Goal: Feedback & Contribution: Submit feedback/report problem

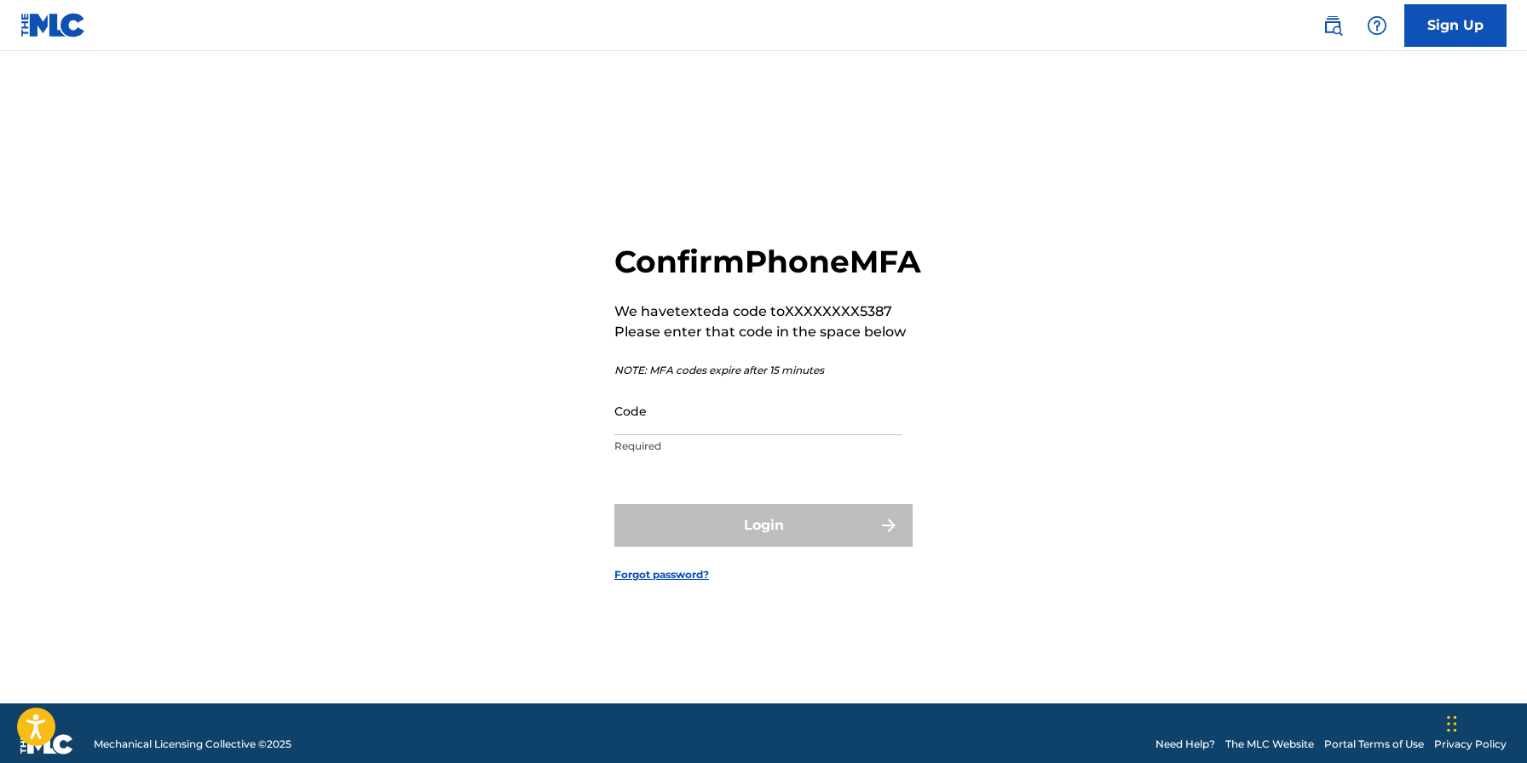
click at [734, 433] on input "Code" at bounding box center [758, 411] width 288 height 49
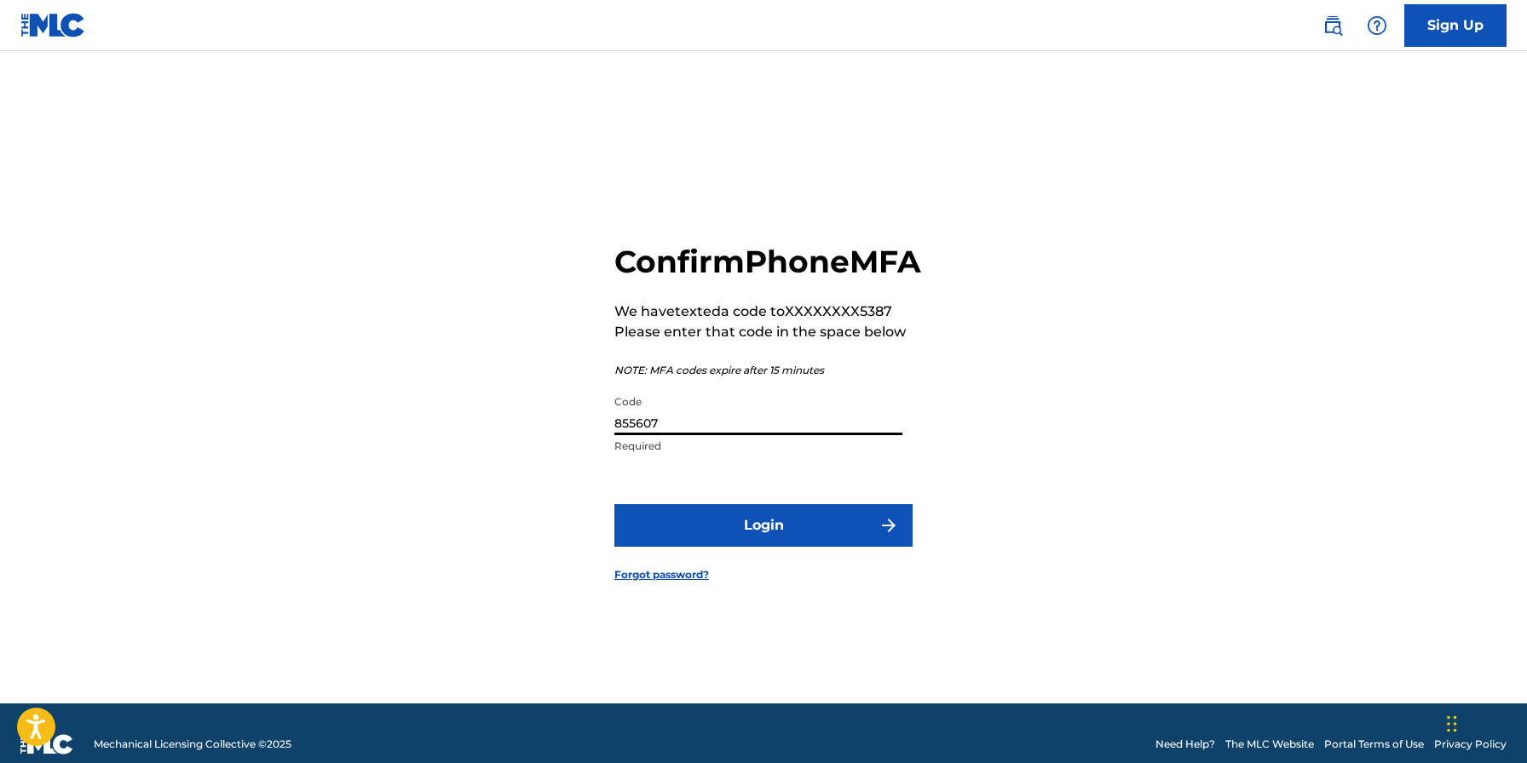
type input "855607"
click at [763, 544] on button "Login" at bounding box center [763, 525] width 298 height 43
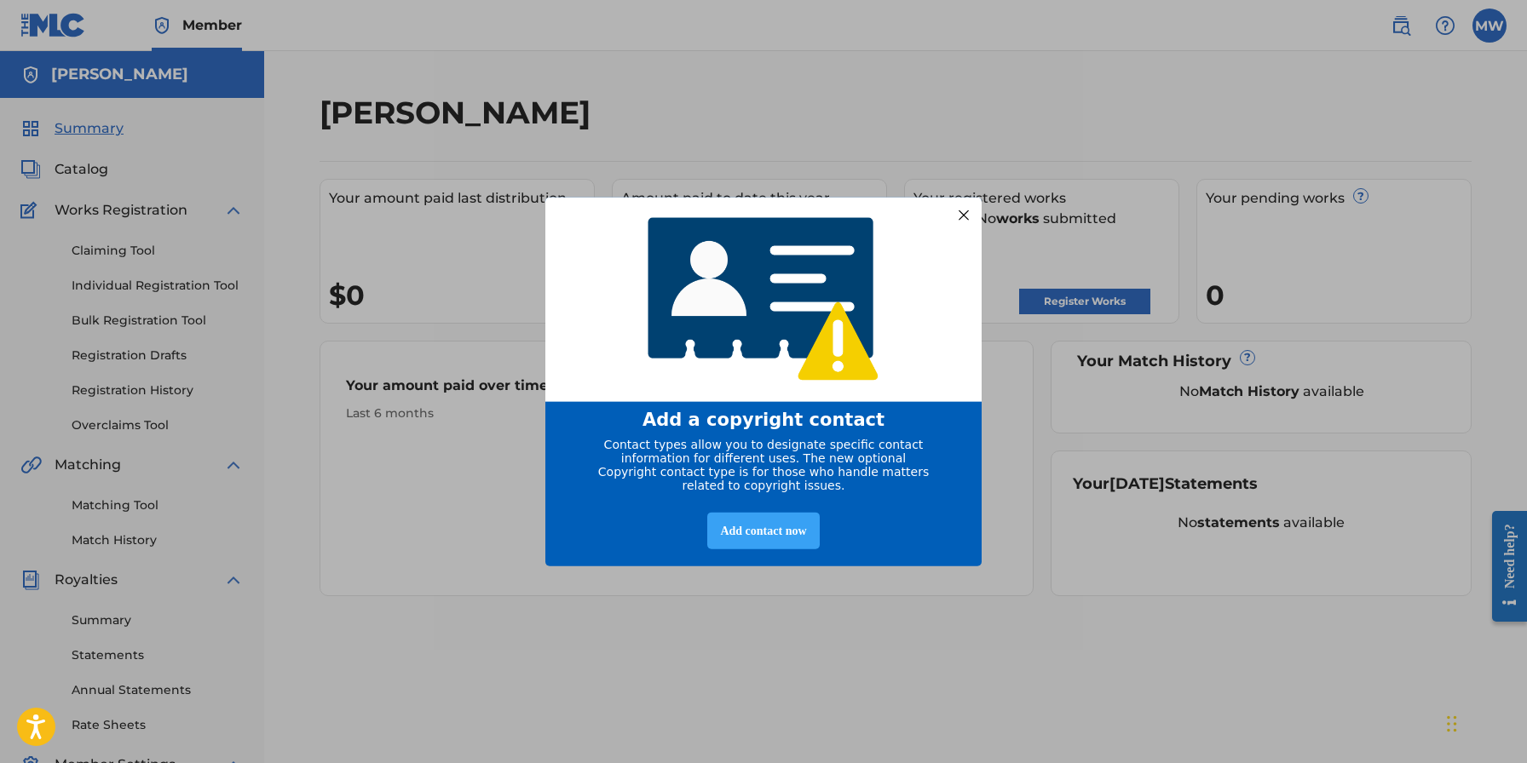
click at [774, 532] on div "Add contact now" at bounding box center [763, 530] width 112 height 37
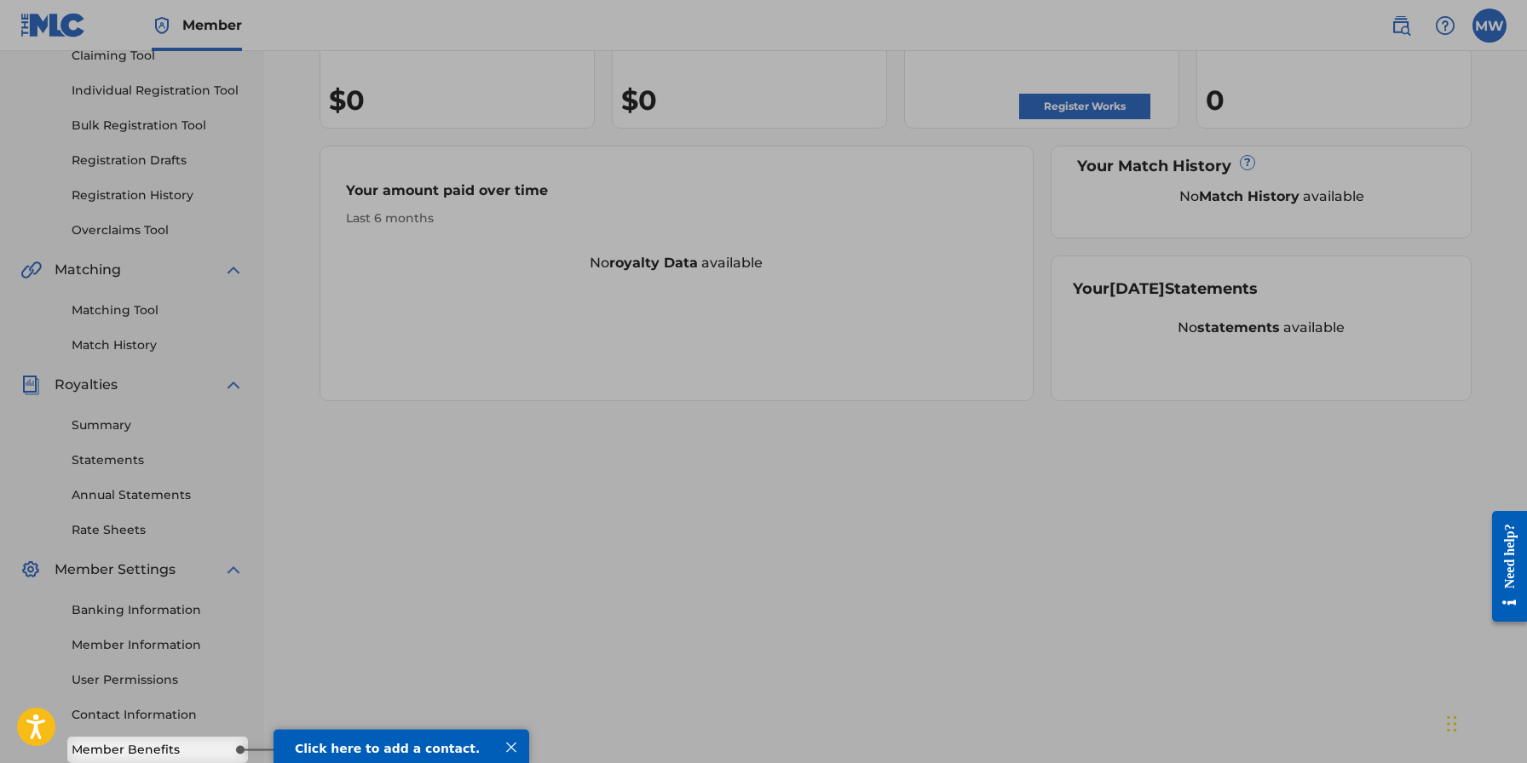
scroll to position [11, 0]
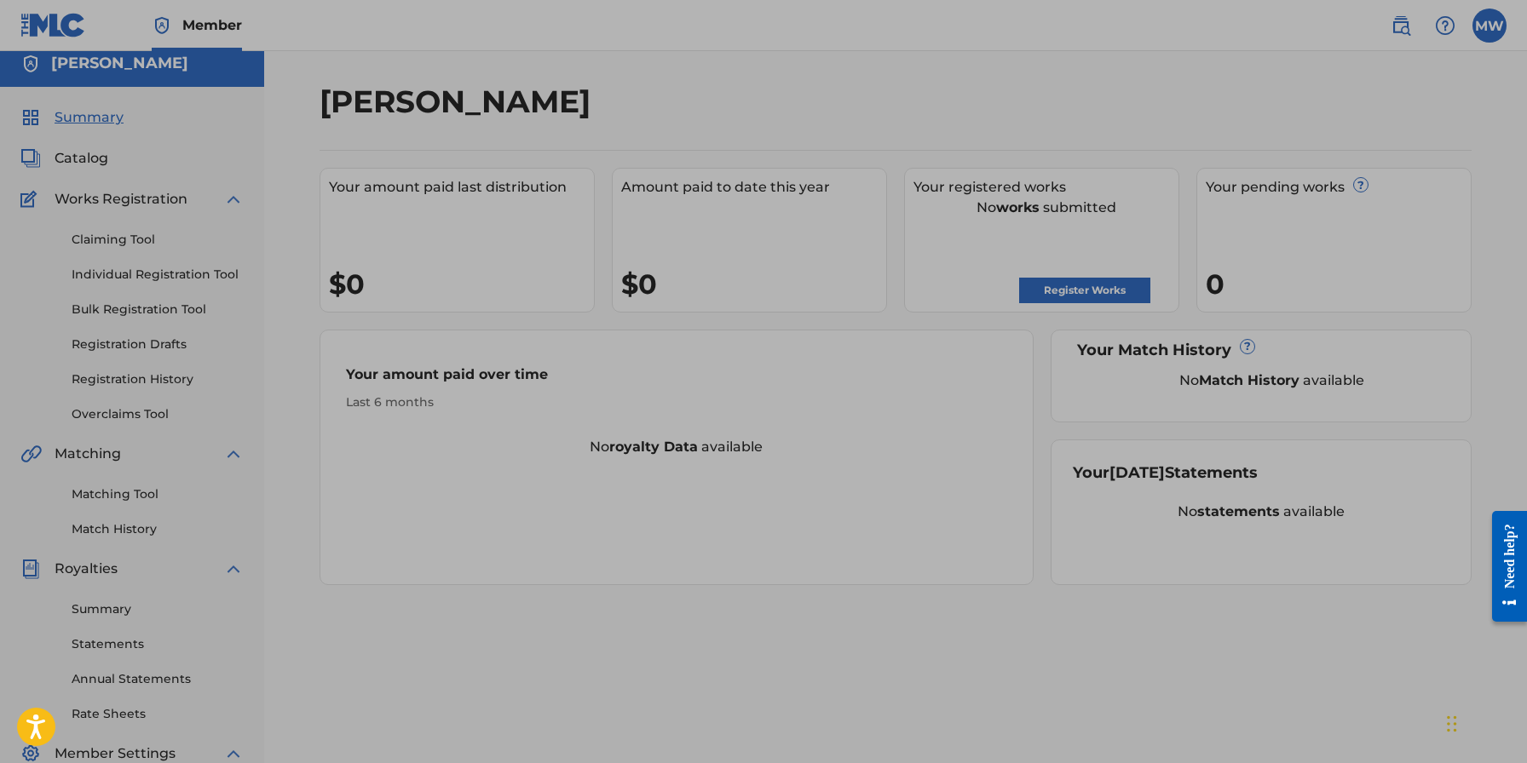
click at [1068, 286] on div at bounding box center [763, 455] width 1527 height 932
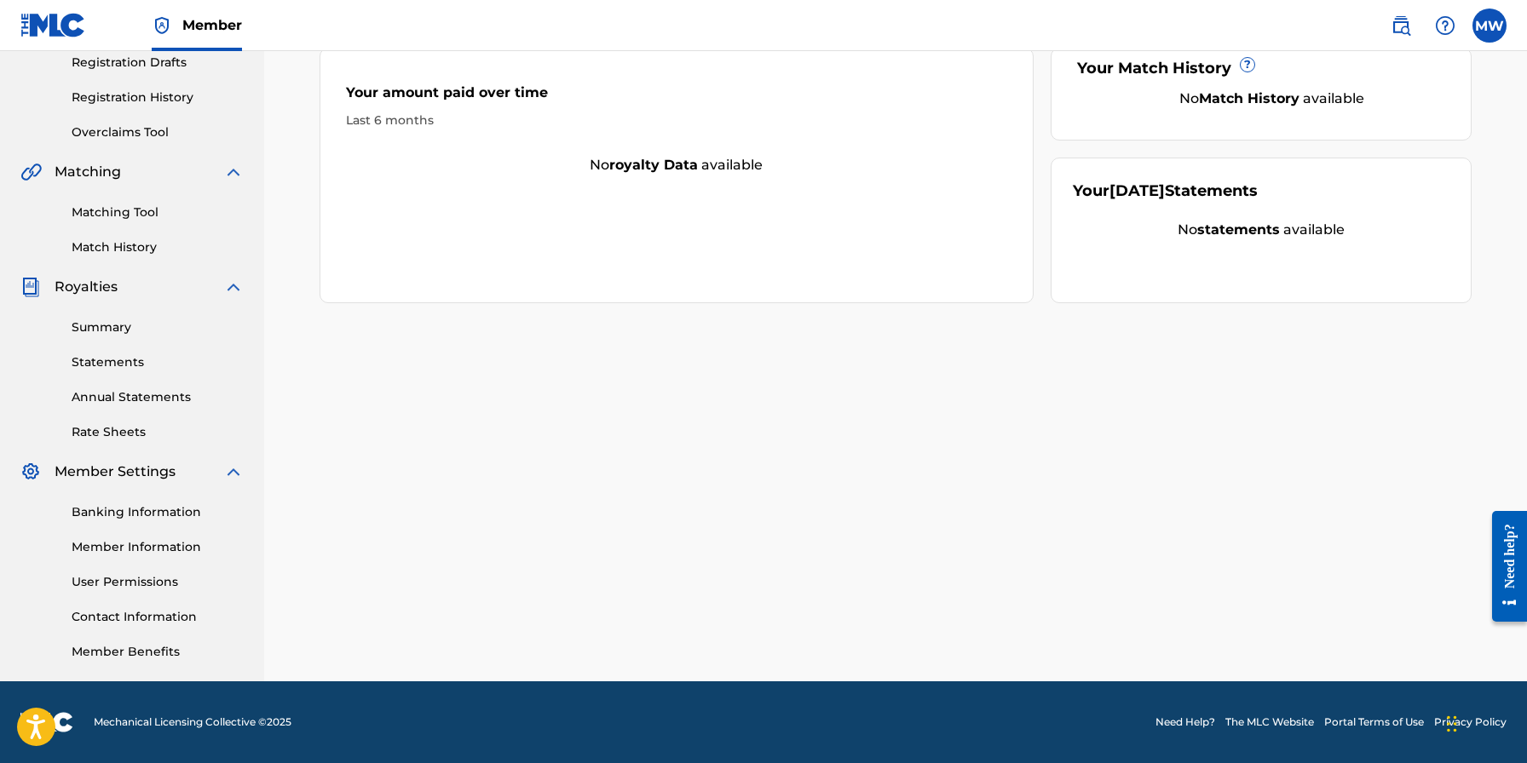
click at [181, 647] on link "Member Benefits" at bounding box center [158, 652] width 172 height 18
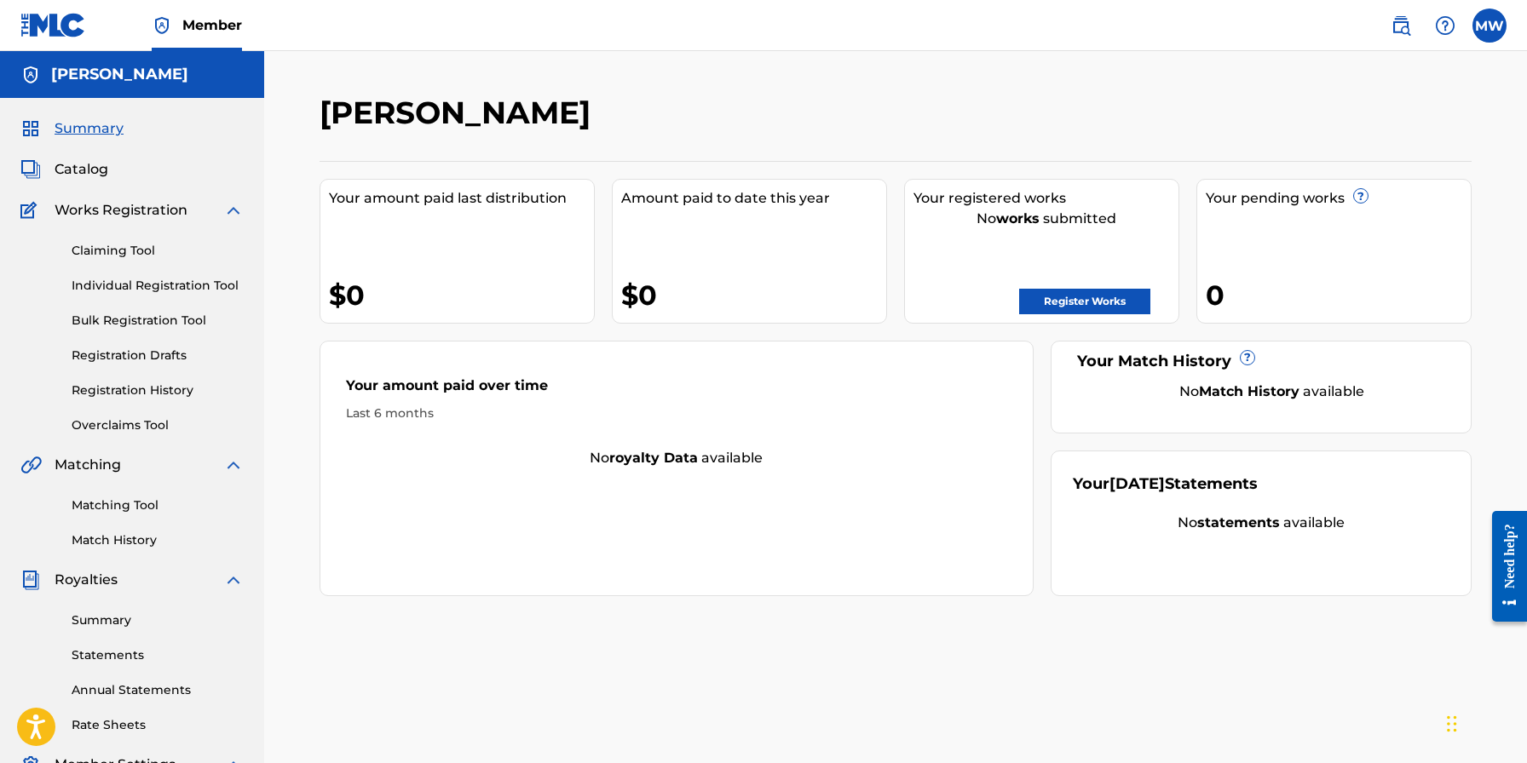
click at [1098, 298] on link "Register Works" at bounding box center [1084, 302] width 131 height 26
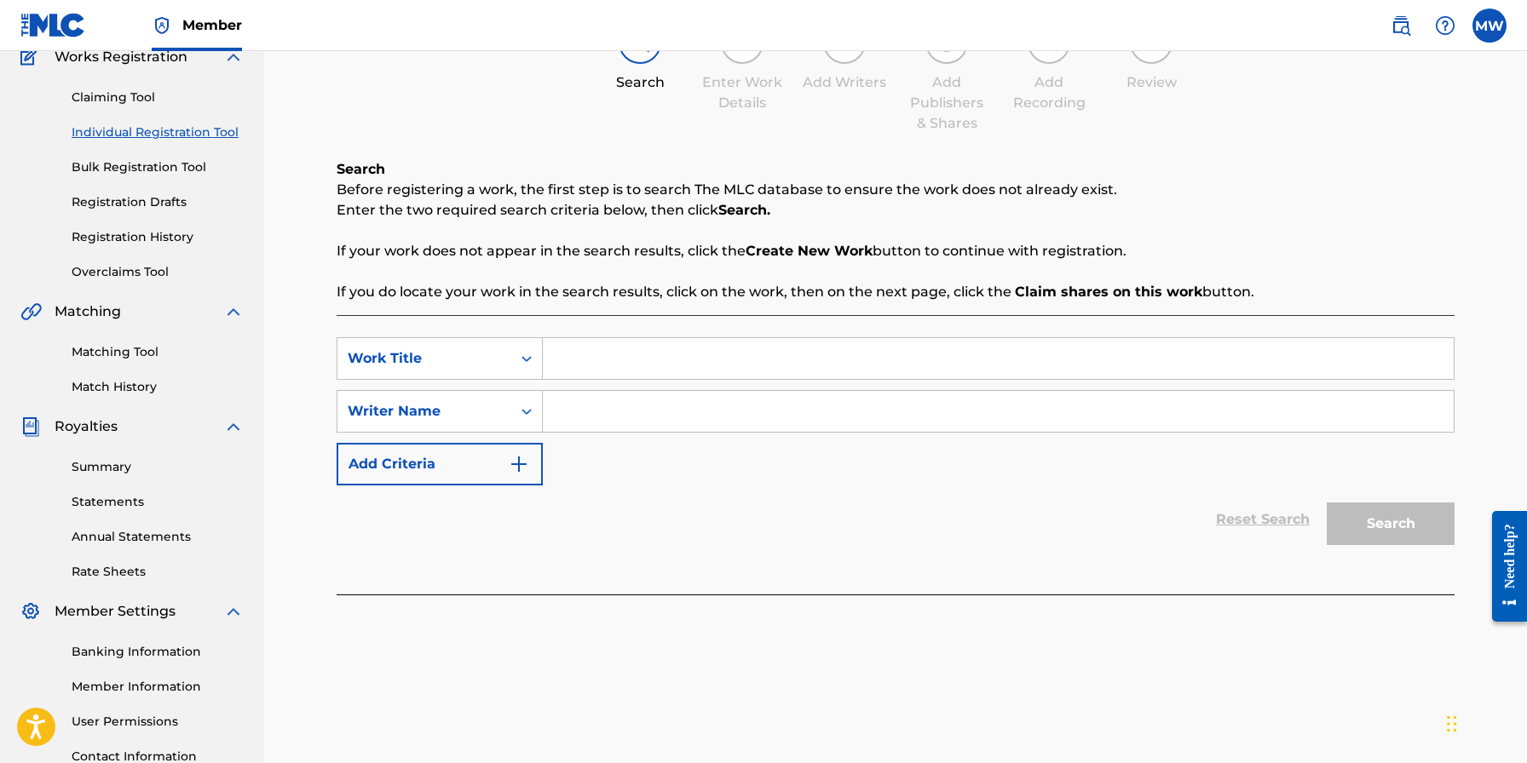
scroll to position [108, 0]
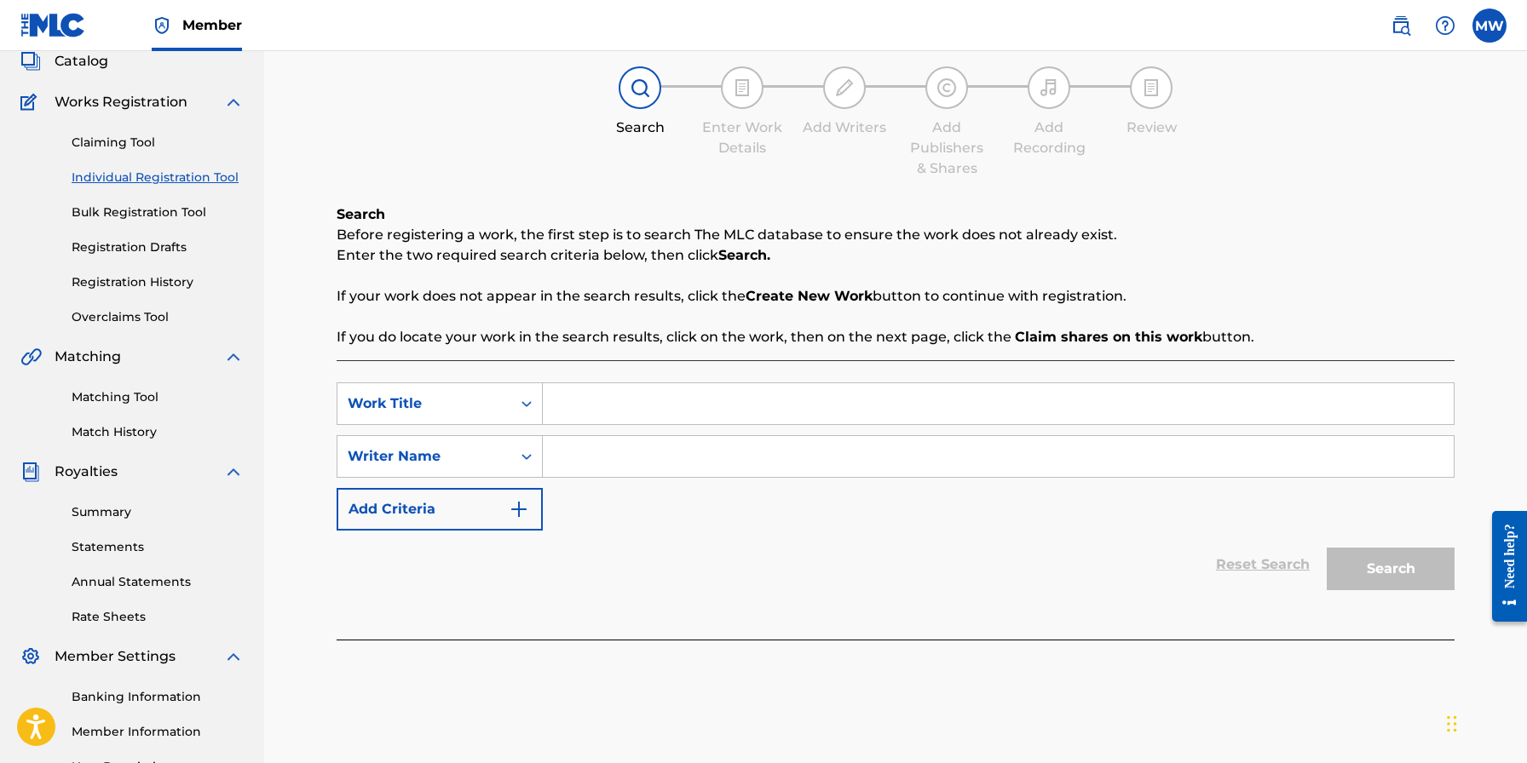
click at [588, 403] on input "Search Form" at bounding box center [998, 403] width 911 height 41
type input "love frequency"
click at [629, 454] on input "Search Form" at bounding box center [998, 456] width 911 height 41
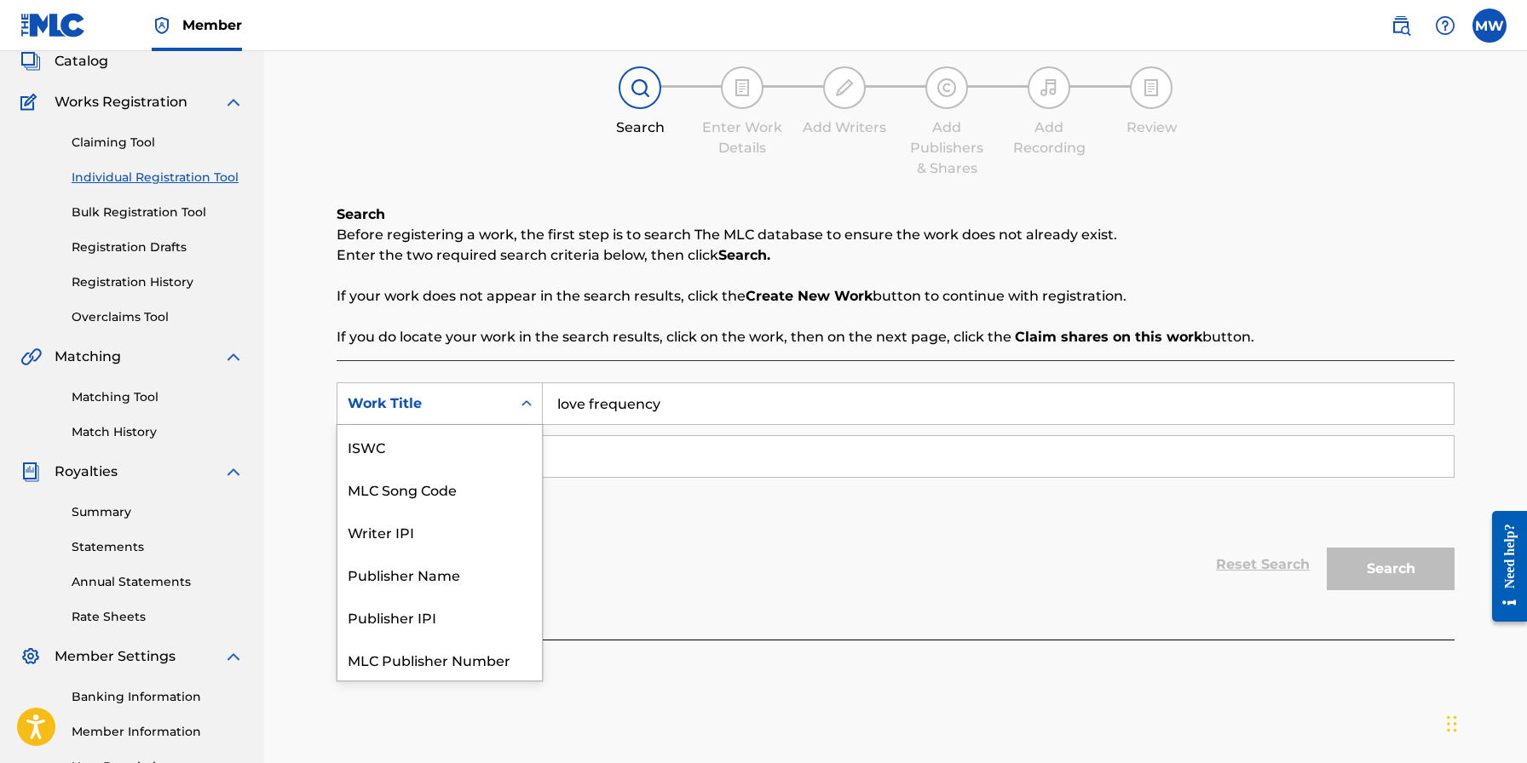
click at [524, 406] on icon "Search Form" at bounding box center [526, 403] width 10 height 6
click at [437, 652] on div "Work Title" at bounding box center [439, 659] width 204 height 43
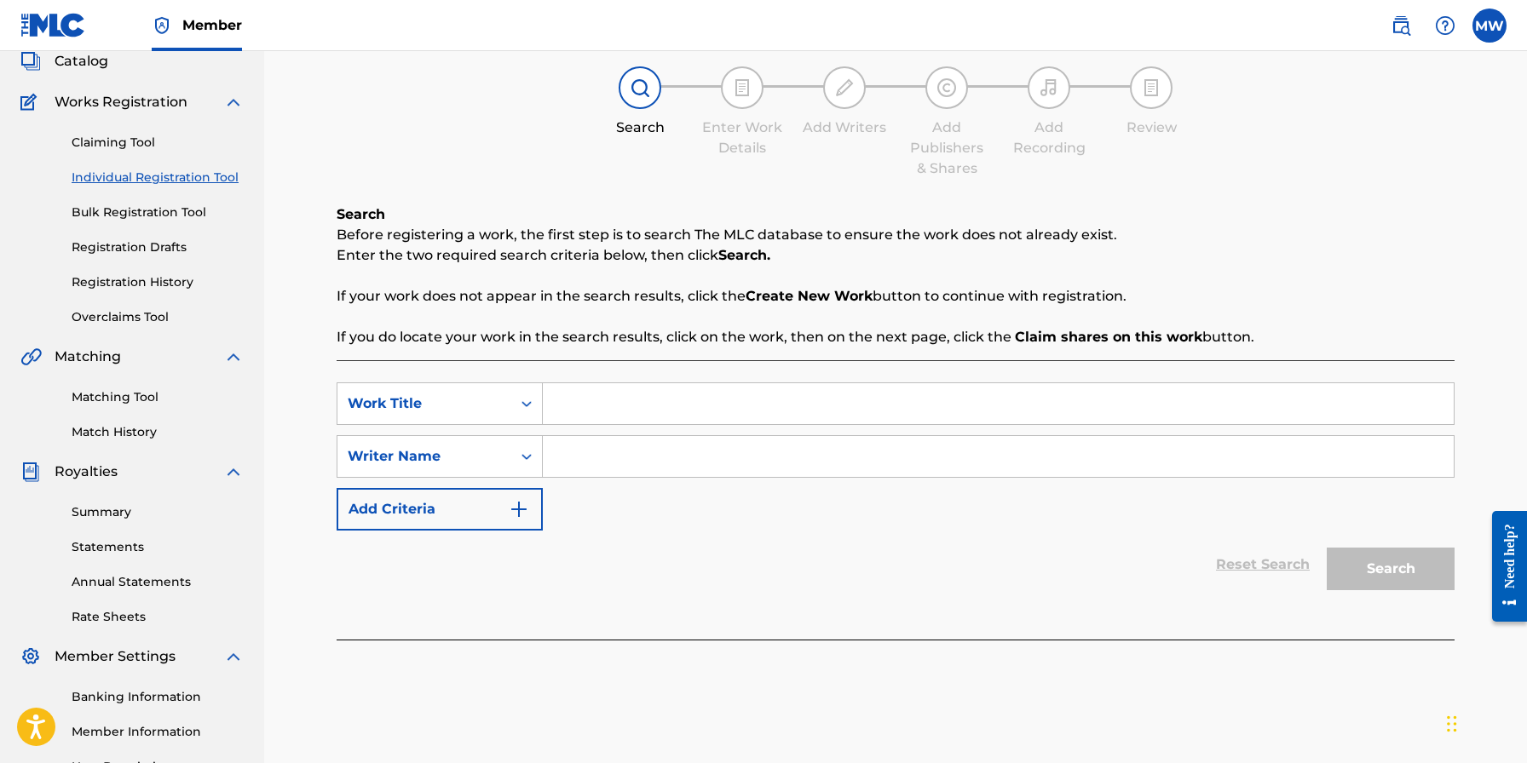
click at [592, 406] on input "Search Form" at bounding box center [998, 403] width 911 height 41
type input "Love Frequency"
click at [510, 502] on img "Search Form" at bounding box center [519, 509] width 20 height 20
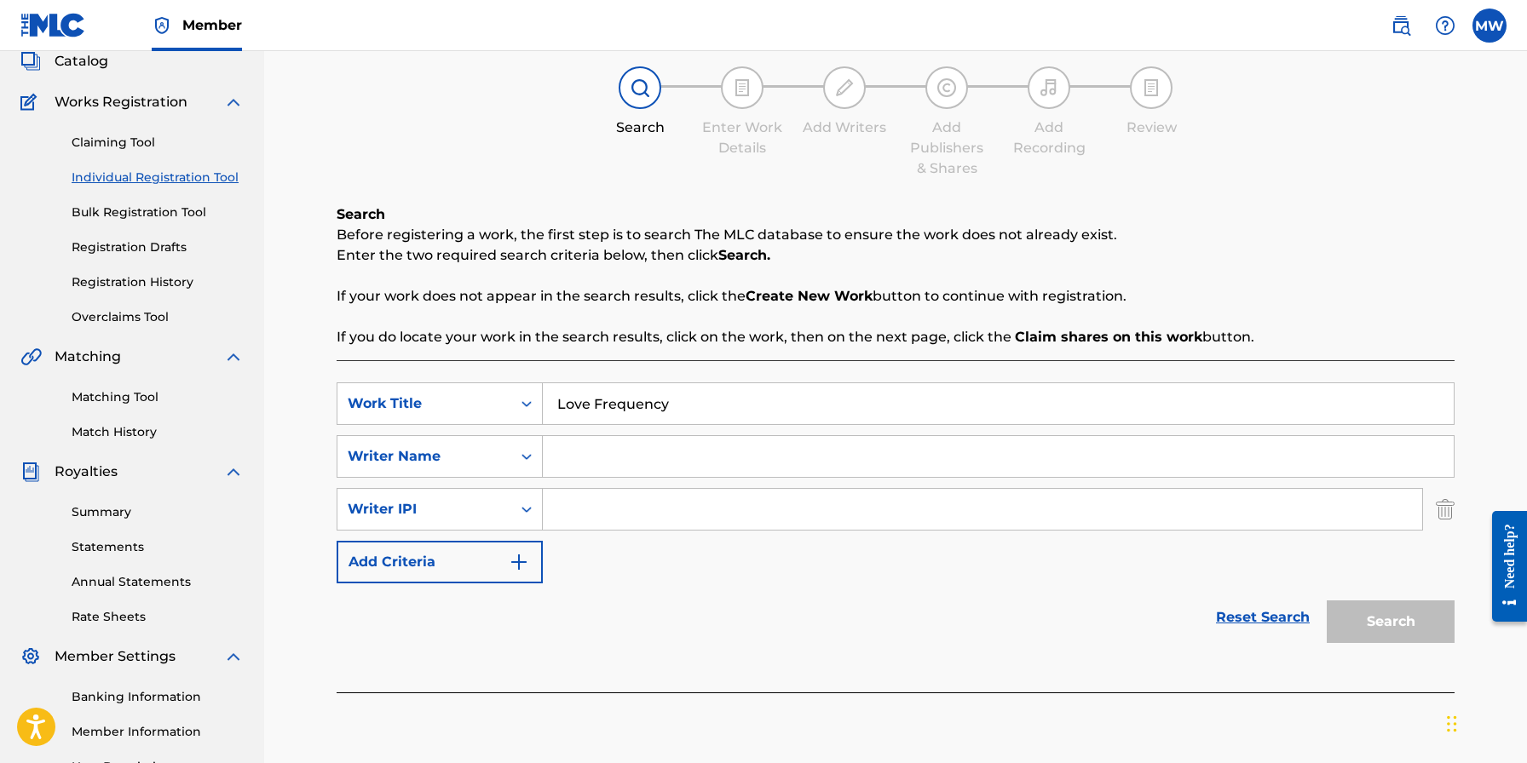
click at [589, 456] on input "Search Form" at bounding box center [998, 456] width 911 height 41
type input "Matt Wade"
click at [511, 567] on img "Search Form" at bounding box center [519, 562] width 20 height 20
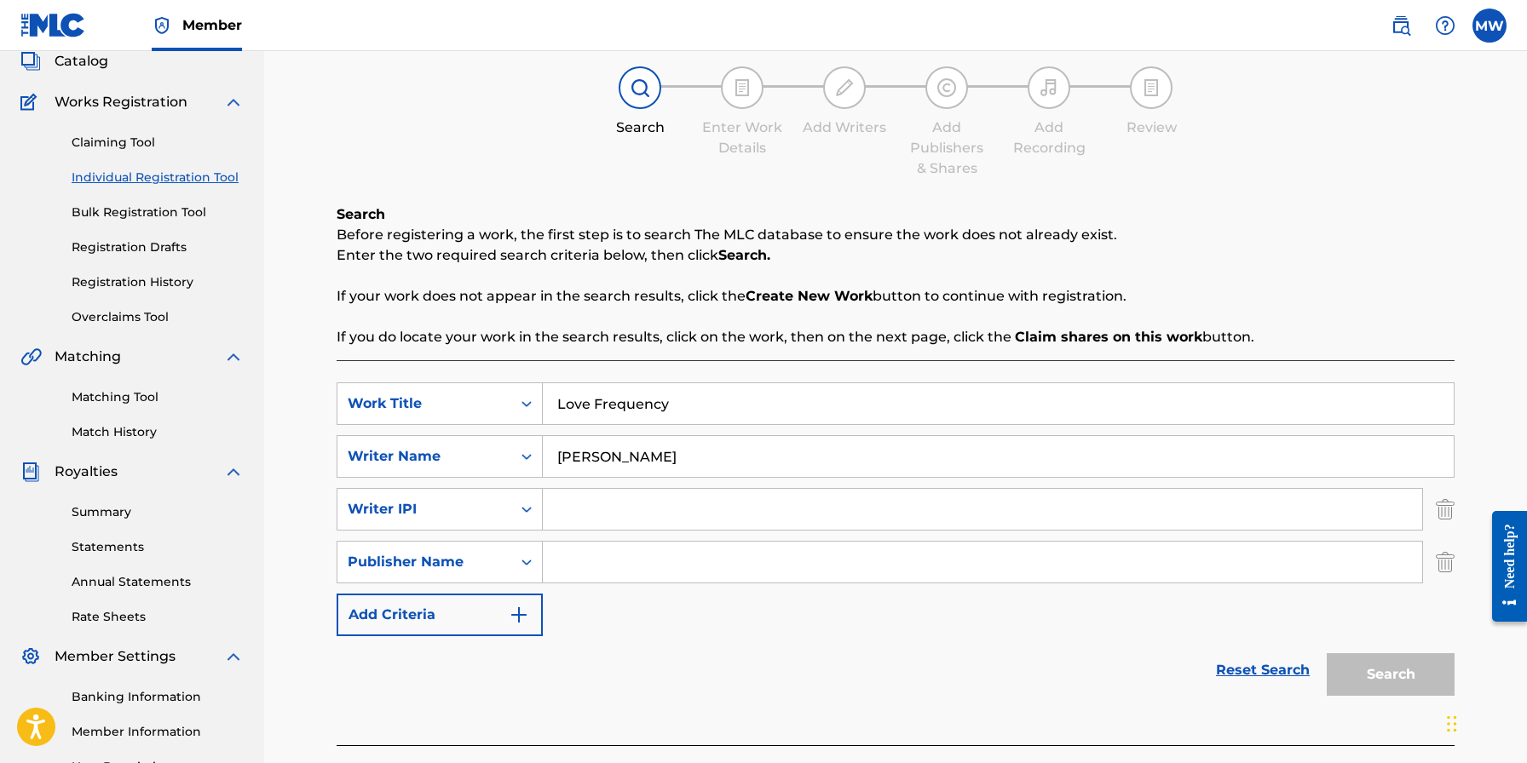
click at [1270, 669] on link "Reset Search" at bounding box center [1262, 670] width 111 height 37
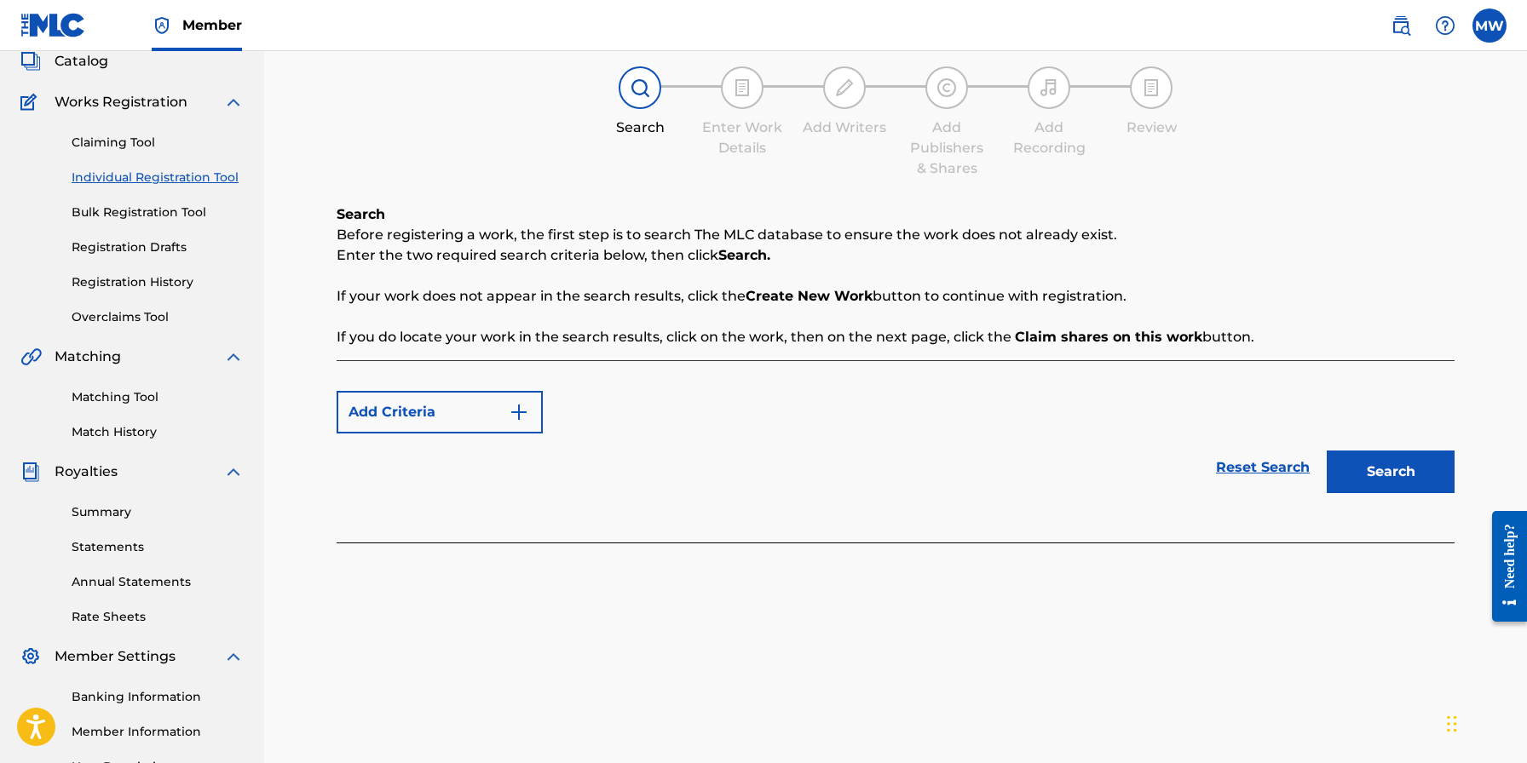
click at [1270, 467] on link "Reset Search" at bounding box center [1262, 467] width 111 height 37
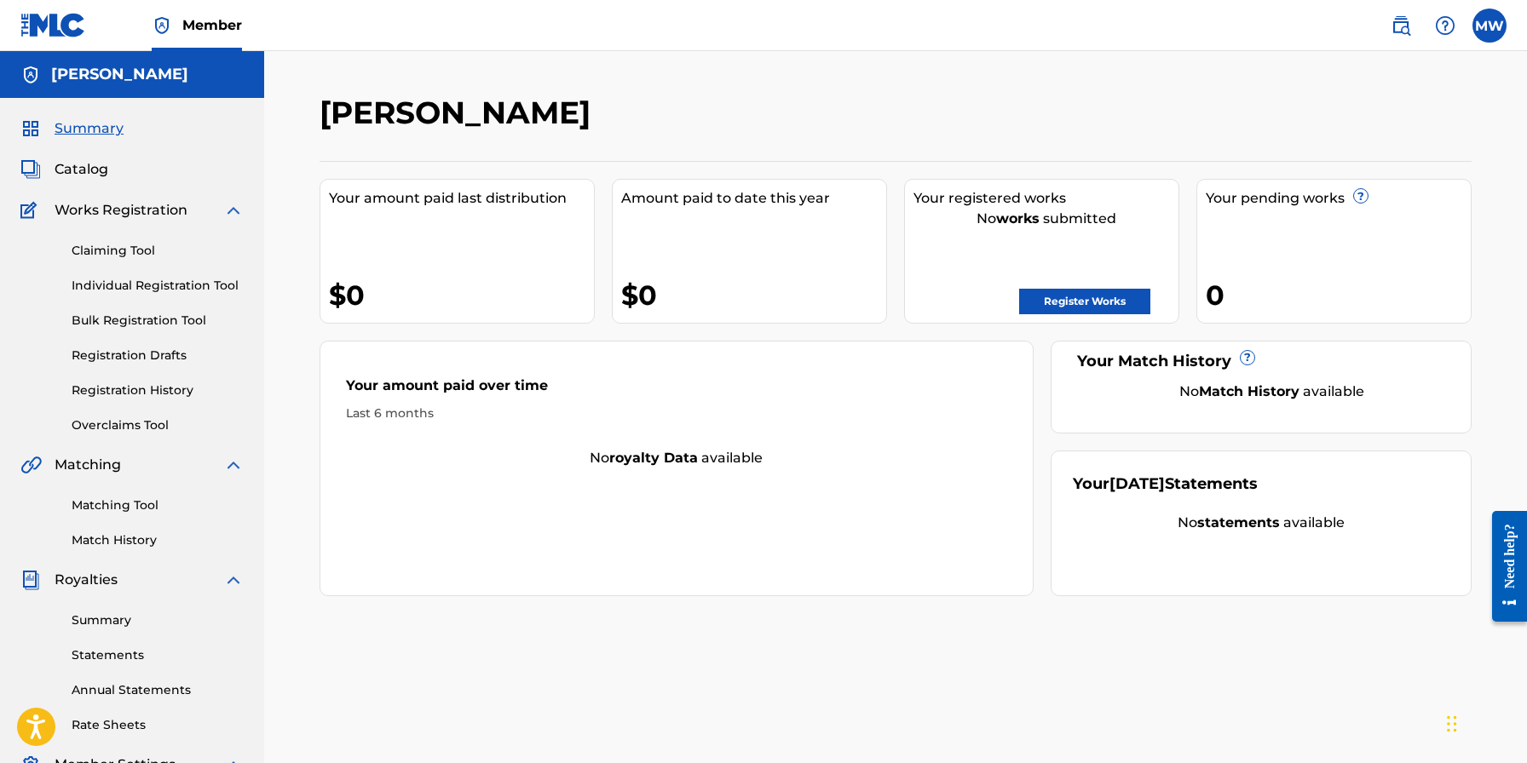
click at [1097, 304] on link "Register Works" at bounding box center [1084, 302] width 131 height 26
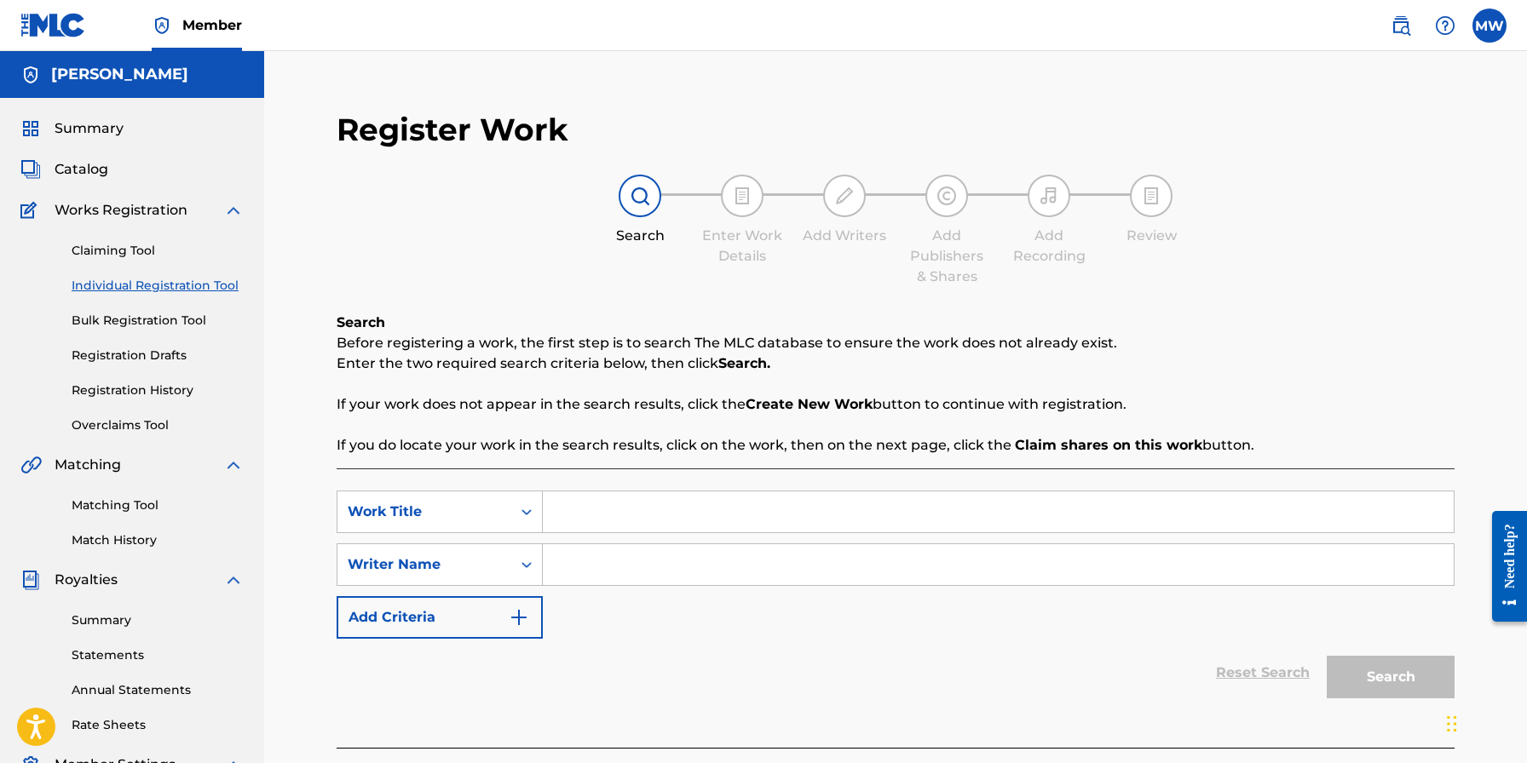
click at [573, 509] on input "Search Form" at bounding box center [998, 512] width 911 height 41
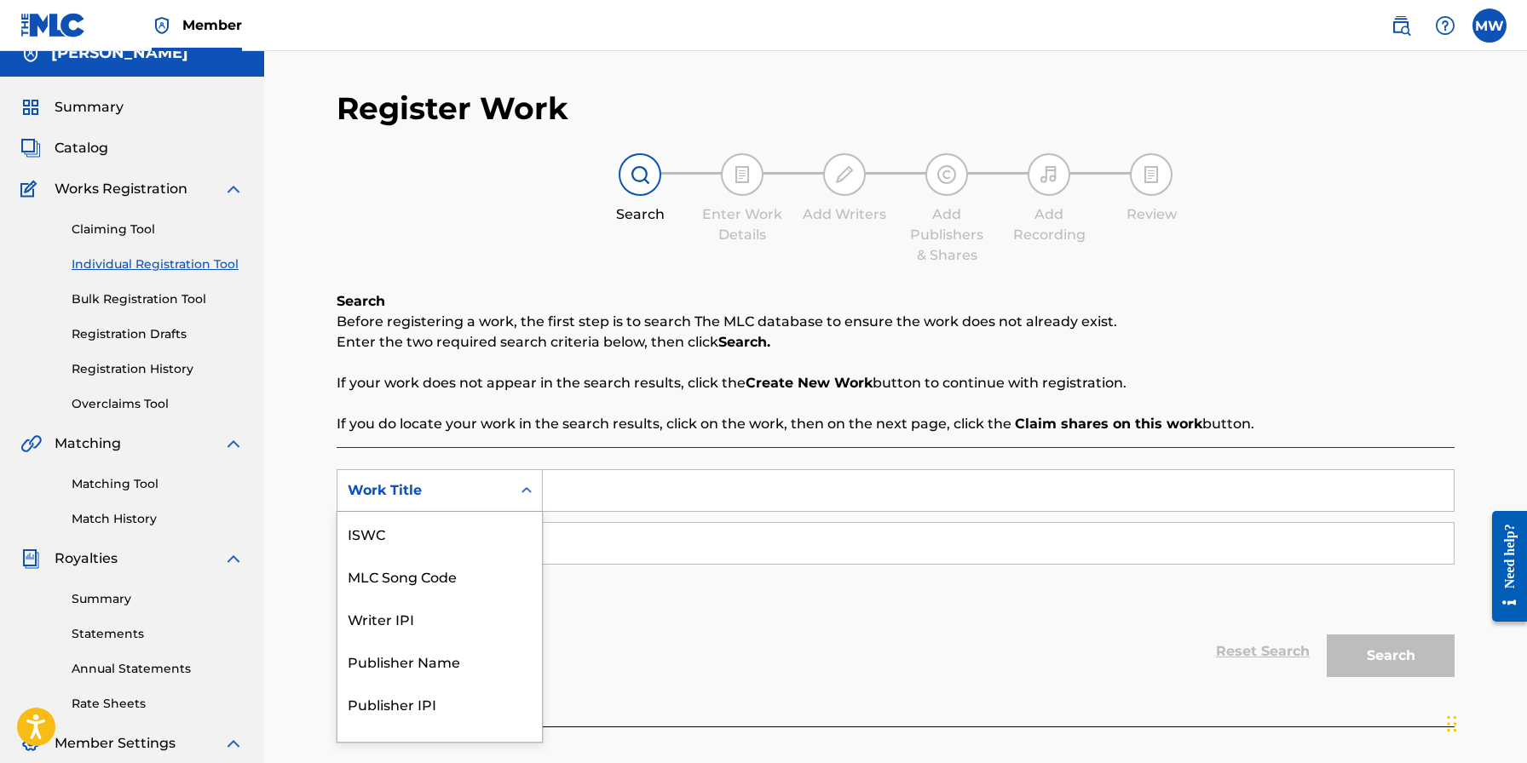
click at [514, 509] on div "Work Title" at bounding box center [440, 490] width 206 height 43
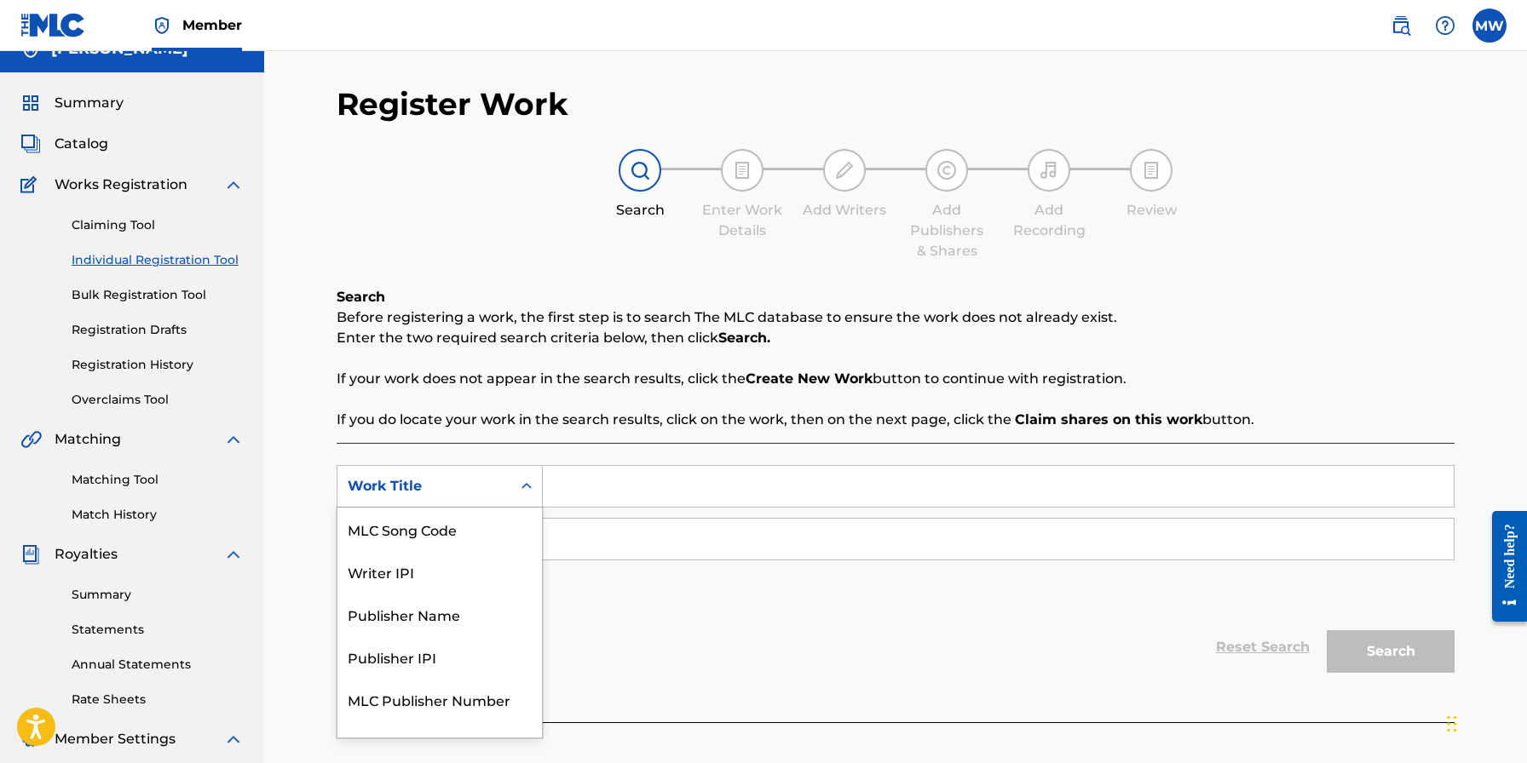
scroll to position [26, 0]
click at [479, 526] on div "MLC Song Code" at bounding box center [439, 528] width 204 height 43
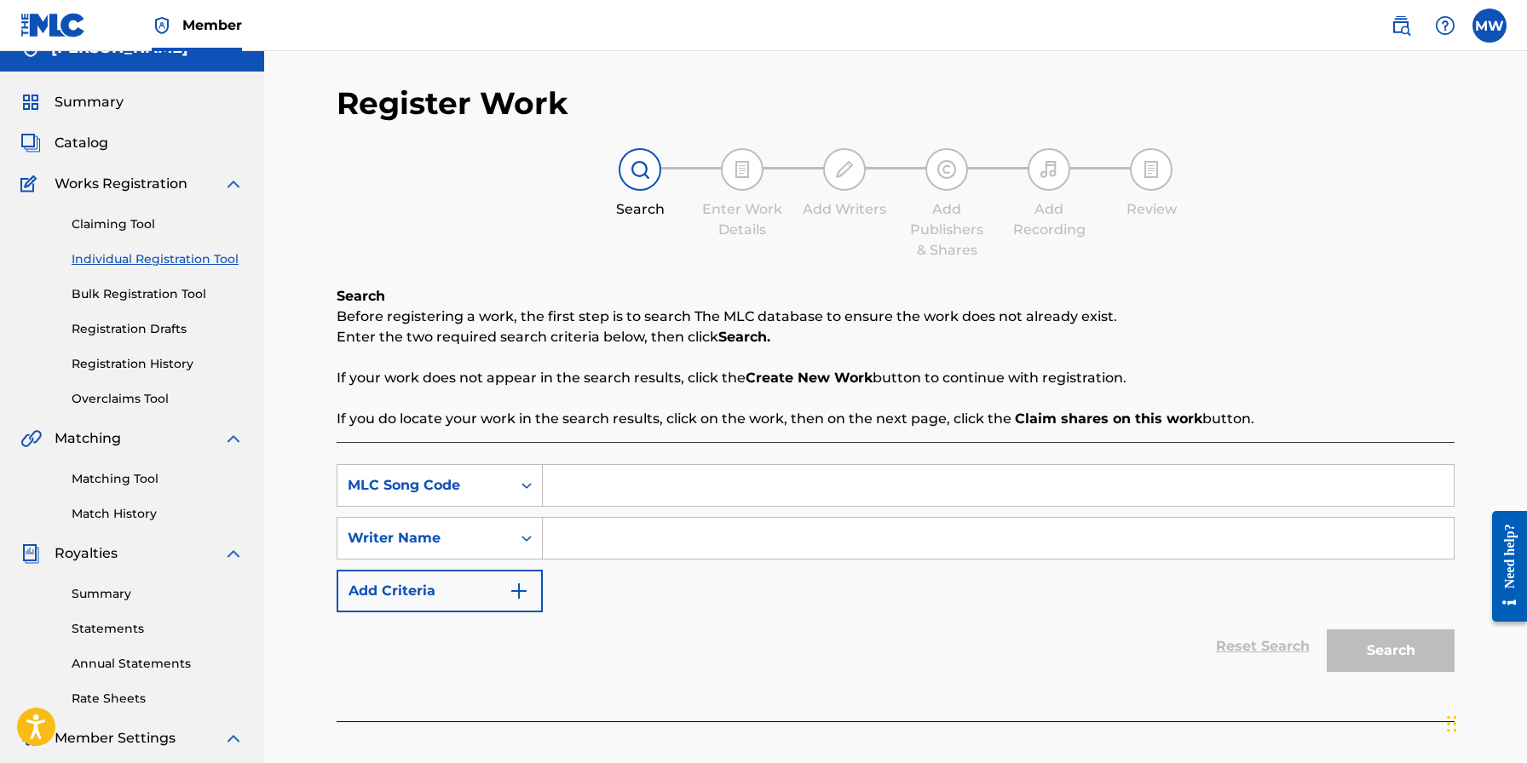
click at [580, 480] on input "Search Form" at bounding box center [998, 485] width 911 height 41
type input "Love Frequency"
click at [516, 588] on img "Search Form" at bounding box center [519, 591] width 20 height 20
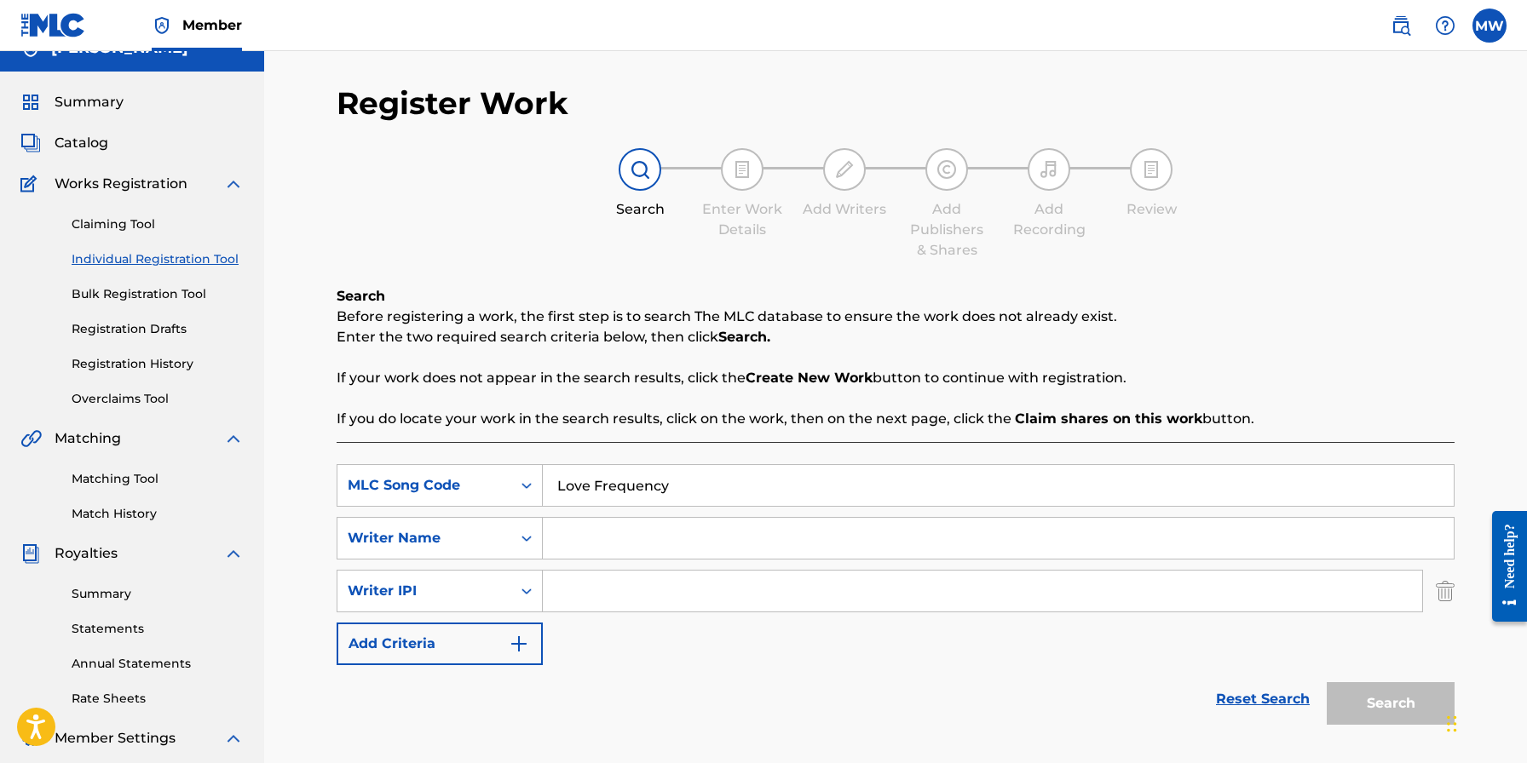
click at [491, 640] on button "Add Criteria" at bounding box center [440, 644] width 206 height 43
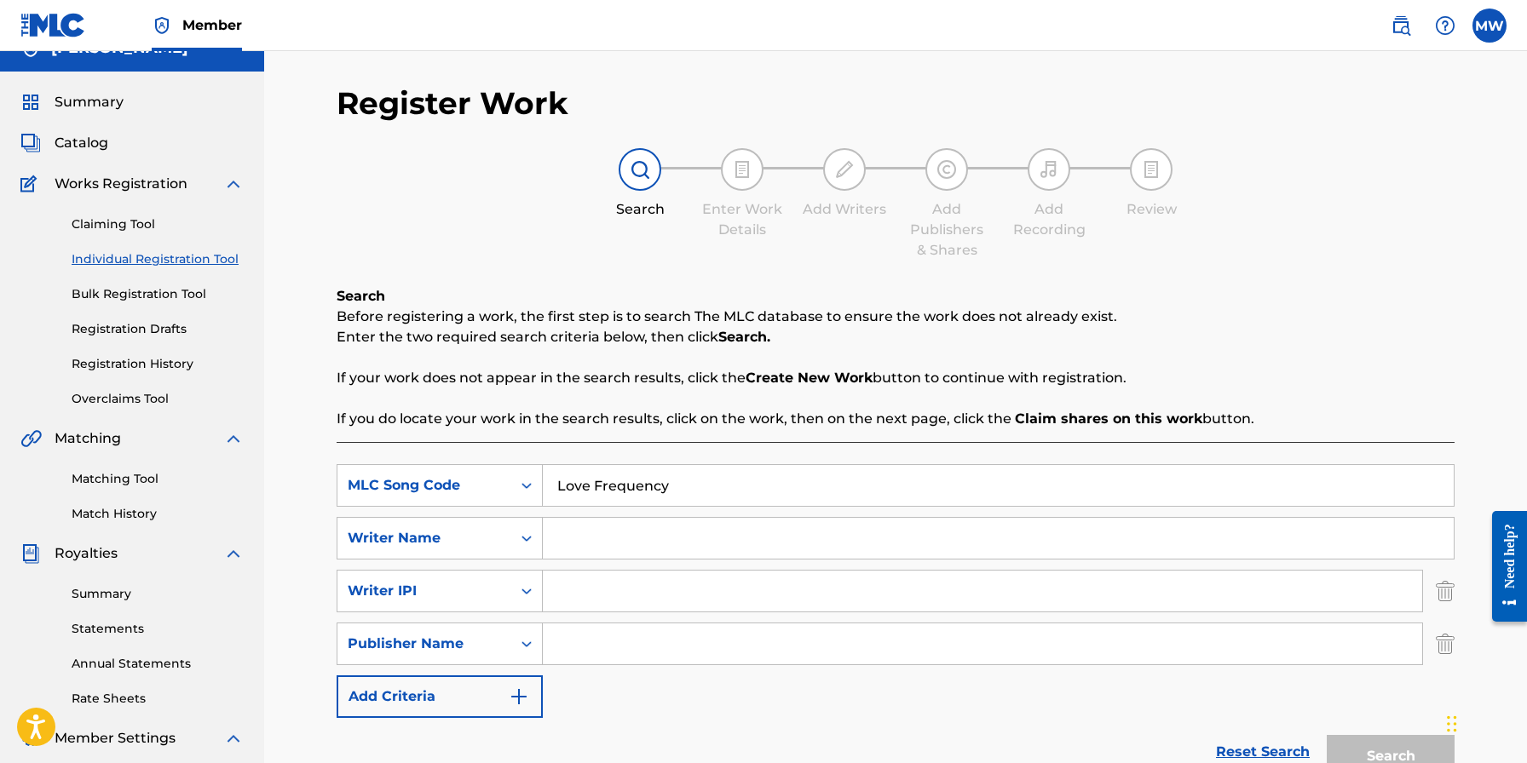
click at [523, 688] on img "Search Form" at bounding box center [519, 697] width 20 height 20
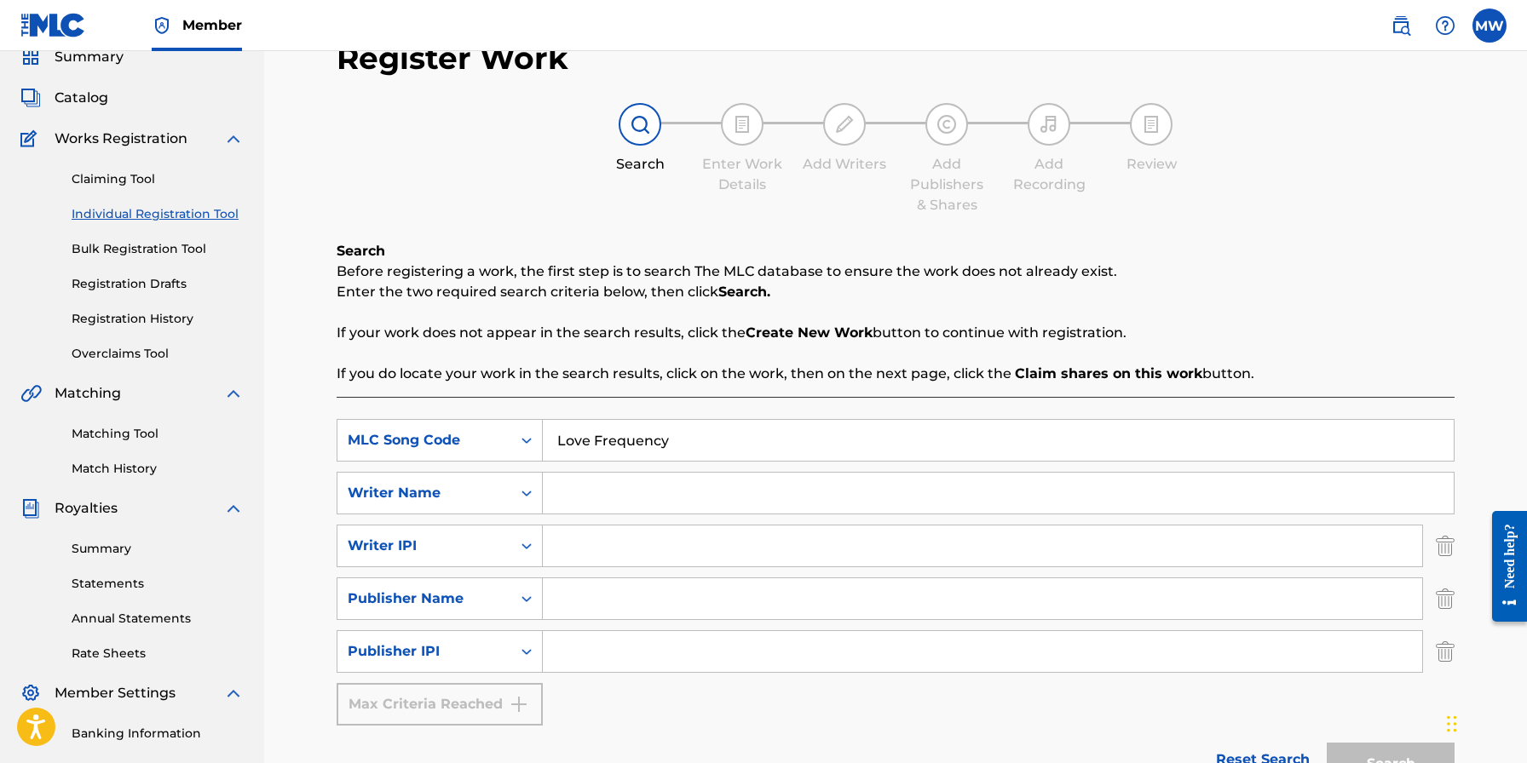
scroll to position [244, 0]
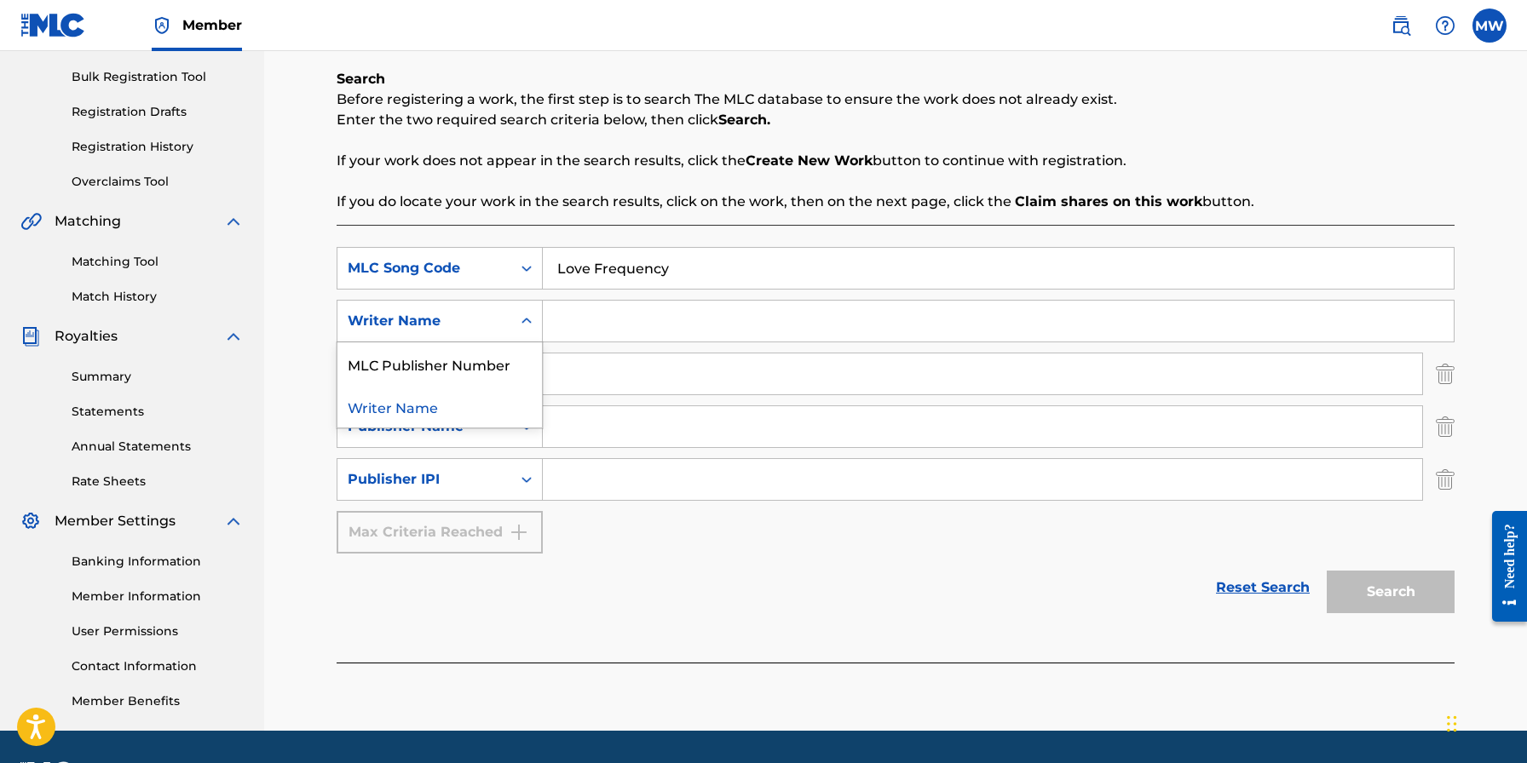
click at [522, 314] on icon "Search Form" at bounding box center [526, 321] width 17 height 17
click at [452, 406] on div "Writer Name" at bounding box center [439, 406] width 204 height 43
click at [603, 311] on input "Search Form" at bounding box center [998, 321] width 911 height 41
click at [1263, 583] on link "Reset Search" at bounding box center [1262, 587] width 111 height 37
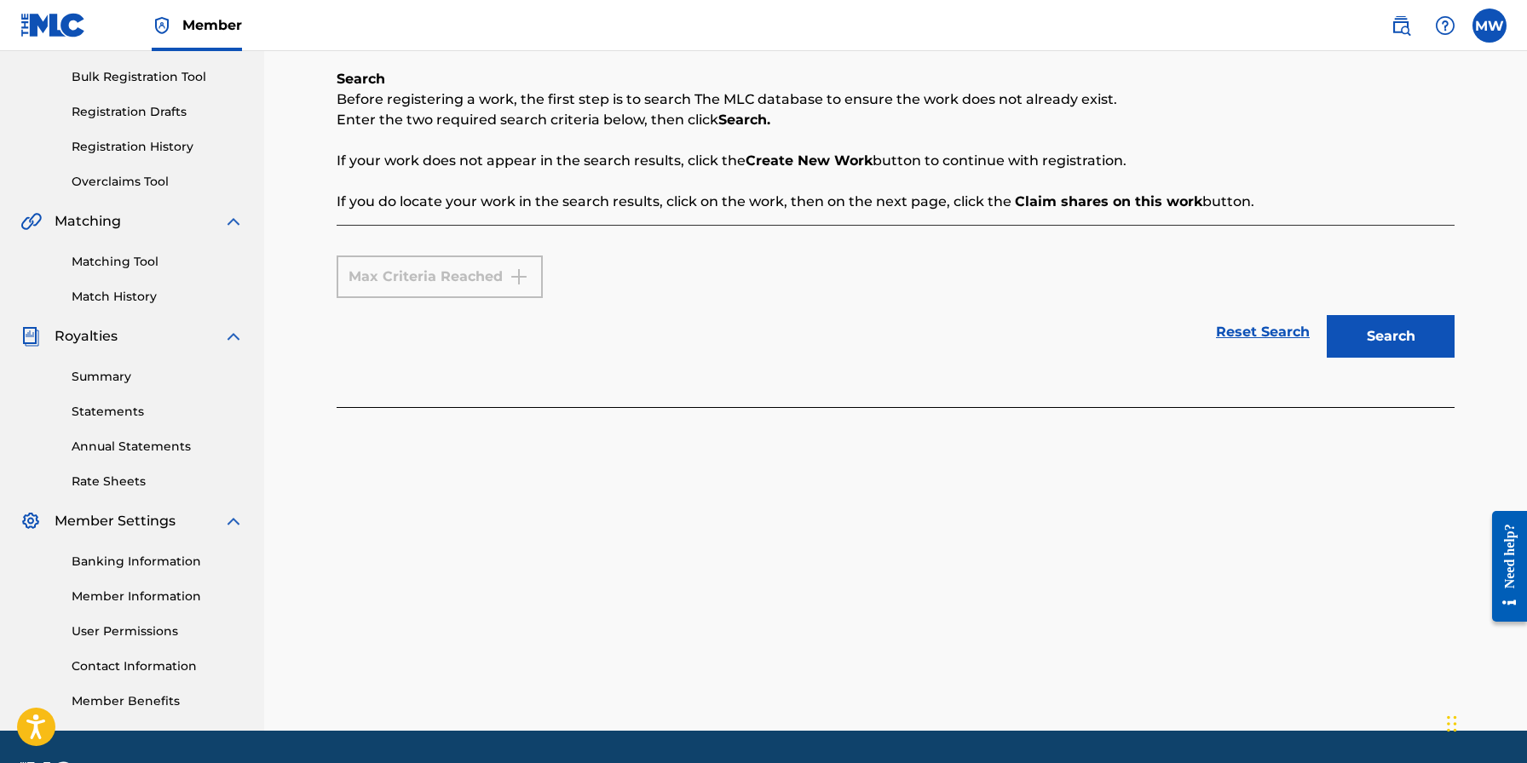
click at [466, 267] on div "Max Criteria Reached" at bounding box center [440, 277] width 206 height 43
click at [521, 271] on div "Max Criteria Reached" at bounding box center [440, 277] width 206 height 43
click at [483, 272] on div "Max Criteria Reached" at bounding box center [440, 277] width 206 height 43
click at [1280, 337] on link "Reset Search" at bounding box center [1262, 332] width 111 height 37
click at [1269, 329] on link "Reset Search" at bounding box center [1262, 332] width 111 height 37
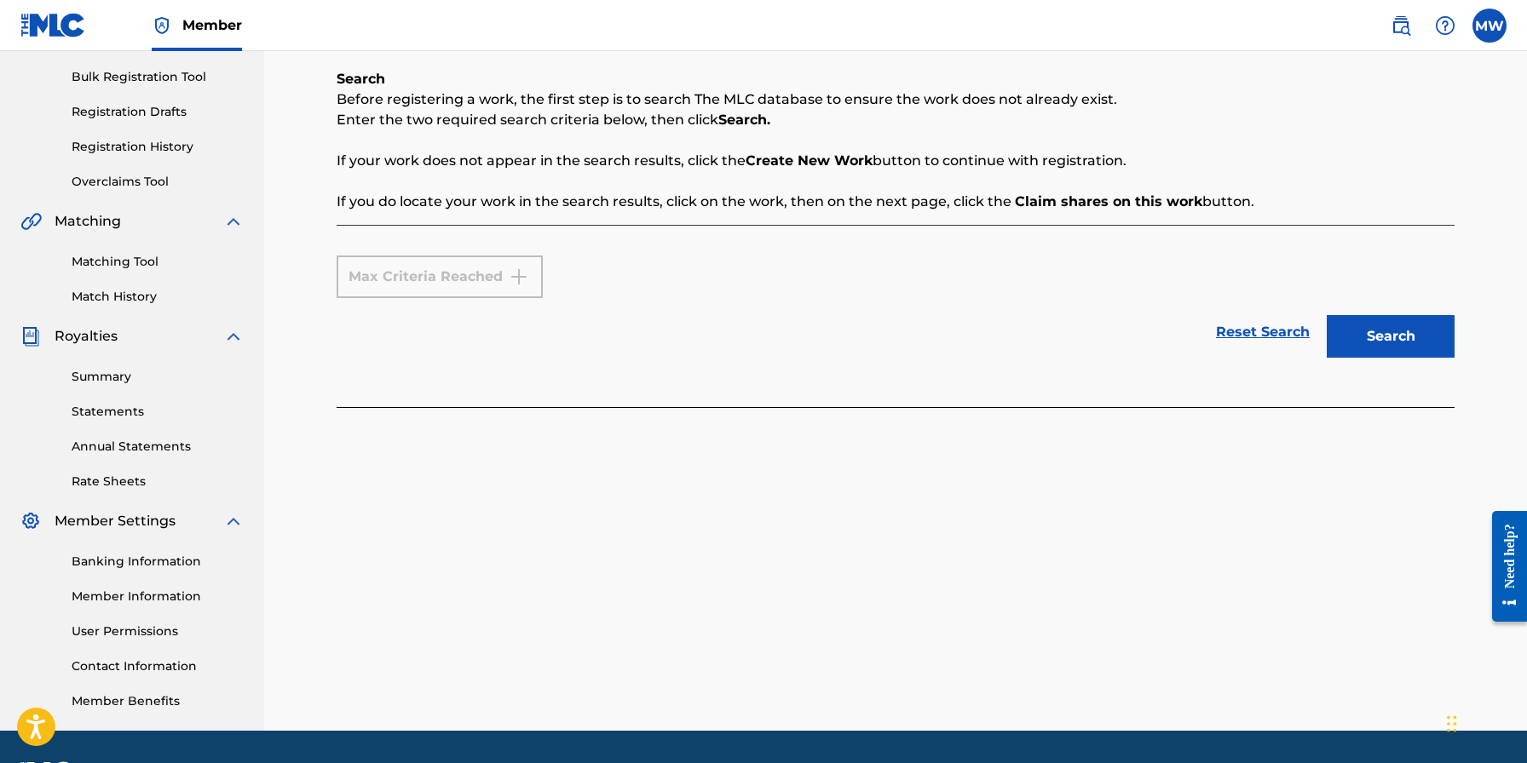
click at [1418, 332] on button "Search" at bounding box center [1390, 336] width 128 height 43
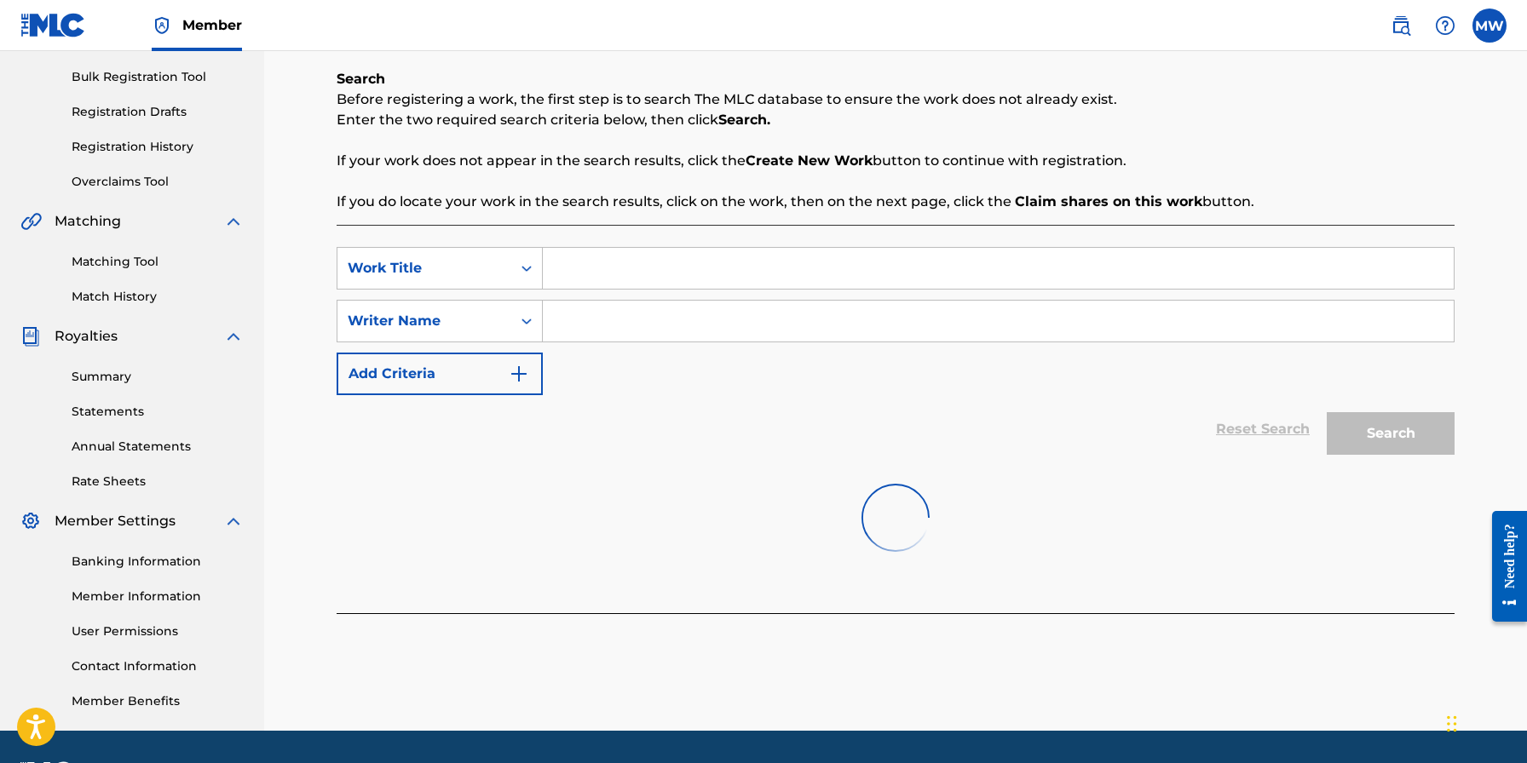
click at [564, 273] on input "Search Form" at bounding box center [998, 268] width 911 height 41
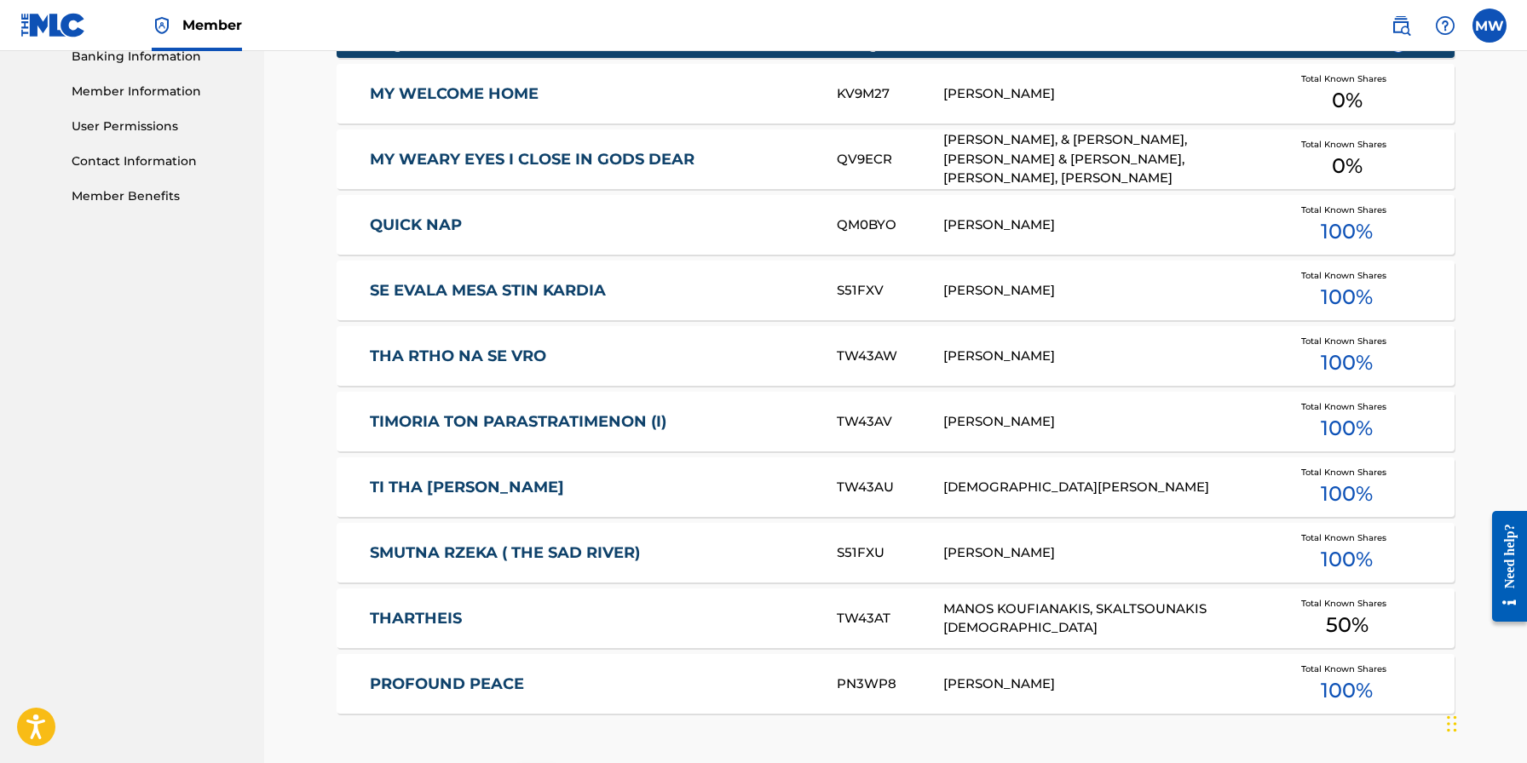
scroll to position [1015, 0]
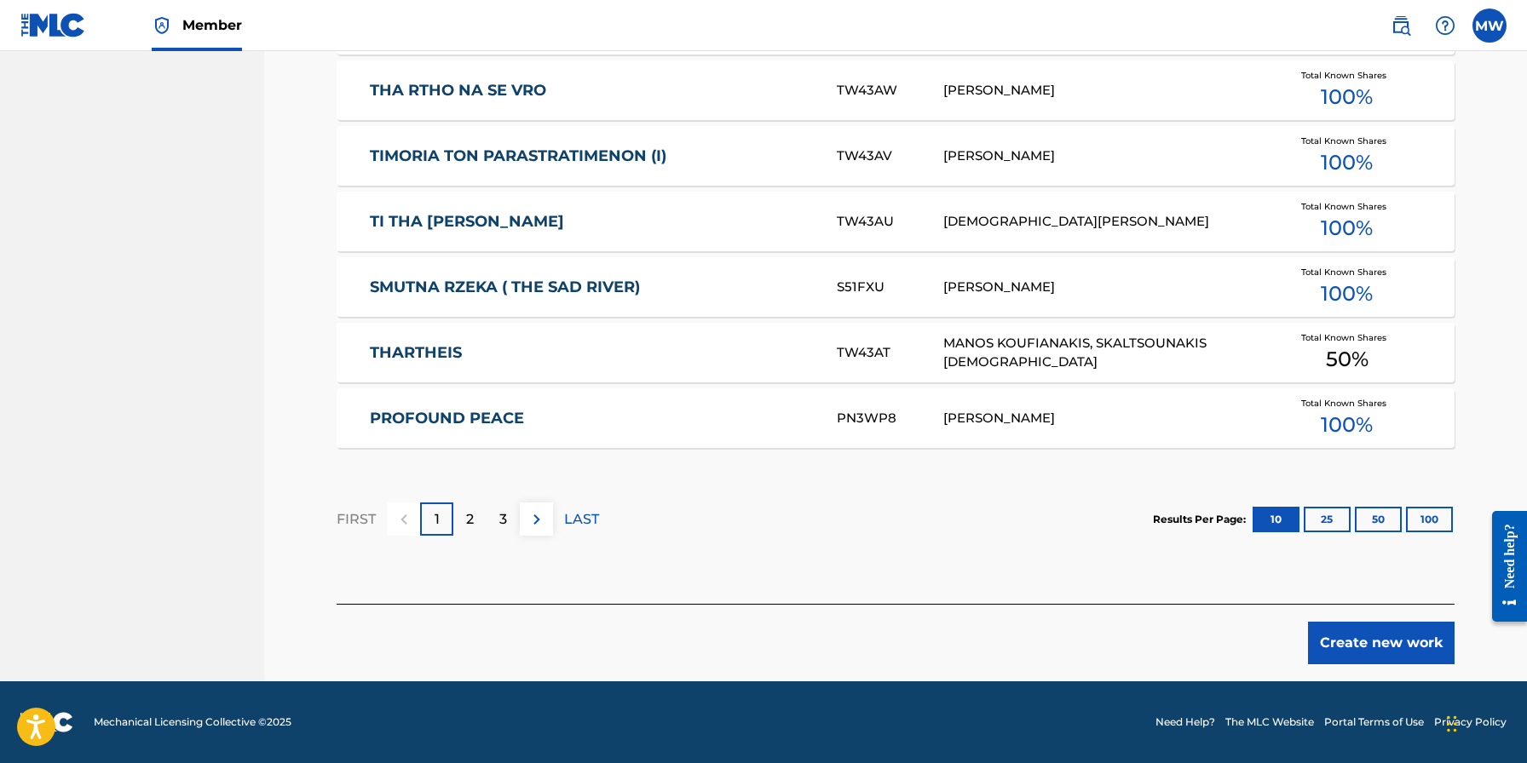
type input "Love Frequency"
click at [477, 515] on div "2" at bounding box center [469, 519] width 33 height 33
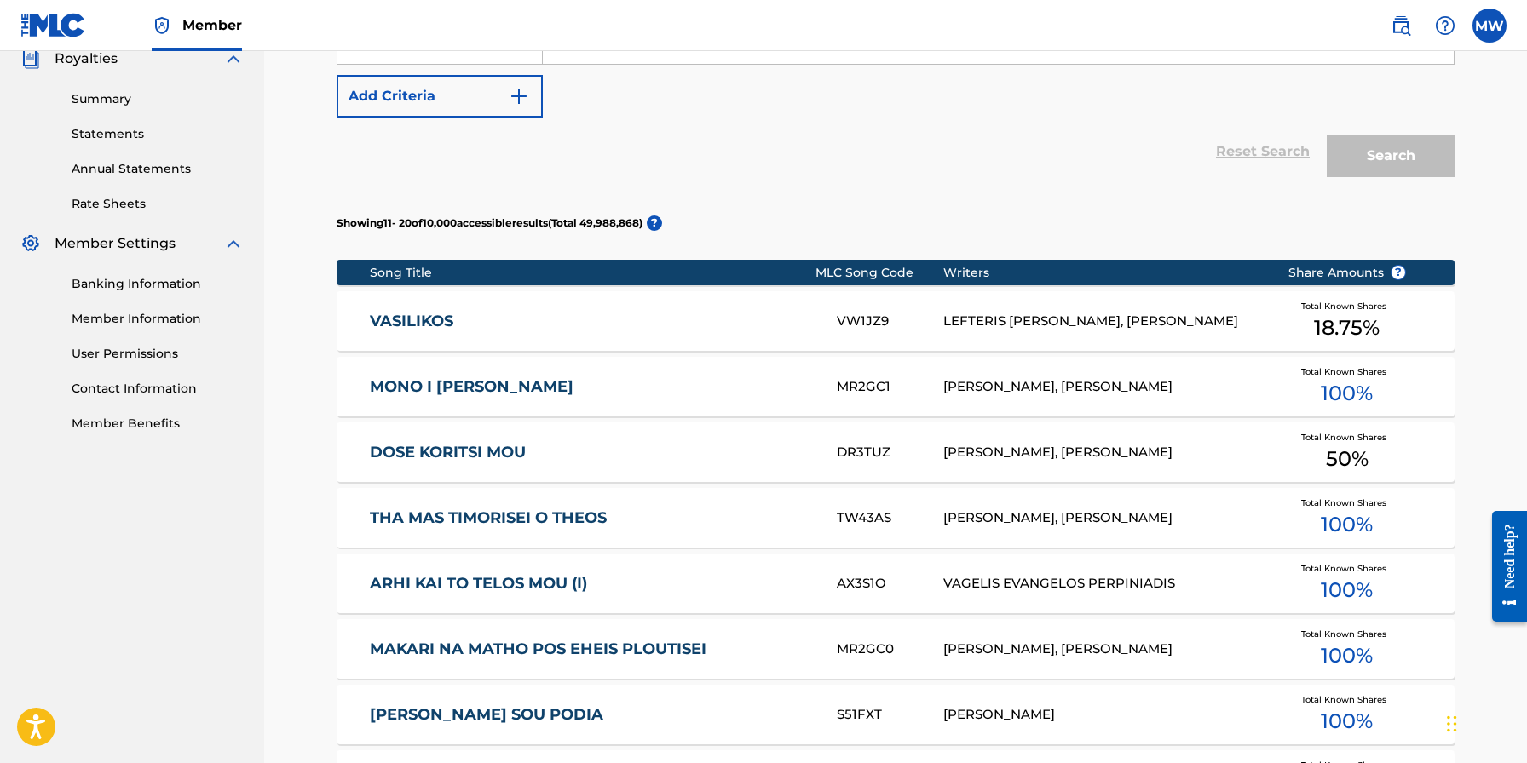
scroll to position [209, 0]
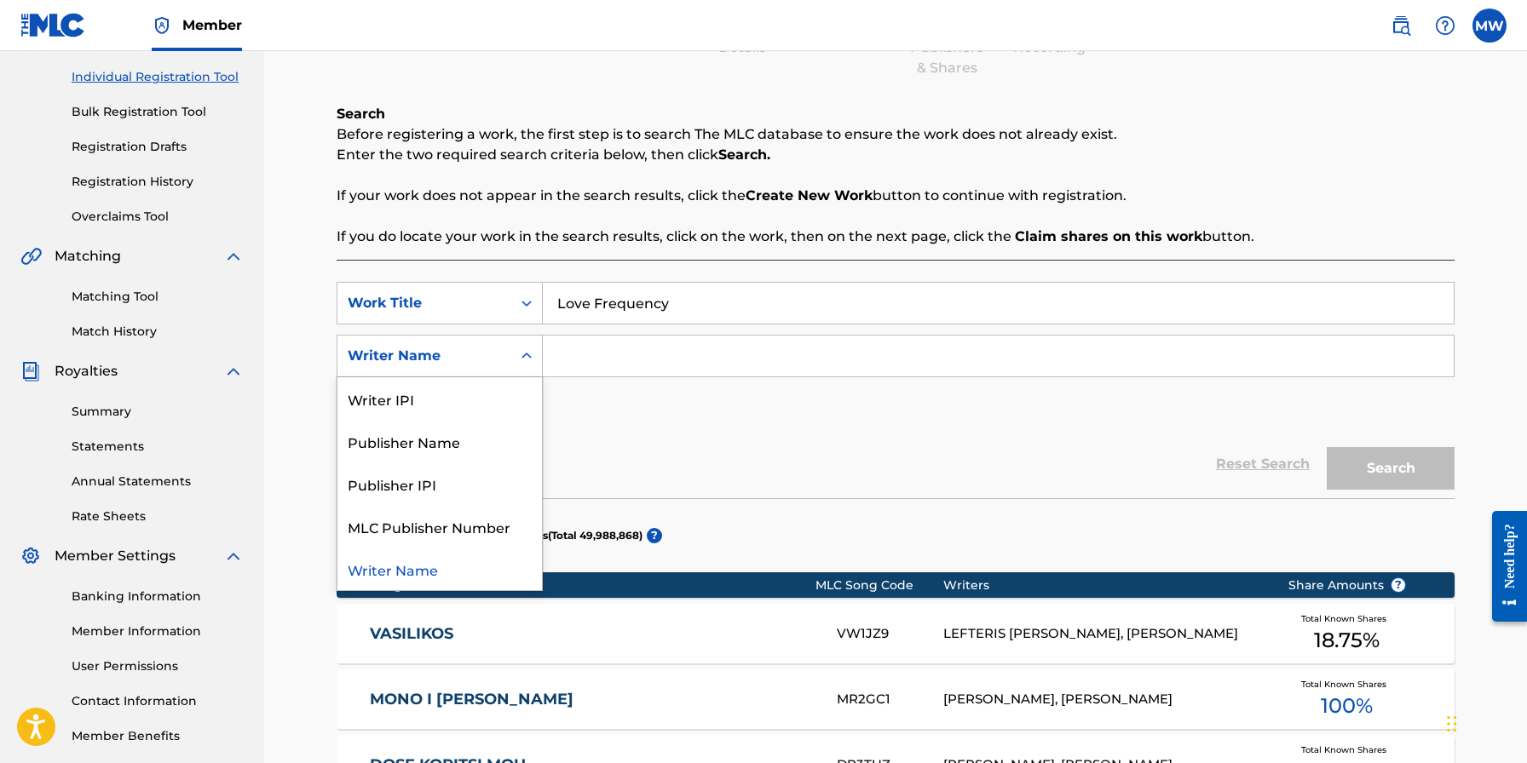
click at [524, 354] on icon "Search Form" at bounding box center [526, 356] width 17 height 17
click at [452, 567] on div "Writer Name" at bounding box center [439, 569] width 204 height 43
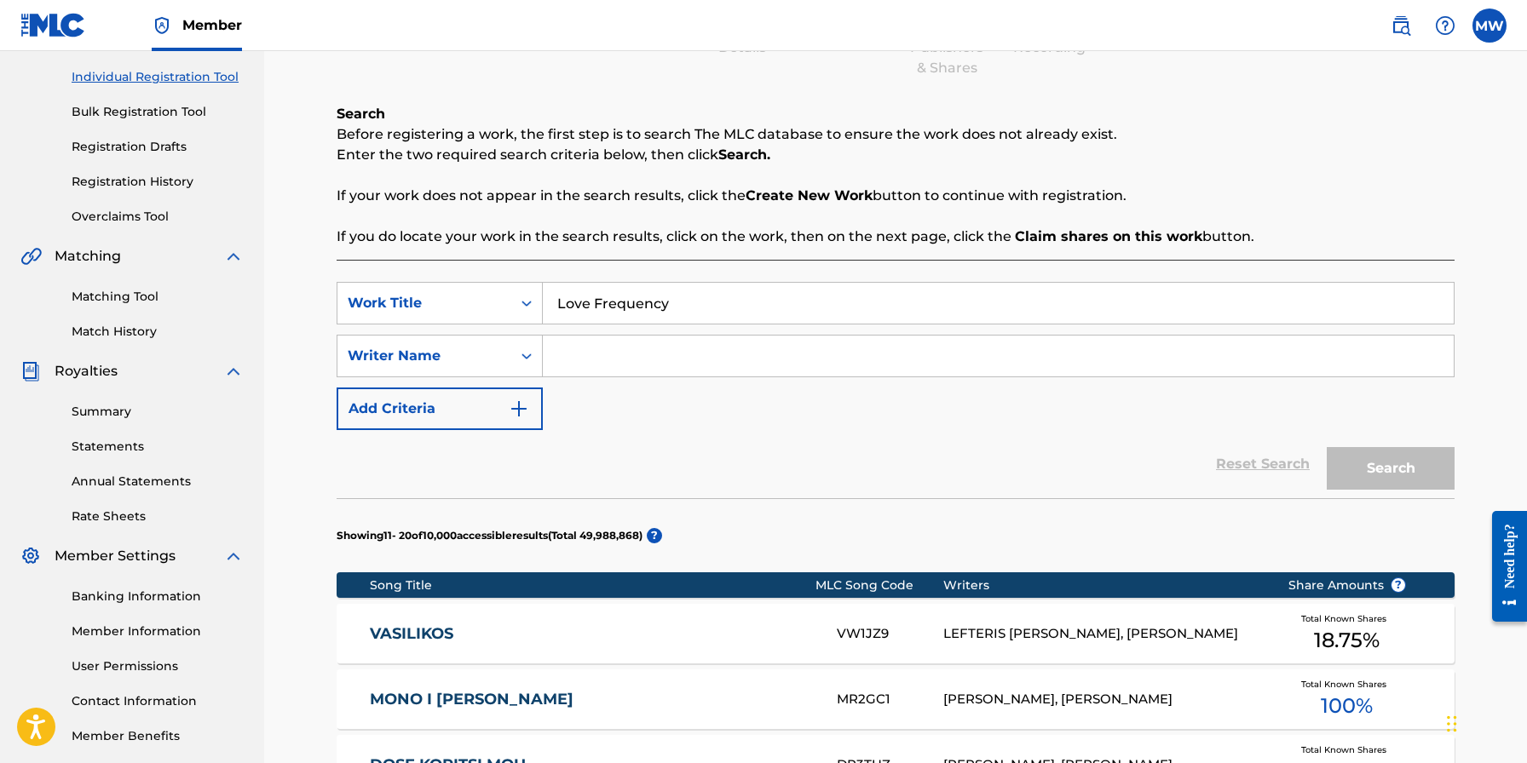
click at [726, 354] on input "Search Form" at bounding box center [998, 356] width 911 height 41
type input "[PERSON_NAME]"
click at [1407, 469] on button "Search" at bounding box center [1390, 468] width 128 height 43
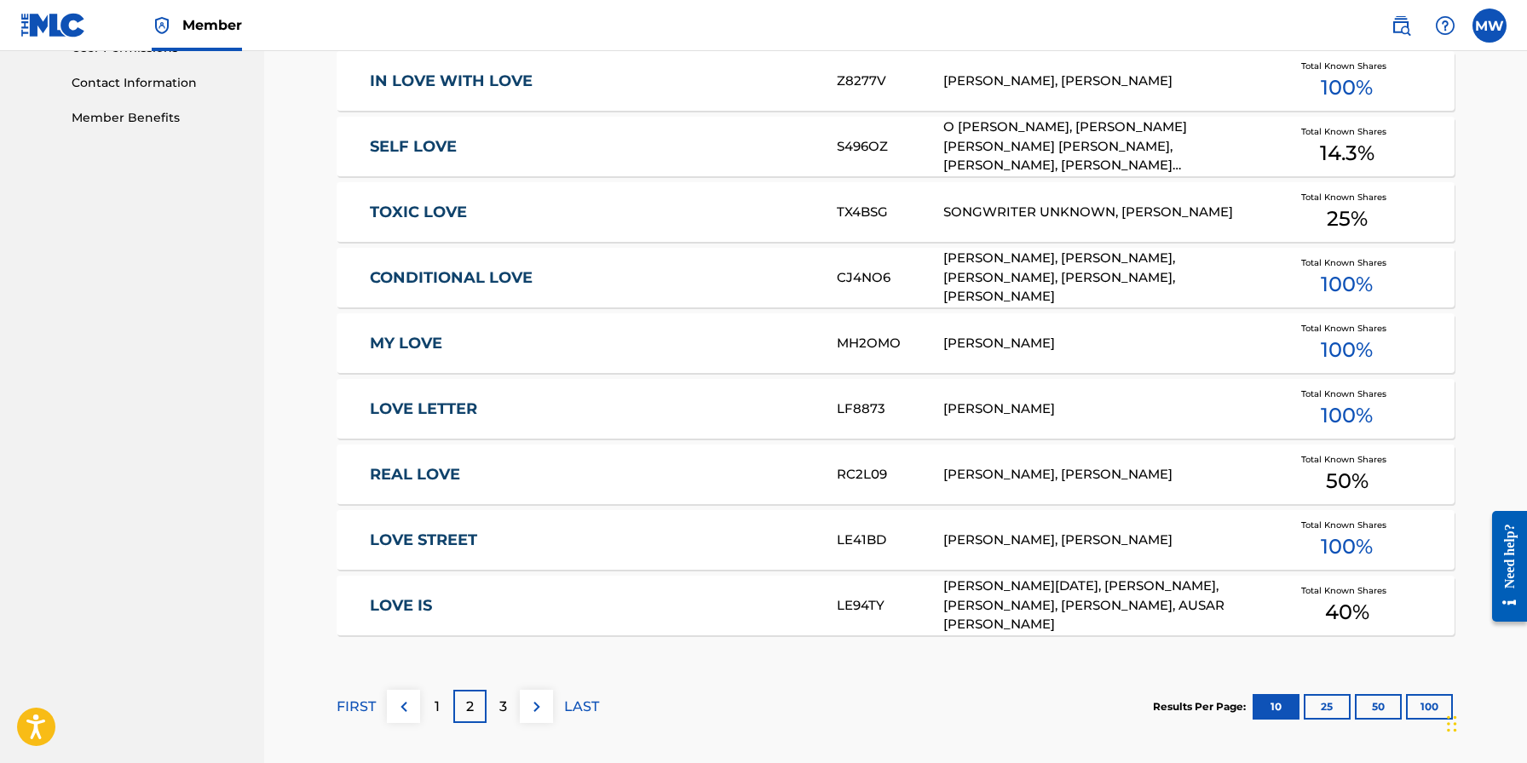
scroll to position [898, 0]
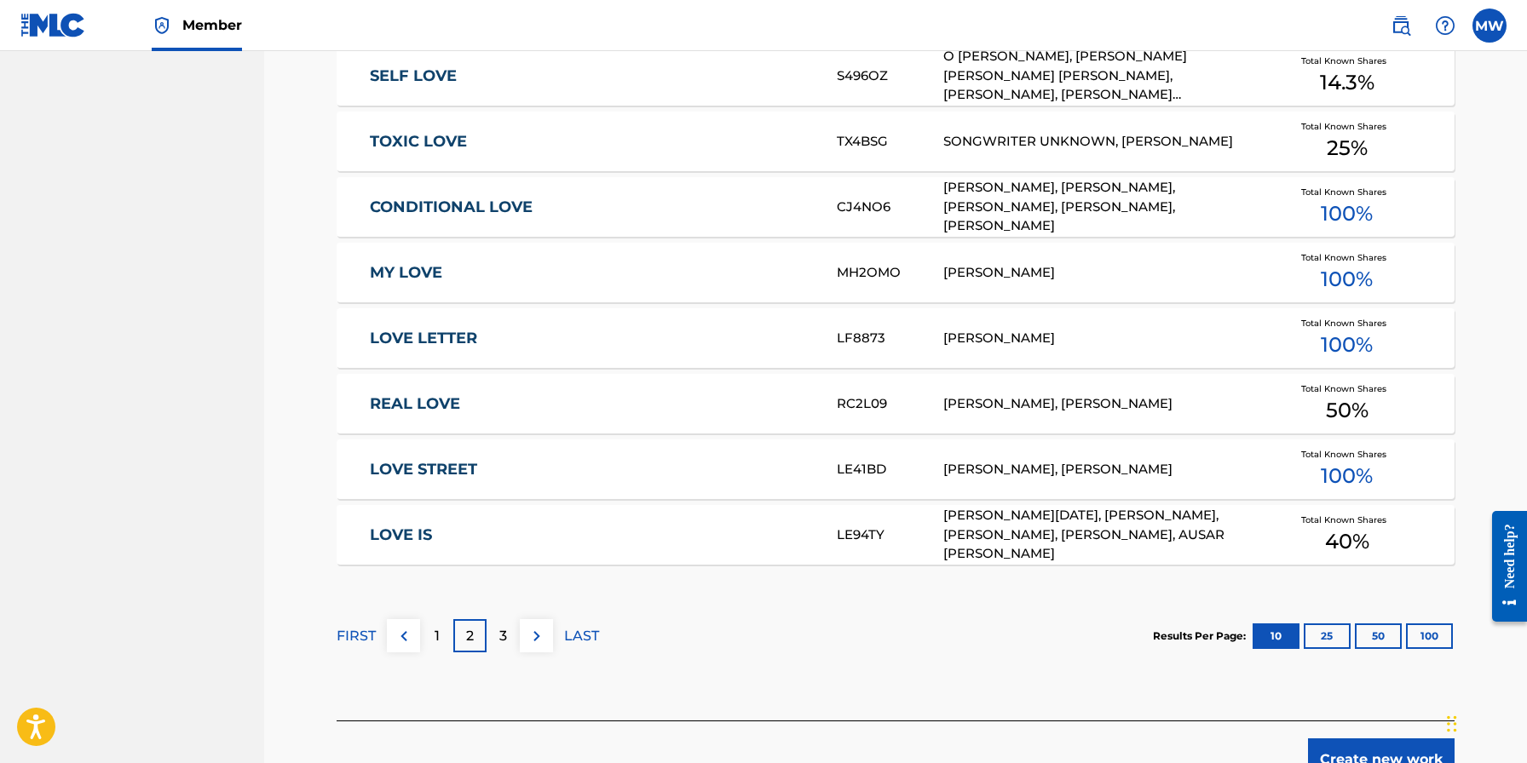
click at [430, 630] on div "1" at bounding box center [436, 635] width 33 height 33
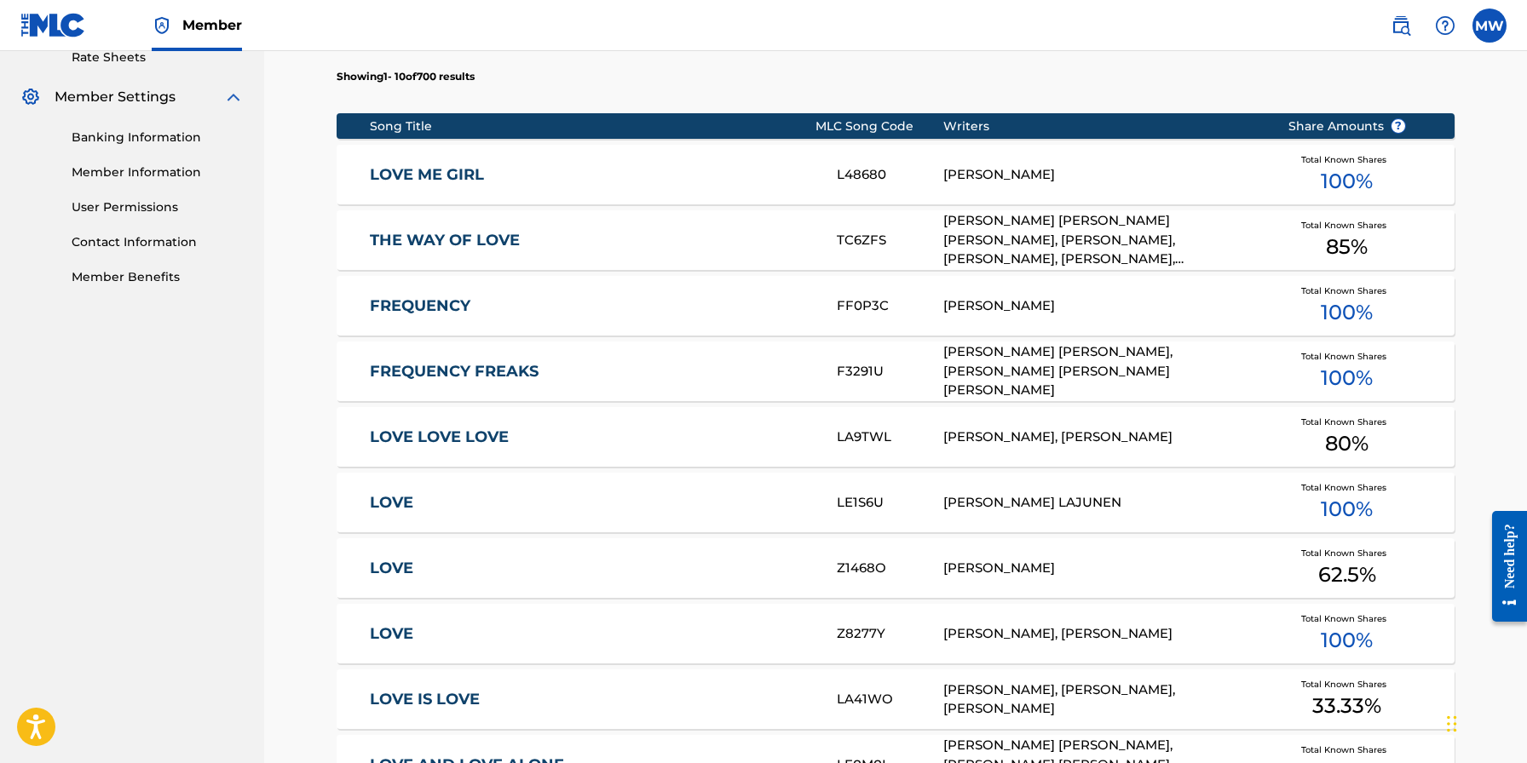
scroll to position [912, 0]
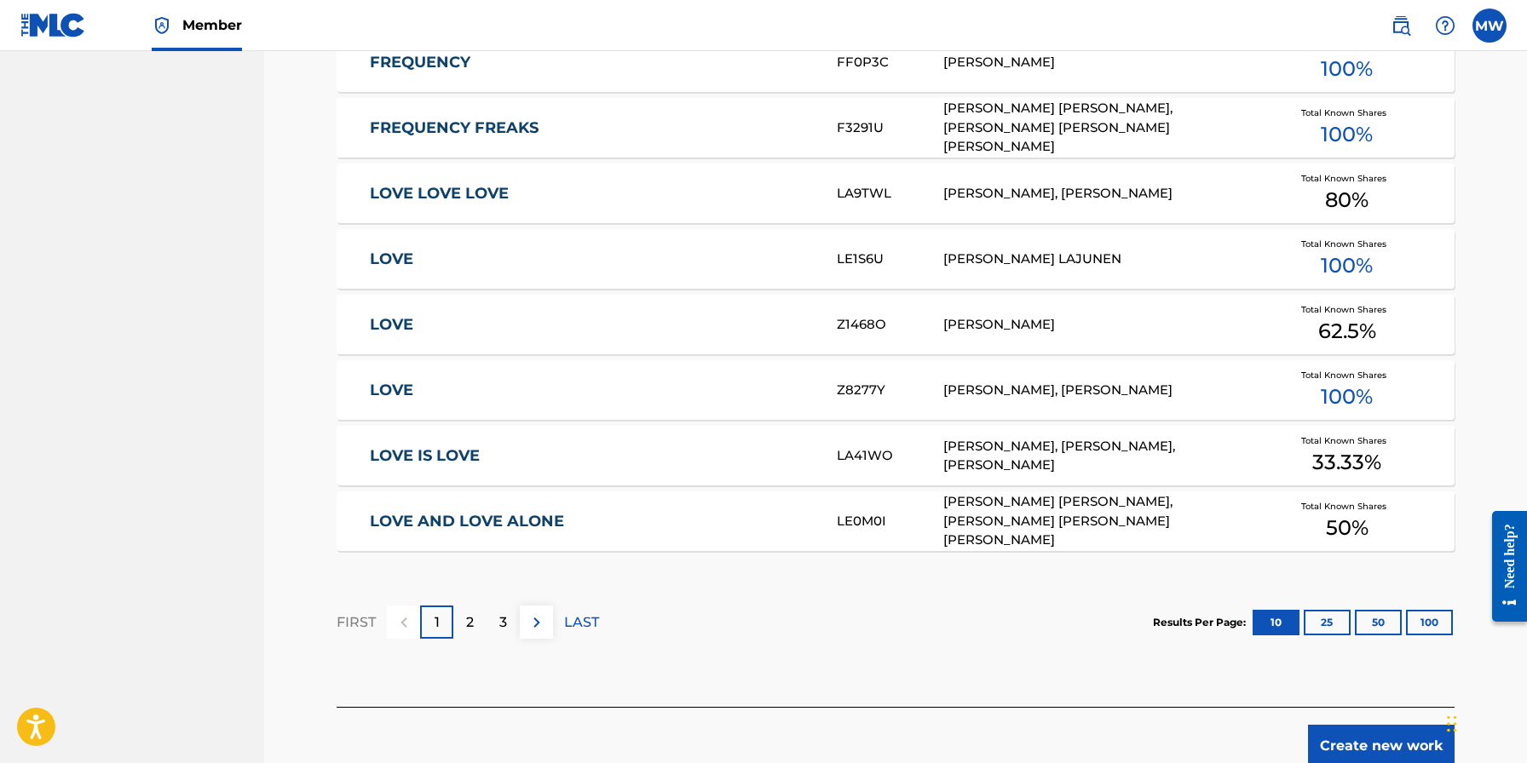
click at [472, 617] on p "2" at bounding box center [470, 623] width 8 height 20
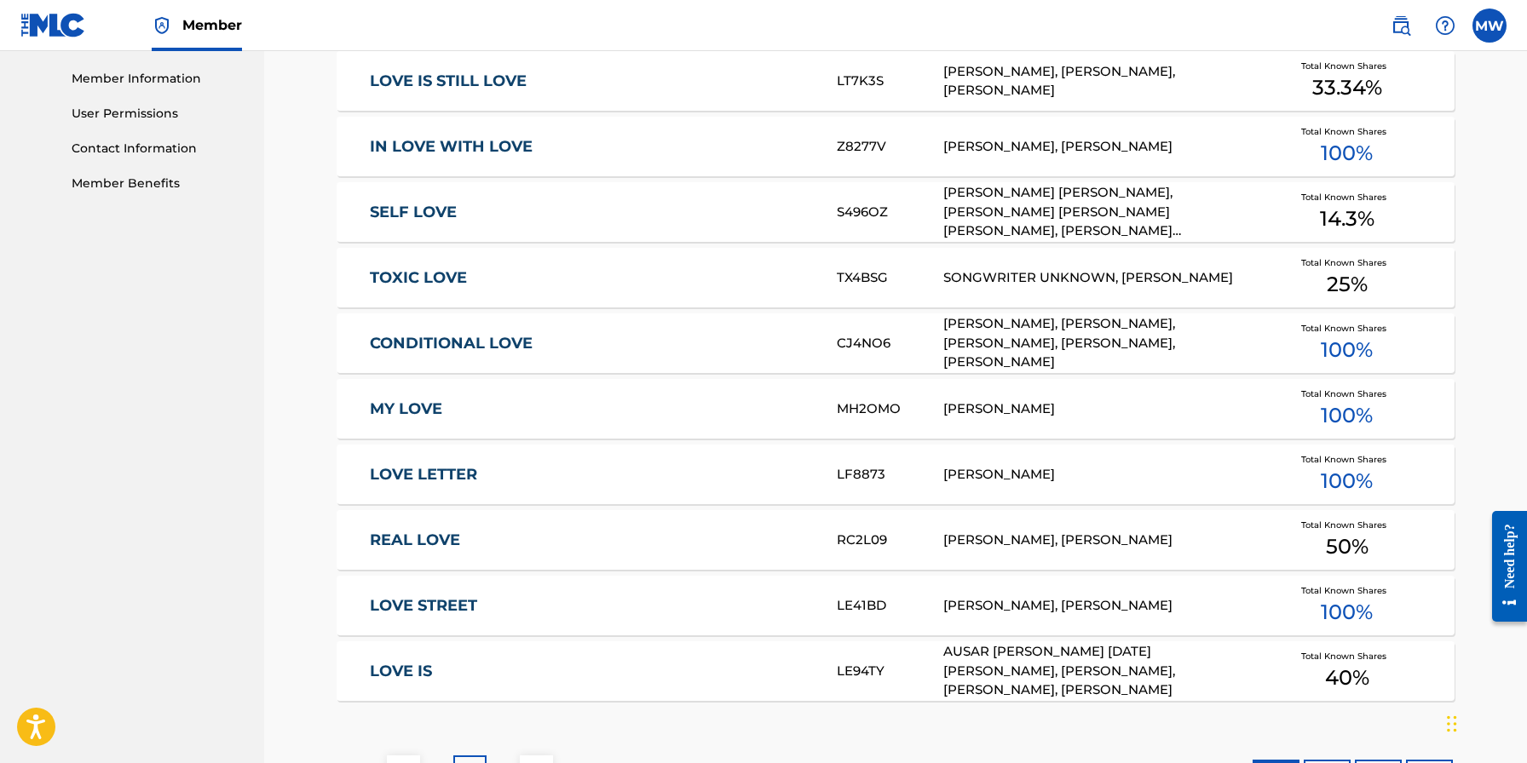
scroll to position [908, 0]
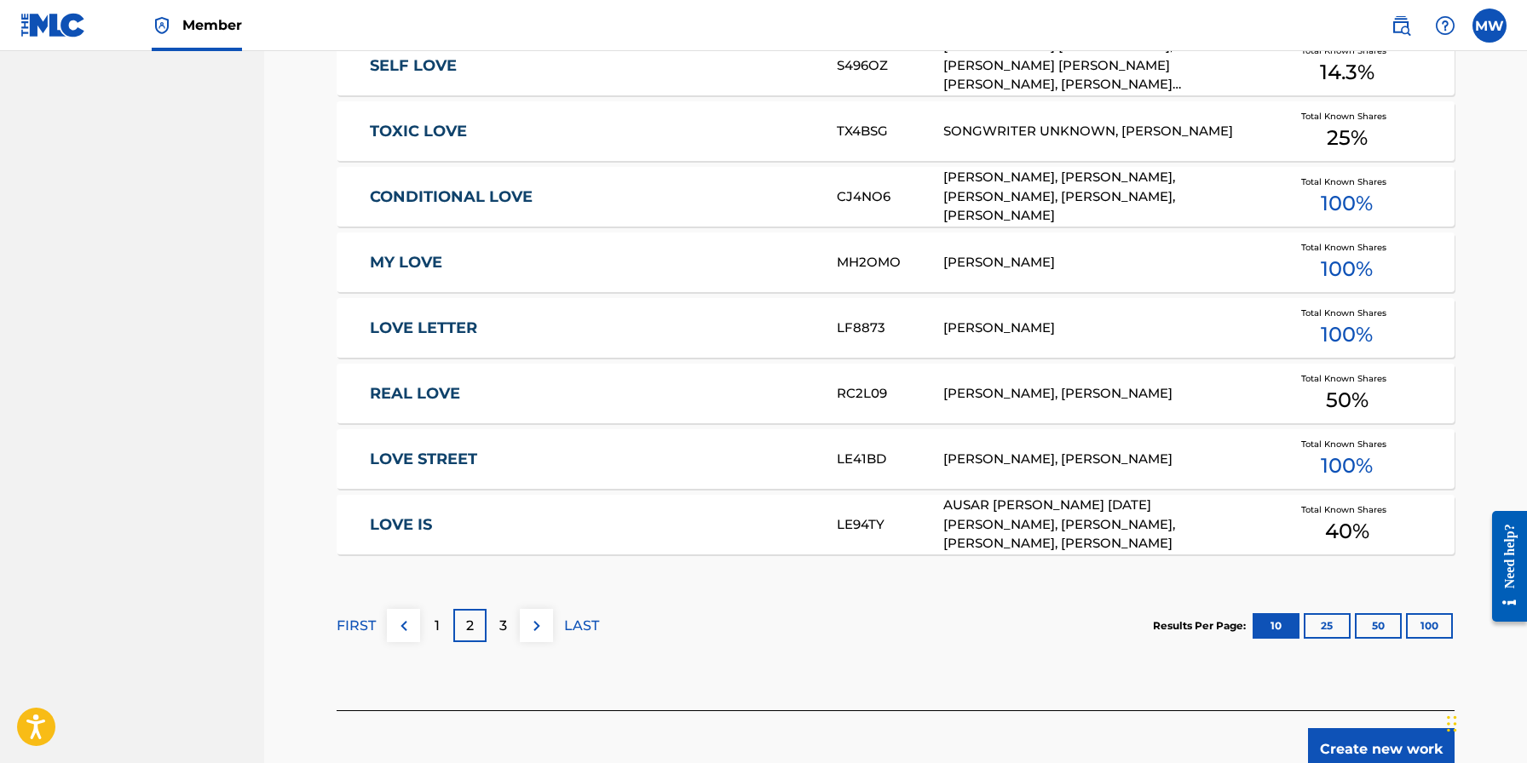
click at [512, 627] on div "3" at bounding box center [502, 625] width 33 height 33
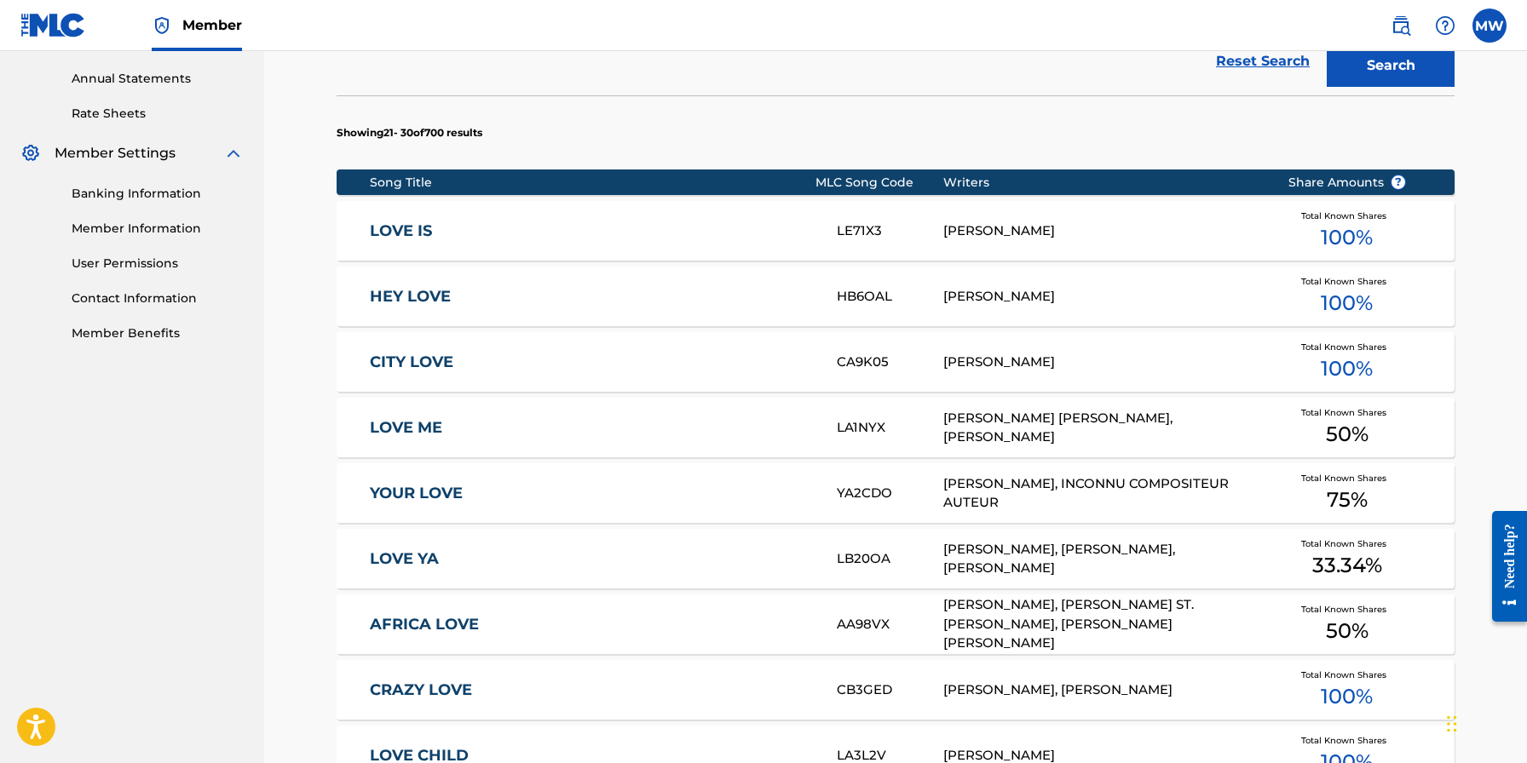
scroll to position [955, 0]
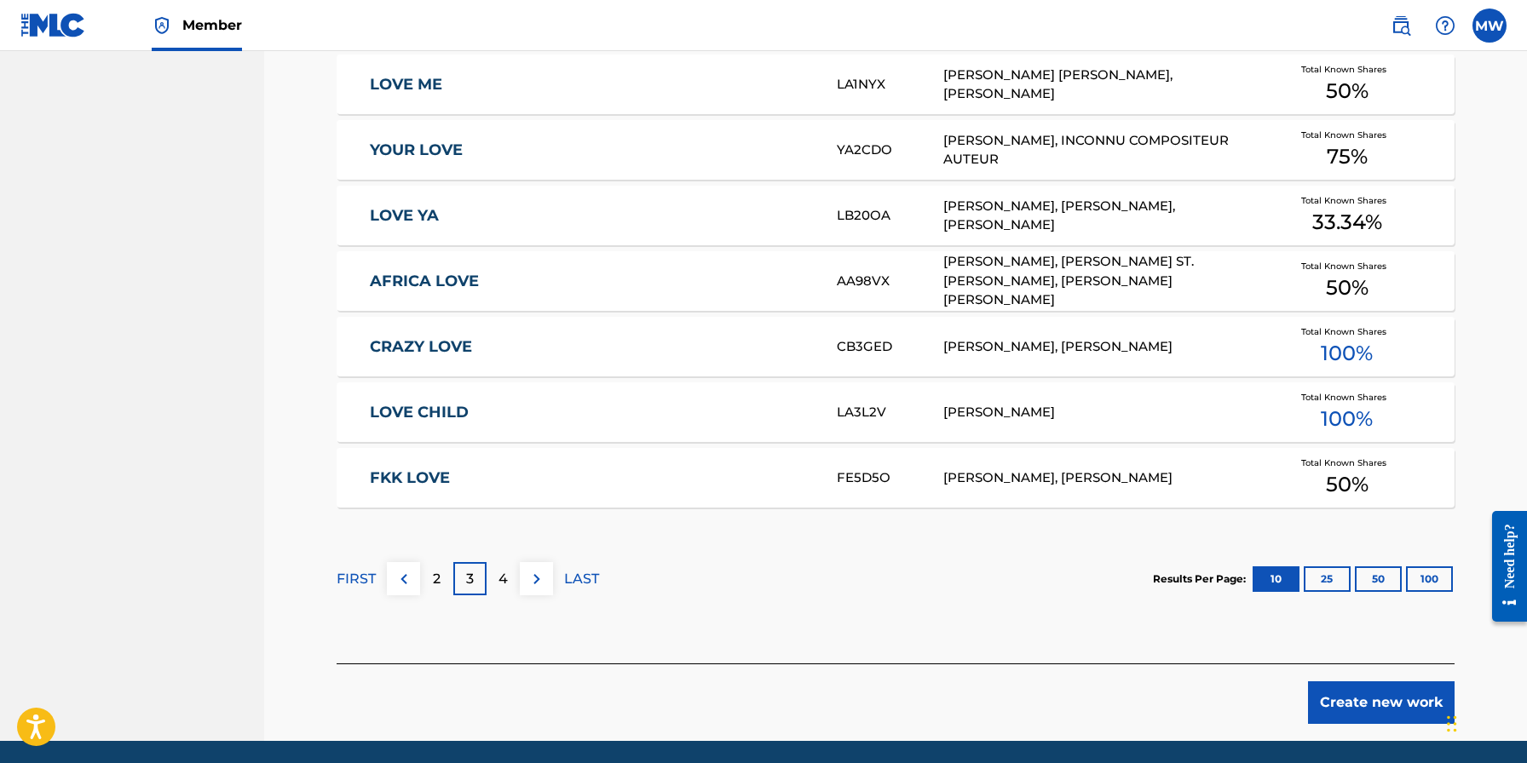
click at [508, 577] on div "4" at bounding box center [502, 578] width 33 height 33
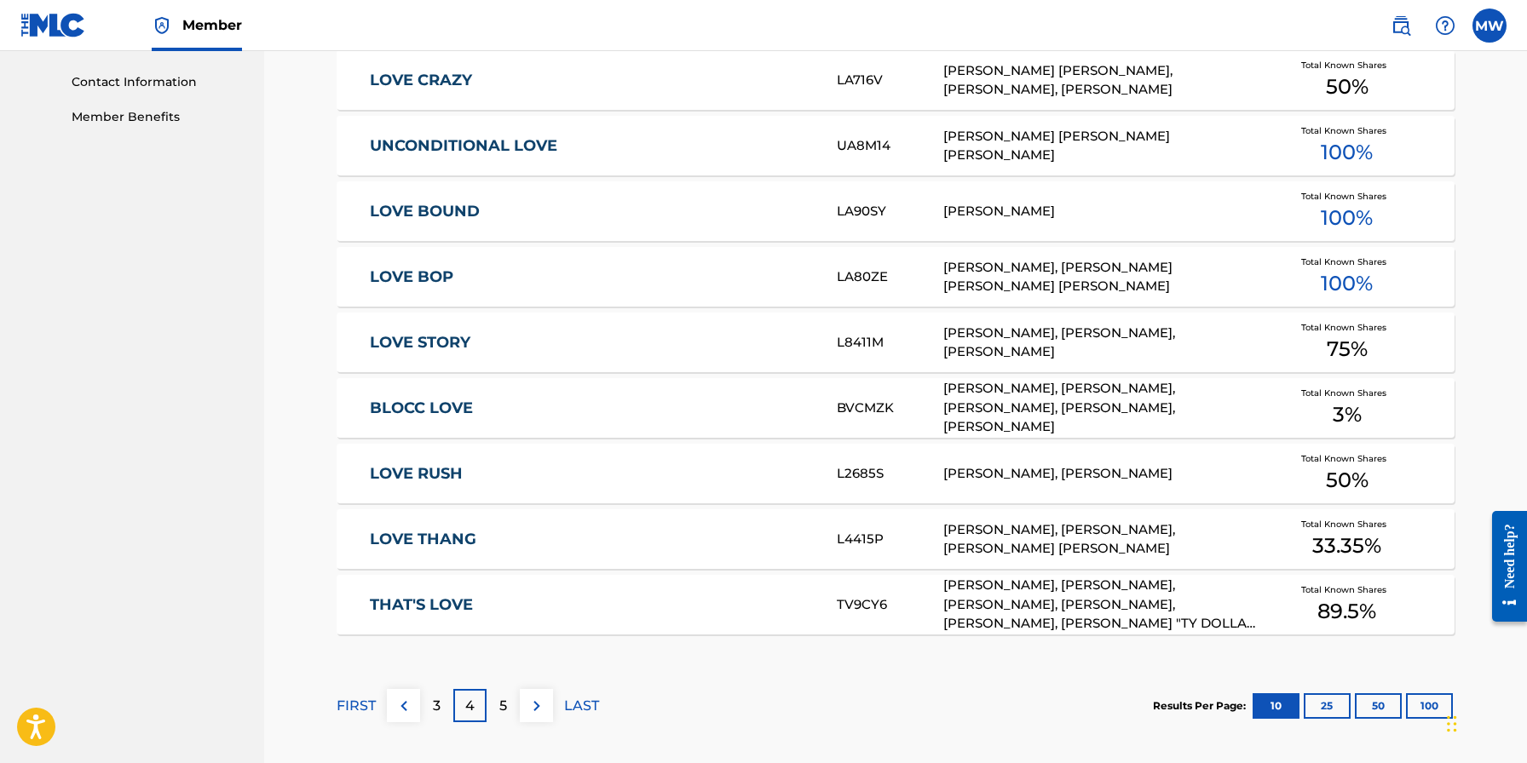
scroll to position [907, 0]
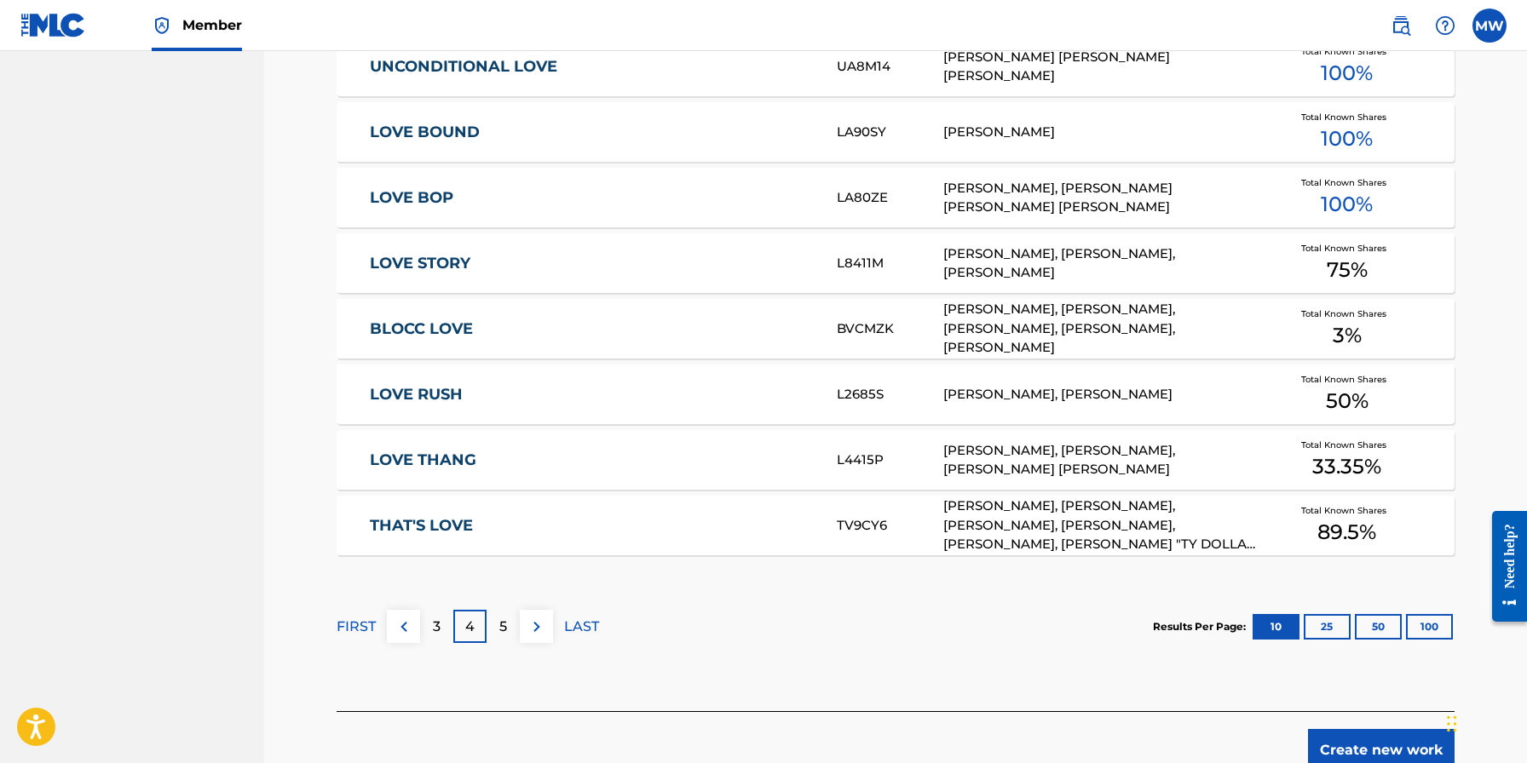
click at [504, 617] on p "5" at bounding box center [503, 627] width 8 height 20
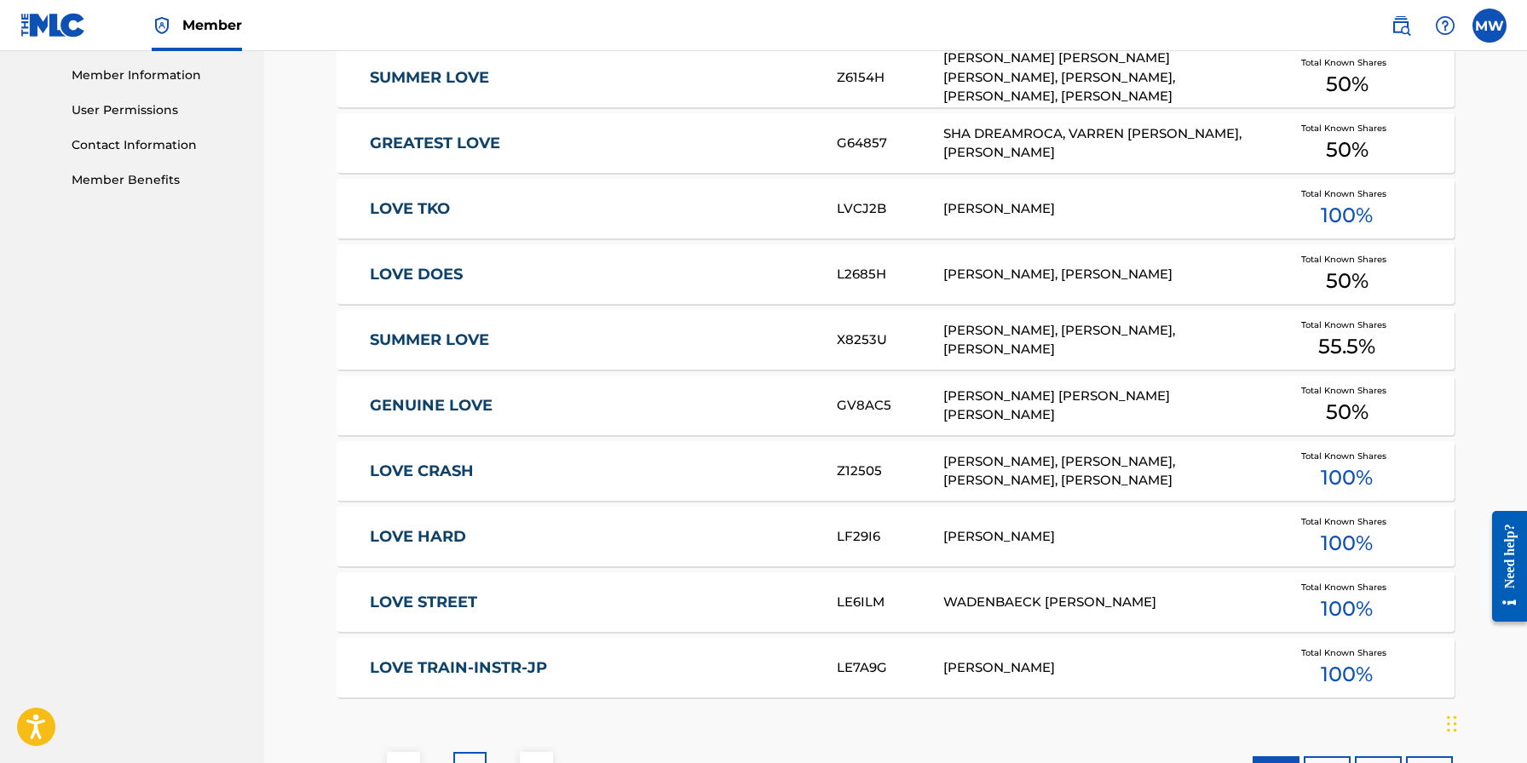
scroll to position [905, 0]
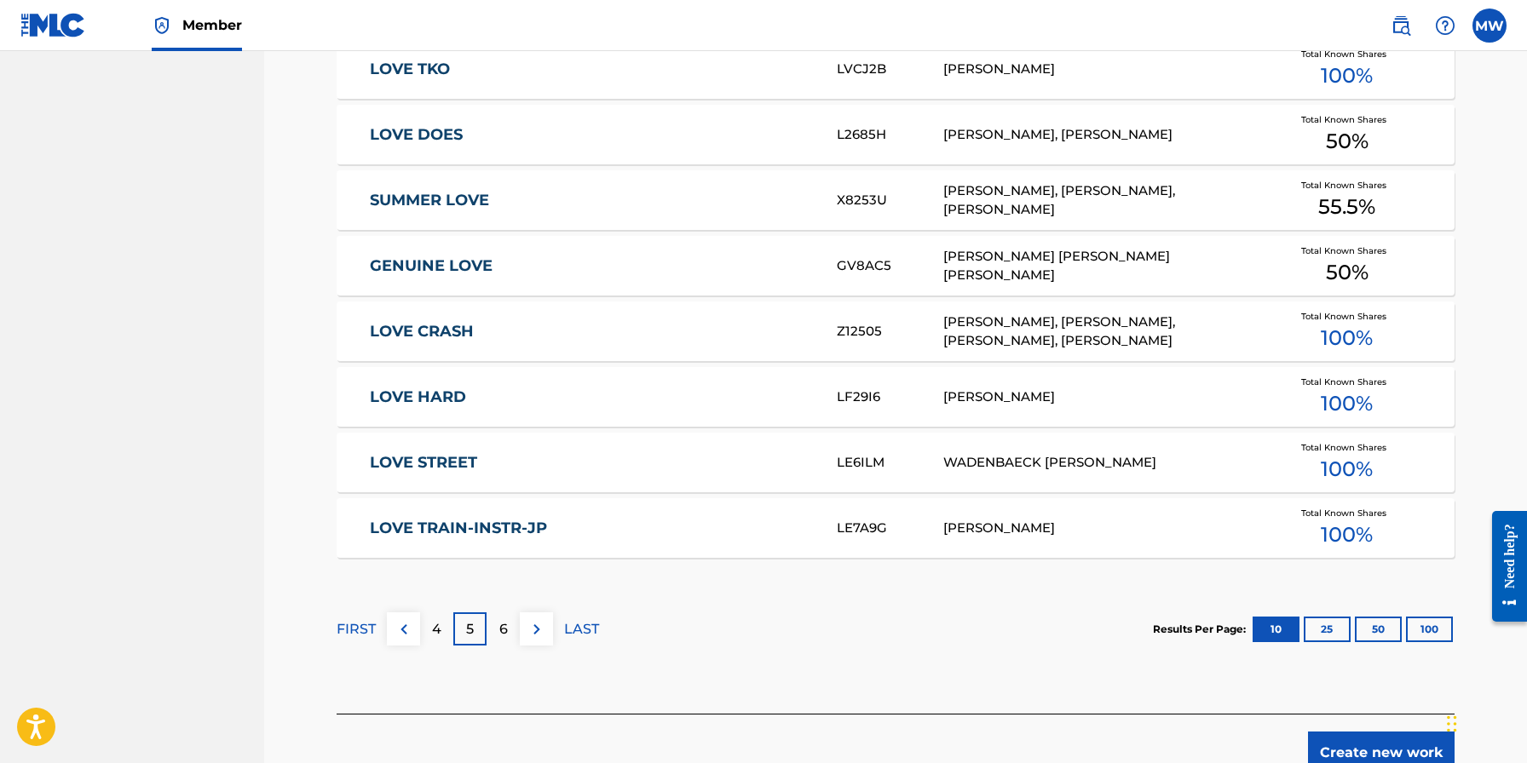
click at [1317, 630] on button "25" at bounding box center [1326, 630] width 47 height 26
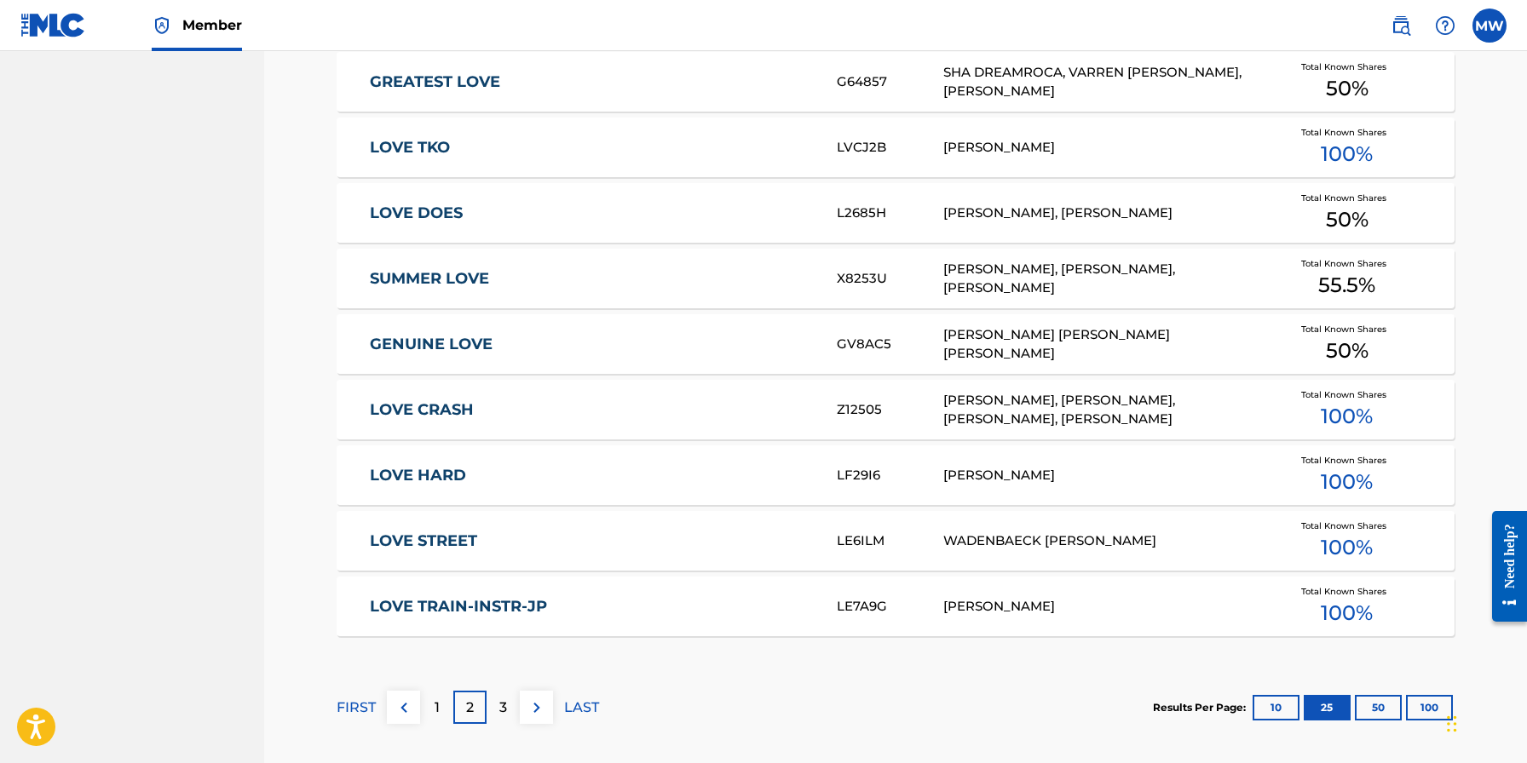
scroll to position [1877, 0]
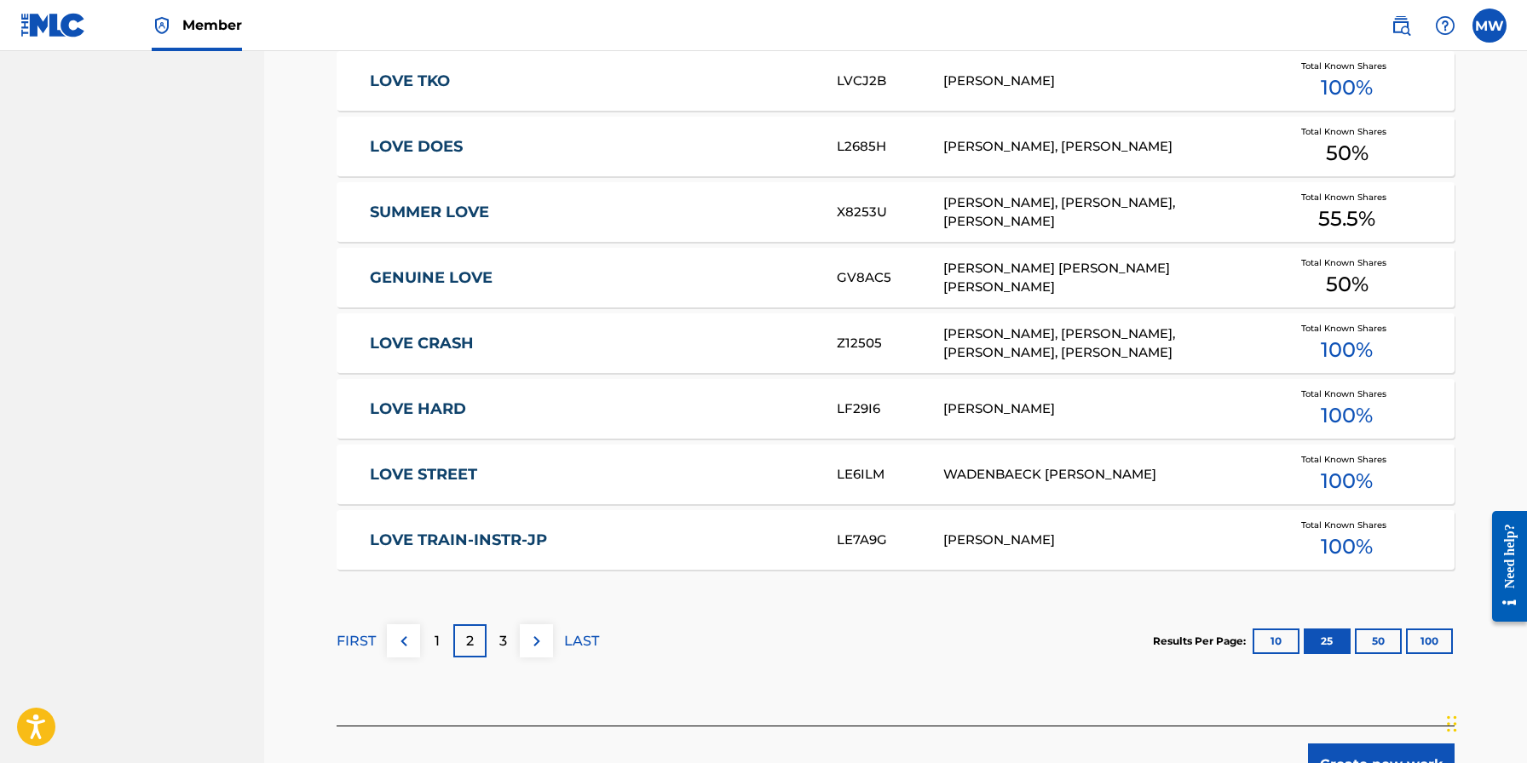
click at [504, 636] on p "3" at bounding box center [503, 641] width 8 height 20
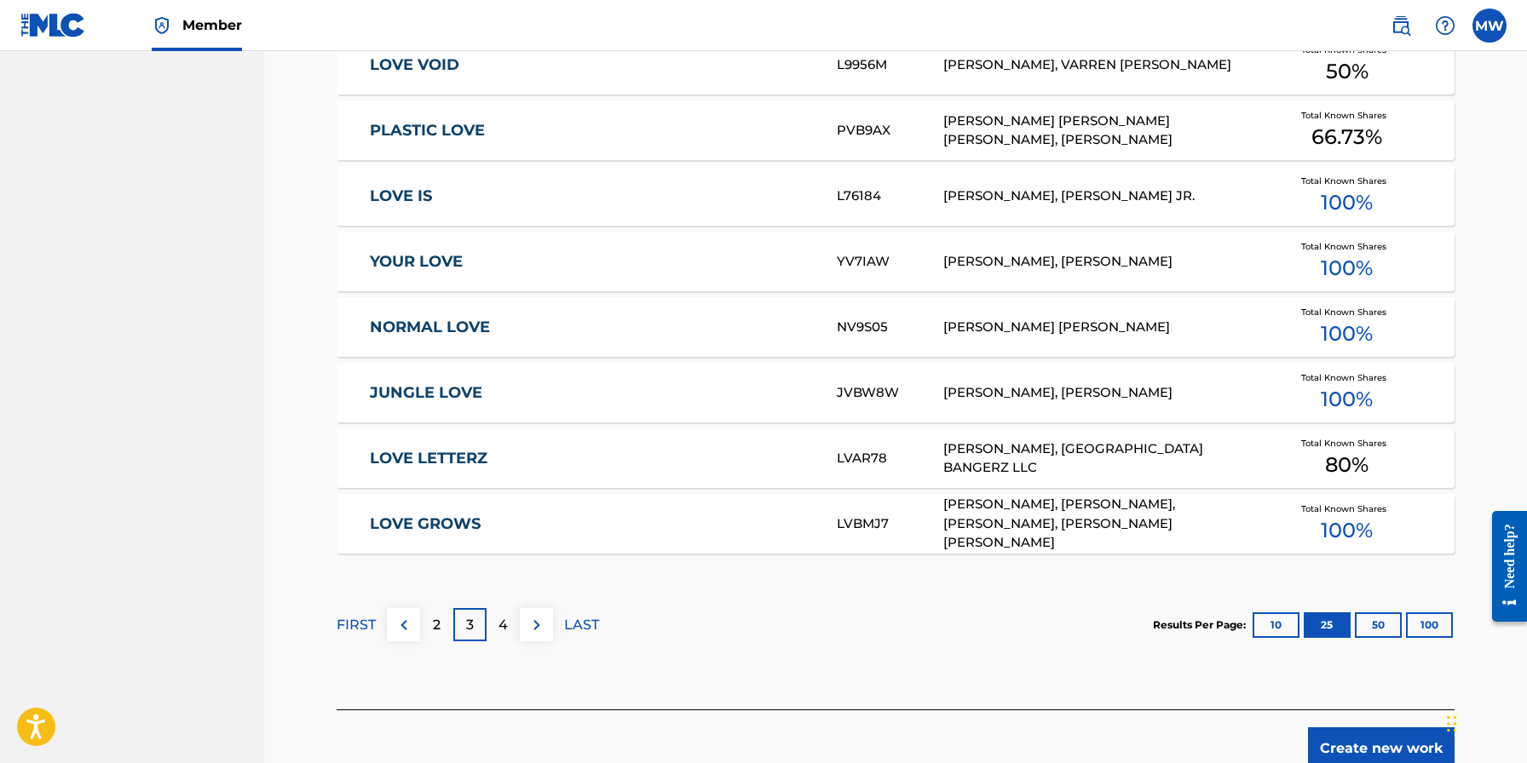
scroll to position [1896, 0]
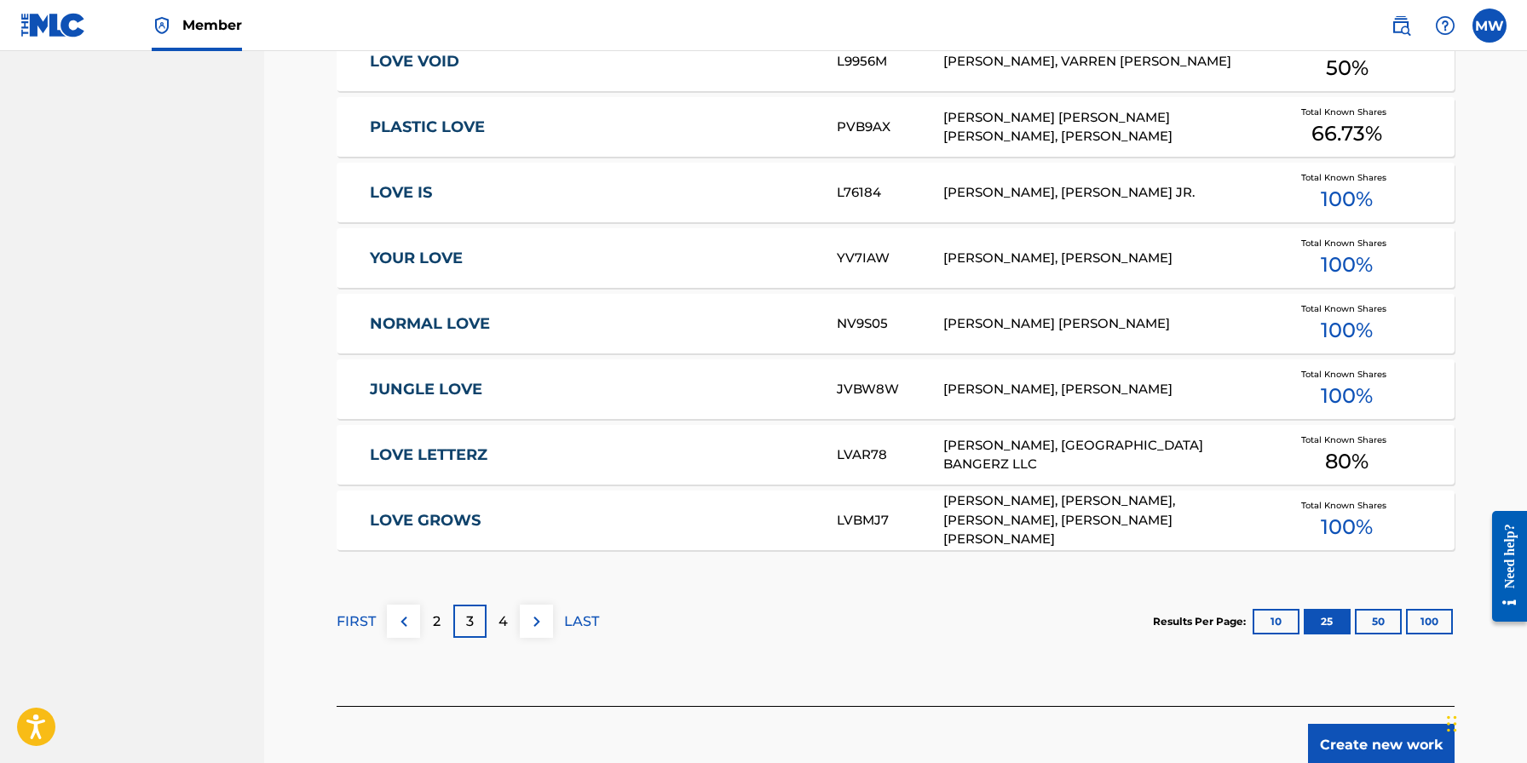
click at [510, 611] on div "4" at bounding box center [502, 621] width 33 height 33
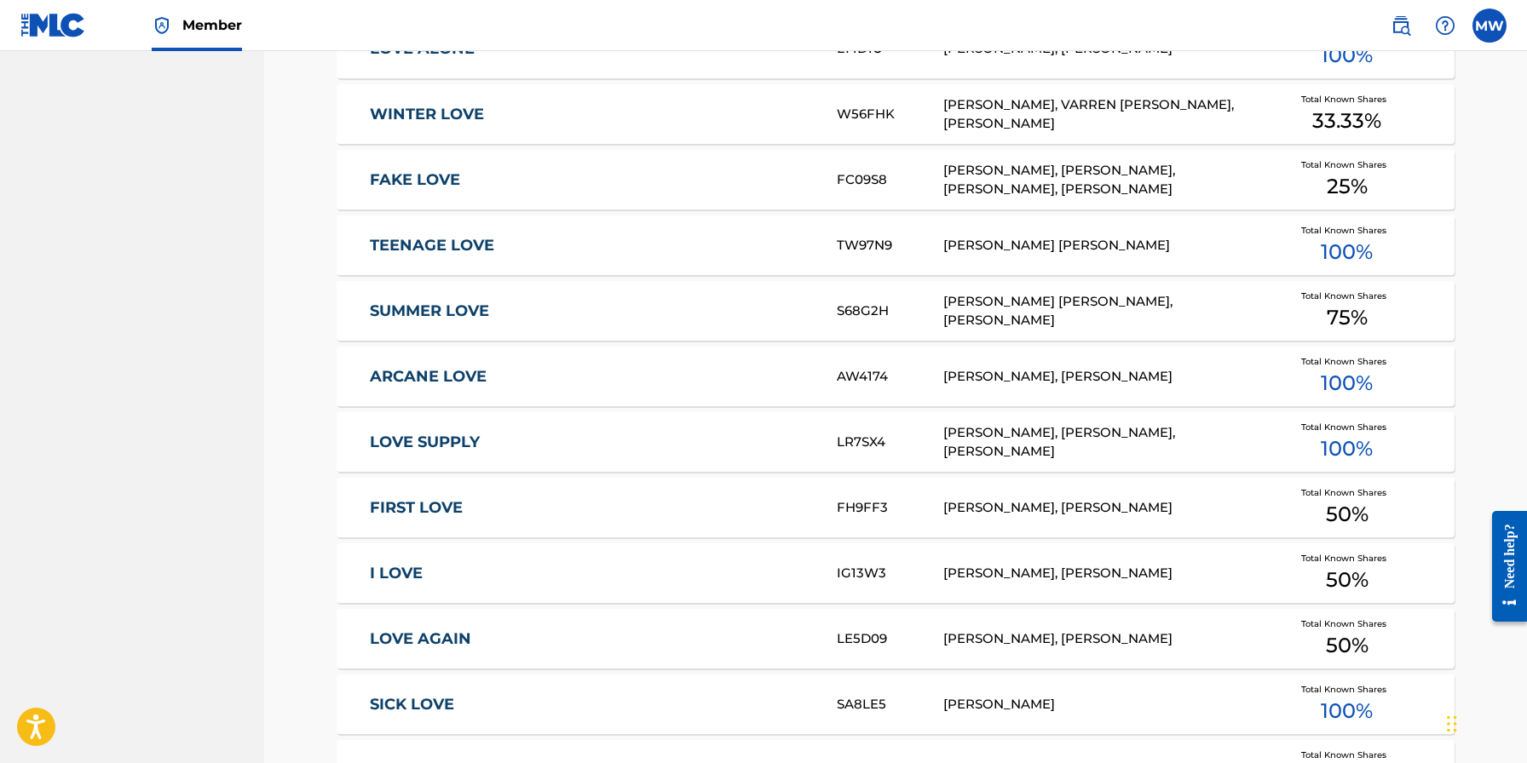
scroll to position [1937, 0]
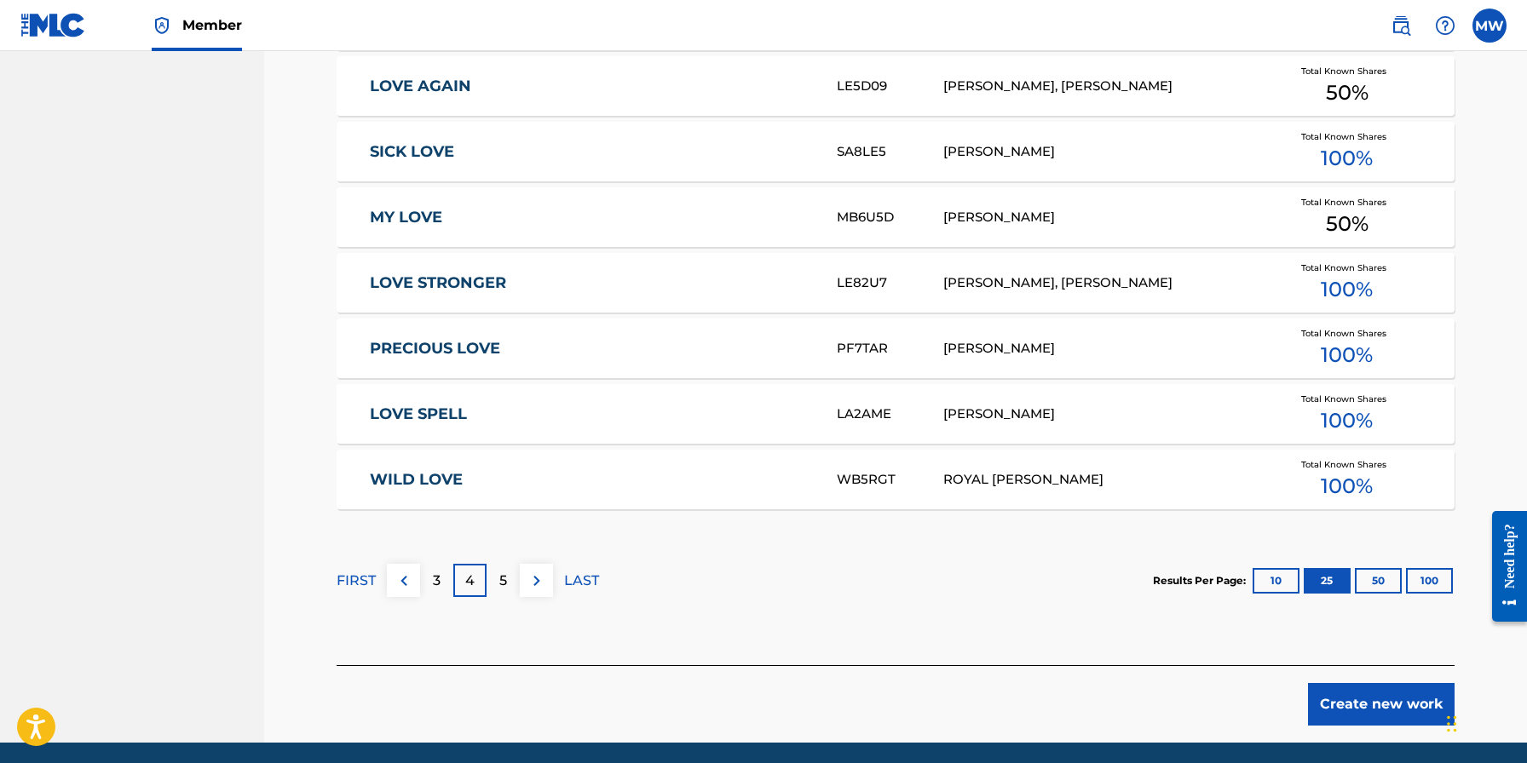
click at [1432, 584] on button "100" at bounding box center [1429, 581] width 47 height 26
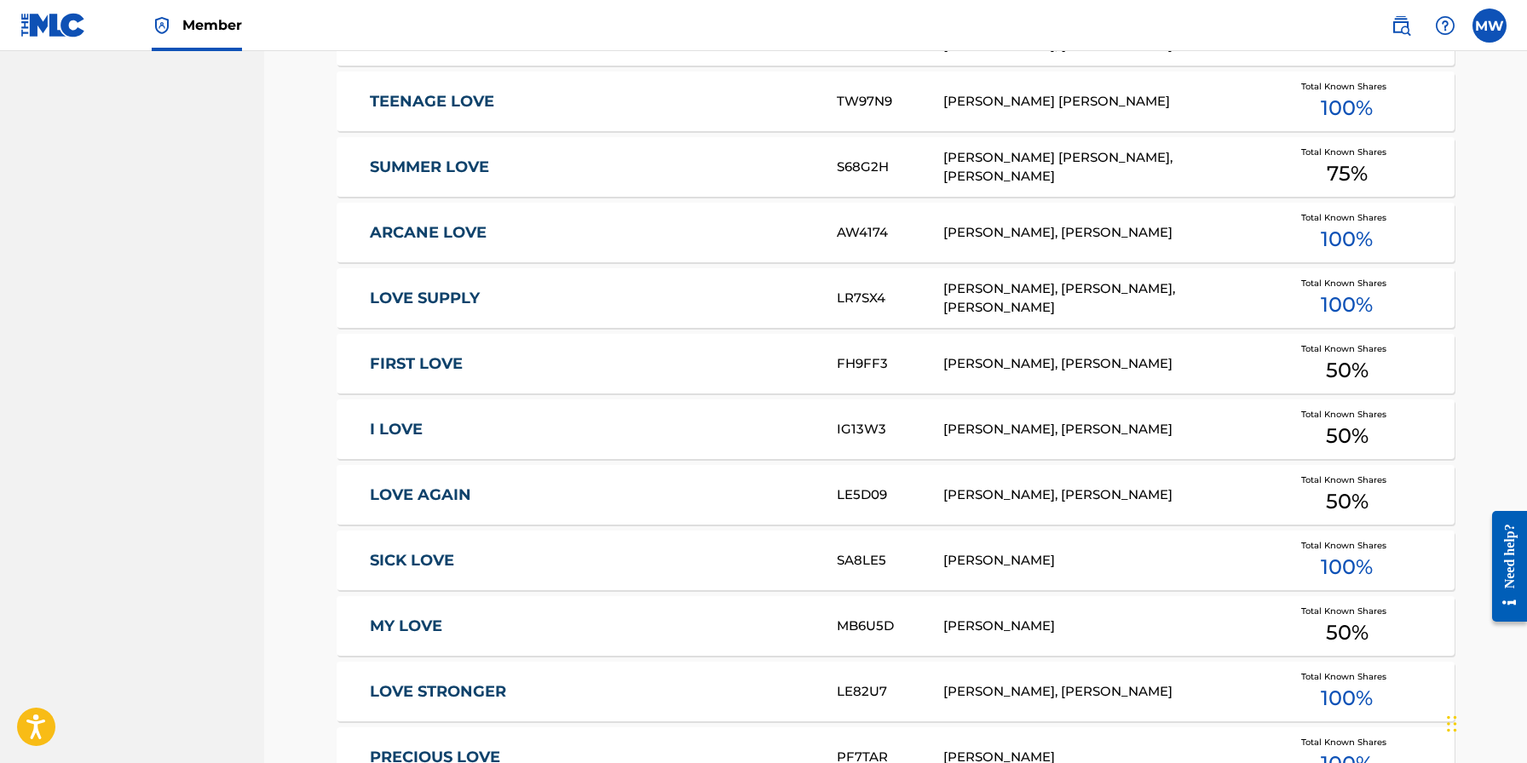
scroll to position [6919, 0]
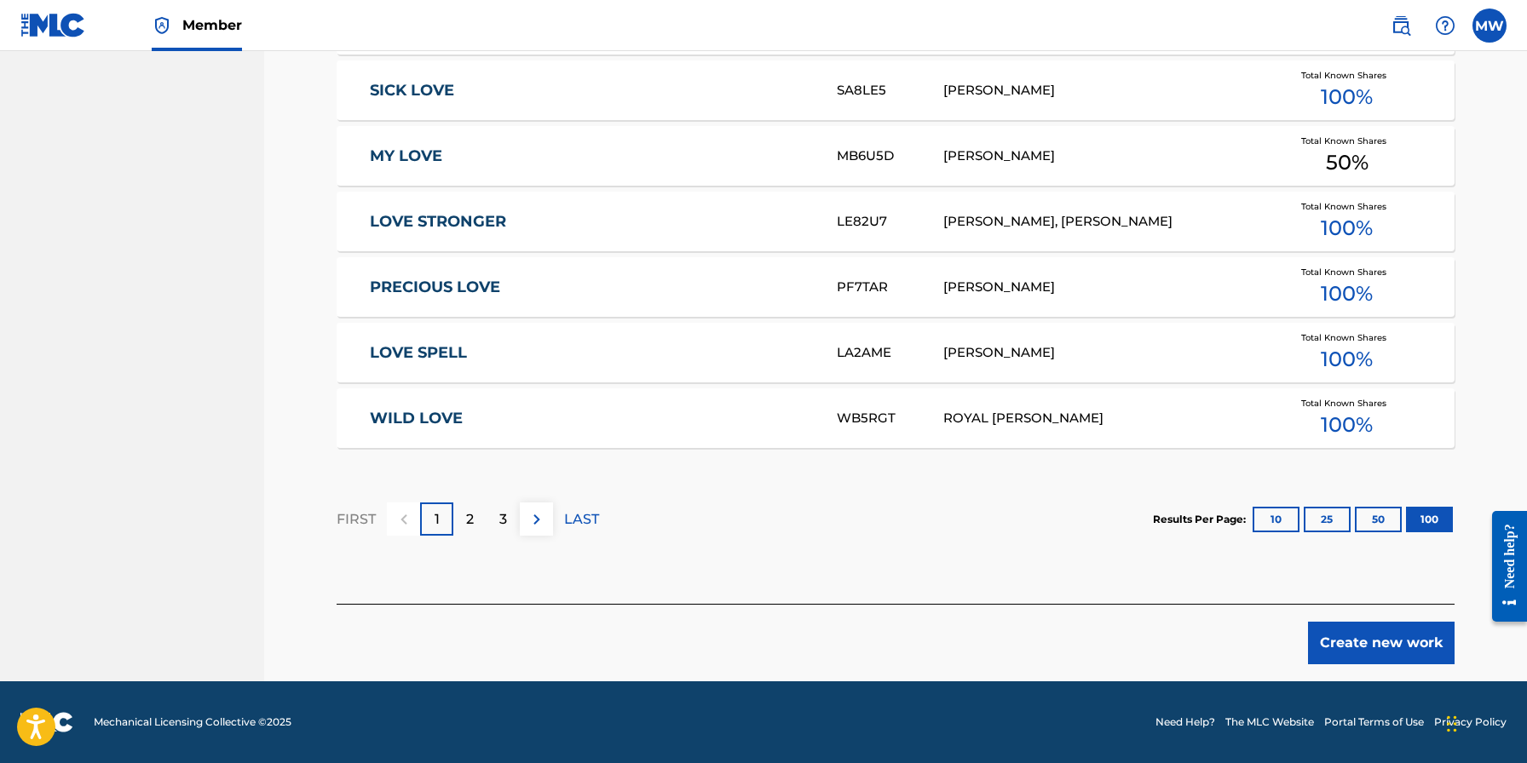
click at [463, 506] on div "2" at bounding box center [469, 519] width 33 height 33
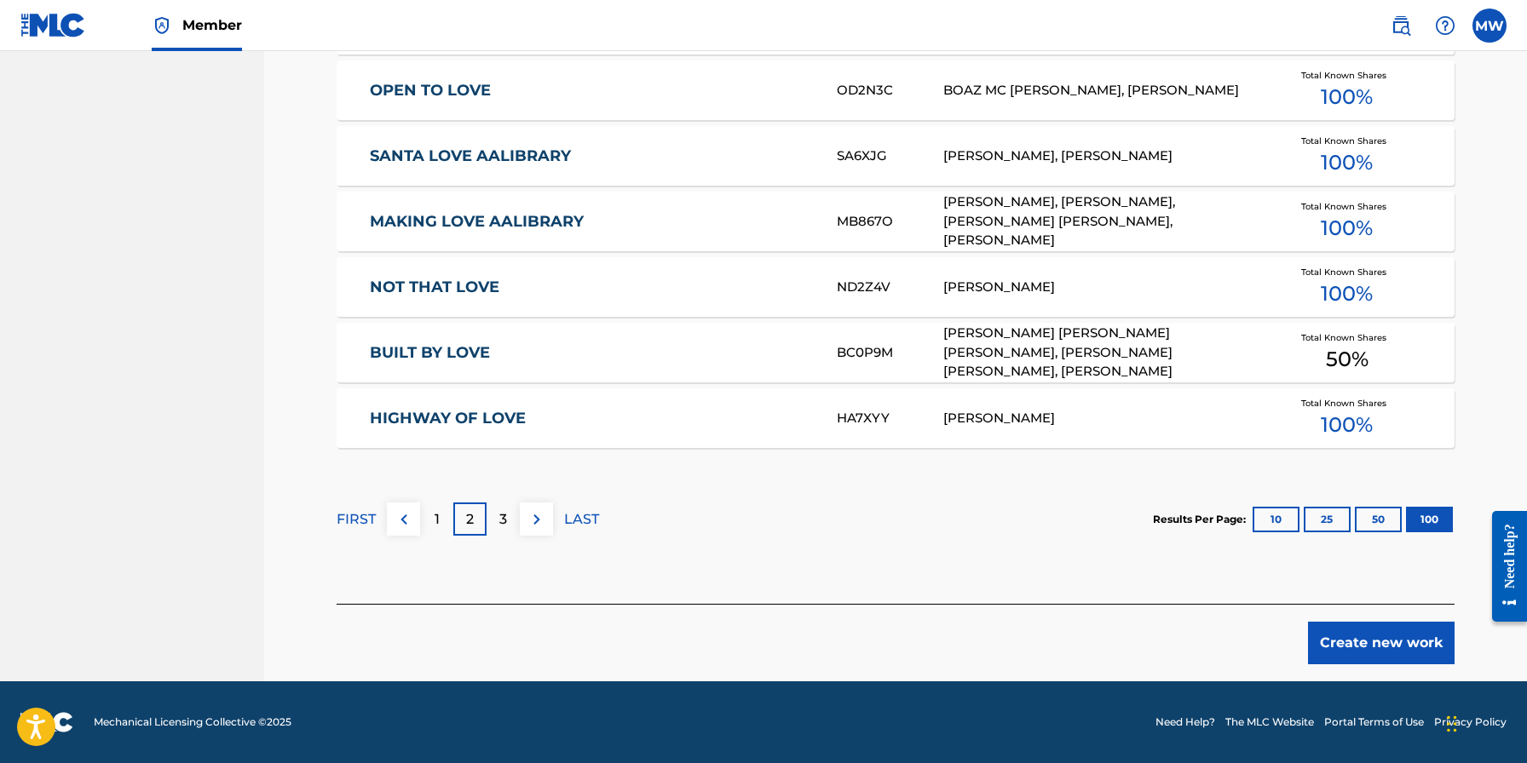
click at [498, 512] on div "3" at bounding box center [502, 519] width 33 height 33
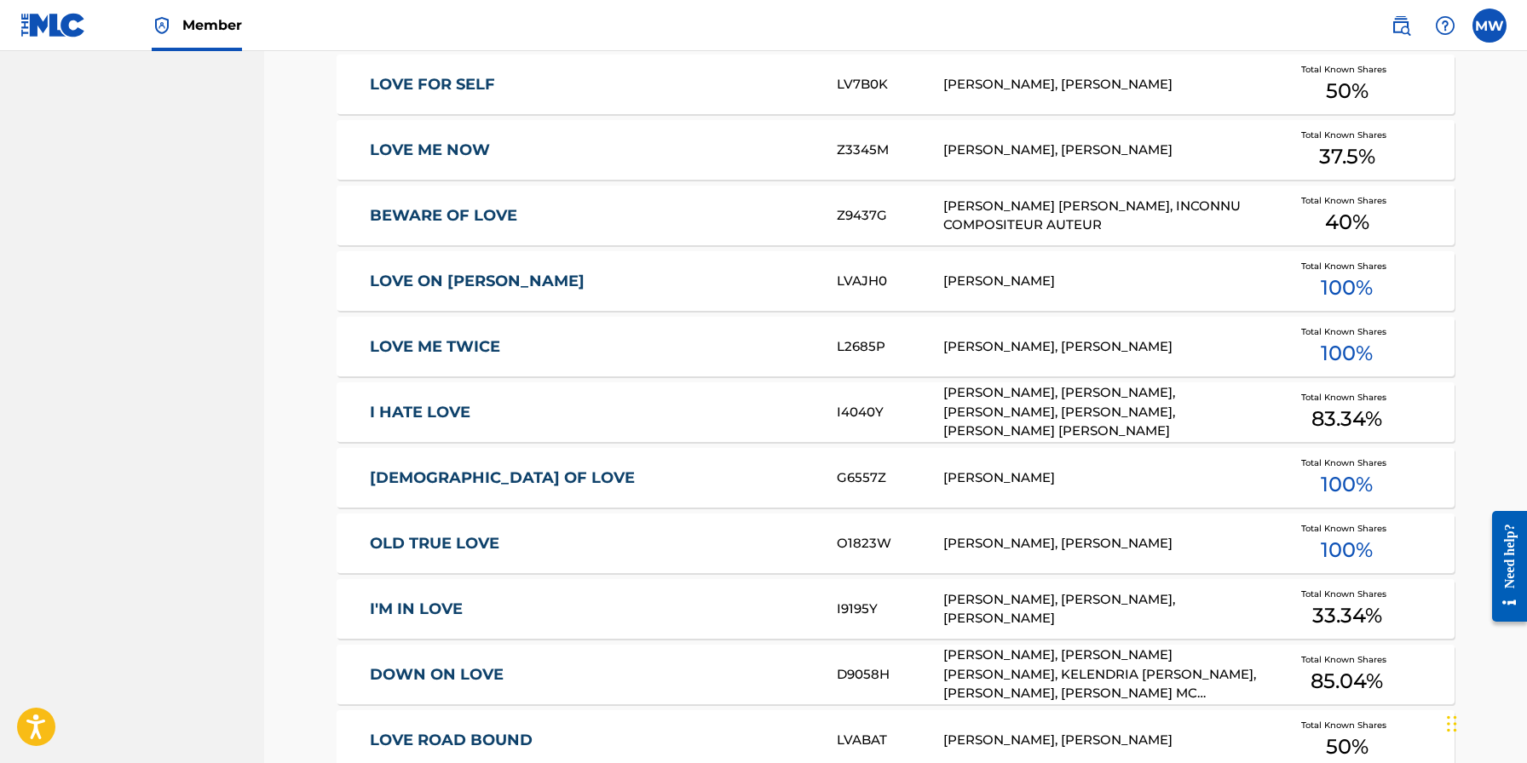
scroll to position [6781, 0]
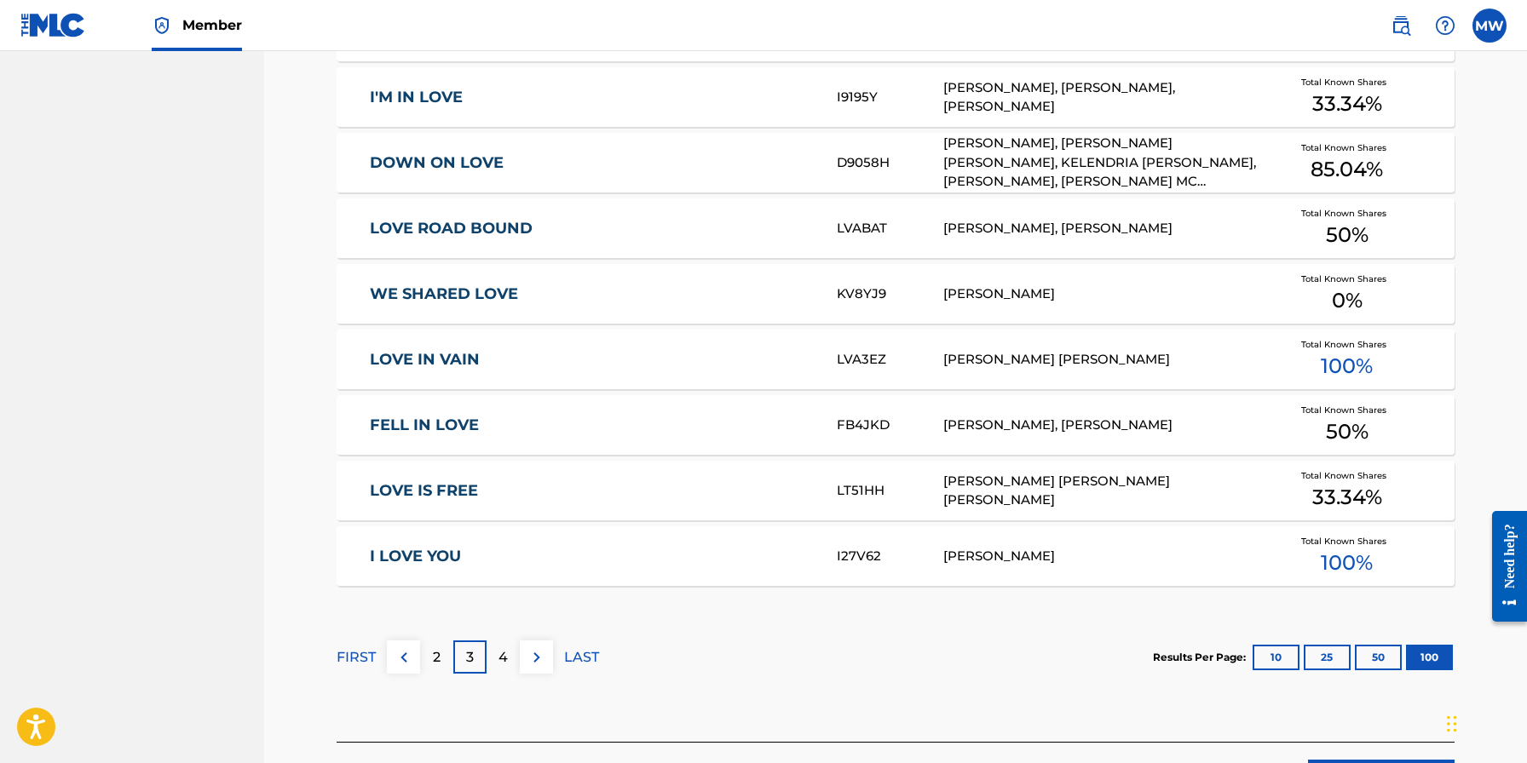
click at [510, 655] on div "4" at bounding box center [502, 657] width 33 height 33
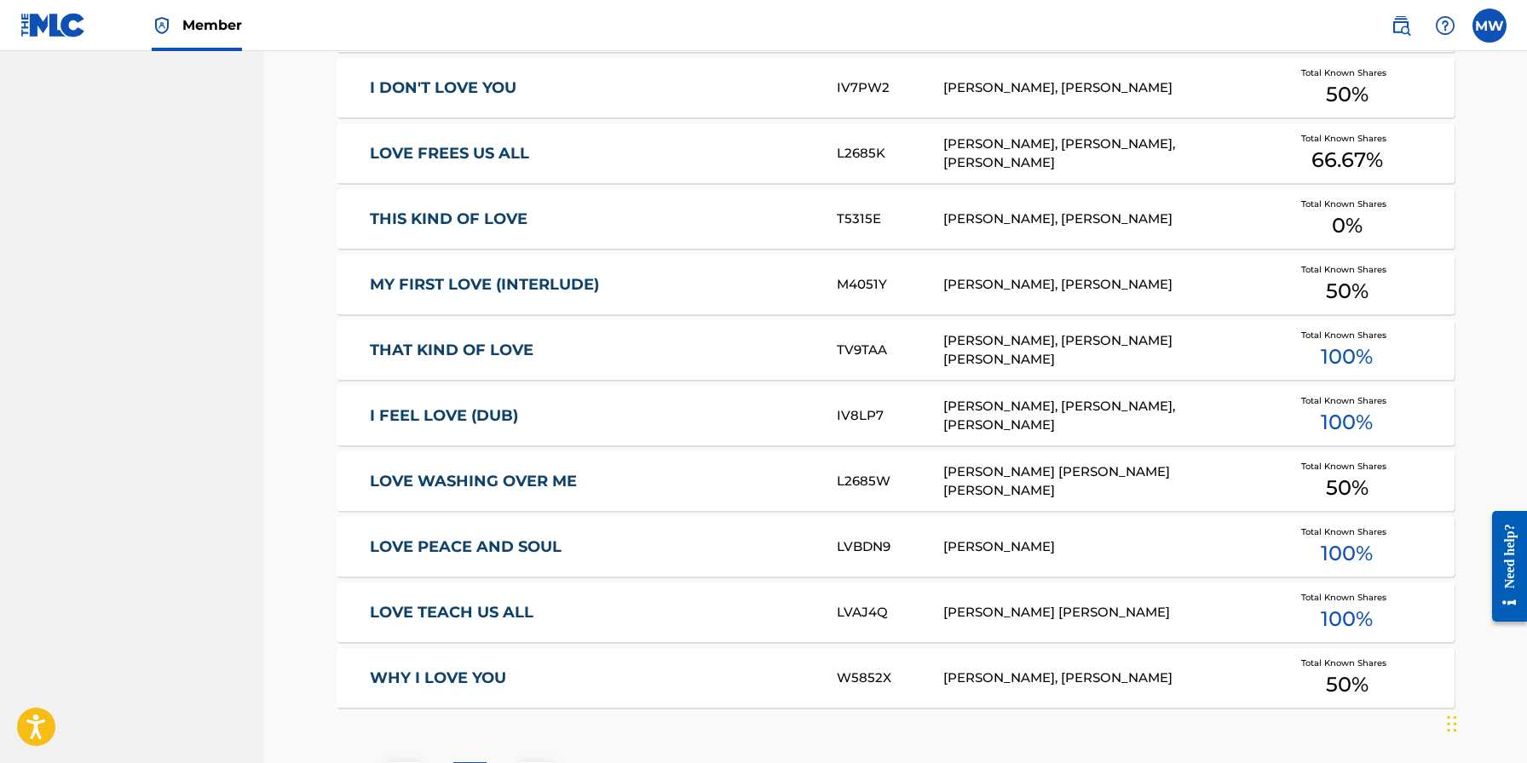
scroll to position [6919, 0]
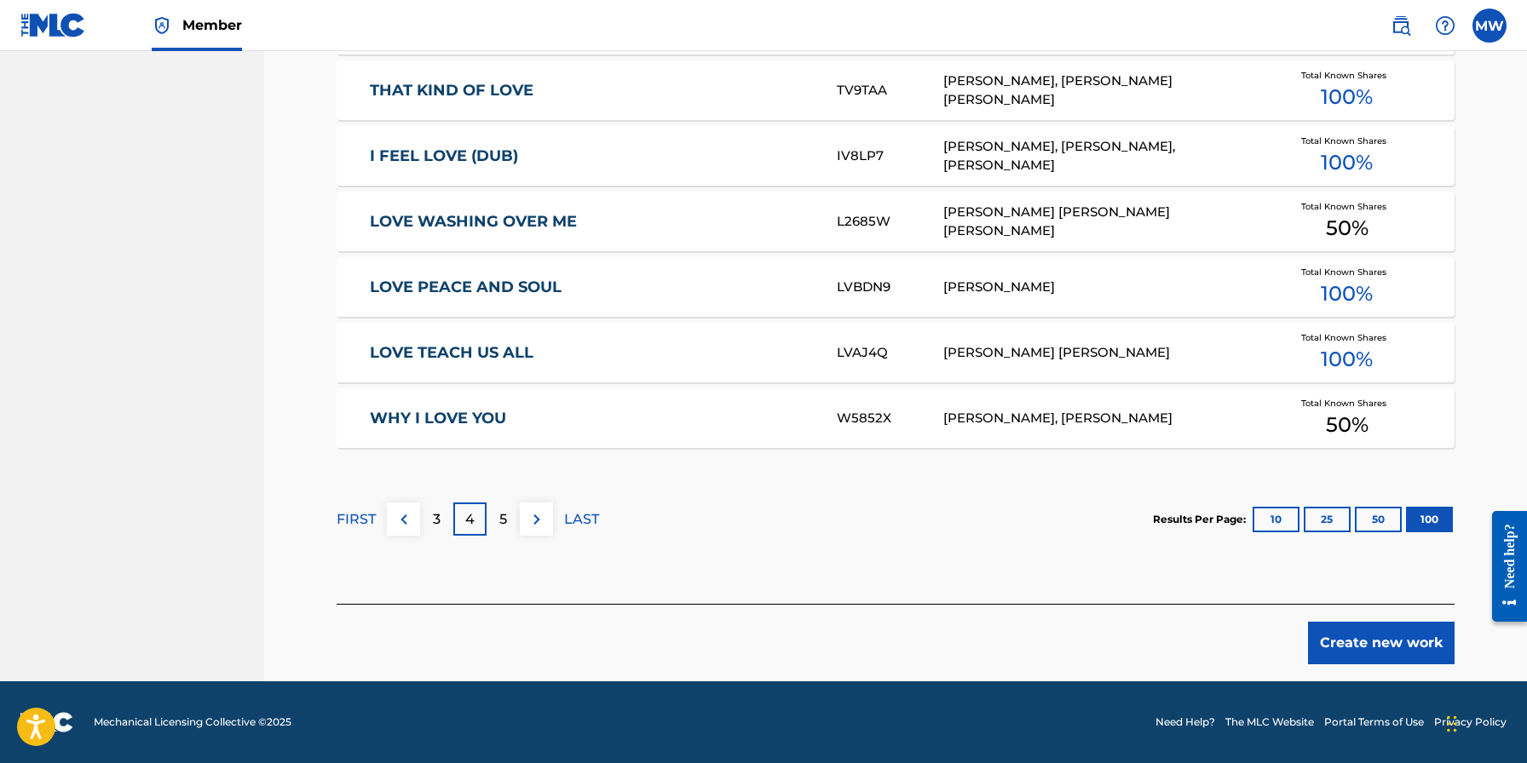
click at [499, 515] on p "5" at bounding box center [503, 519] width 8 height 20
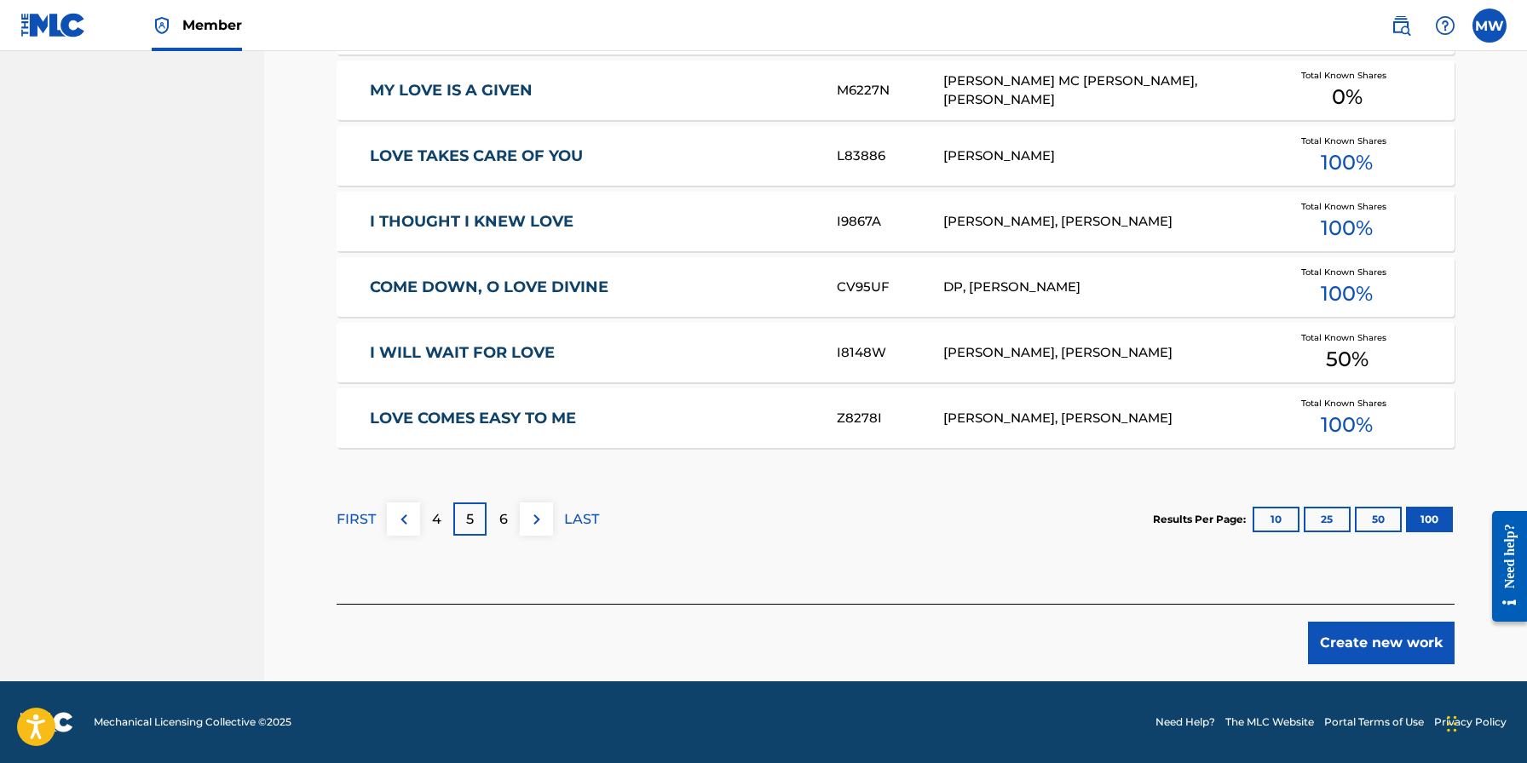
click at [505, 519] on p "6" at bounding box center [503, 519] width 9 height 20
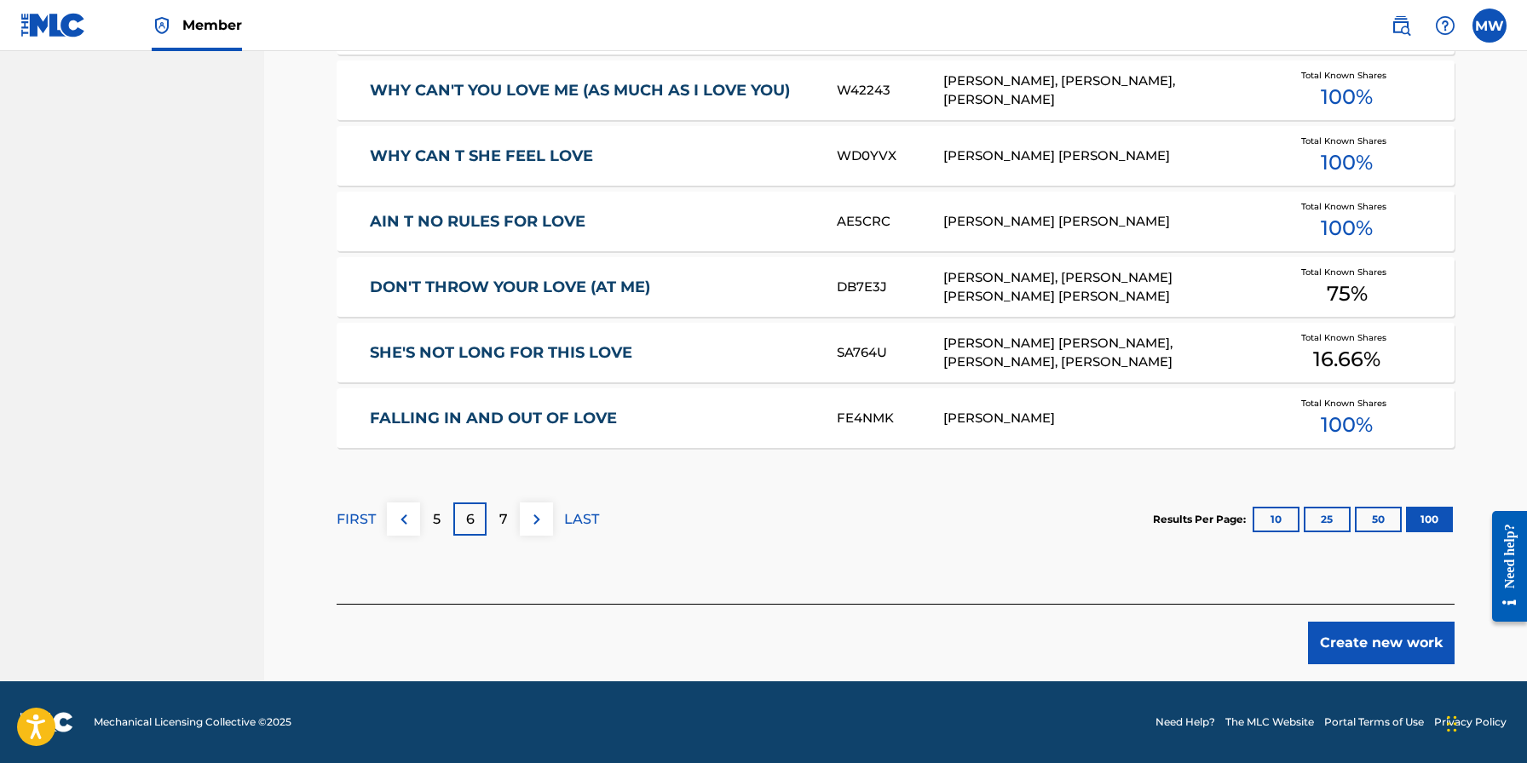
click at [498, 517] on div "7" at bounding box center [502, 519] width 33 height 33
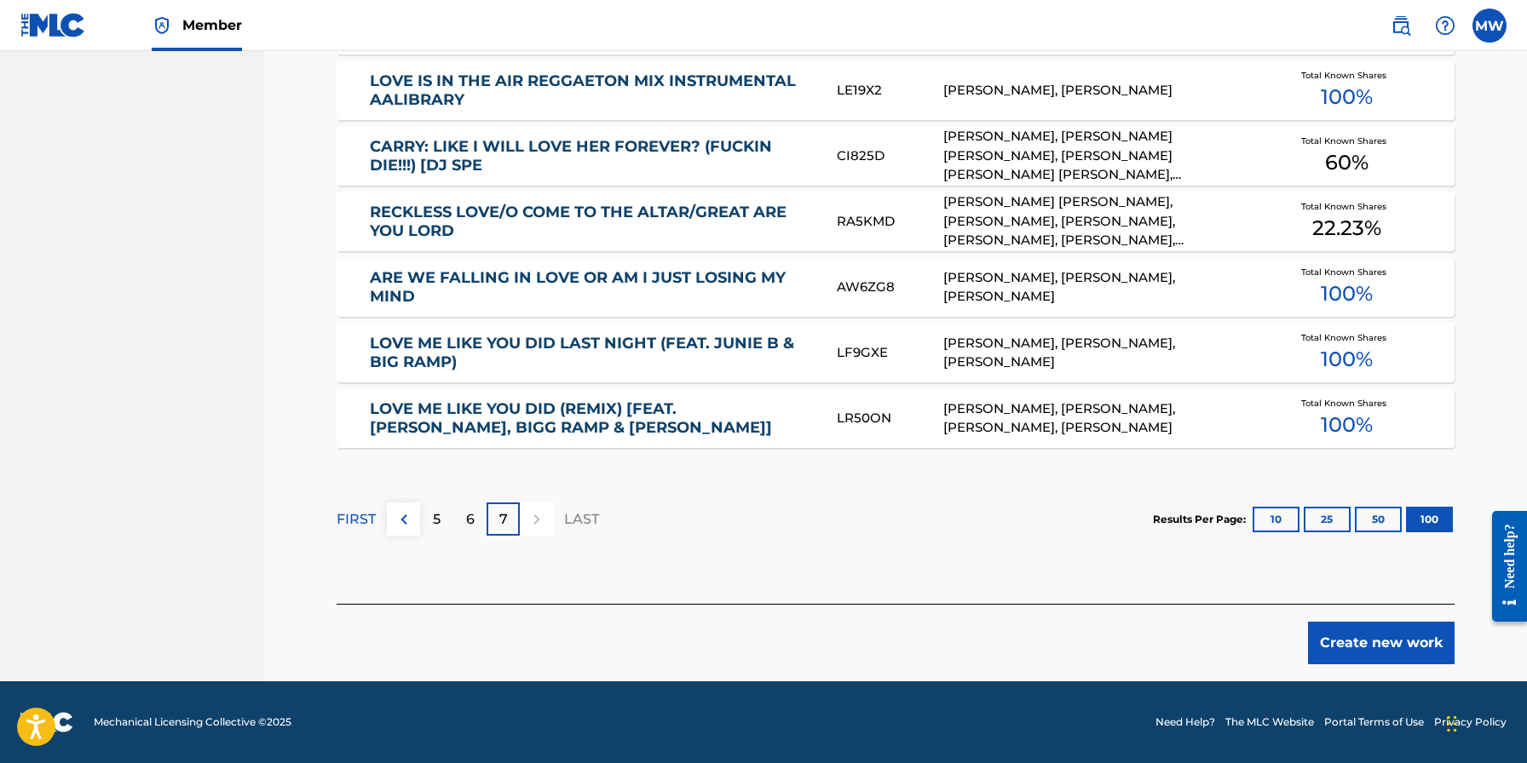
click at [1409, 644] on button "Create new work" at bounding box center [1381, 643] width 147 height 43
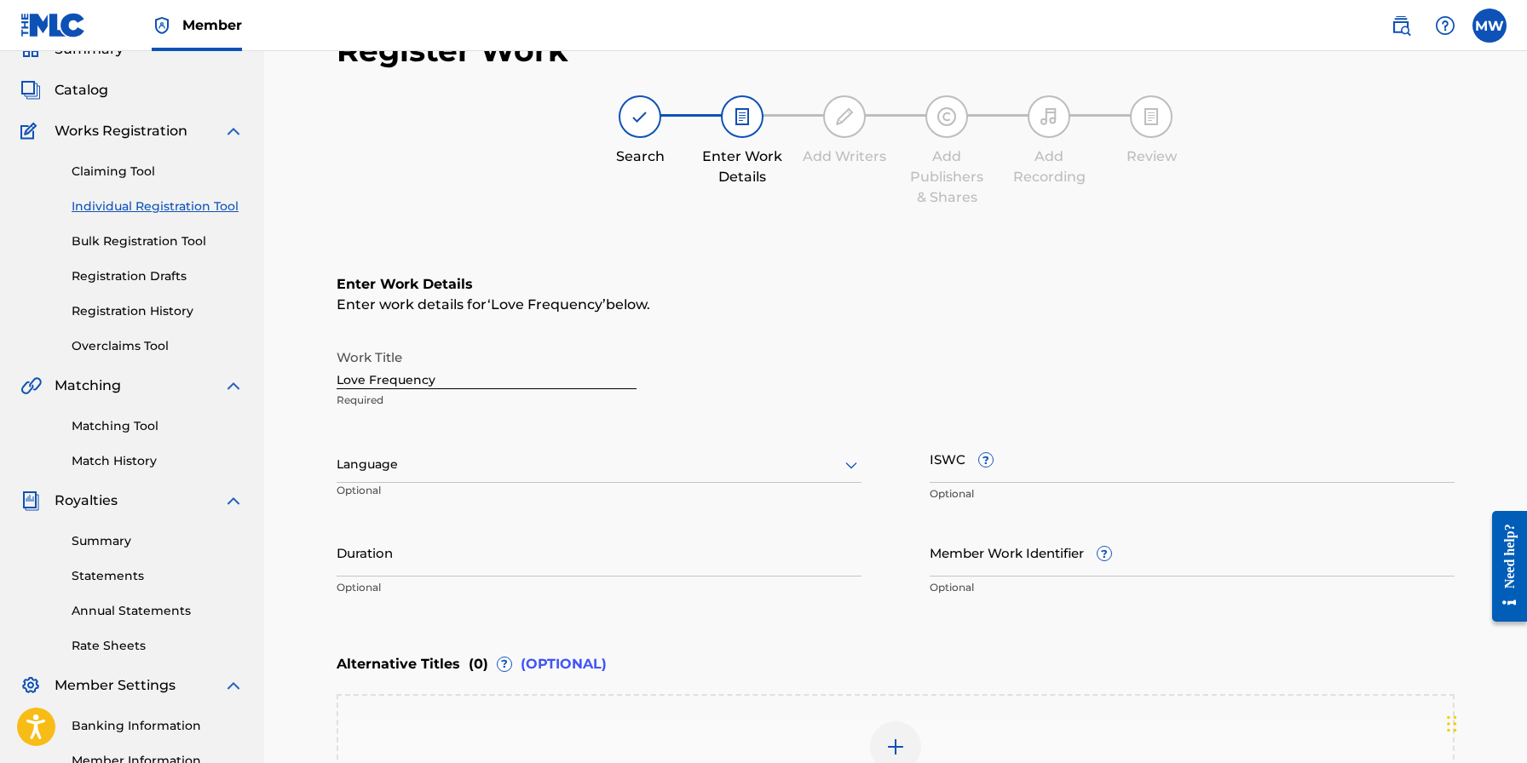
scroll to position [99, 0]
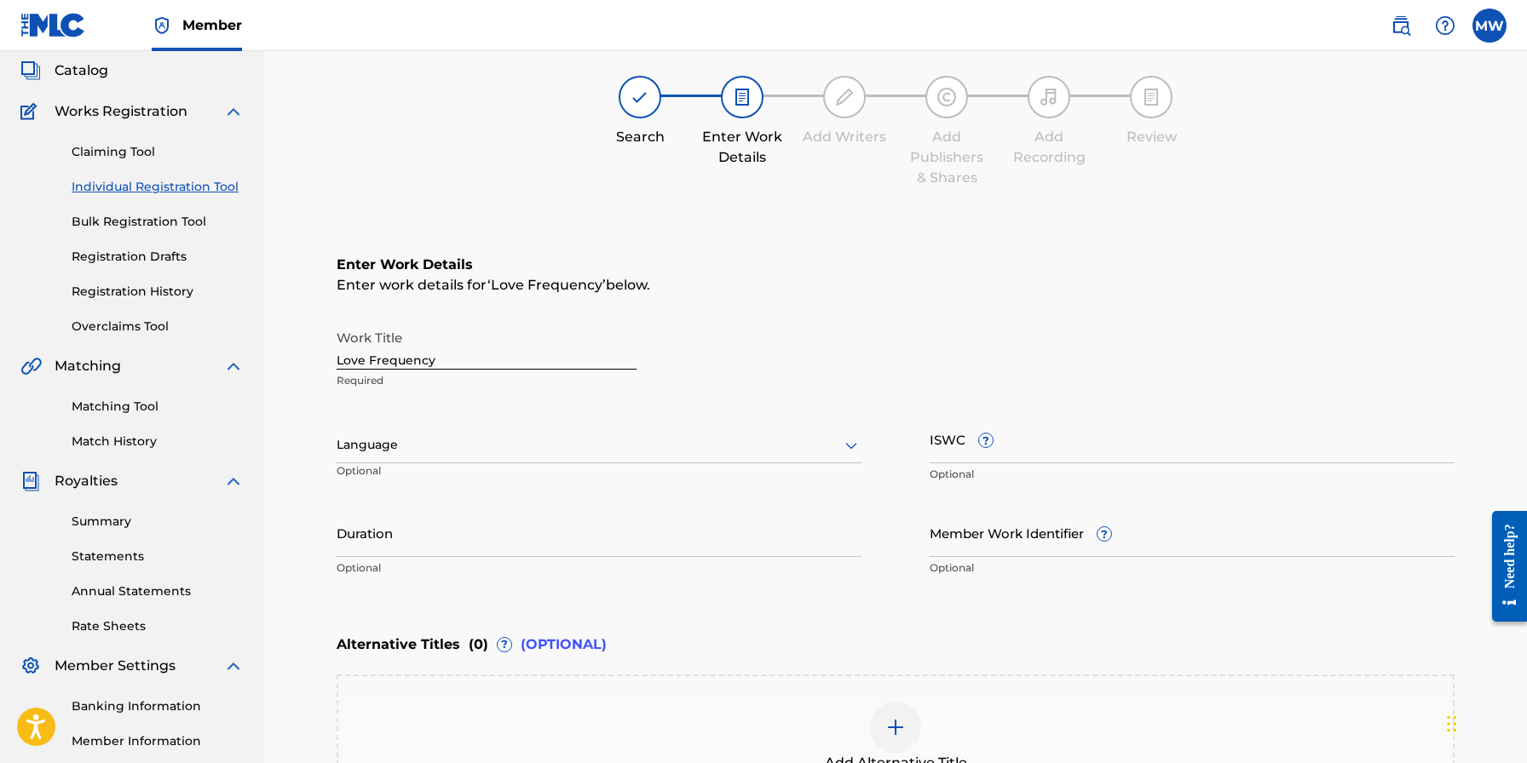
click at [846, 437] on icon at bounding box center [851, 445] width 20 height 20
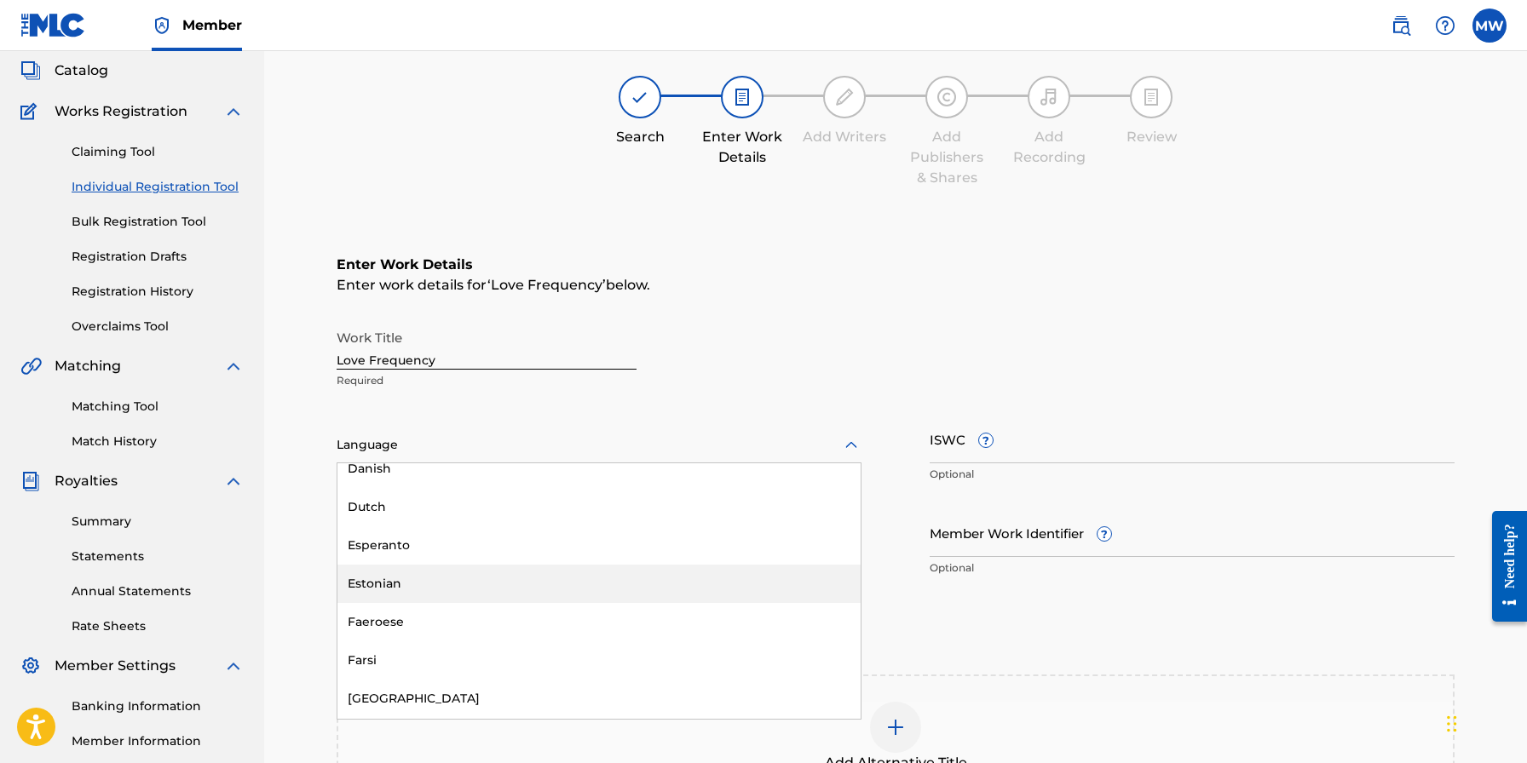
click at [1200, 670] on div "Alternative Titles ( 0 ) ? (OPTIONAL) Add Alternative Title" at bounding box center [896, 713] width 1118 height 175
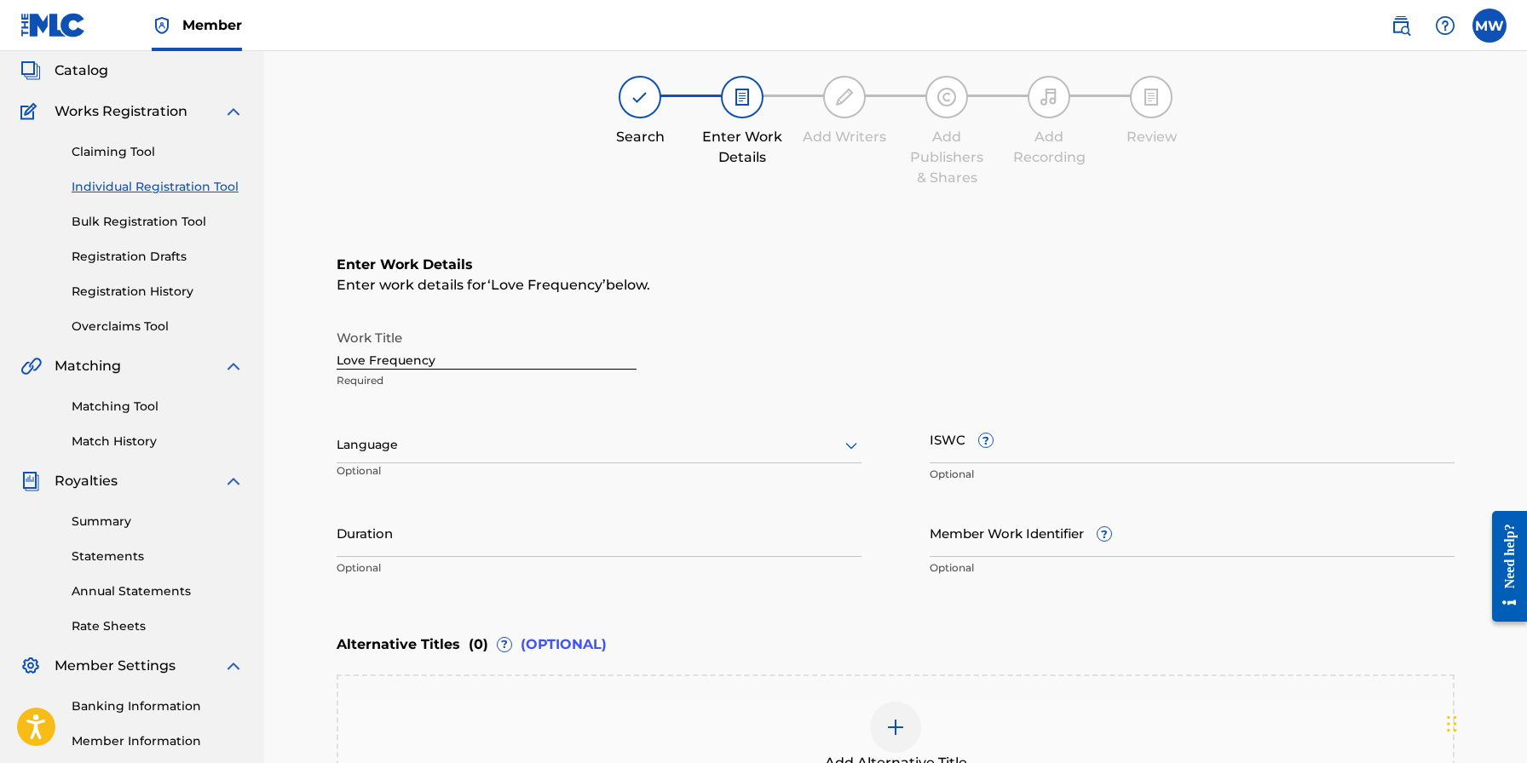
click at [140, 219] on link "Bulk Registration Tool" at bounding box center [158, 222] width 172 height 18
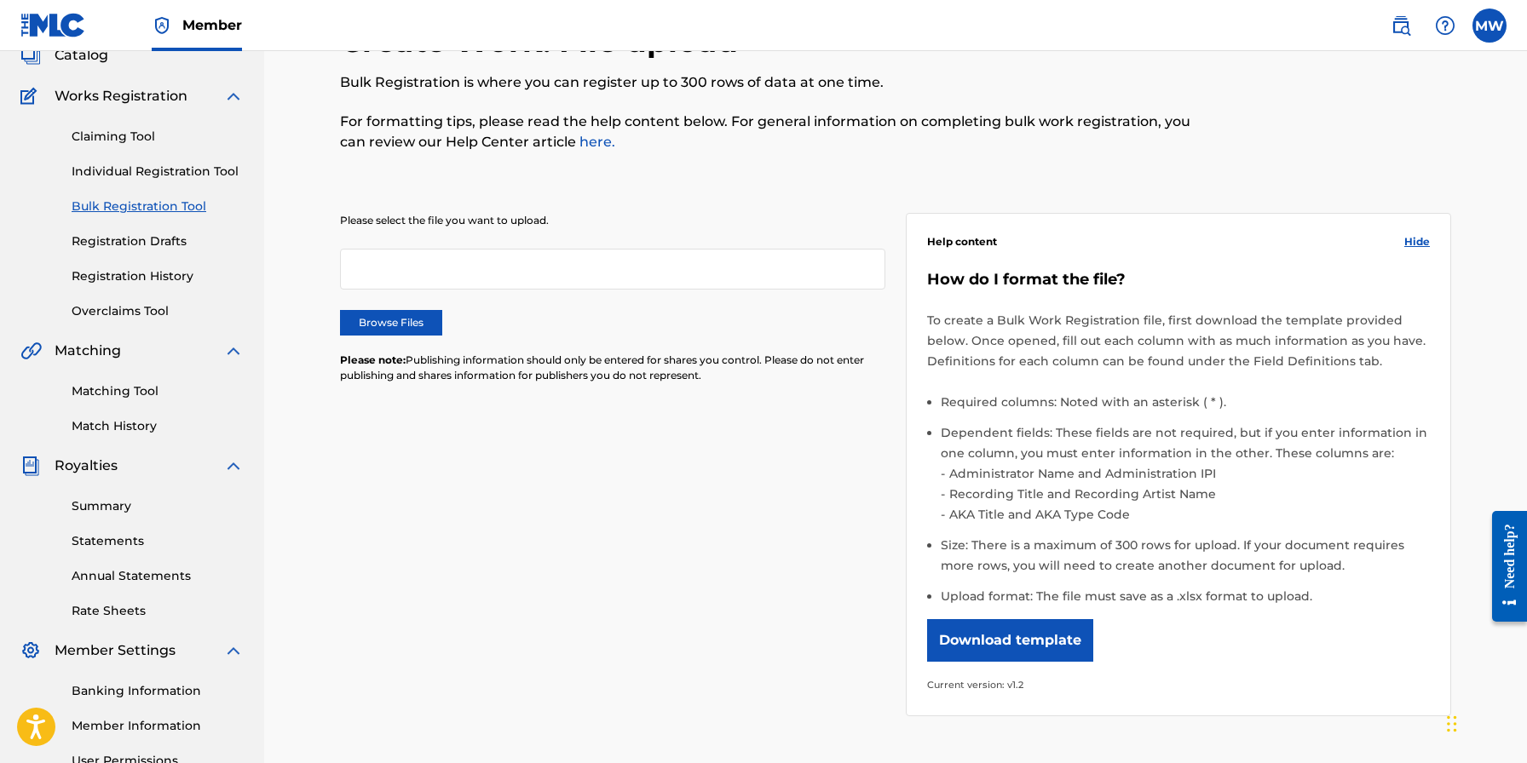
scroll to position [167, 0]
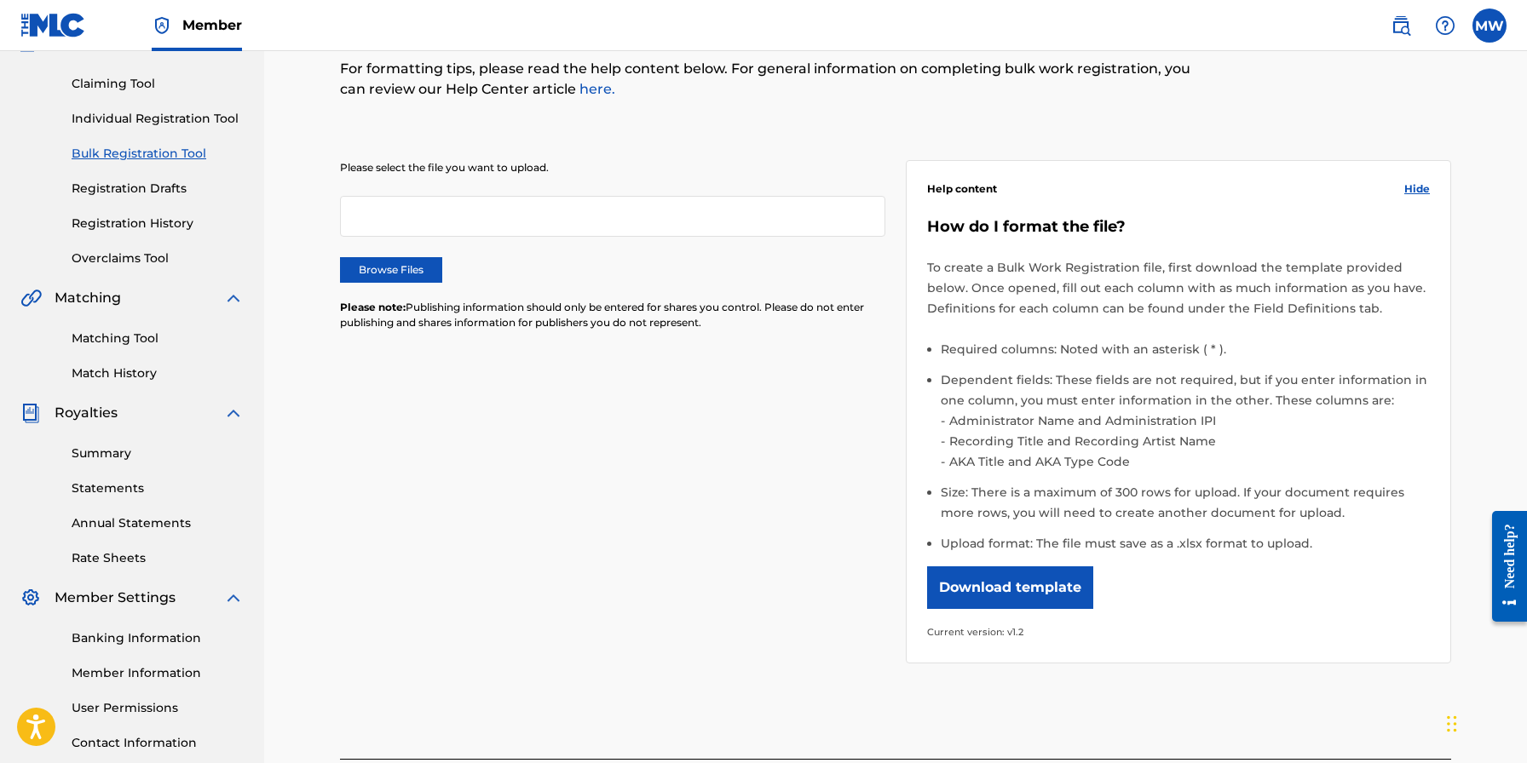
click at [1010, 584] on button "Download template" at bounding box center [1010, 588] width 166 height 43
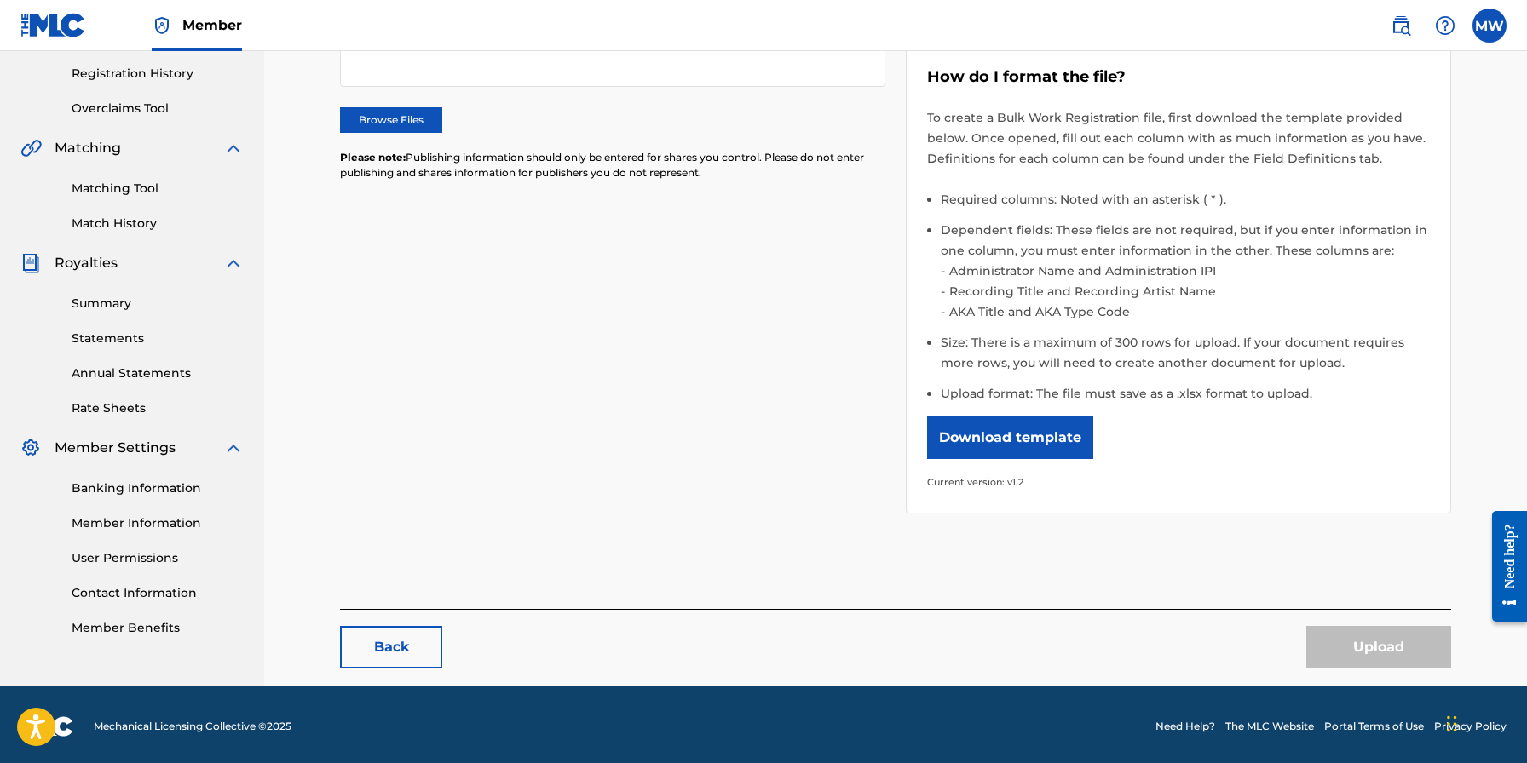
scroll to position [216, 0]
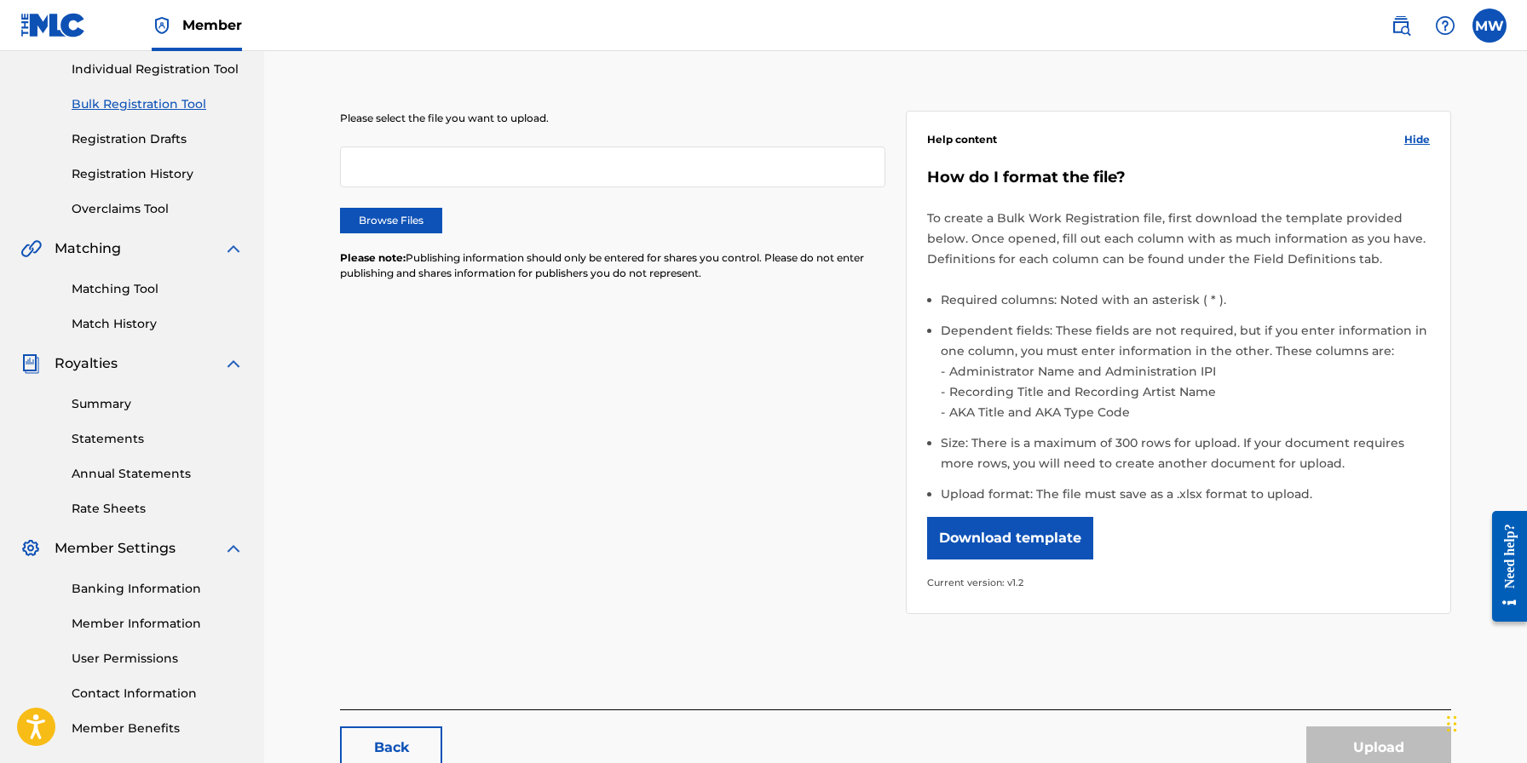
click at [173, 66] on link "Individual Registration Tool" at bounding box center [158, 69] width 172 height 18
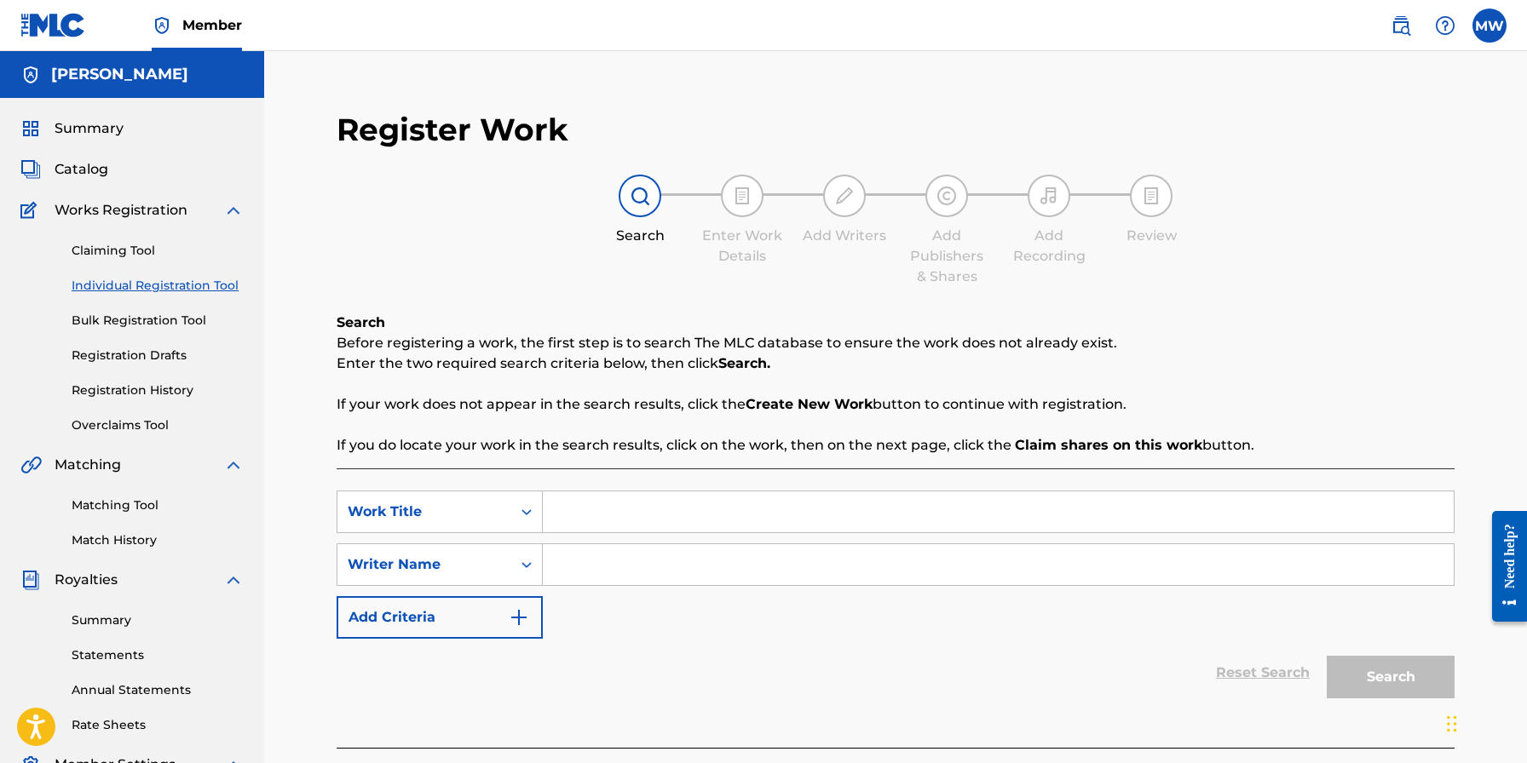
click at [213, 22] on span "Member" at bounding box center [212, 25] width 60 height 20
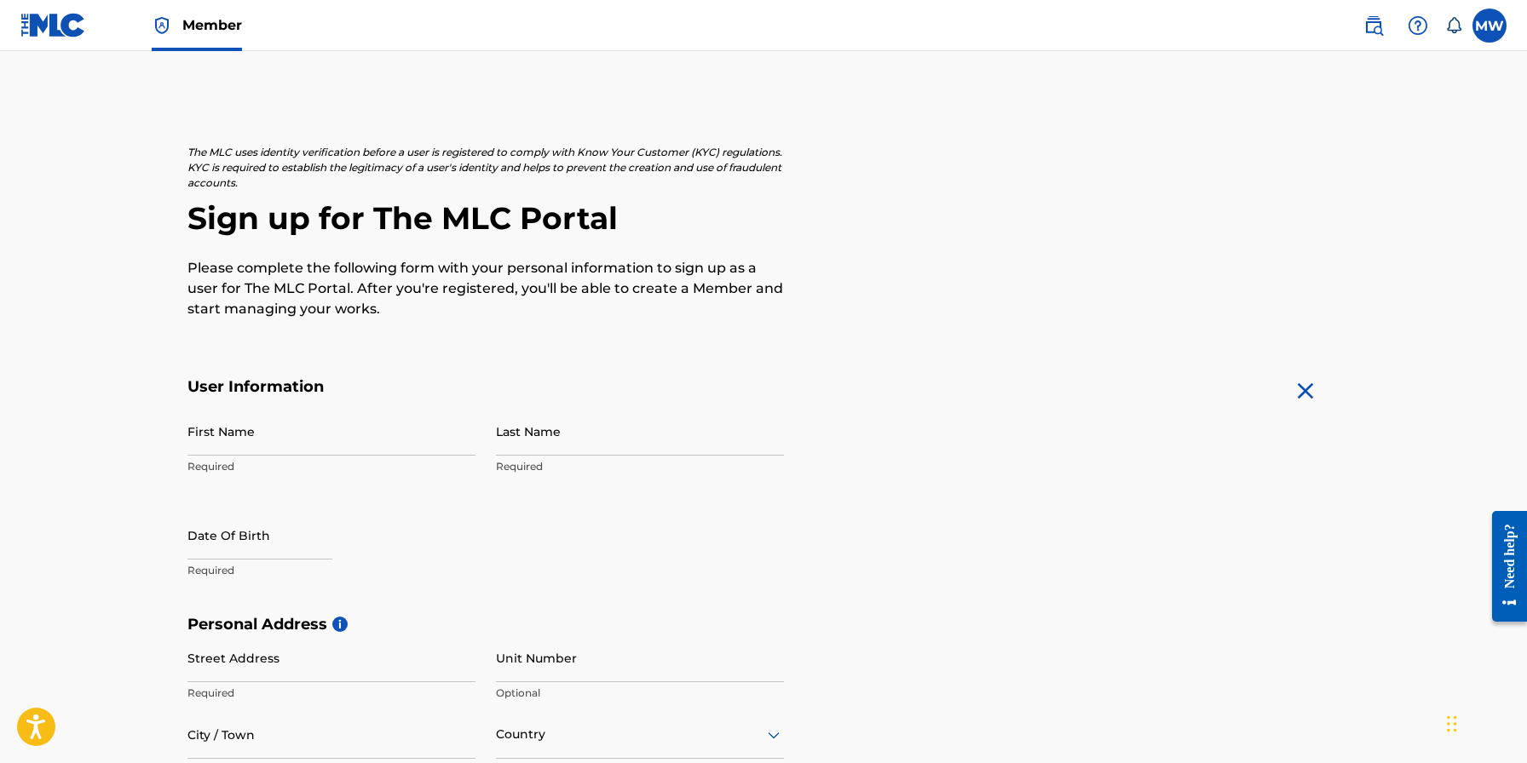
scroll to position [51, 0]
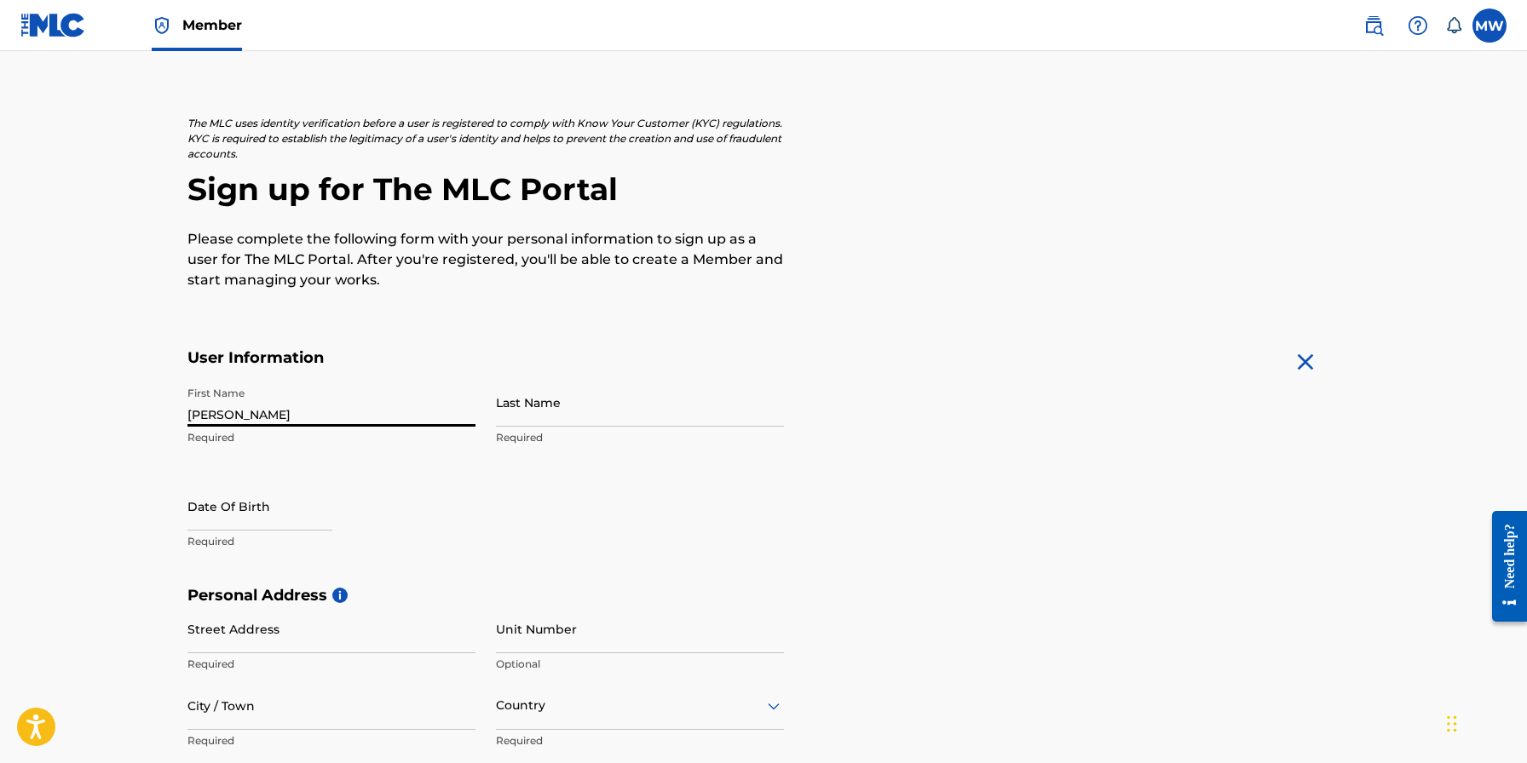
type input "[PERSON_NAME]"
select select "7"
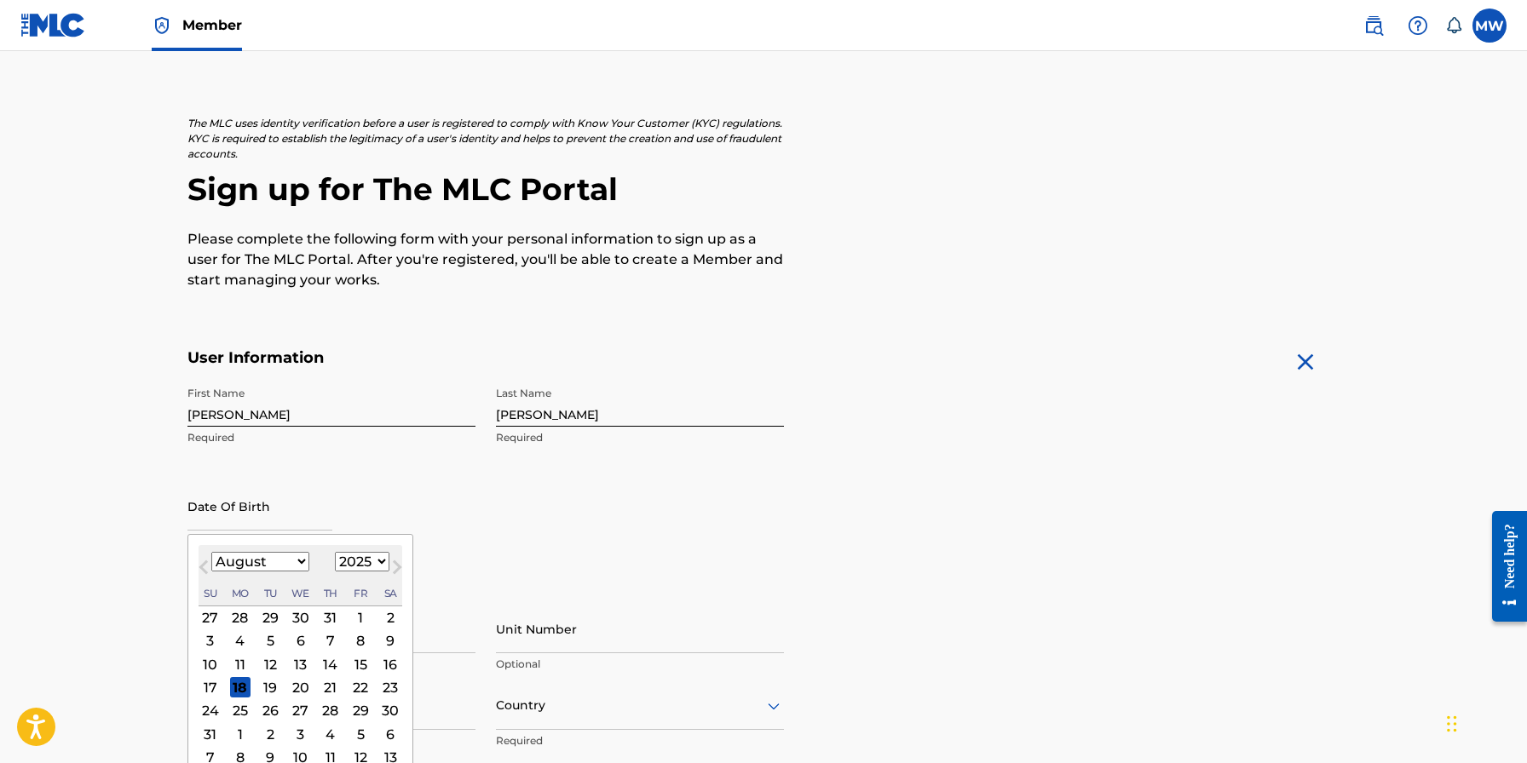
select select "1956"
click at [297, 613] on div "1" at bounding box center [301, 617] width 20 height 20
type input "August 1 1956"
select select "7"
select select "1956"
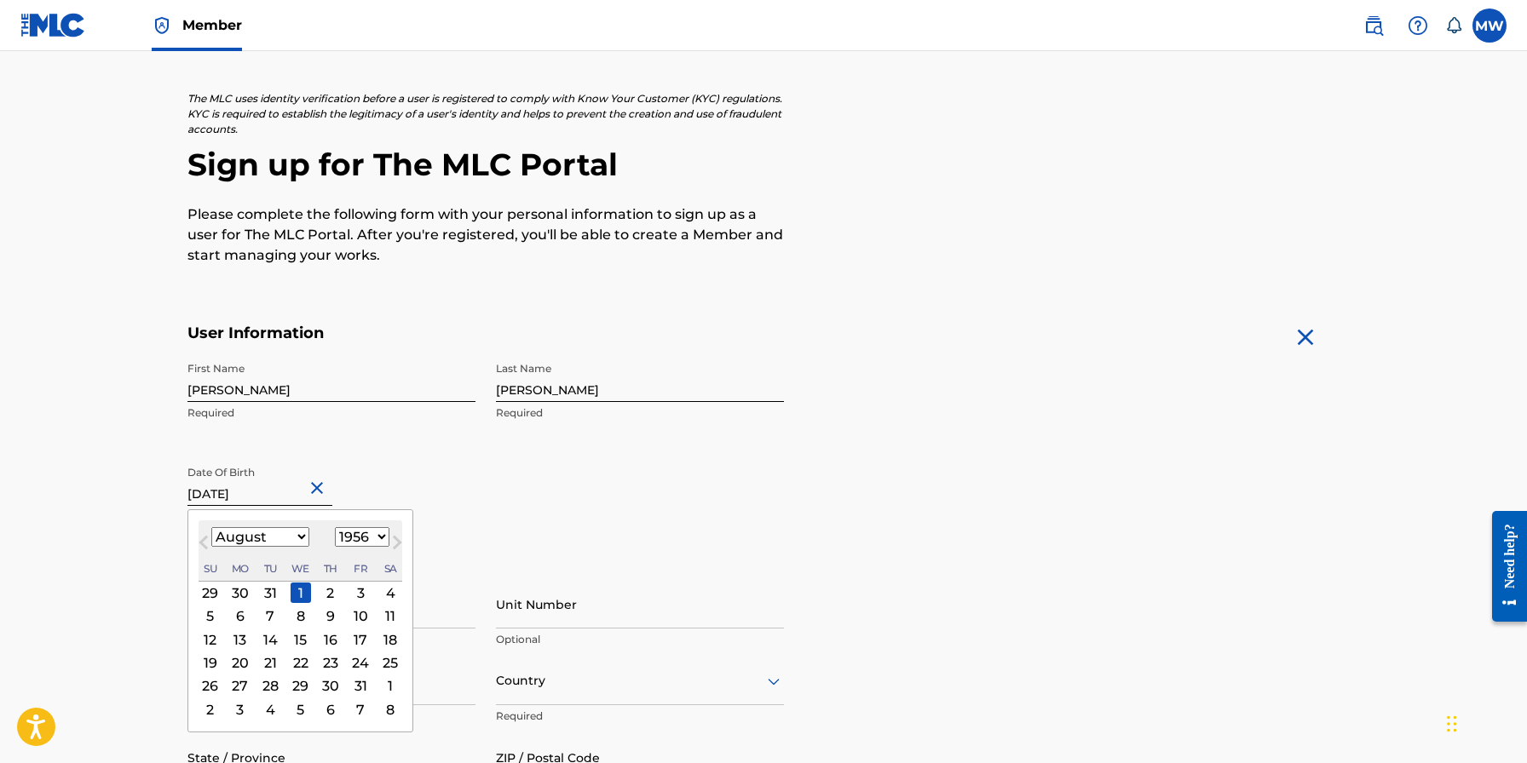
scroll to position [170, 0]
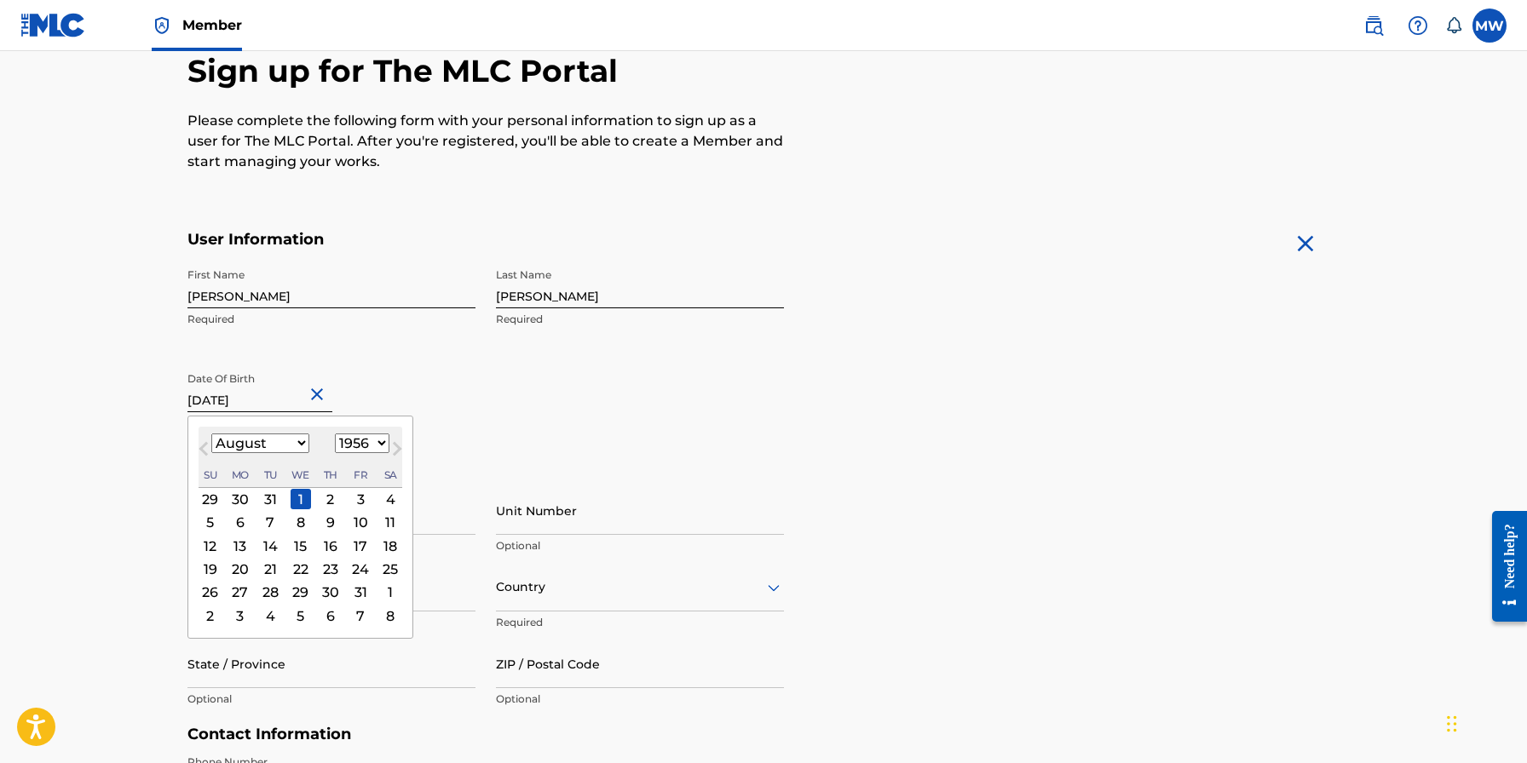
click at [320, 515] on div "9" at bounding box center [330, 523] width 20 height 20
type input "August 9 1956"
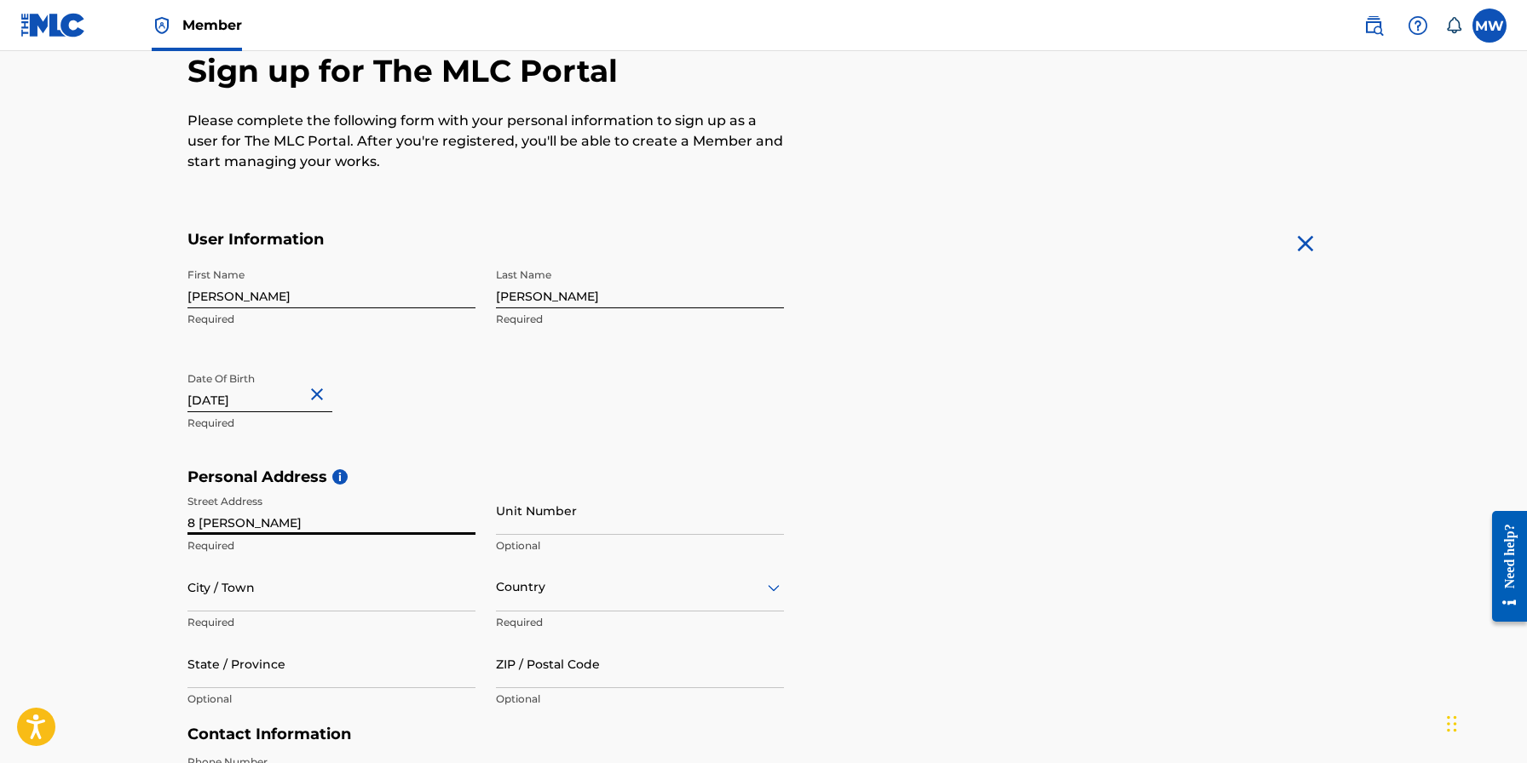
type input "8 Penny Ln"
type input "Flemington"
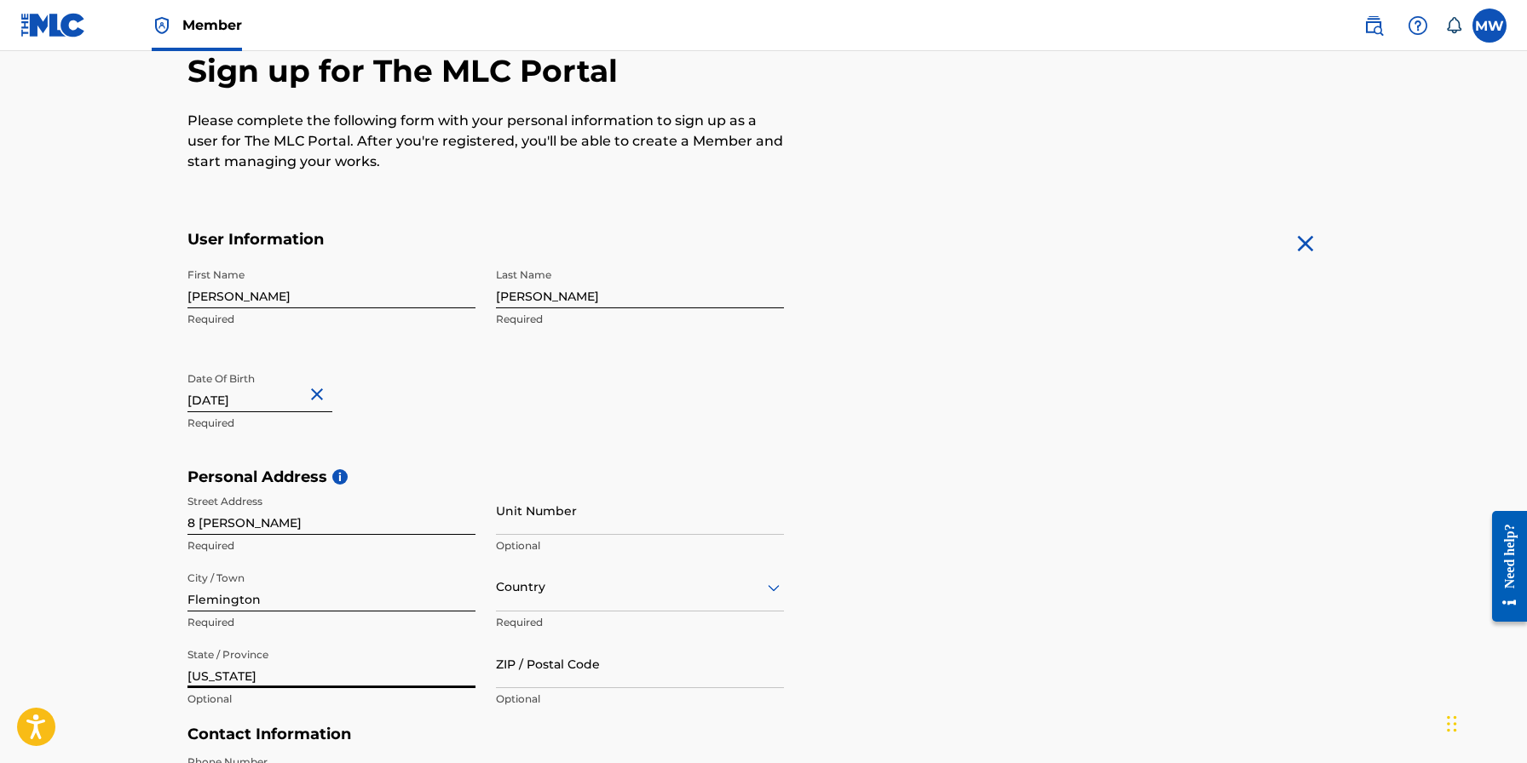
type input "New Jersey"
type input "08822"
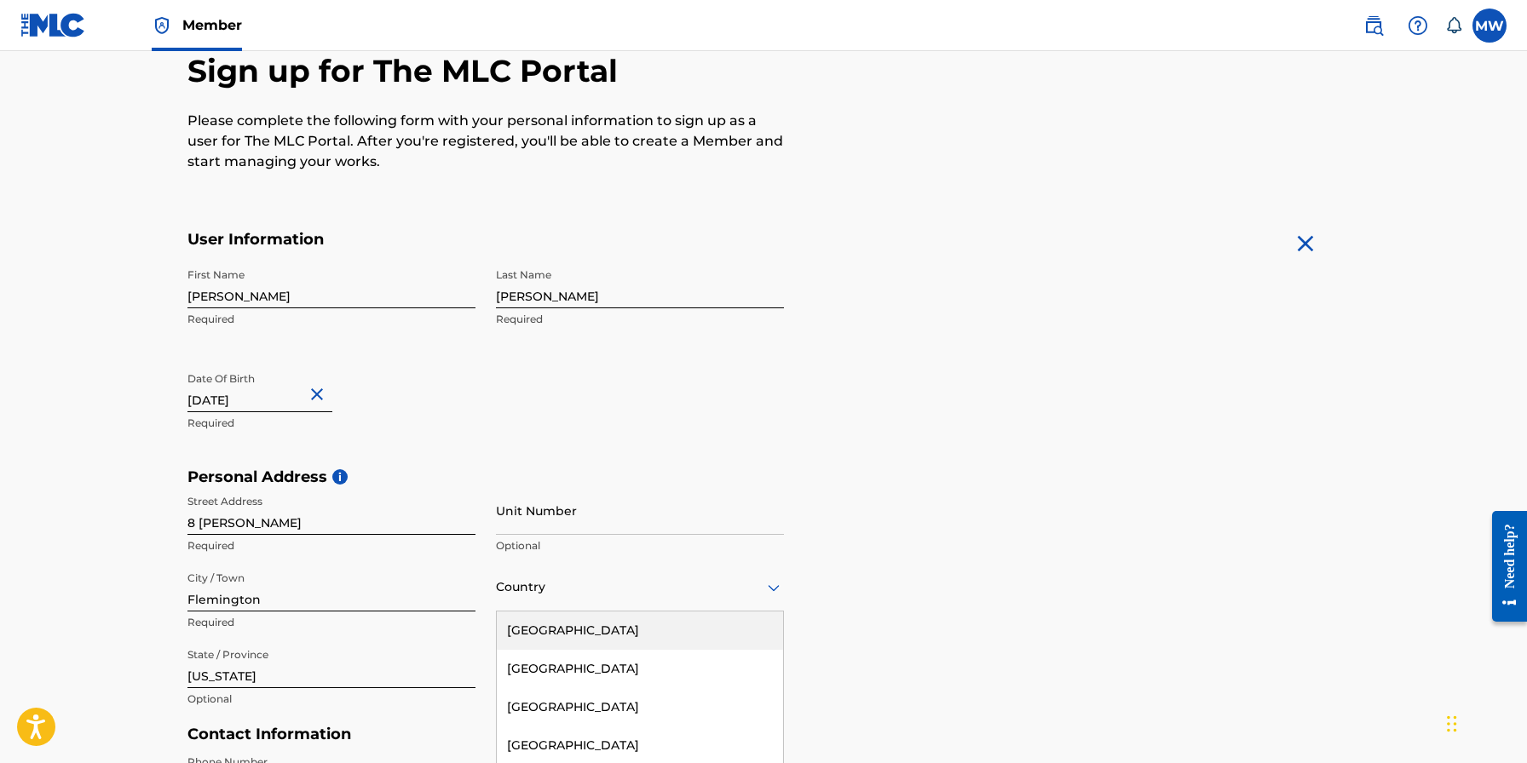
scroll to position [273, 0]
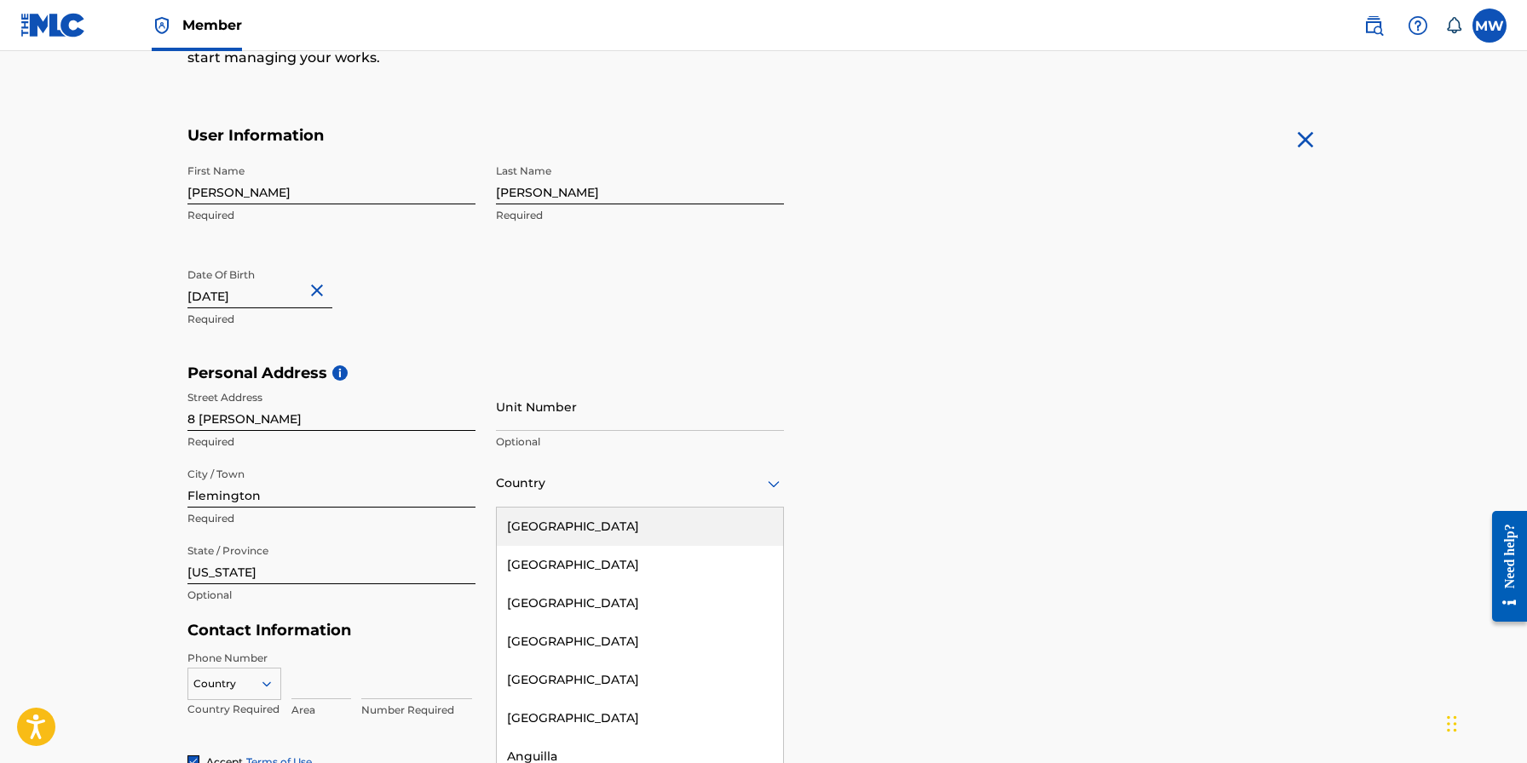
click at [561, 508] on div "United States, 1 of 223. 223 results available. Use Up and Down to choose optio…" at bounding box center [640, 483] width 288 height 49
click at [566, 521] on div "United States" at bounding box center [640, 527] width 286 height 38
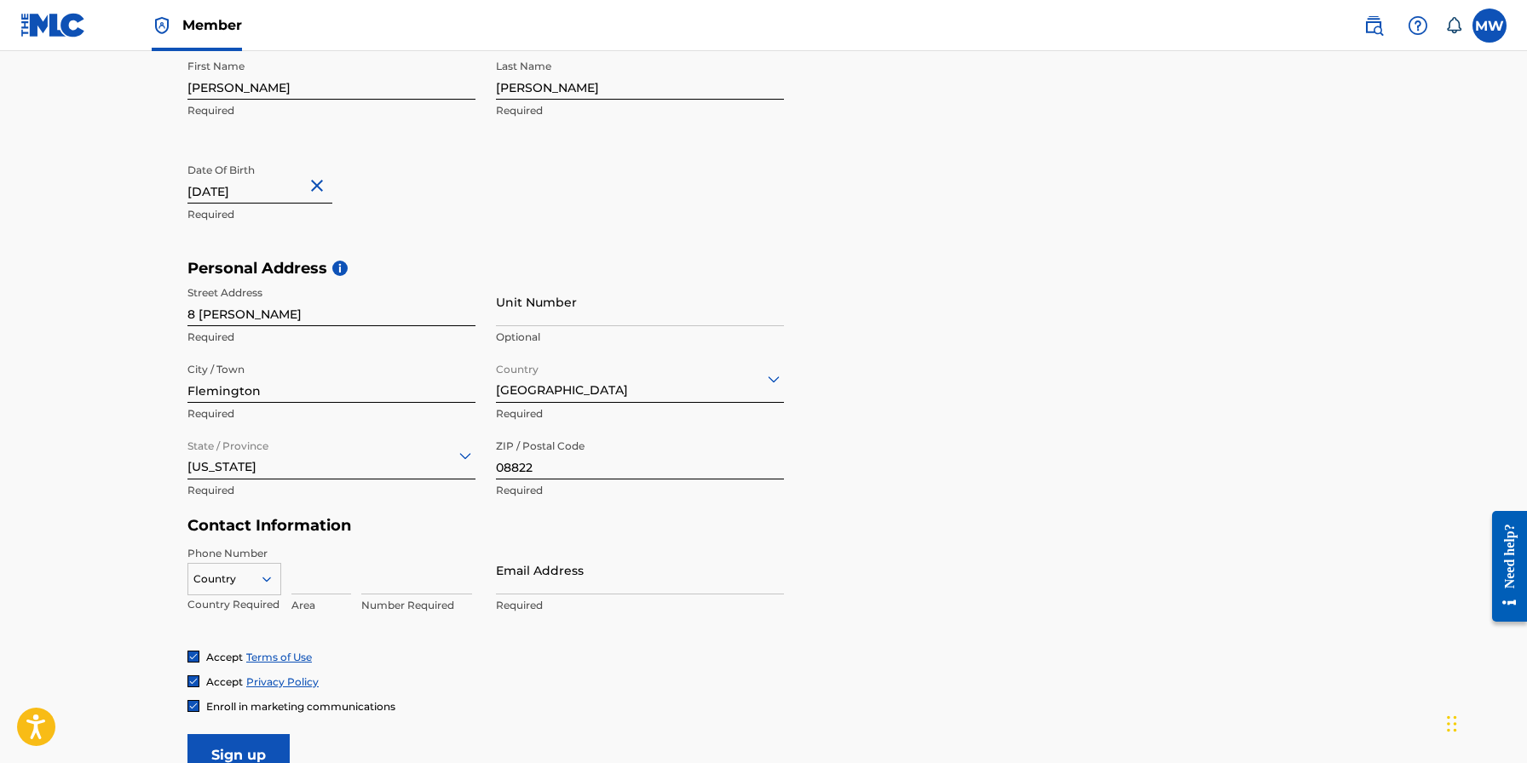
scroll to position [567, 0]
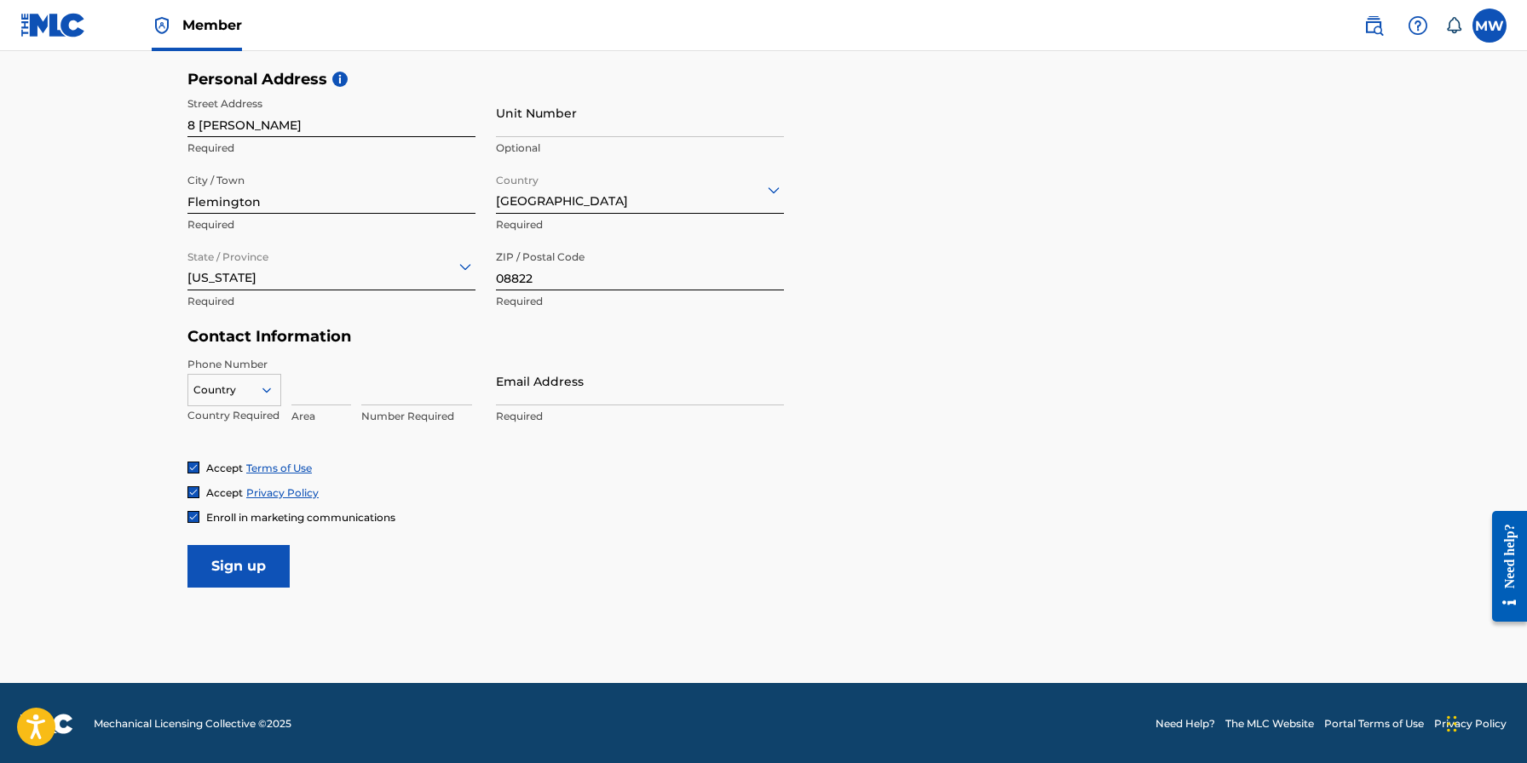
click at [272, 385] on icon at bounding box center [266, 390] width 15 height 15
click at [228, 419] on div "US, CA +1" at bounding box center [234, 433] width 92 height 66
click at [310, 386] on input at bounding box center [321, 381] width 60 height 49
type input "609"
type input "5715387"
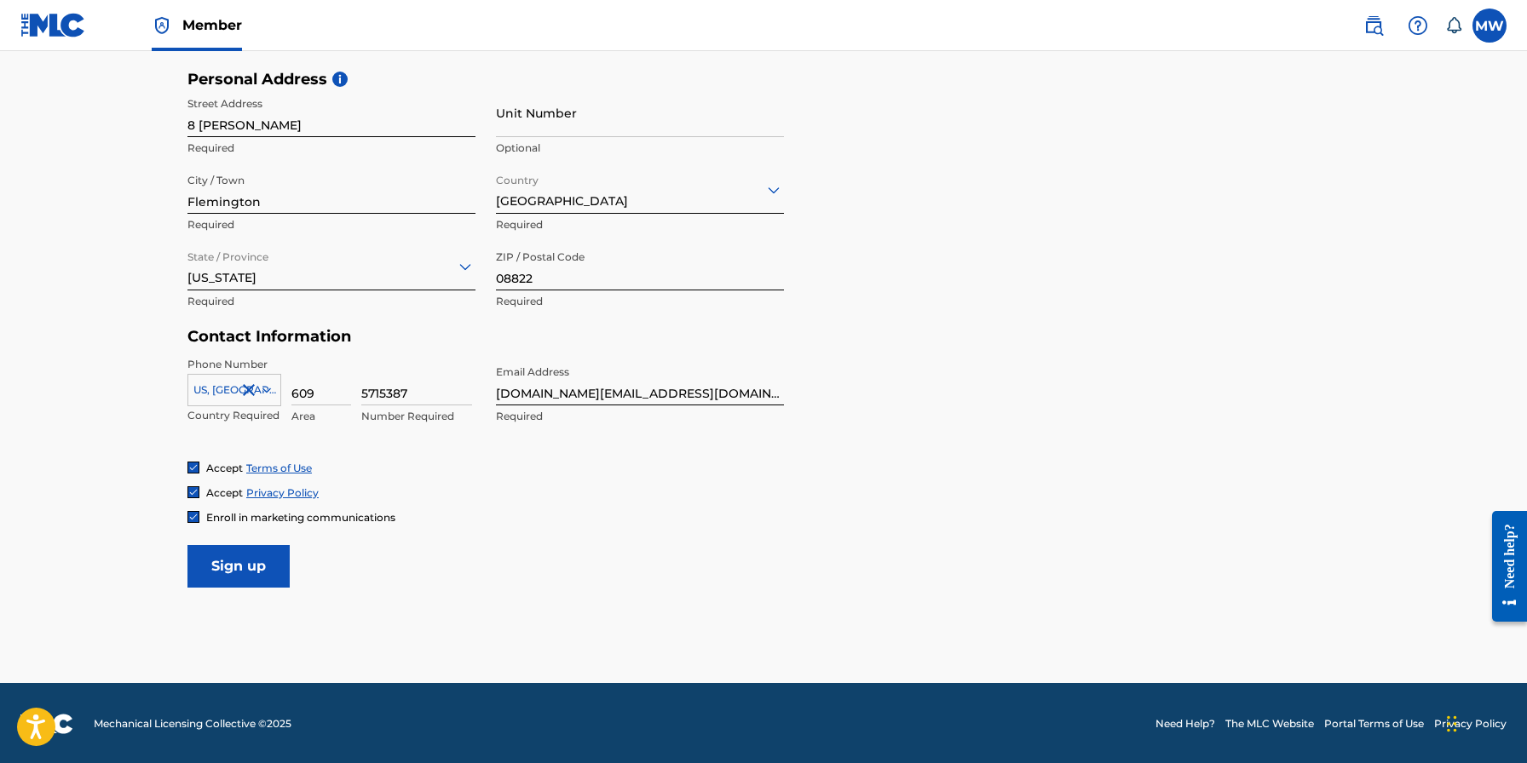
click at [250, 555] on input "Sign up" at bounding box center [238, 566] width 102 height 43
drag, startPoint x: 697, startPoint y: 389, endPoint x: 483, endPoint y: 390, distance: 213.8
click at [483, 390] on div "Phone Number US, CA +1 Country Required 609 Area 5715387 Number Required Email …" at bounding box center [485, 409] width 596 height 104
type input "mwade.media@gmail.com"
click at [188, 515] on img at bounding box center [193, 517] width 10 height 10
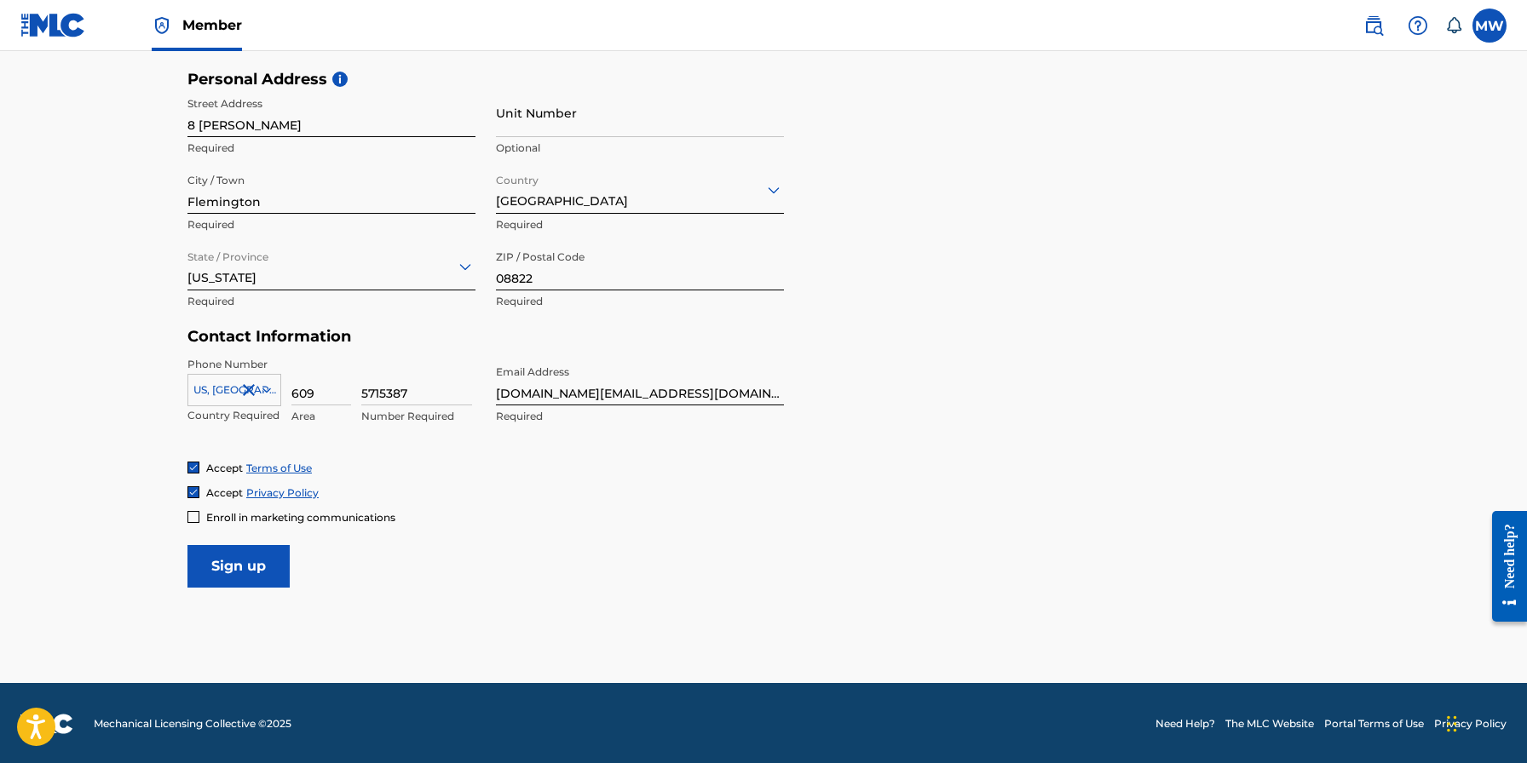
click at [196, 489] on img at bounding box center [193, 492] width 10 height 10
click at [192, 492] on div at bounding box center [193, 492] width 12 height 12
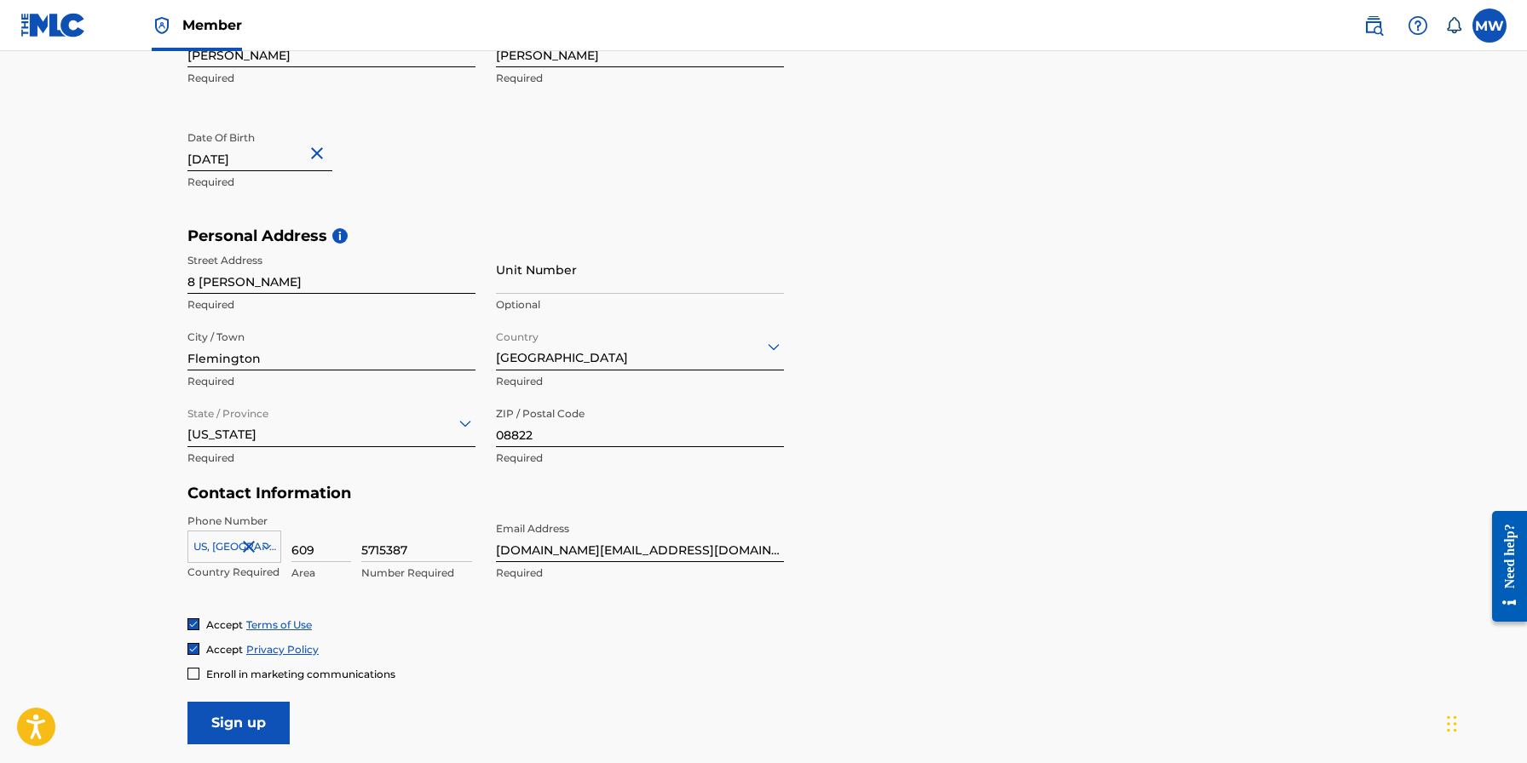
scroll to position [250, 0]
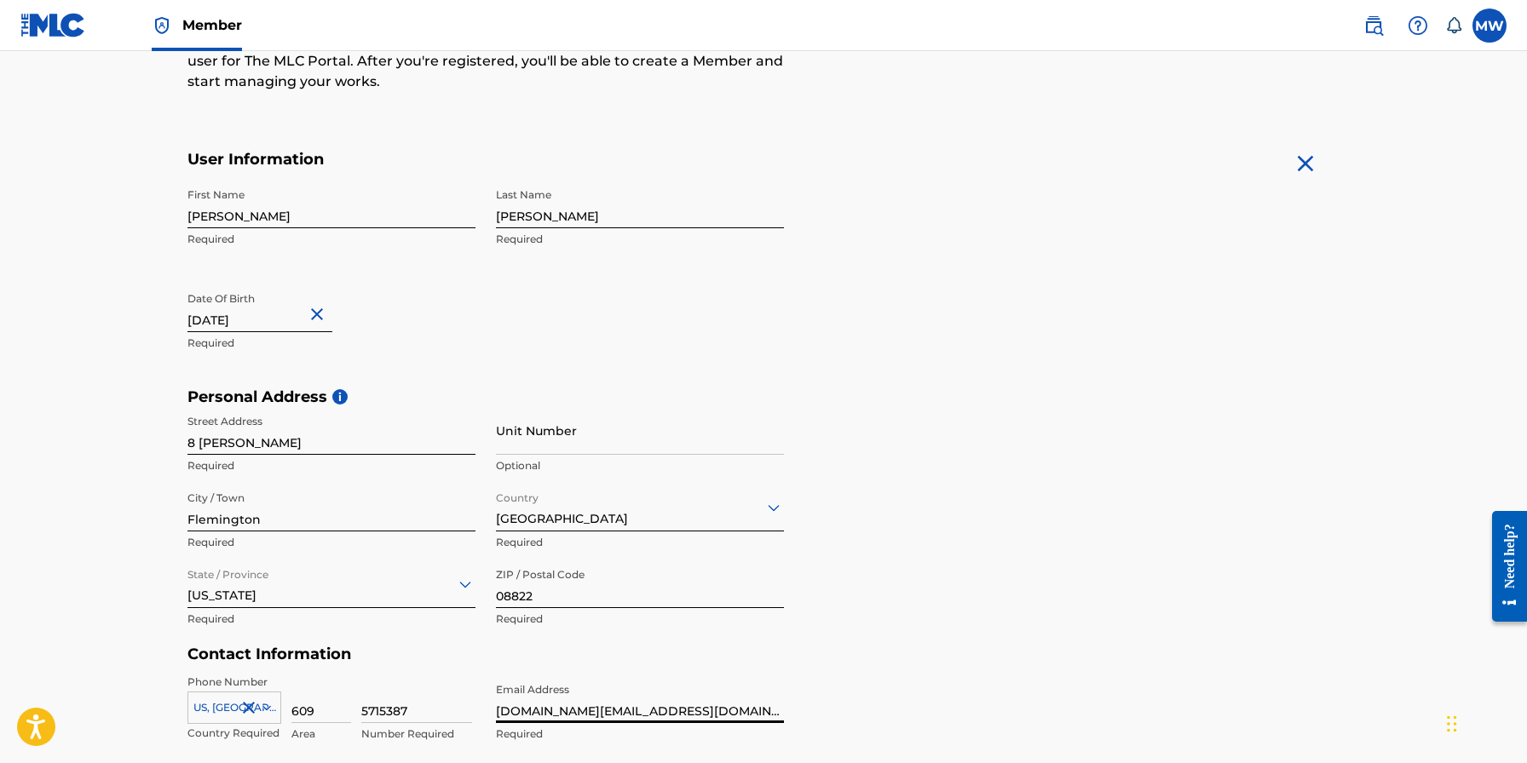
drag, startPoint x: 678, startPoint y: 711, endPoint x: 492, endPoint y: 643, distance: 198.3
click at [492, 643] on form "User Information First Name Matthew Required Last Name Wade Required Date Of Bi…" at bounding box center [763, 528] width 1152 height 756
click at [1492, 26] on label at bounding box center [1489, 26] width 34 height 34
click at [1489, 26] on input "MW Matthew Wade mydogspot.studio@gmail.com Notification Preferences Profile Log…" at bounding box center [1489, 26] width 0 height 0
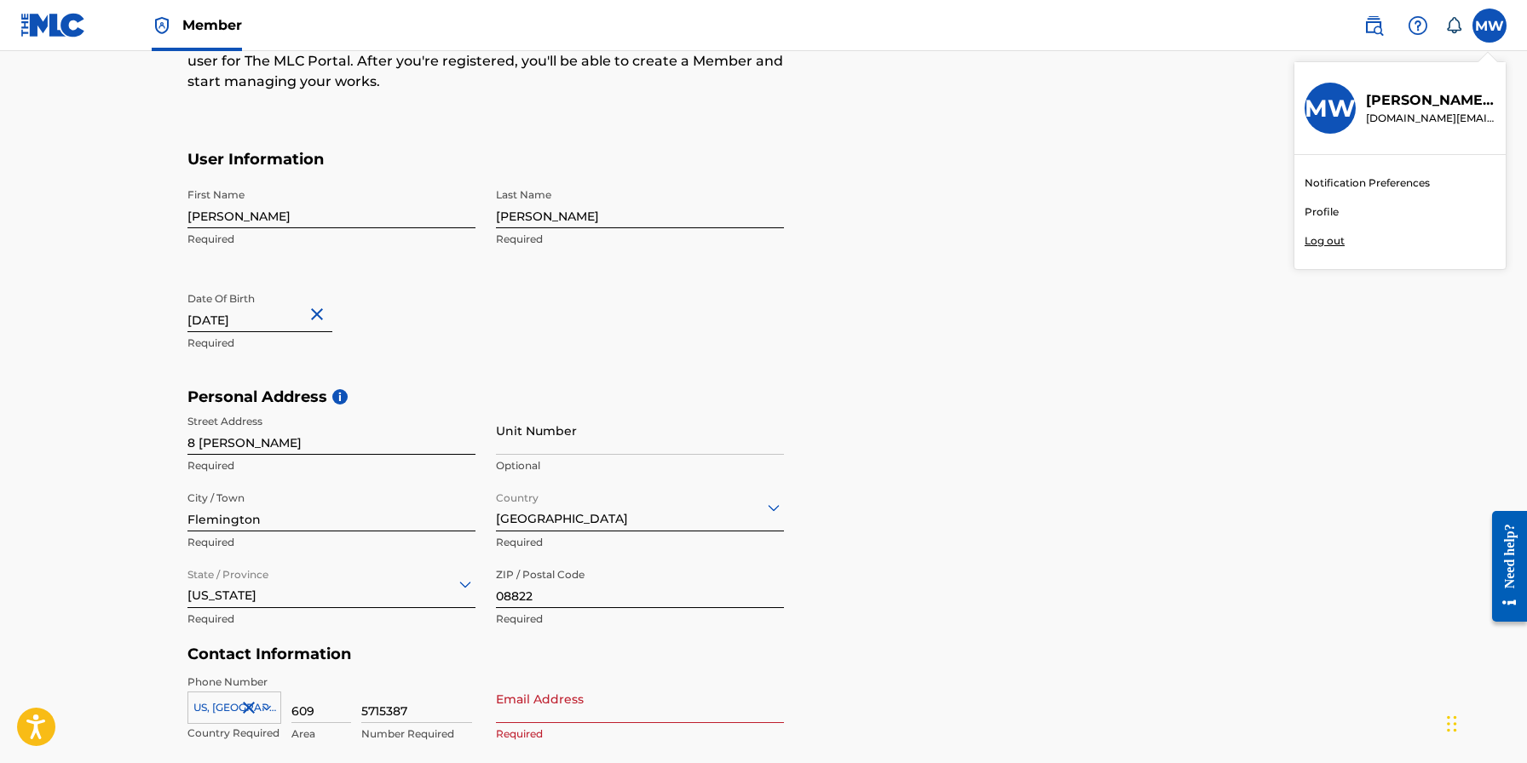
click at [1316, 212] on link "Profile" at bounding box center [1321, 211] width 34 height 15
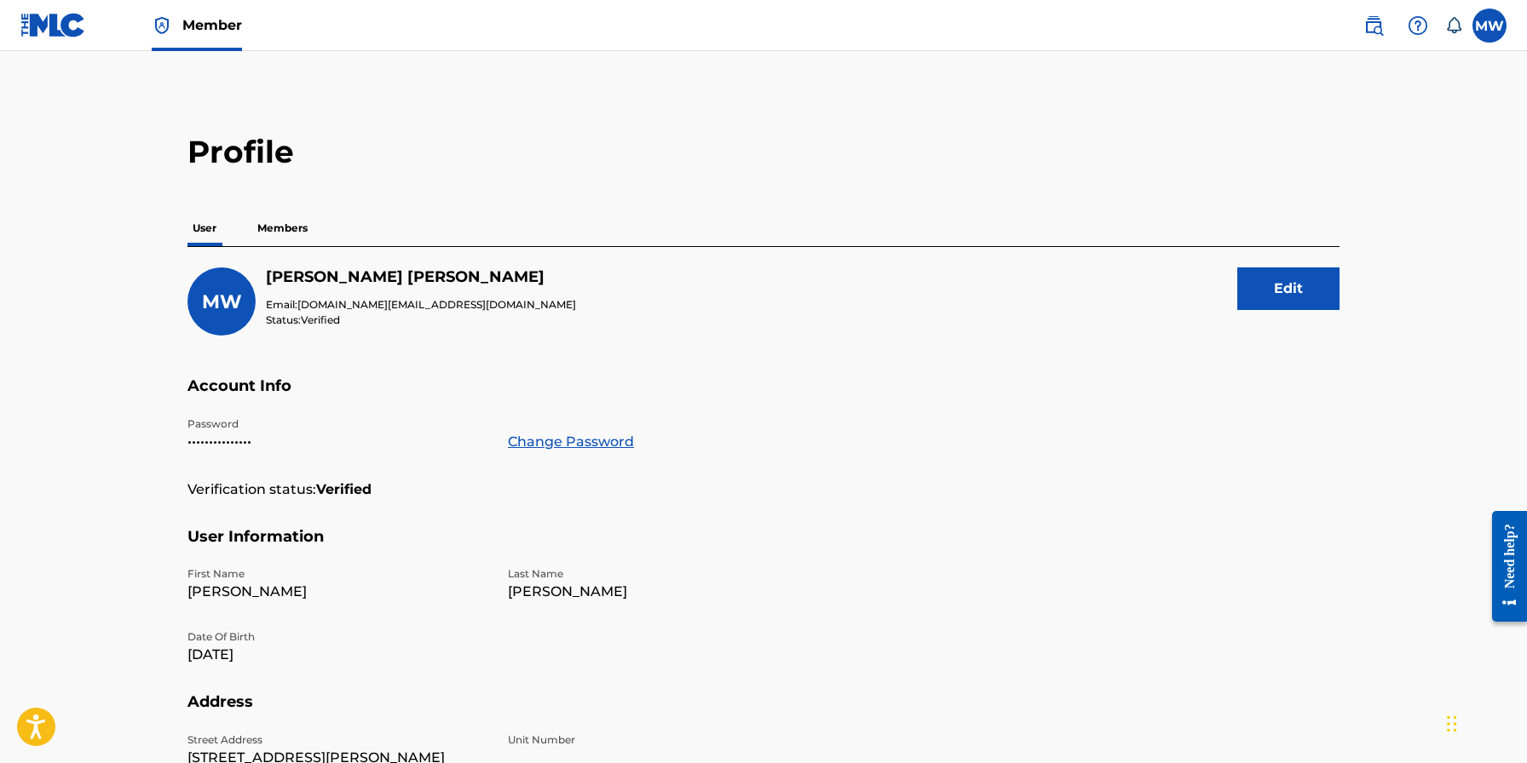
click at [1416, 27] on img at bounding box center [1417, 25] width 20 height 20
click at [1407, 114] on p "View portal intro" at bounding box center [1417, 134] width 145 height 41
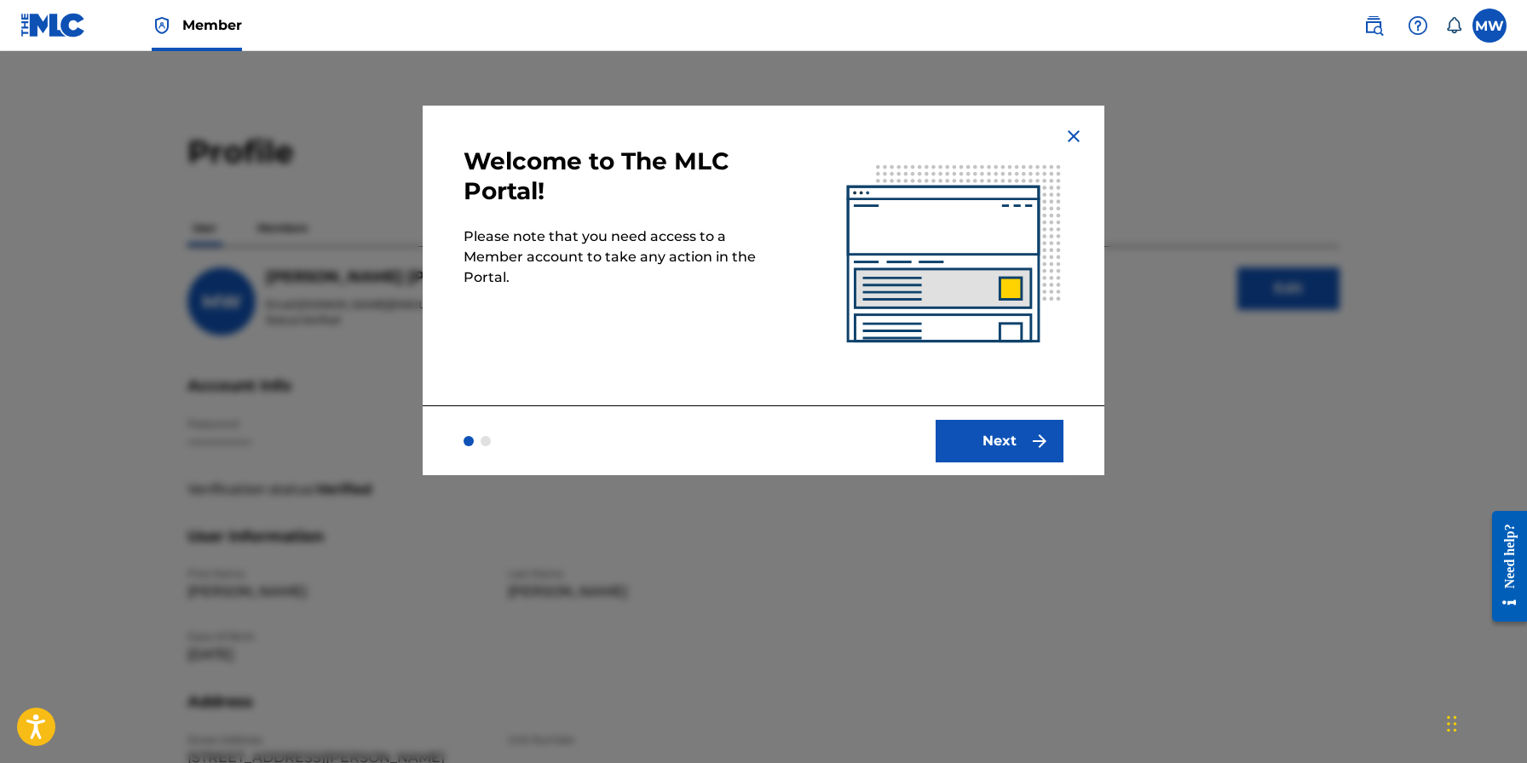
click at [1008, 437] on button "Next" at bounding box center [999, 441] width 128 height 43
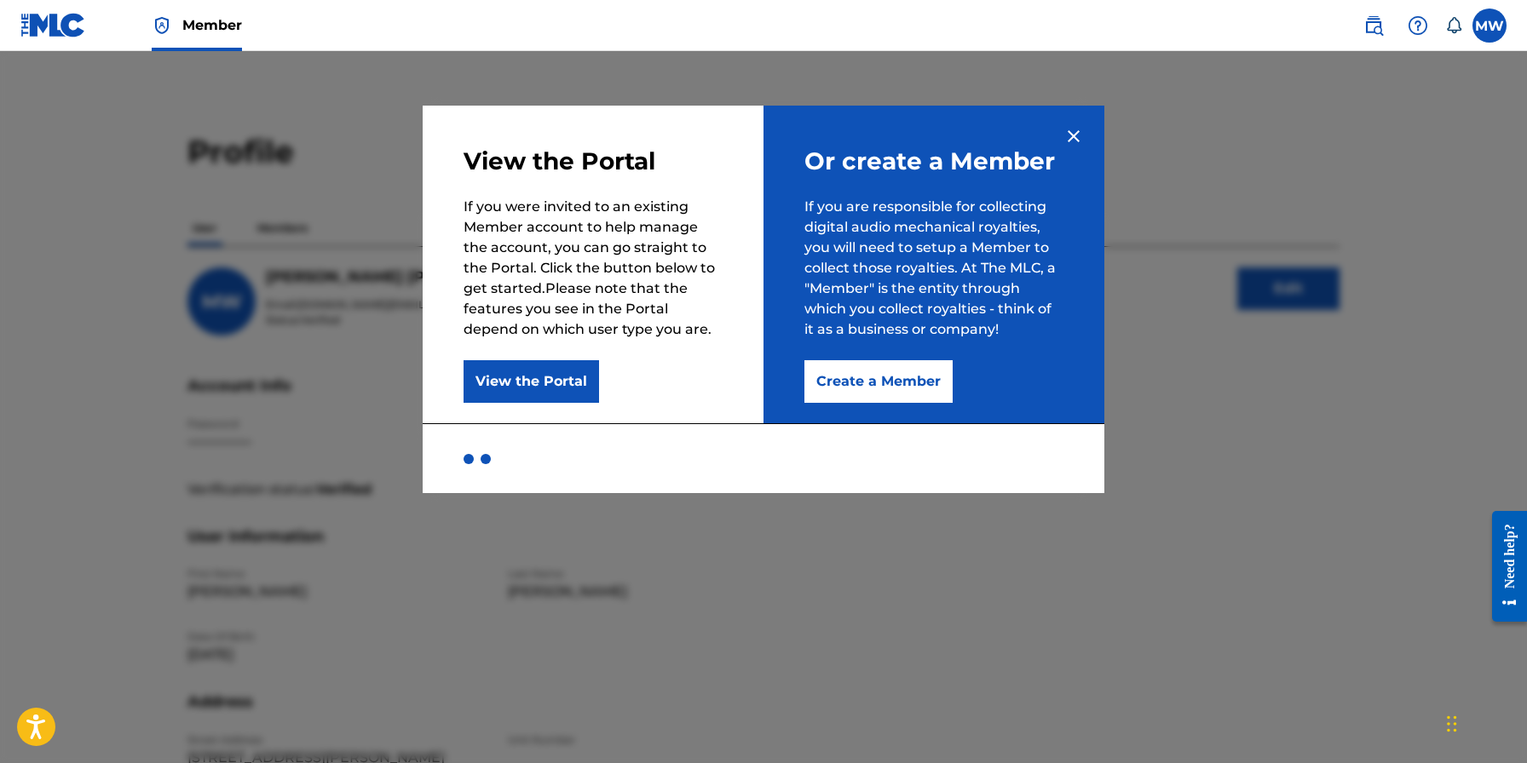
click at [555, 384] on button "View the Portal" at bounding box center [530, 381] width 135 height 43
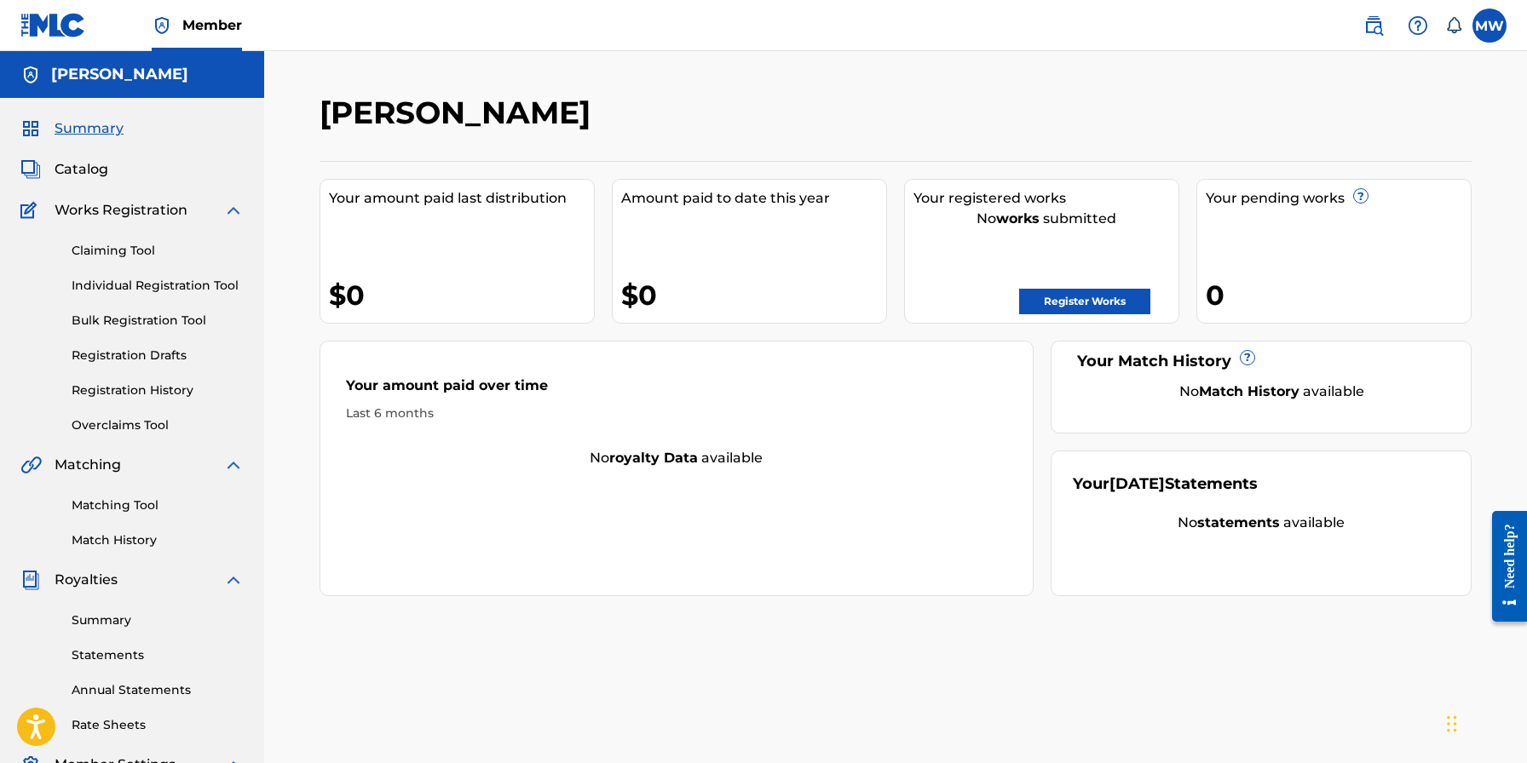
click at [128, 249] on link "Claiming Tool" at bounding box center [158, 251] width 172 height 18
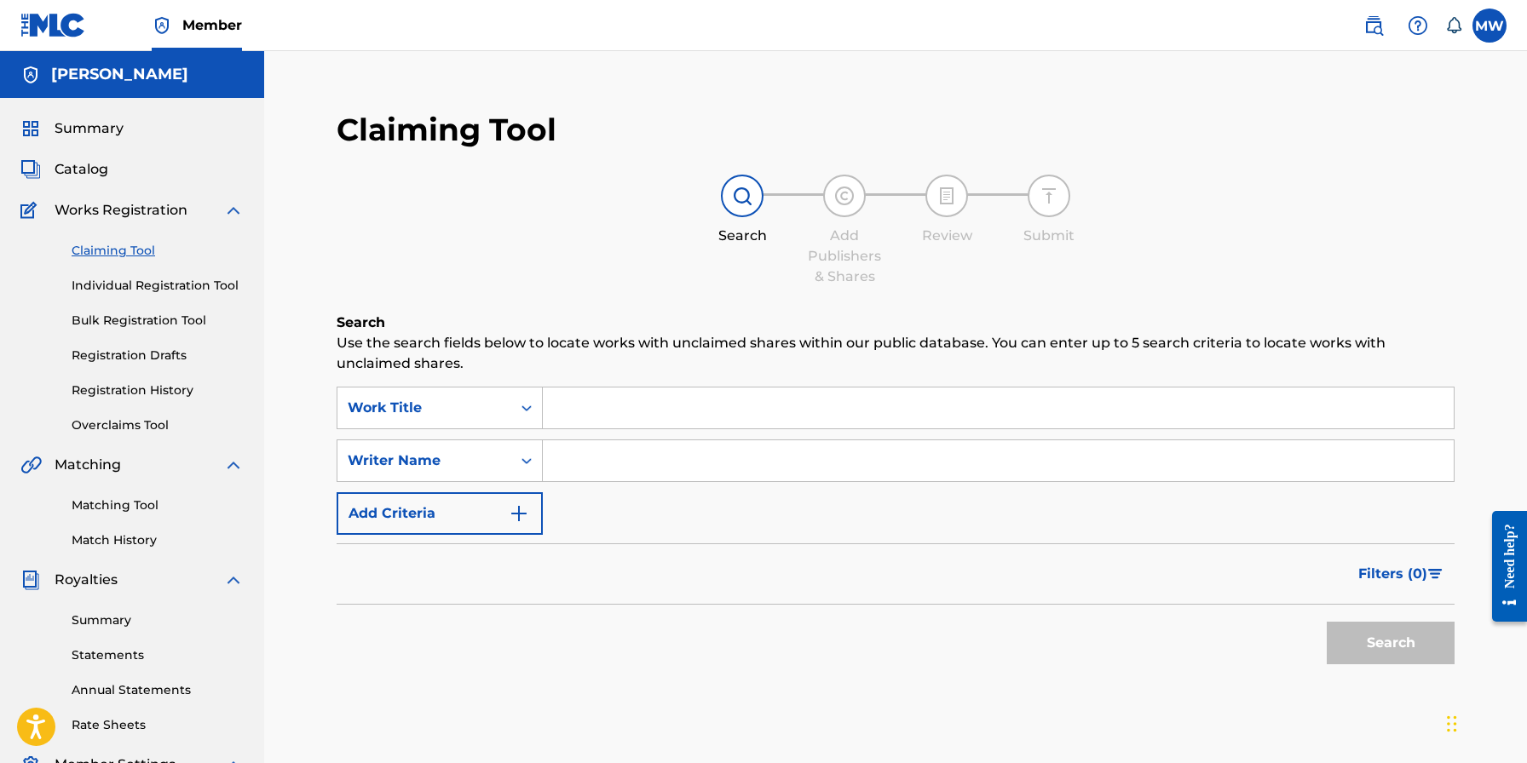
click at [123, 284] on link "Individual Registration Tool" at bounding box center [158, 286] width 172 height 18
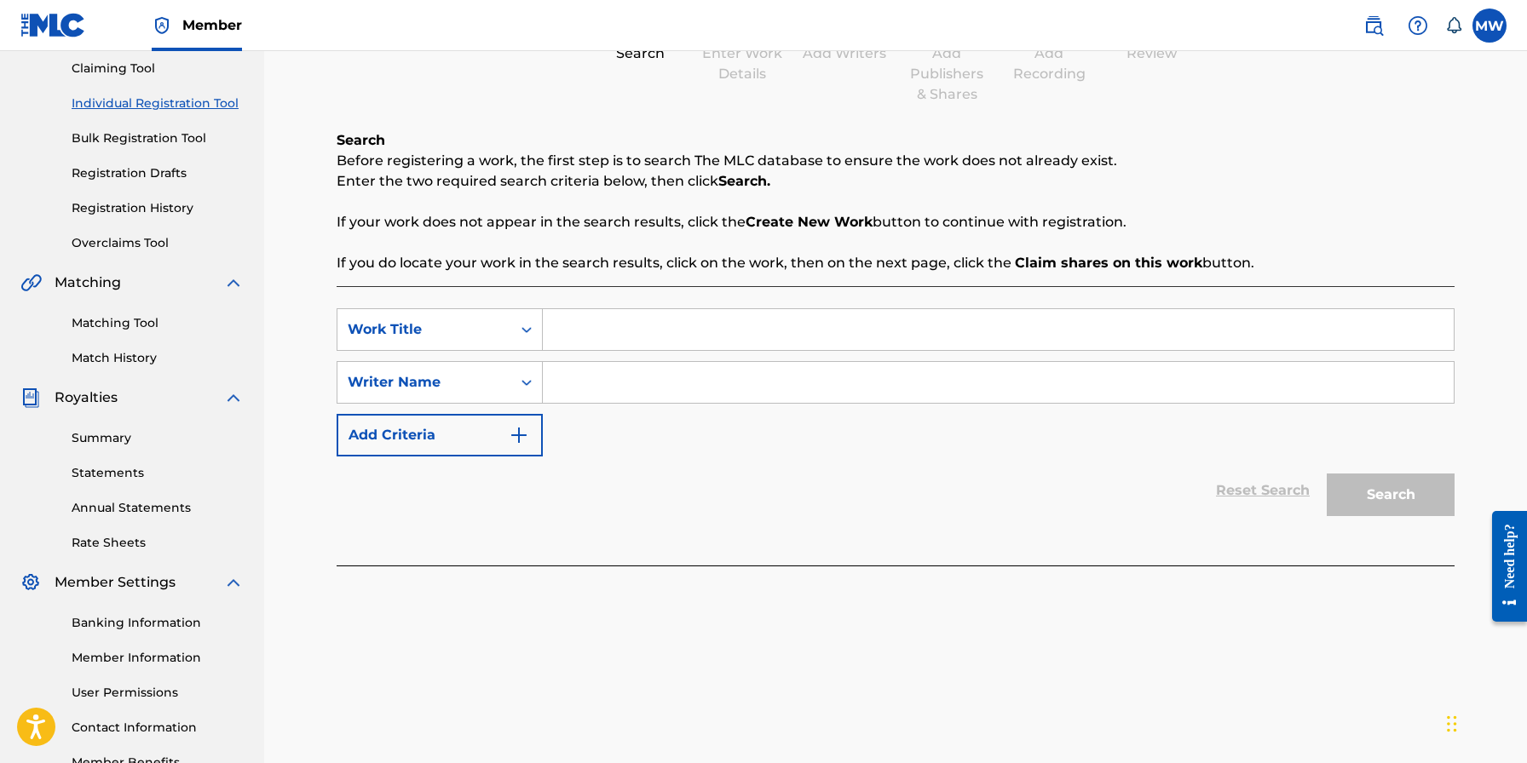
scroll to position [115, 0]
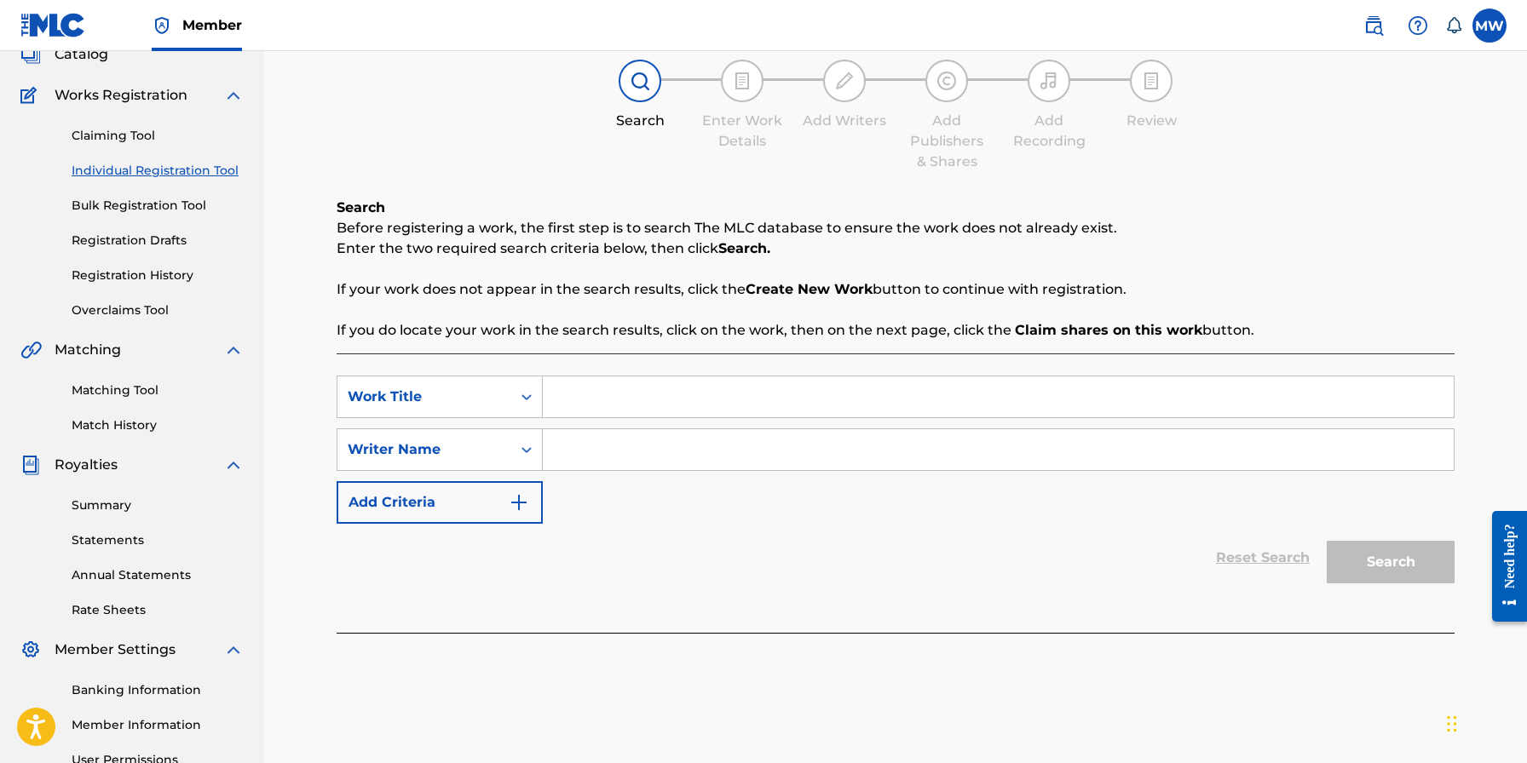
click at [1412, 25] on img at bounding box center [1417, 25] width 20 height 20
click at [1374, 25] on img at bounding box center [1373, 25] width 20 height 20
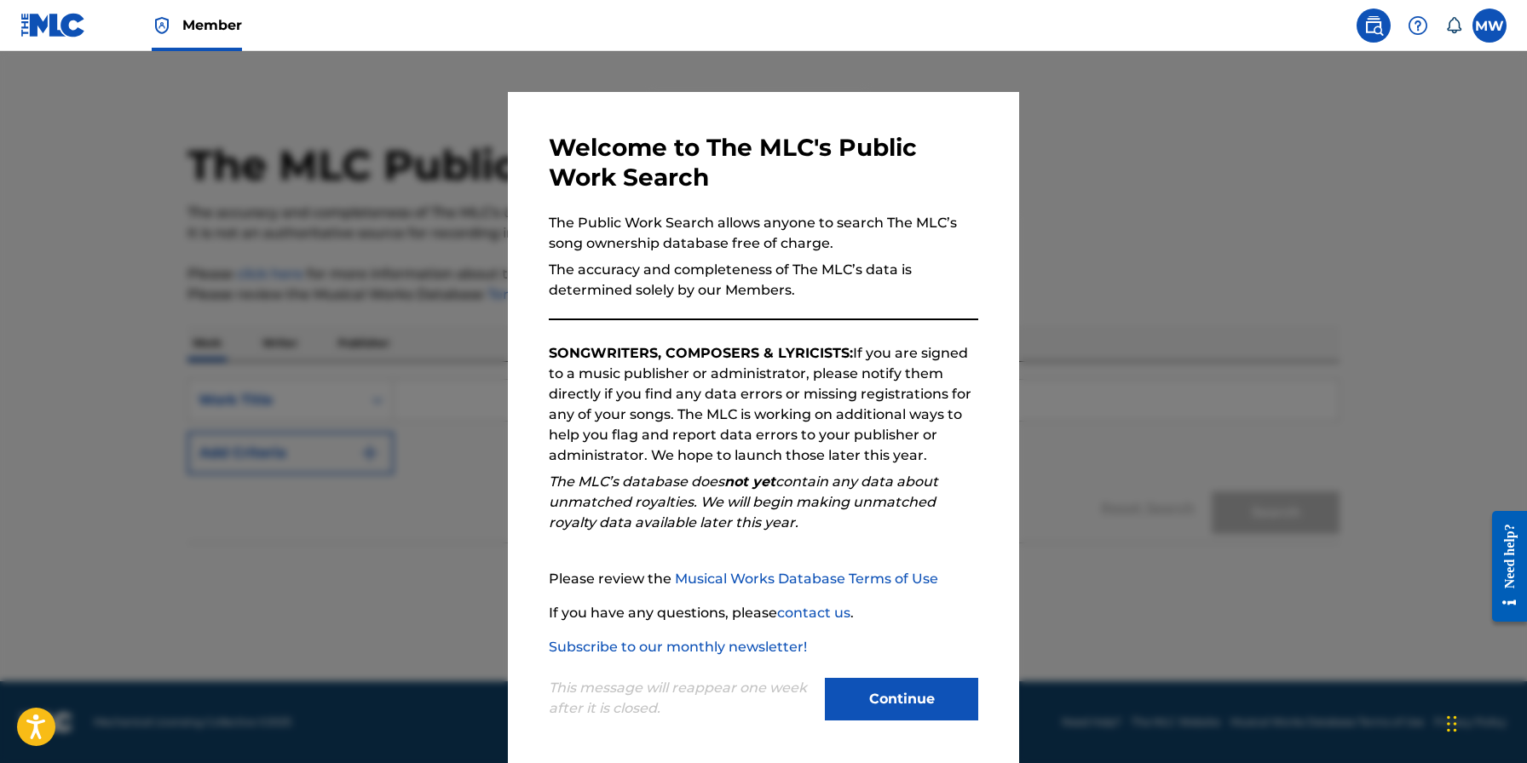
scroll to position [16, 0]
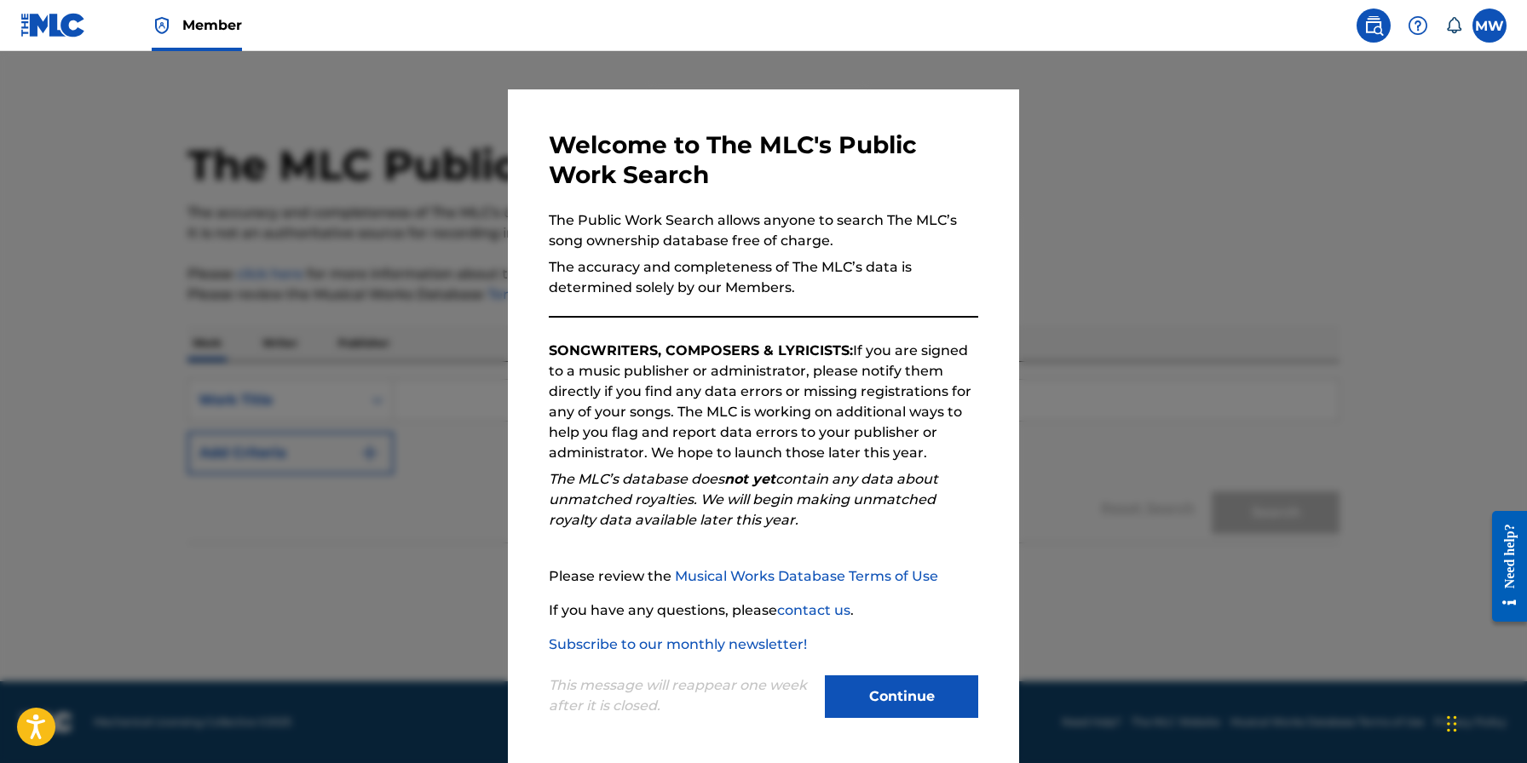
click at [889, 697] on button "Continue" at bounding box center [901, 697] width 153 height 43
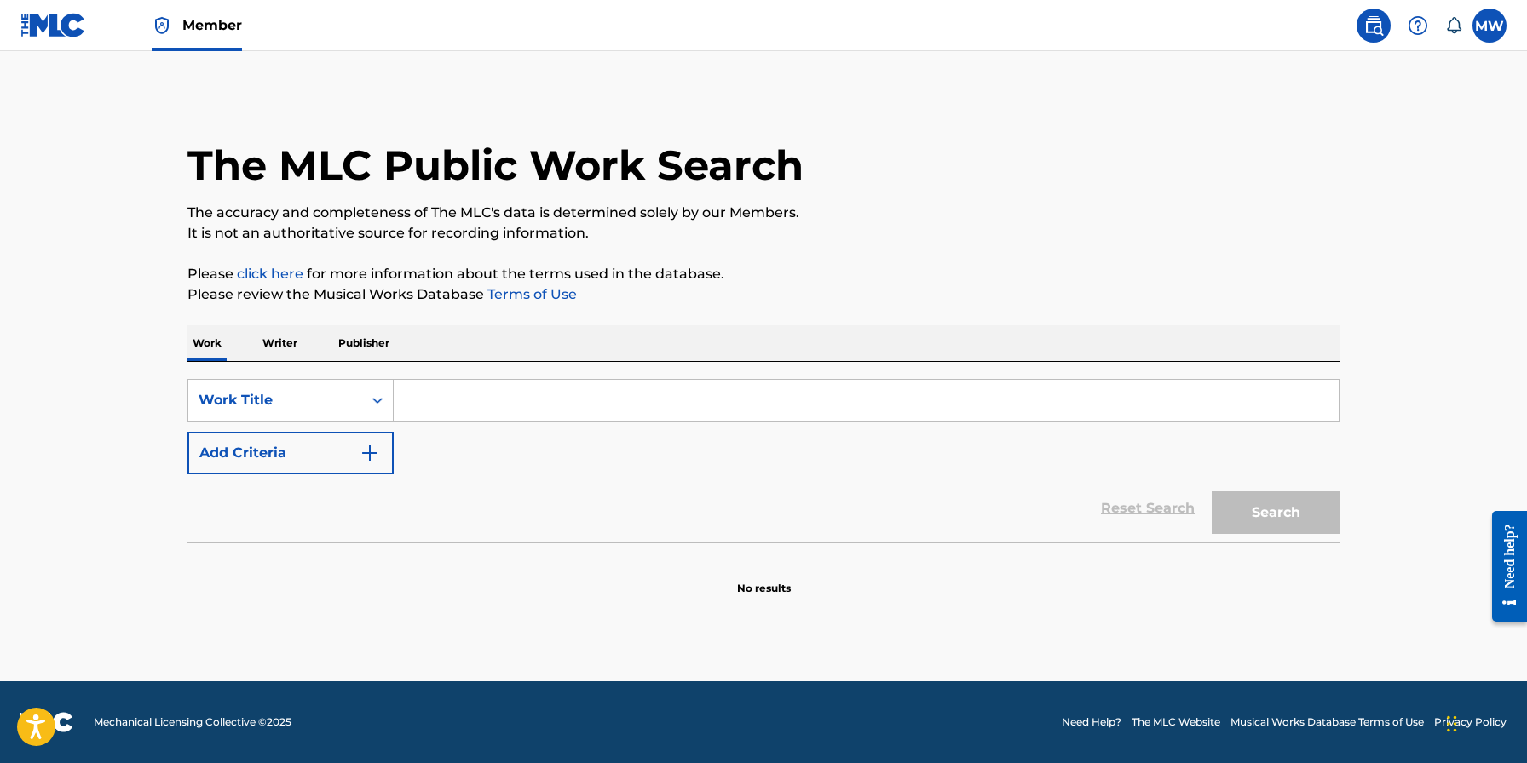
click at [446, 397] on input "Search Form" at bounding box center [866, 400] width 945 height 41
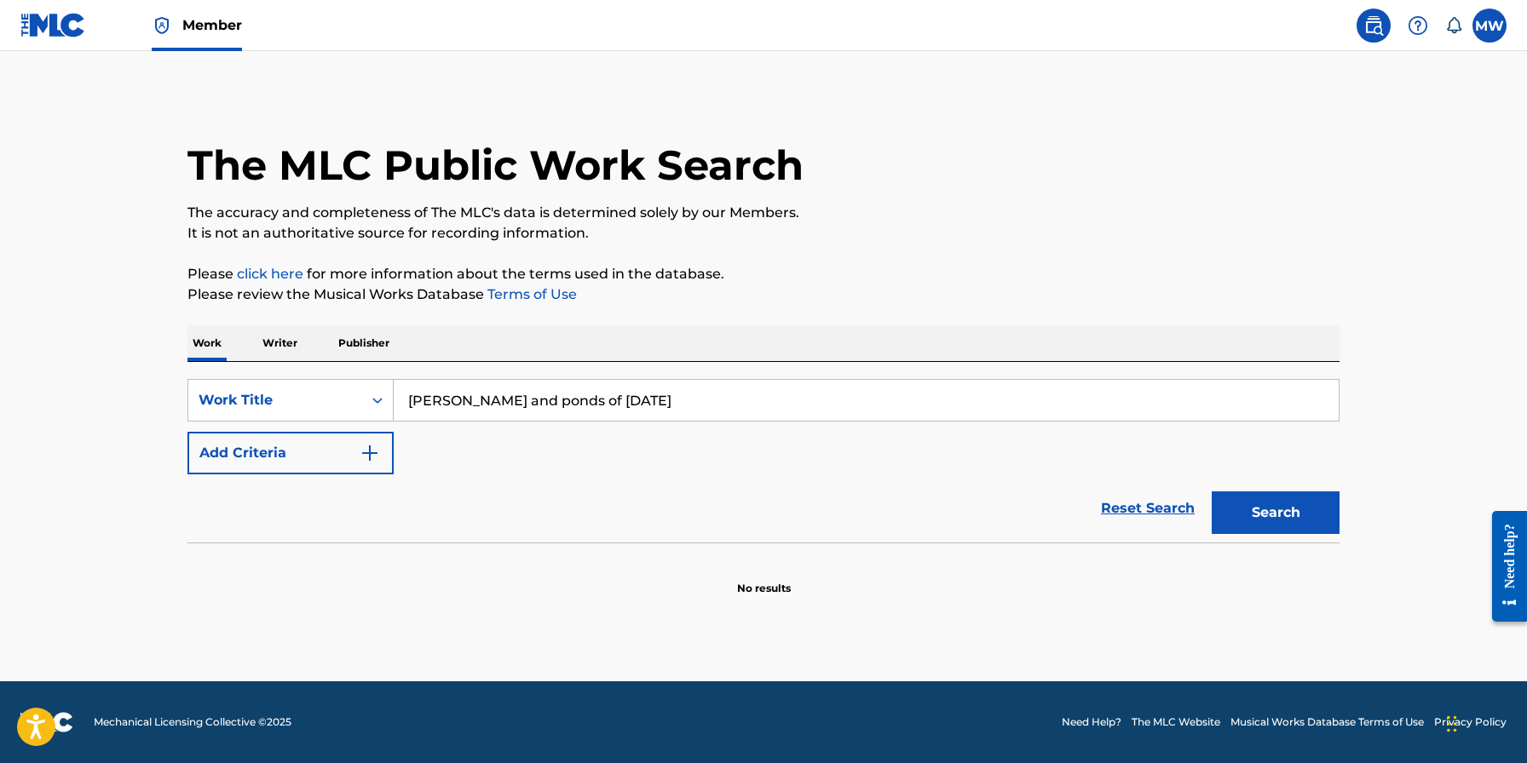
drag, startPoint x: 671, startPoint y: 400, endPoint x: 406, endPoint y: 395, distance: 265.0
click at [407, 394] on input "meadows and ponds of yesterday" at bounding box center [866, 400] width 945 height 41
click at [333, 445] on form "SearchWithCriteria9f313192-b4a3-467a-a5a6-4a21519dc29e Work Title ponds Add Cri…" at bounding box center [763, 461] width 1152 height 164
click at [1273, 515] on button "Search" at bounding box center [1275, 513] width 128 height 43
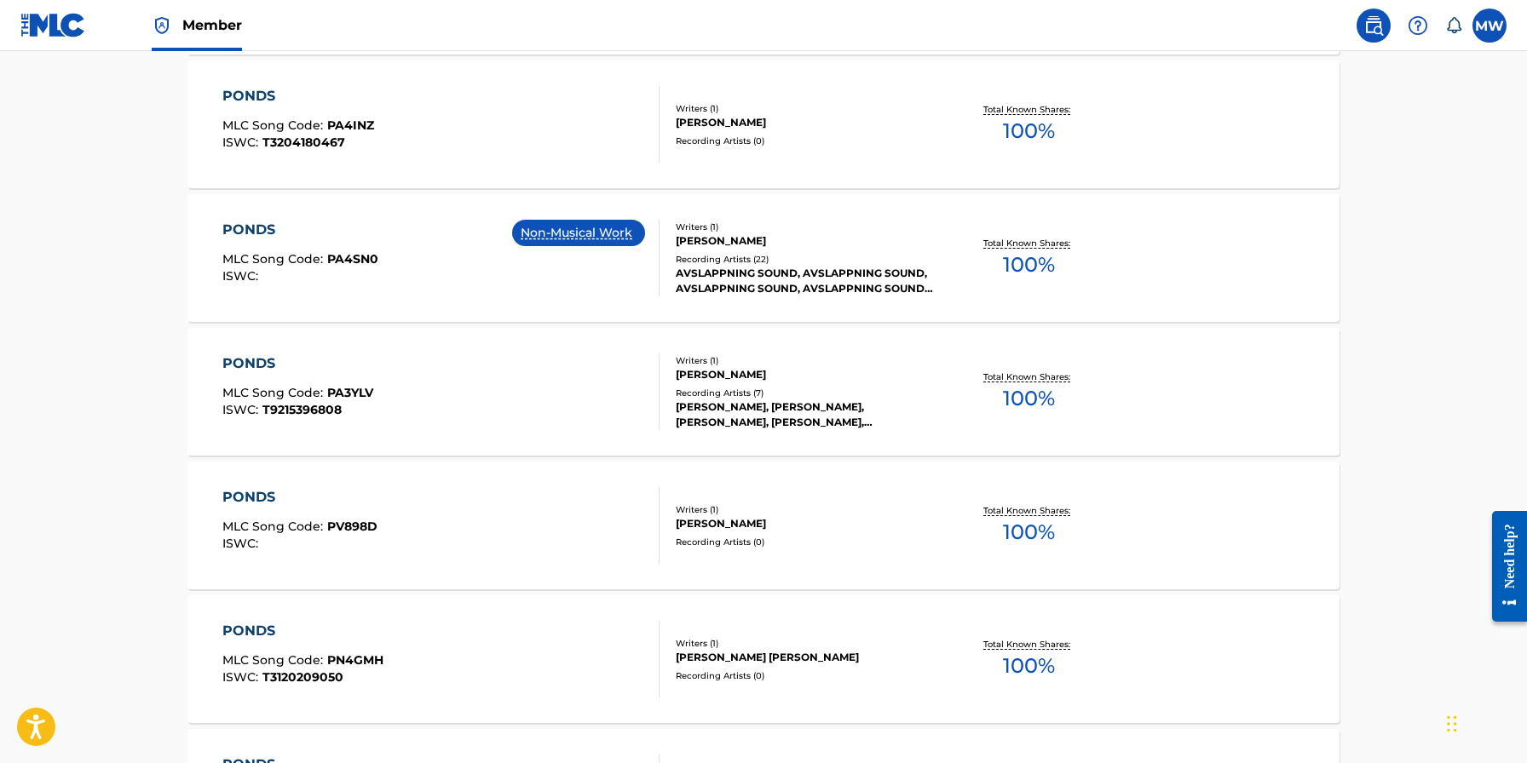
scroll to position [1322, 0]
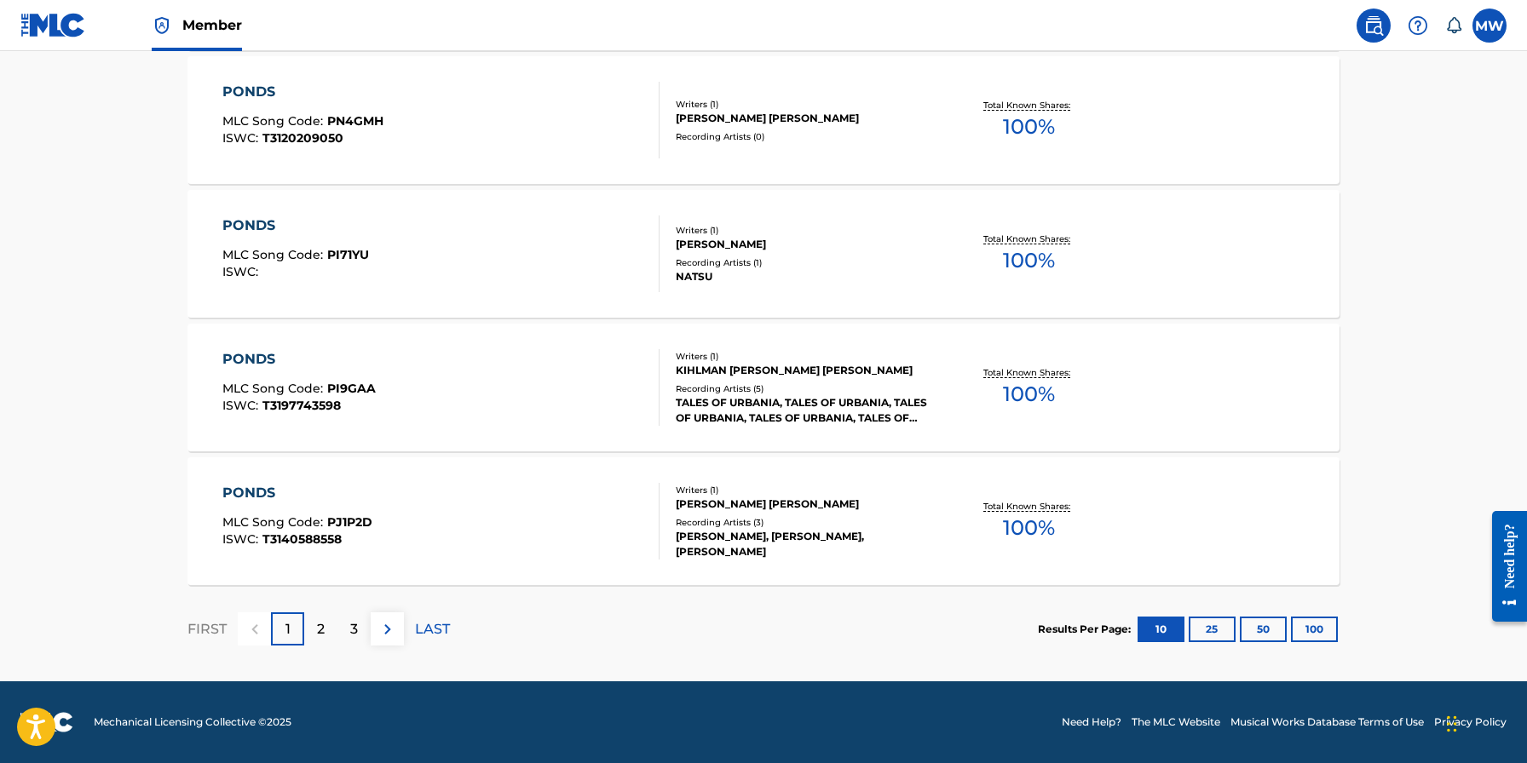
click at [1215, 625] on button "25" at bounding box center [1211, 630] width 47 height 26
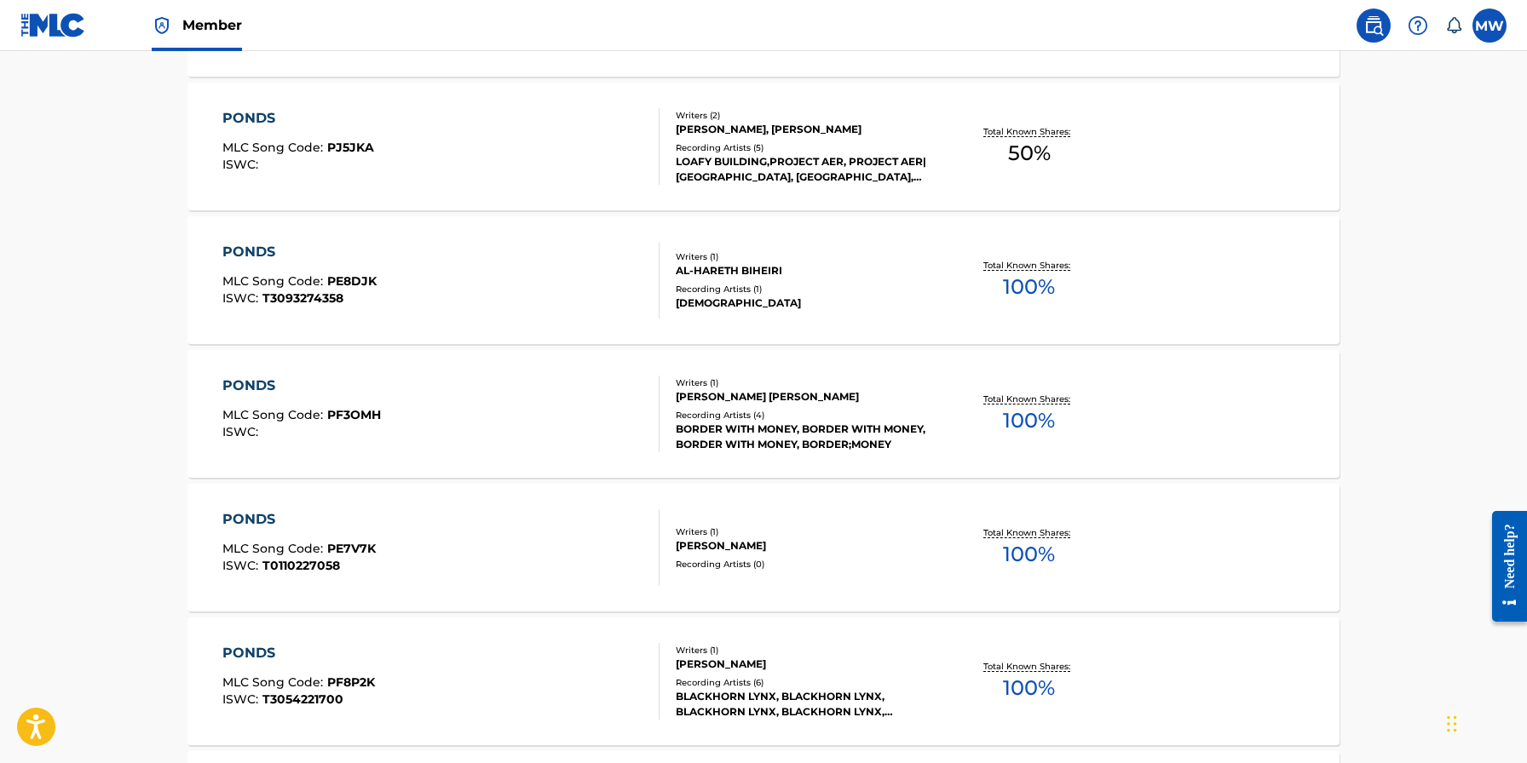
scroll to position [3329, 0]
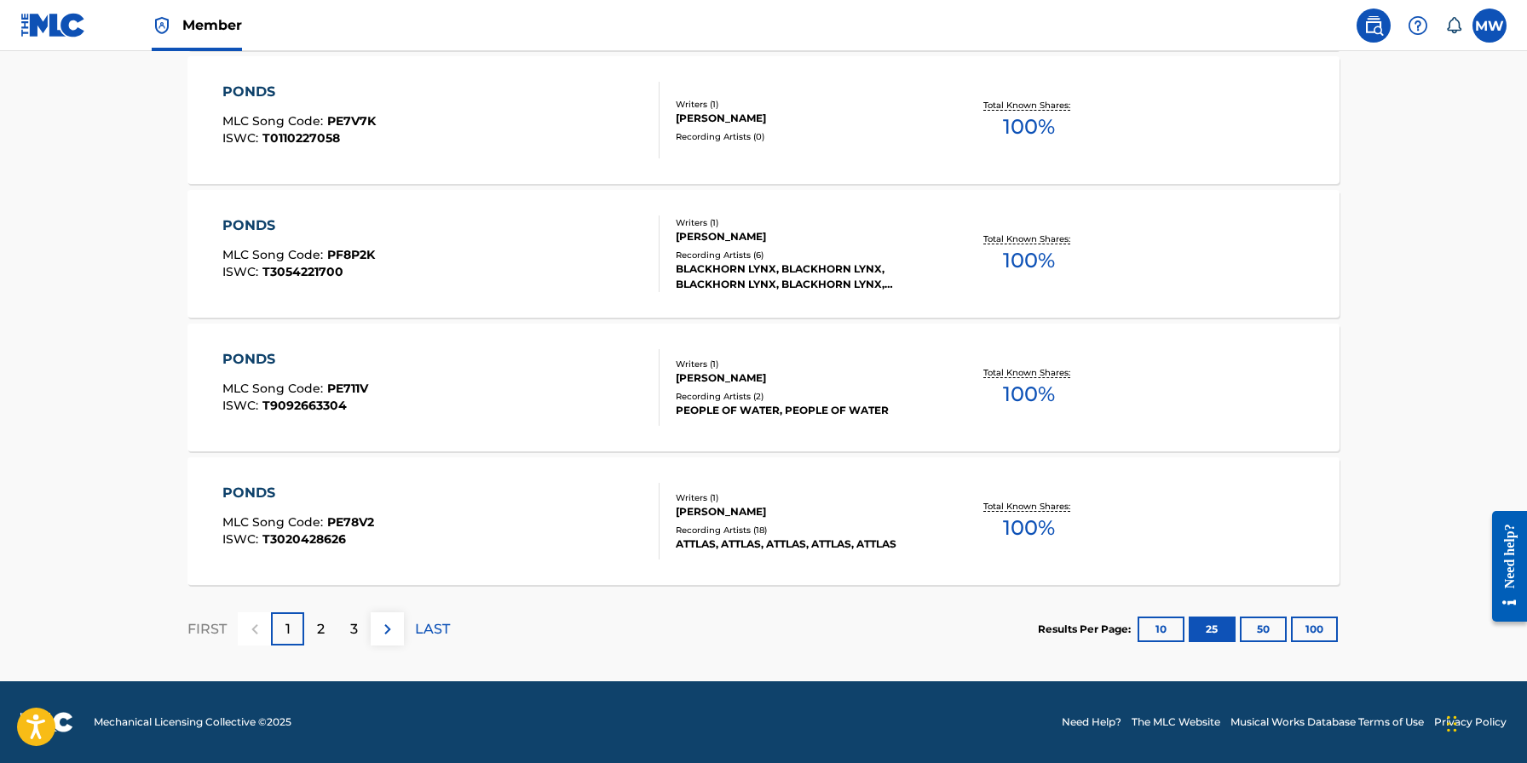
click at [317, 623] on p "2" at bounding box center [321, 629] width 8 height 20
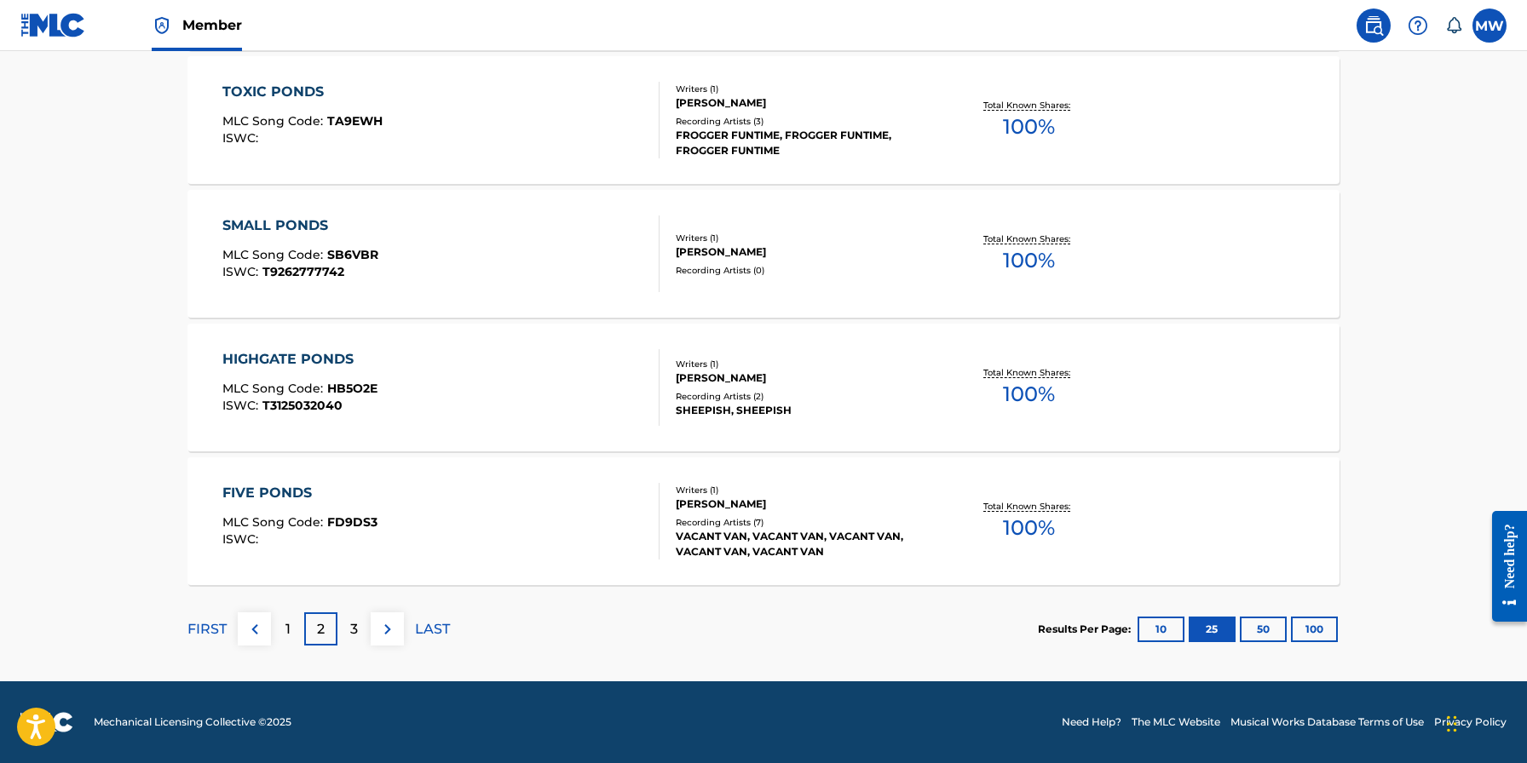
click at [361, 630] on div "3" at bounding box center [353, 629] width 33 height 33
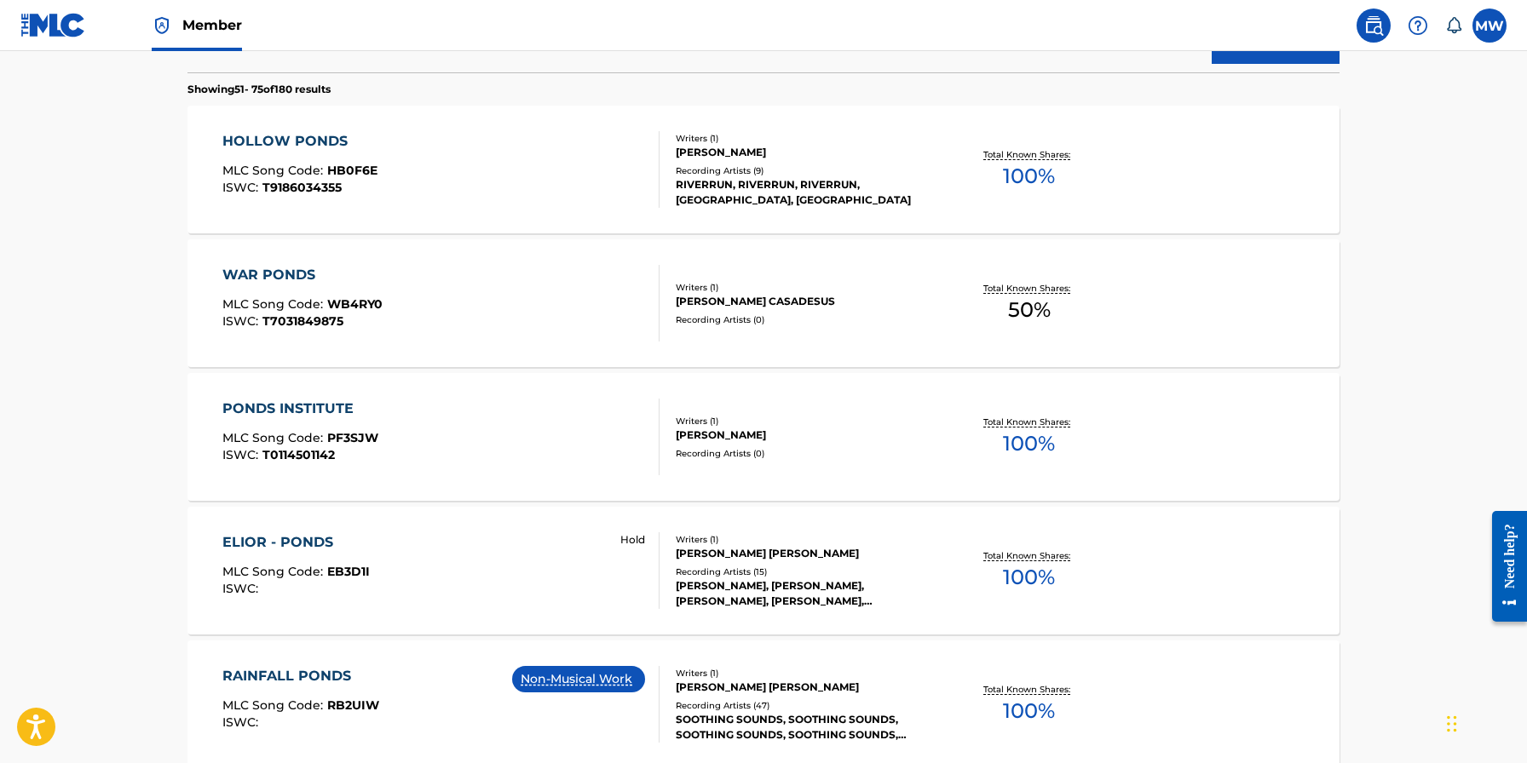
scroll to position [0, 0]
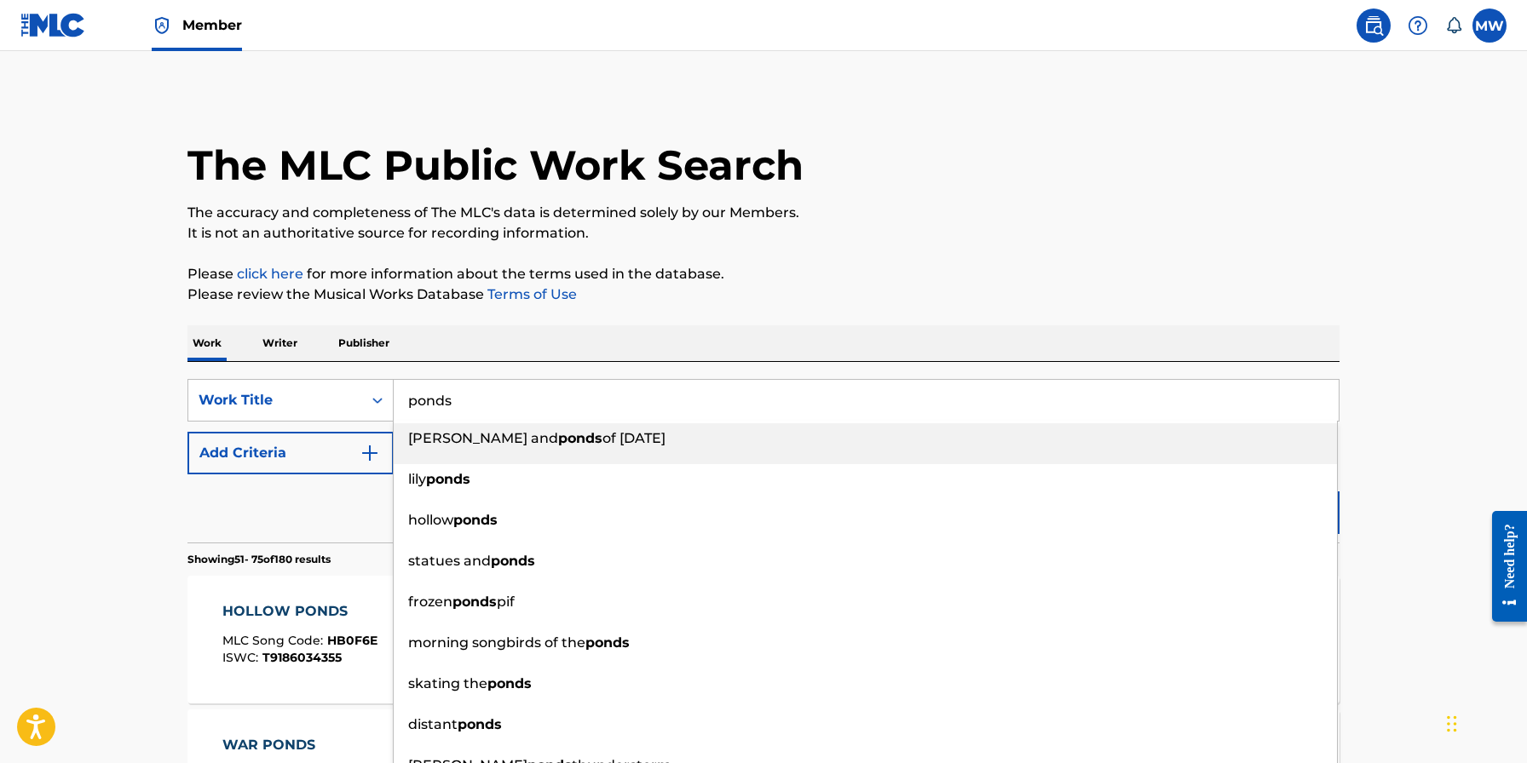
click at [403, 400] on input "ponds" at bounding box center [866, 400] width 945 height 41
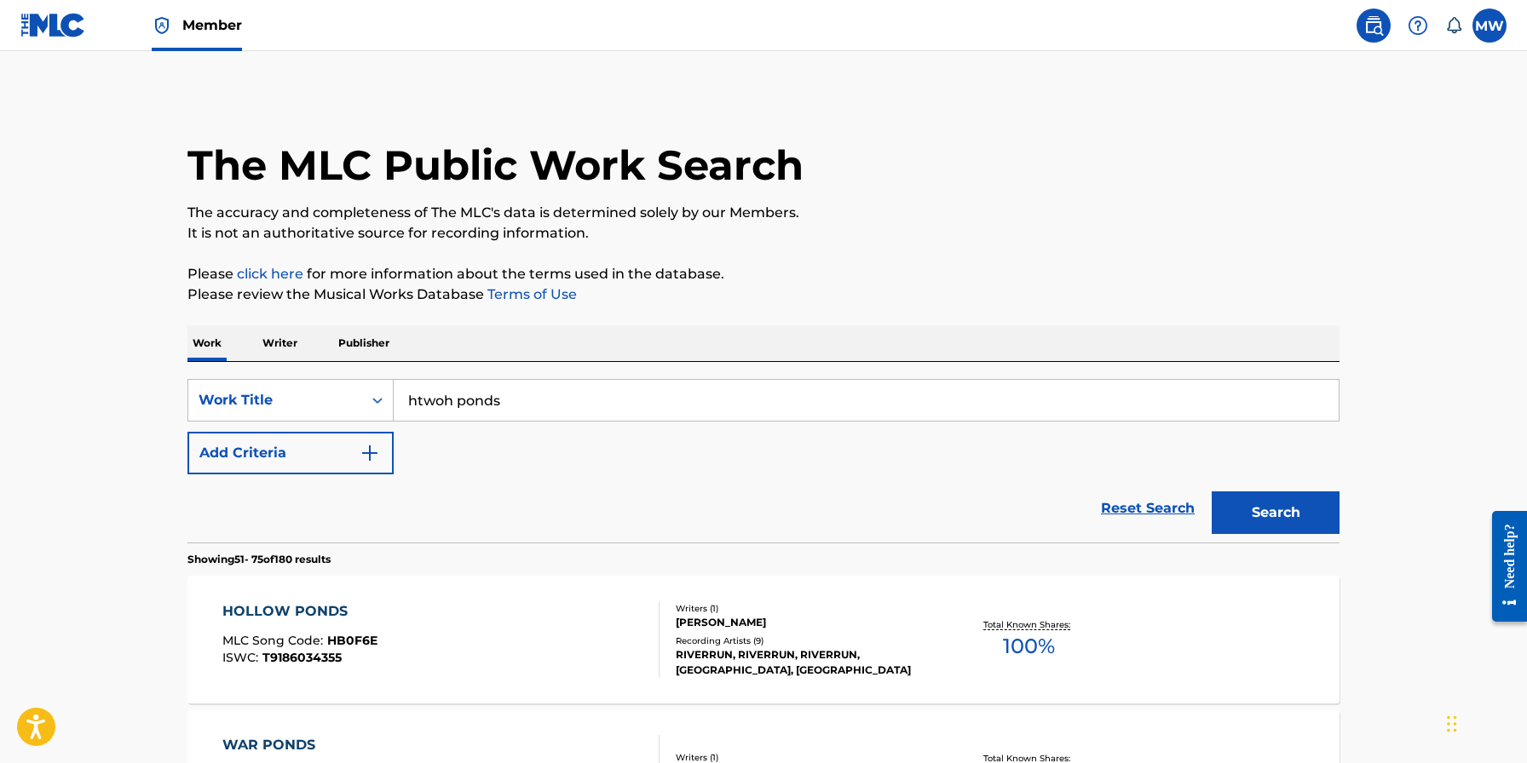
click at [424, 402] on input "htwoh ponds" at bounding box center [866, 400] width 945 height 41
drag, startPoint x: 457, startPoint y: 396, endPoint x: 431, endPoint y: 406, distance: 28.0
click at [429, 400] on input "H2woh ponds" at bounding box center [866, 400] width 945 height 41
click at [1285, 510] on button "Search" at bounding box center [1275, 513] width 128 height 43
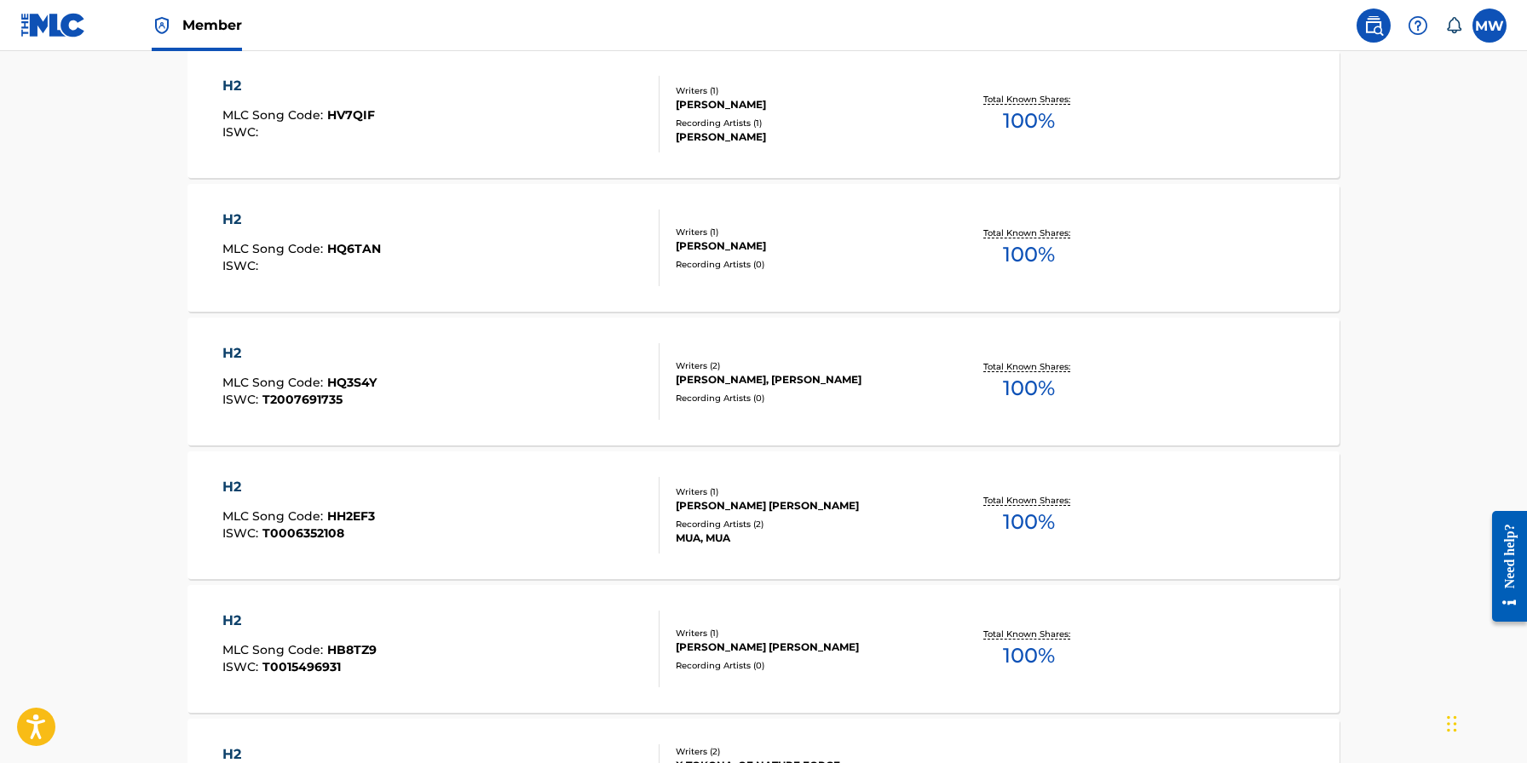
scroll to position [3329, 0]
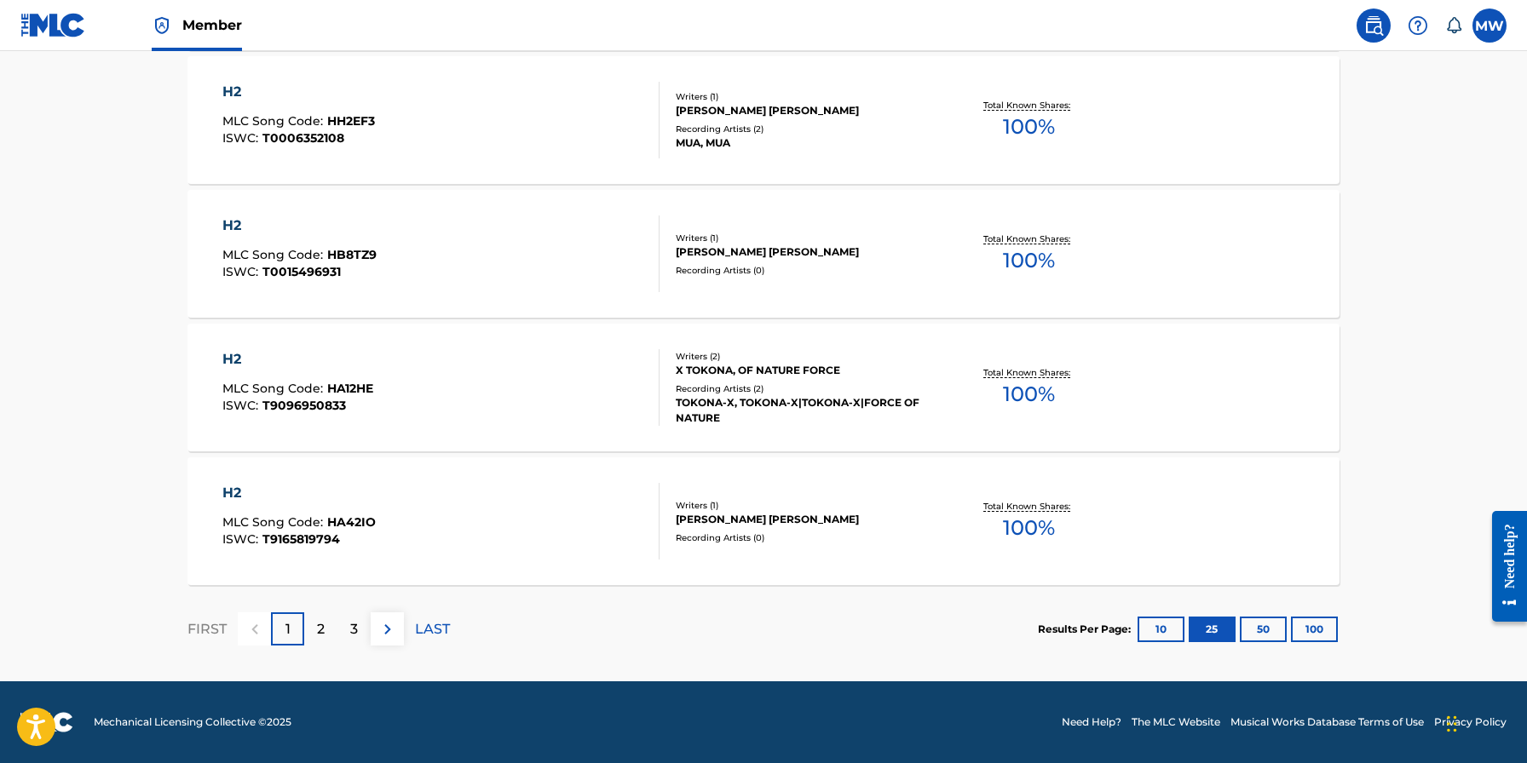
click at [359, 628] on div "3" at bounding box center [353, 629] width 33 height 33
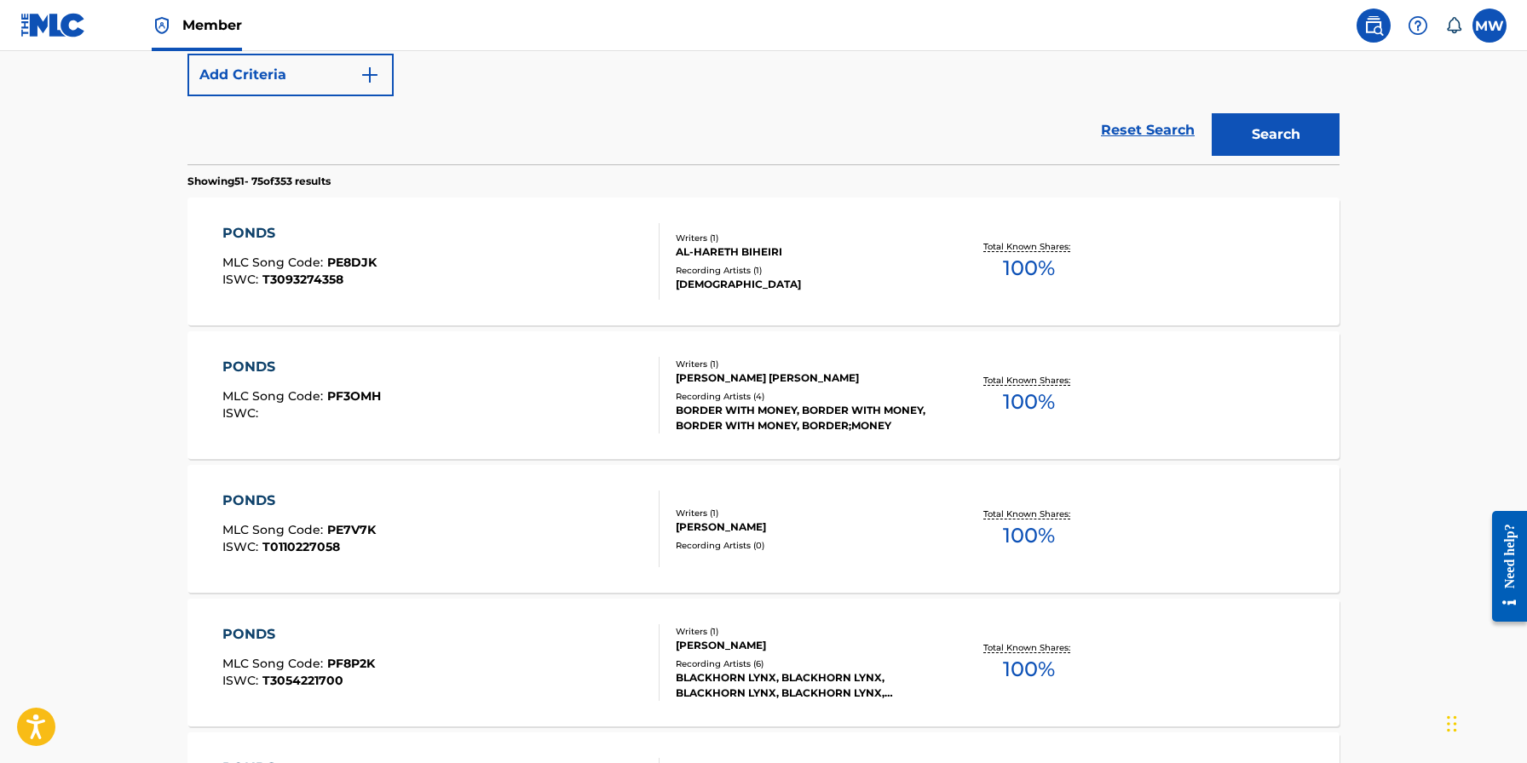
scroll to position [0, 0]
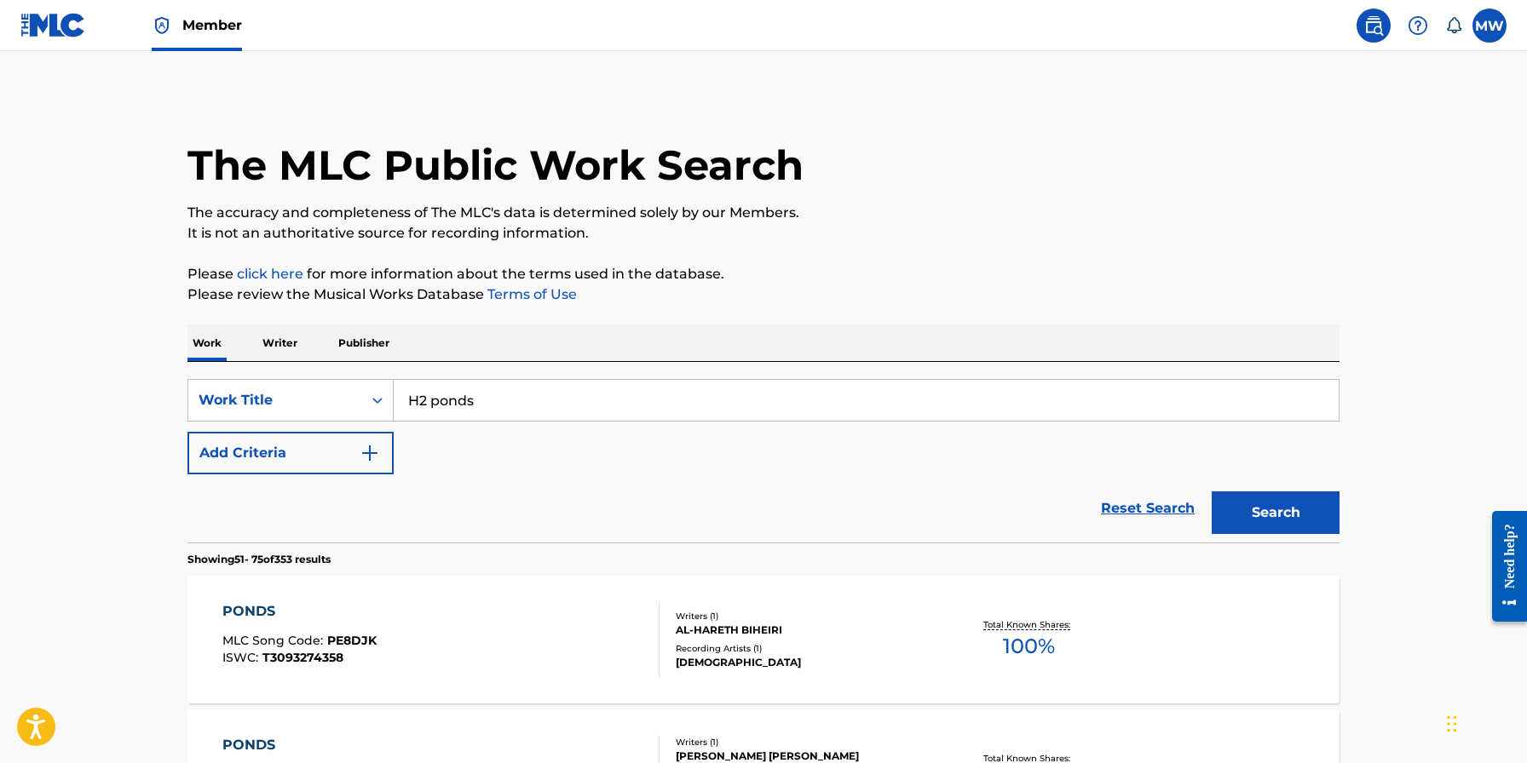
click at [429, 396] on input "H2 ponds" at bounding box center [866, 400] width 945 height 41
drag, startPoint x: 440, startPoint y: 404, endPoint x: 452, endPoint y: 448, distance: 46.1
click at [440, 405] on input "H2 ponds" at bounding box center [866, 400] width 945 height 41
click at [1292, 503] on button "Search" at bounding box center [1275, 513] width 128 height 43
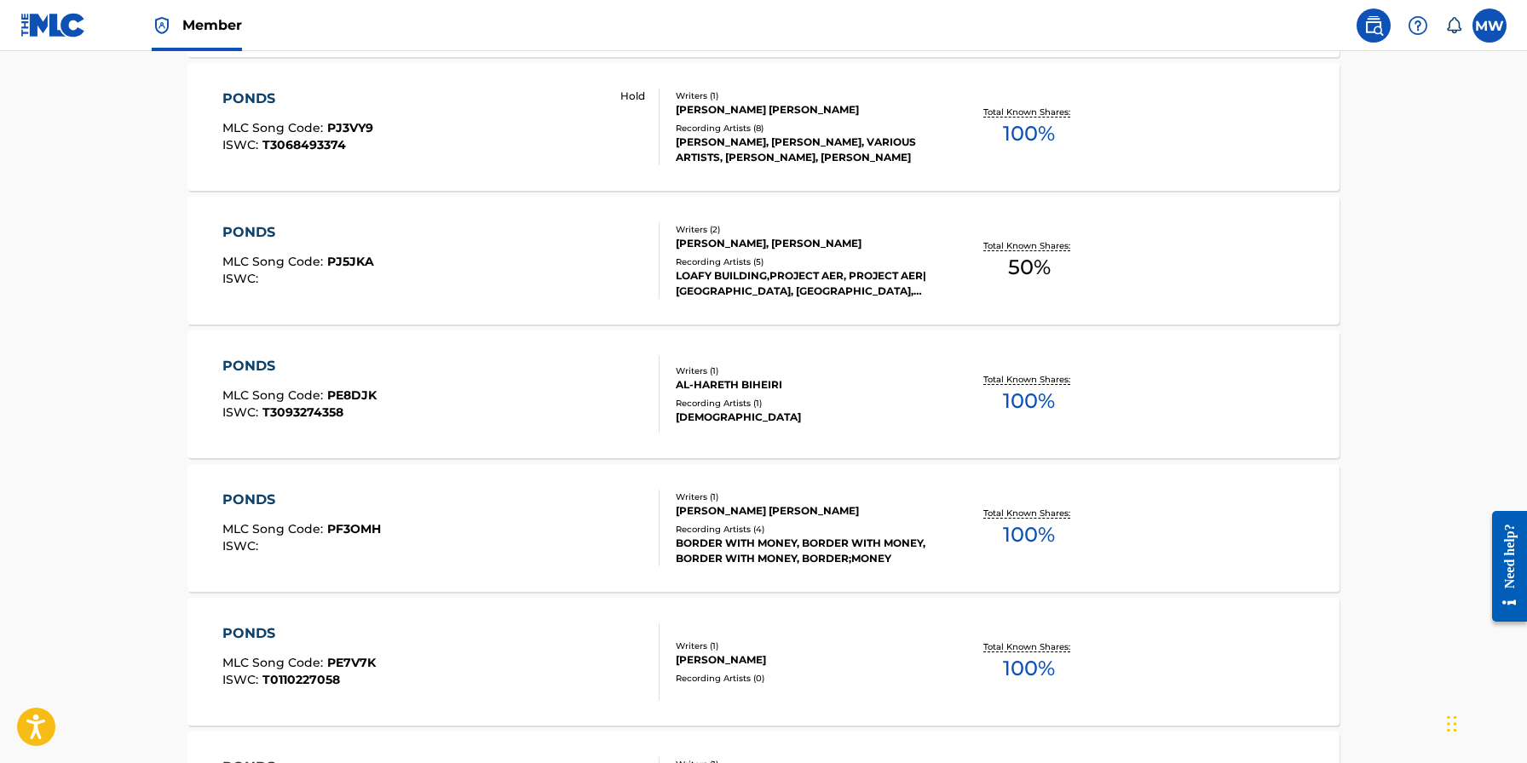
scroll to position [3329, 0]
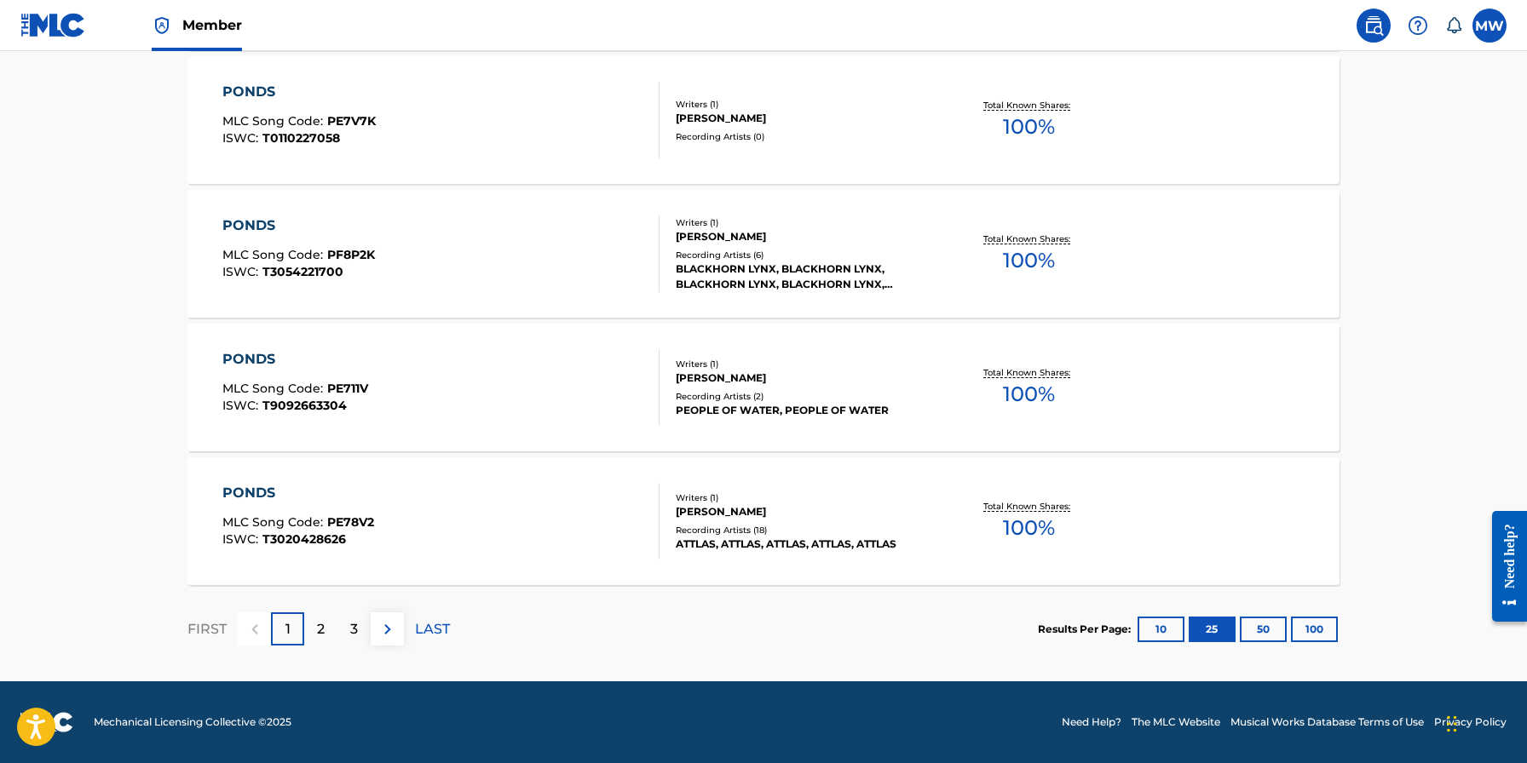
click at [357, 624] on p "3" at bounding box center [354, 629] width 8 height 20
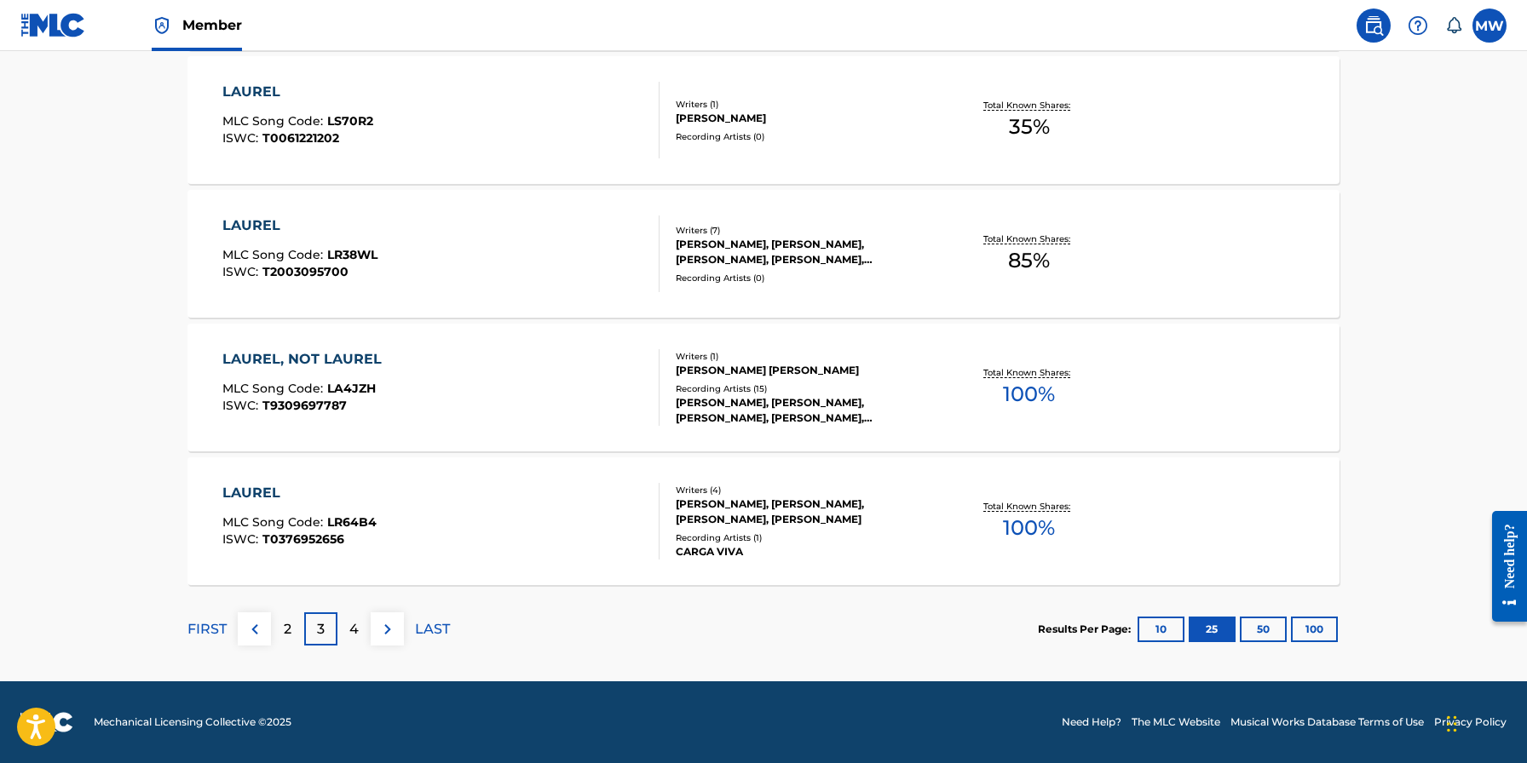
click at [285, 630] on p "2" at bounding box center [288, 629] width 8 height 20
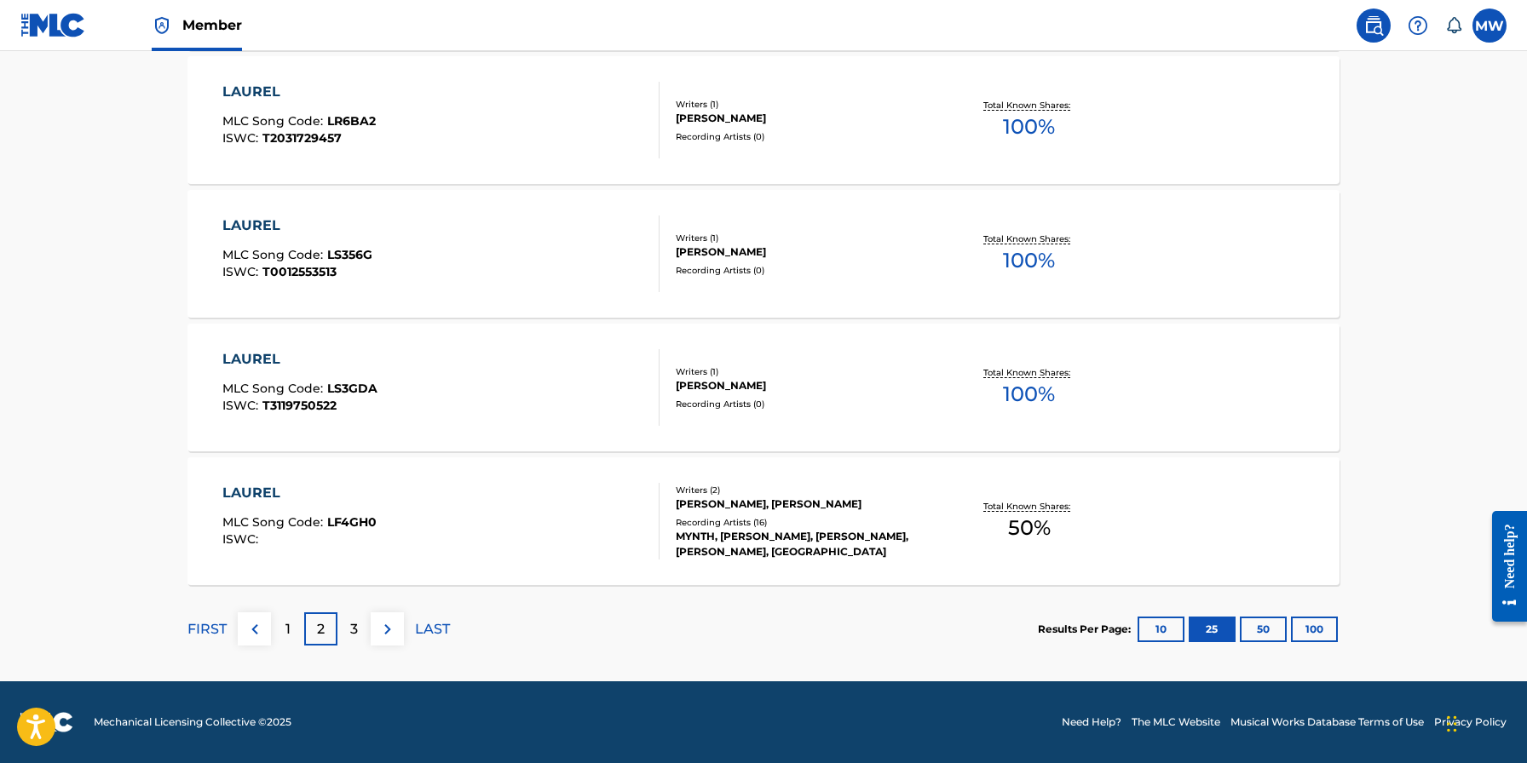
click at [284, 626] on div "1" at bounding box center [287, 629] width 33 height 33
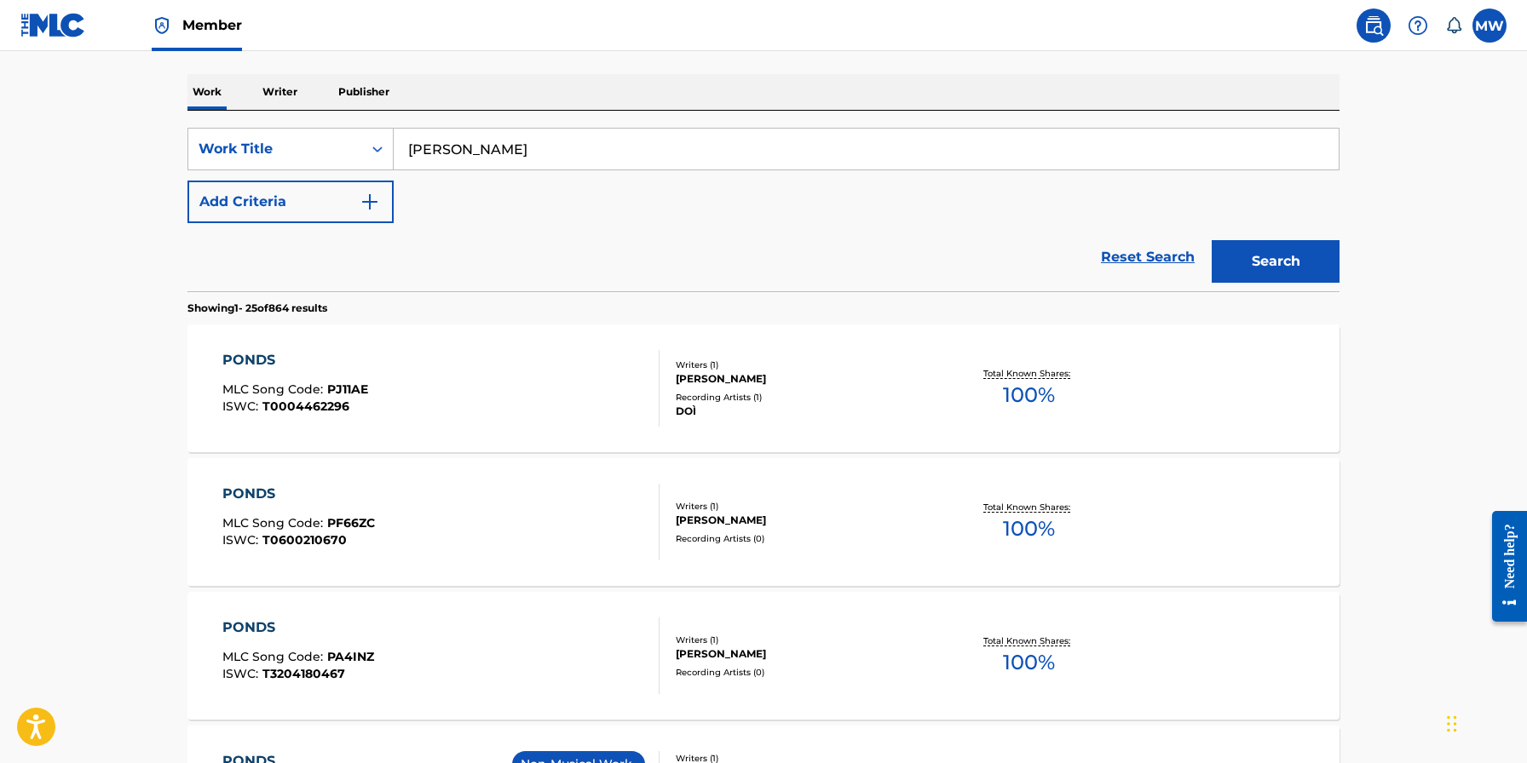
scroll to position [0, 0]
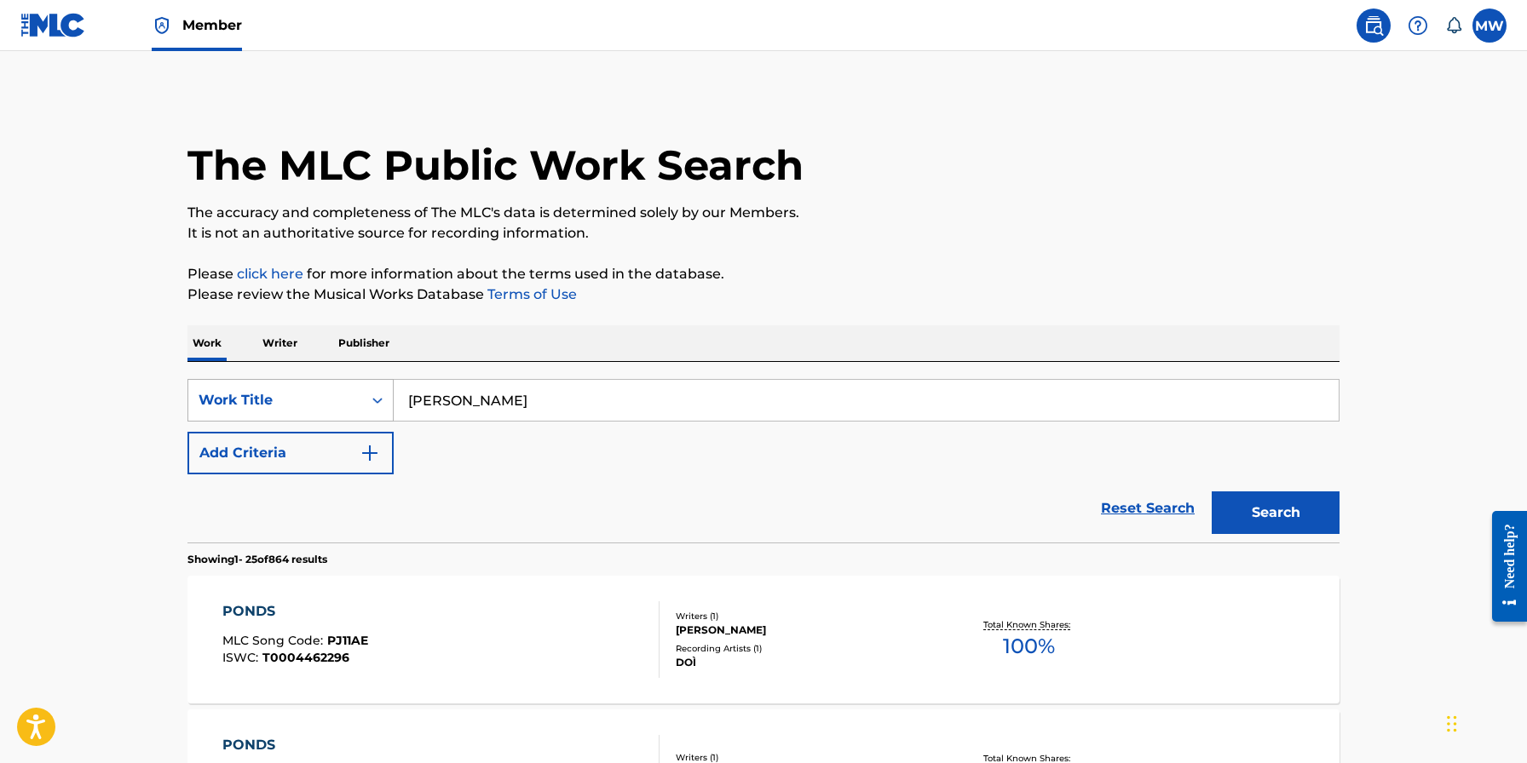
drag, startPoint x: 451, startPoint y: 397, endPoint x: 392, endPoint y: 395, distance: 58.8
click at [392, 395] on div "SearchWithCriteria9f313192-b4a3-467a-a5a6-4a21519dc29e Work Title Laurel Ponds" at bounding box center [763, 400] width 1152 height 43
click at [1257, 505] on button "Search" at bounding box center [1275, 513] width 128 height 43
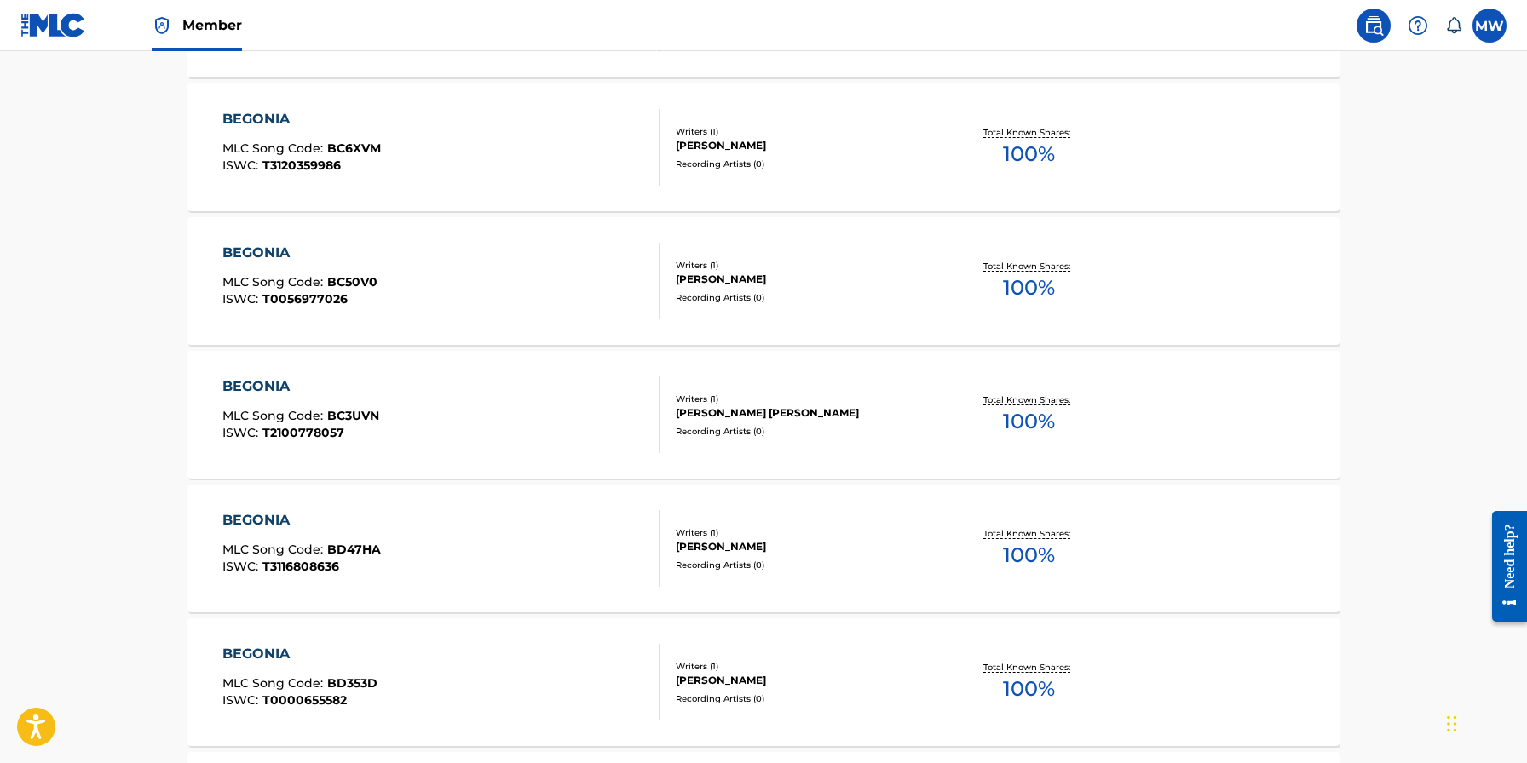
scroll to position [3329, 0]
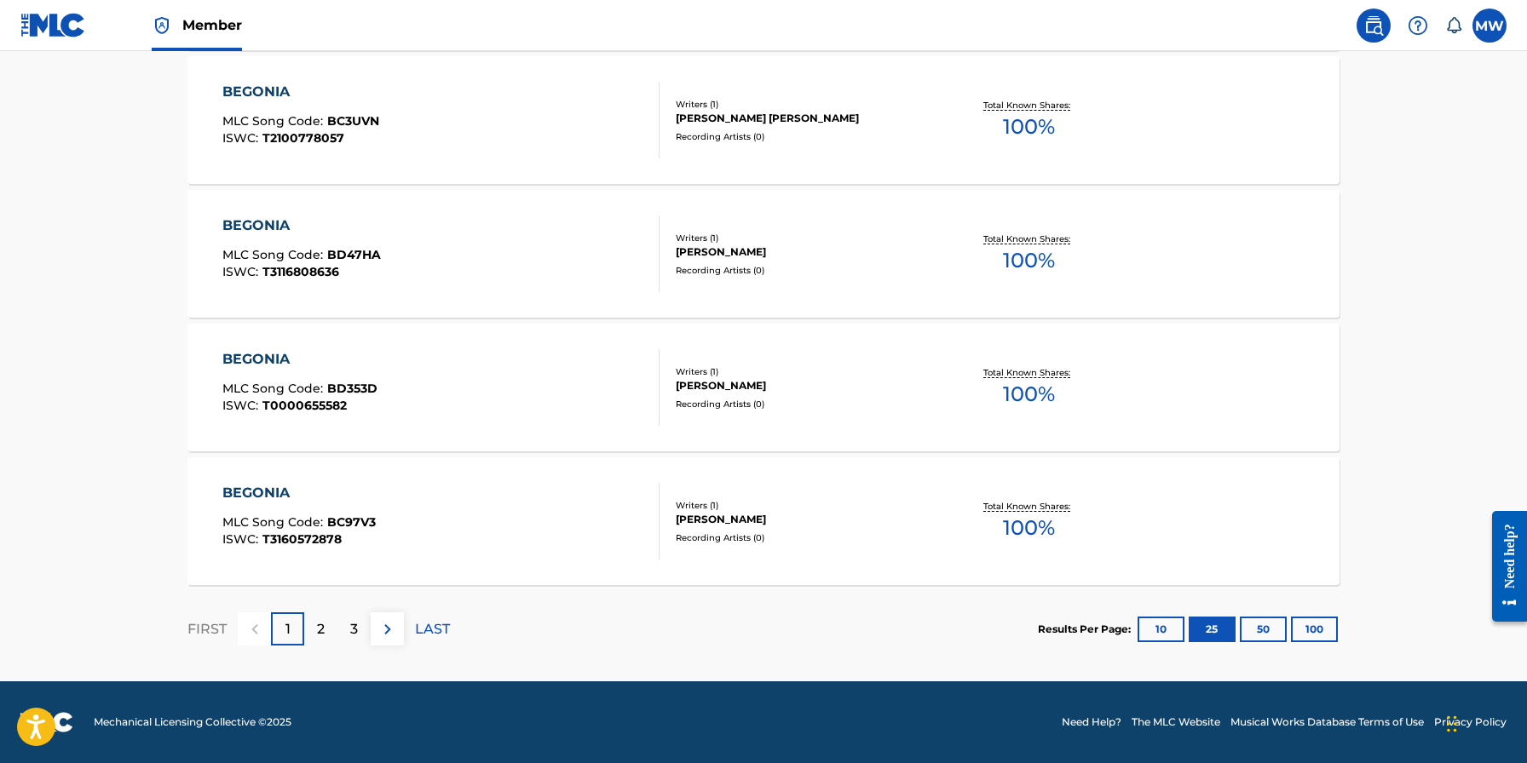
click at [362, 630] on div "3" at bounding box center [353, 629] width 33 height 33
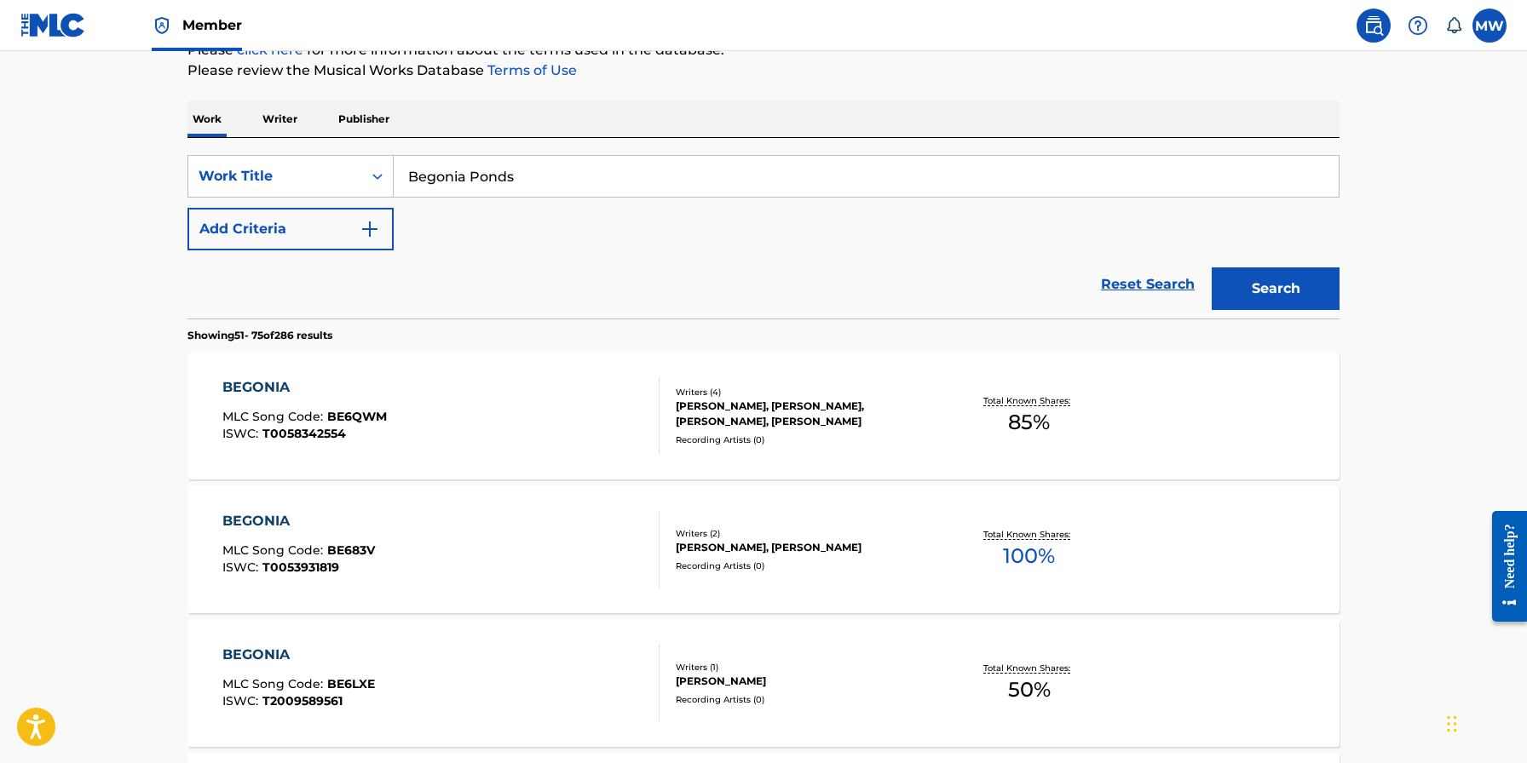
scroll to position [0, 0]
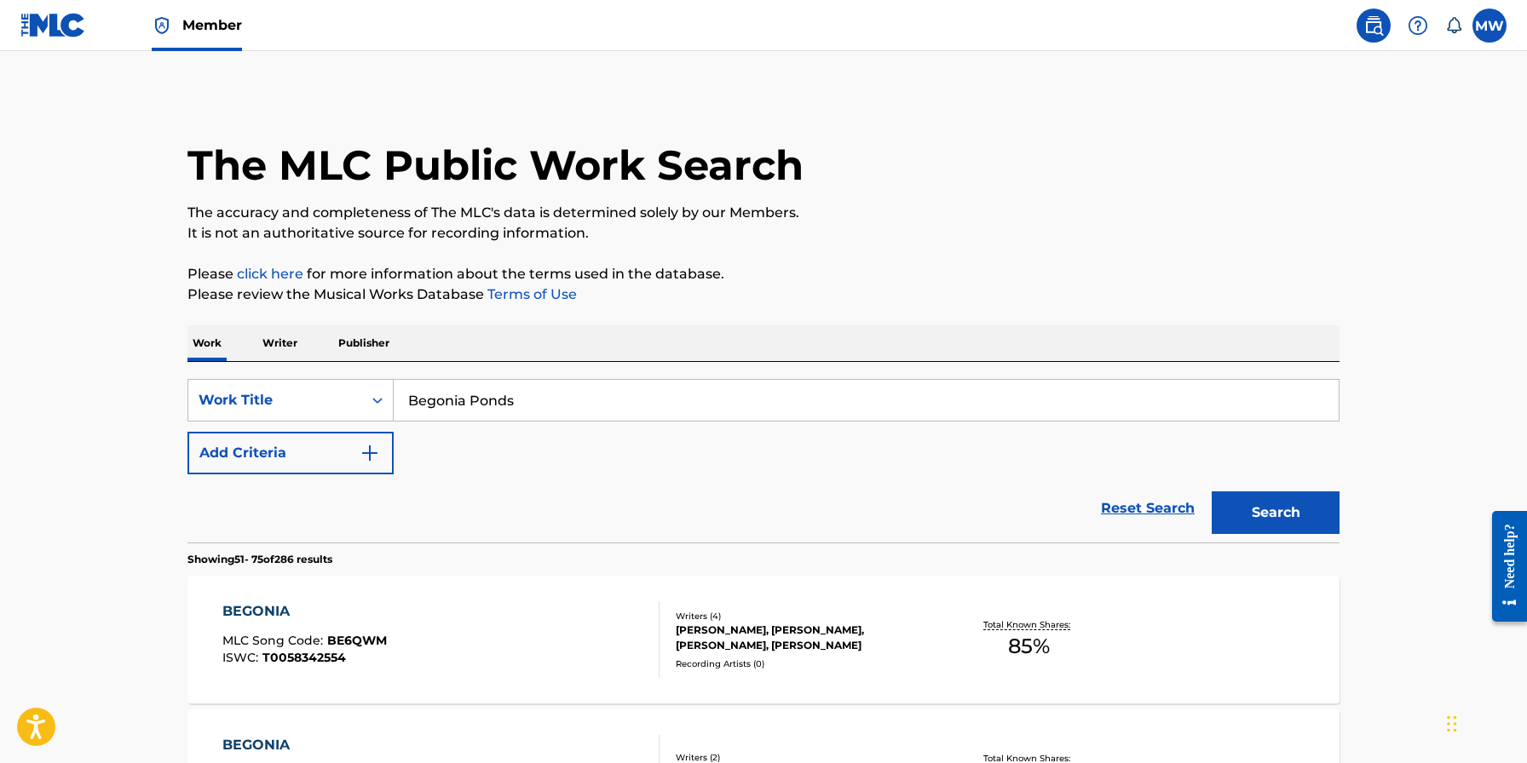
click at [1280, 502] on button "Search" at bounding box center [1275, 513] width 128 height 43
click at [462, 401] on input "Begonia Ponds" at bounding box center [866, 400] width 945 height 41
click at [1254, 506] on button "Search" at bounding box center [1275, 513] width 128 height 43
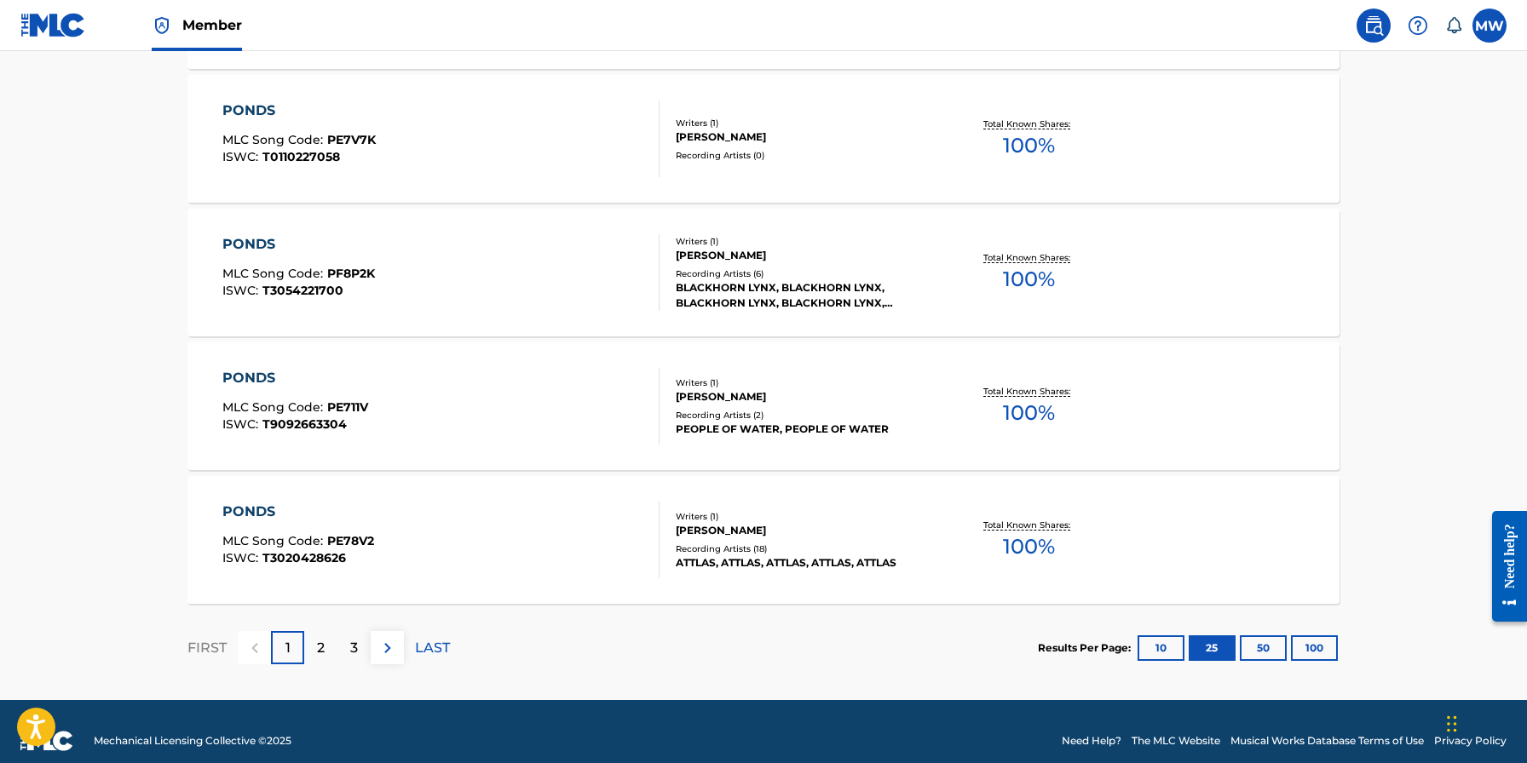
scroll to position [3329, 0]
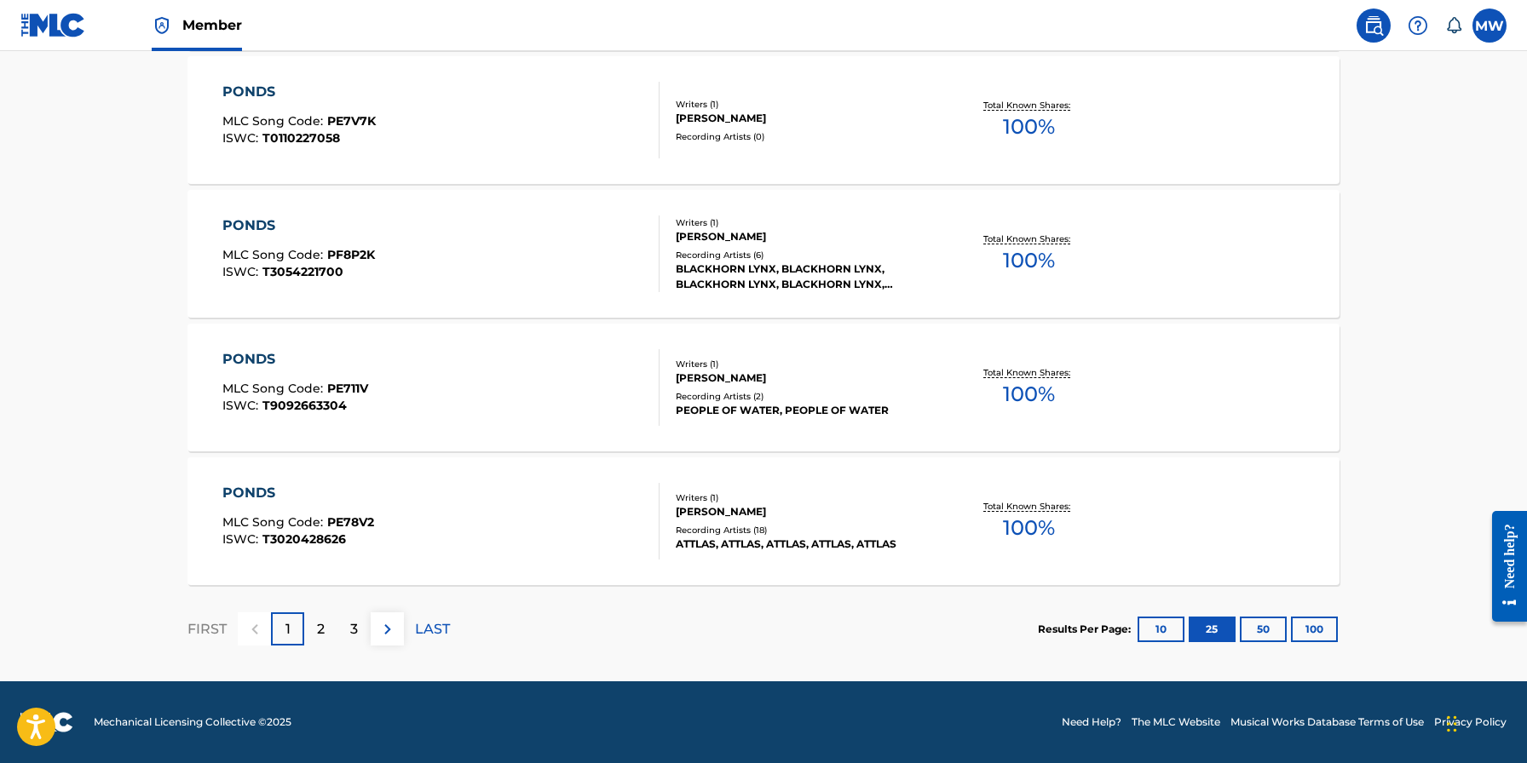
click at [323, 626] on p "2" at bounding box center [321, 629] width 8 height 20
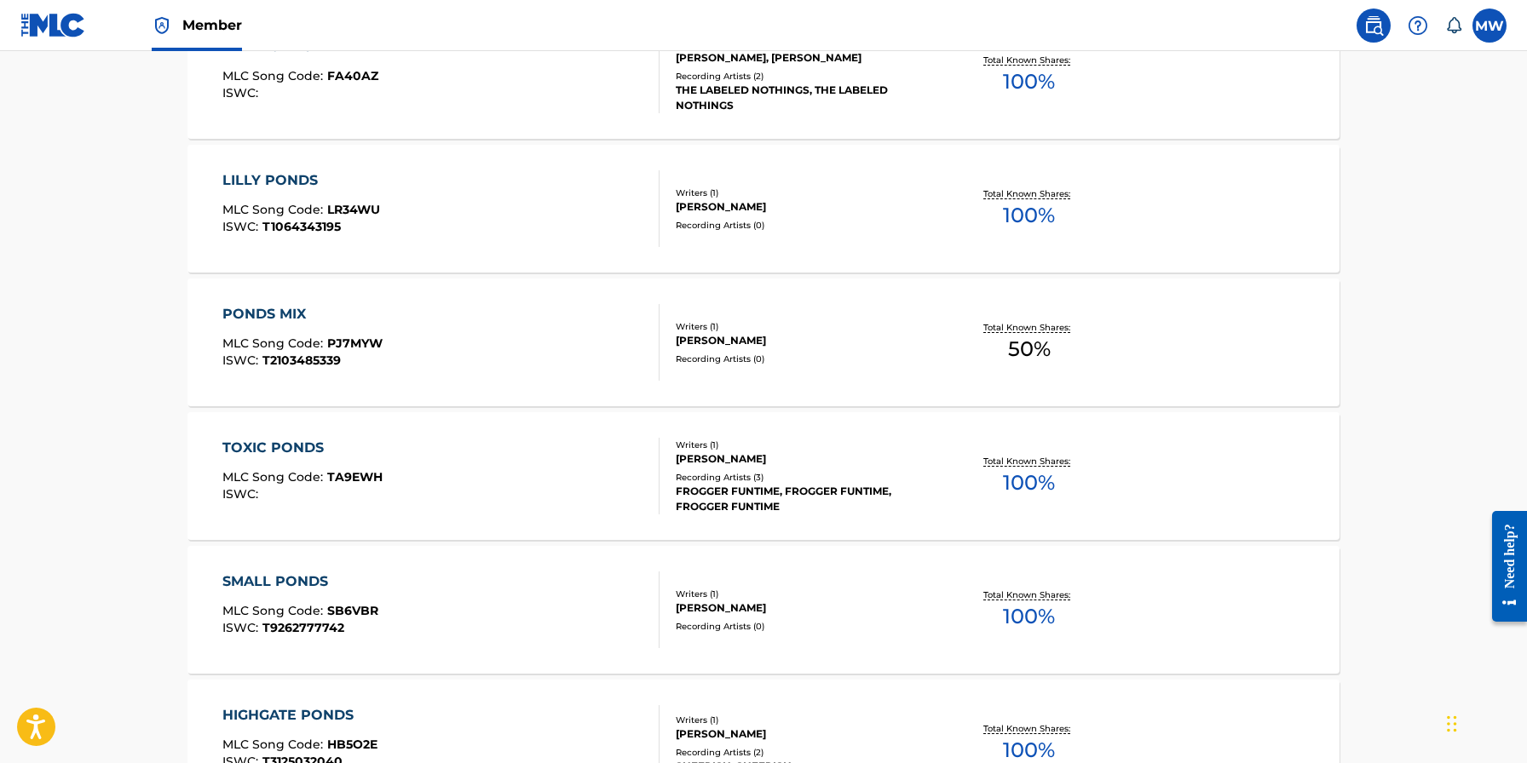
scroll to position [3294, 0]
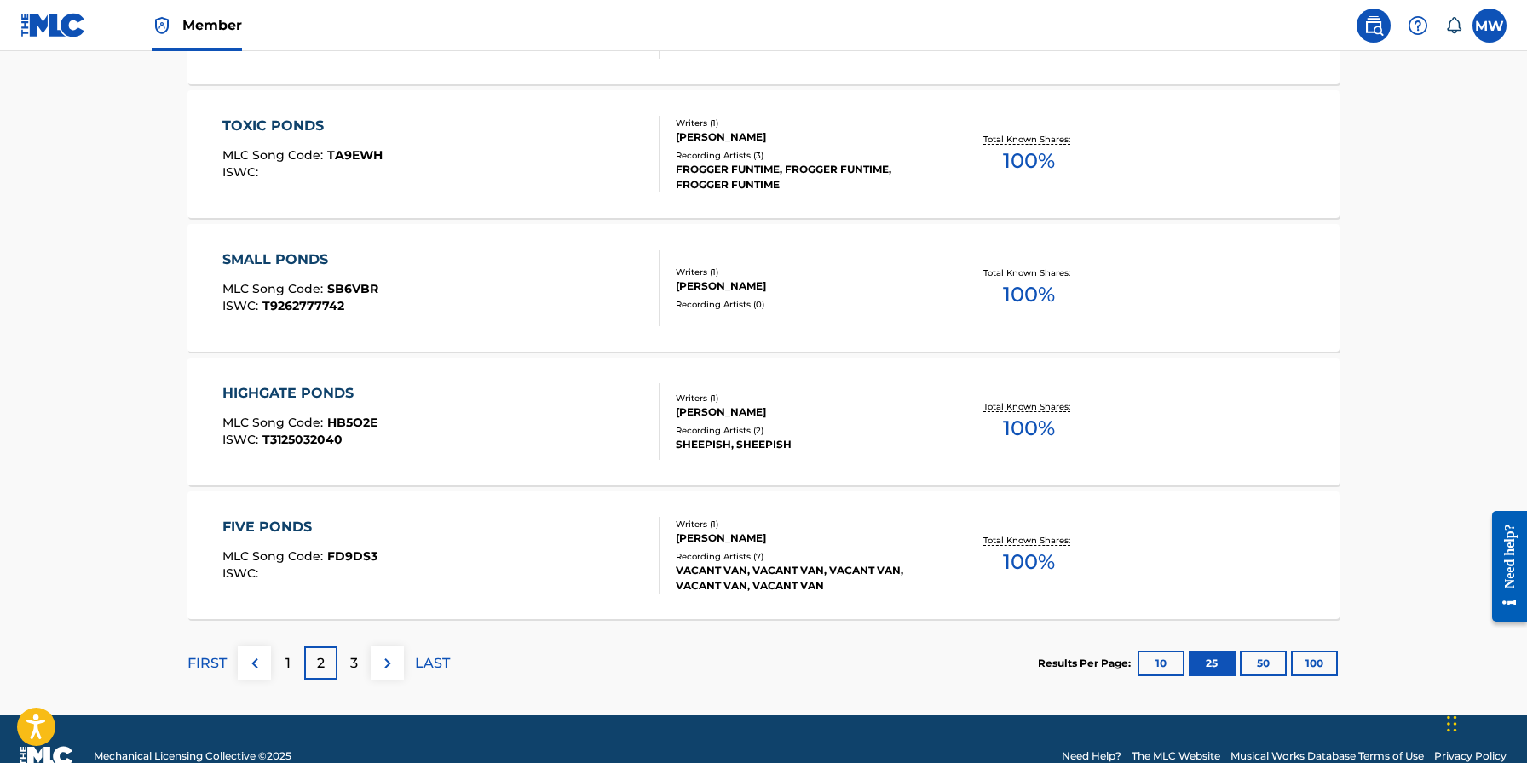
click at [358, 660] on div "3" at bounding box center [353, 663] width 33 height 33
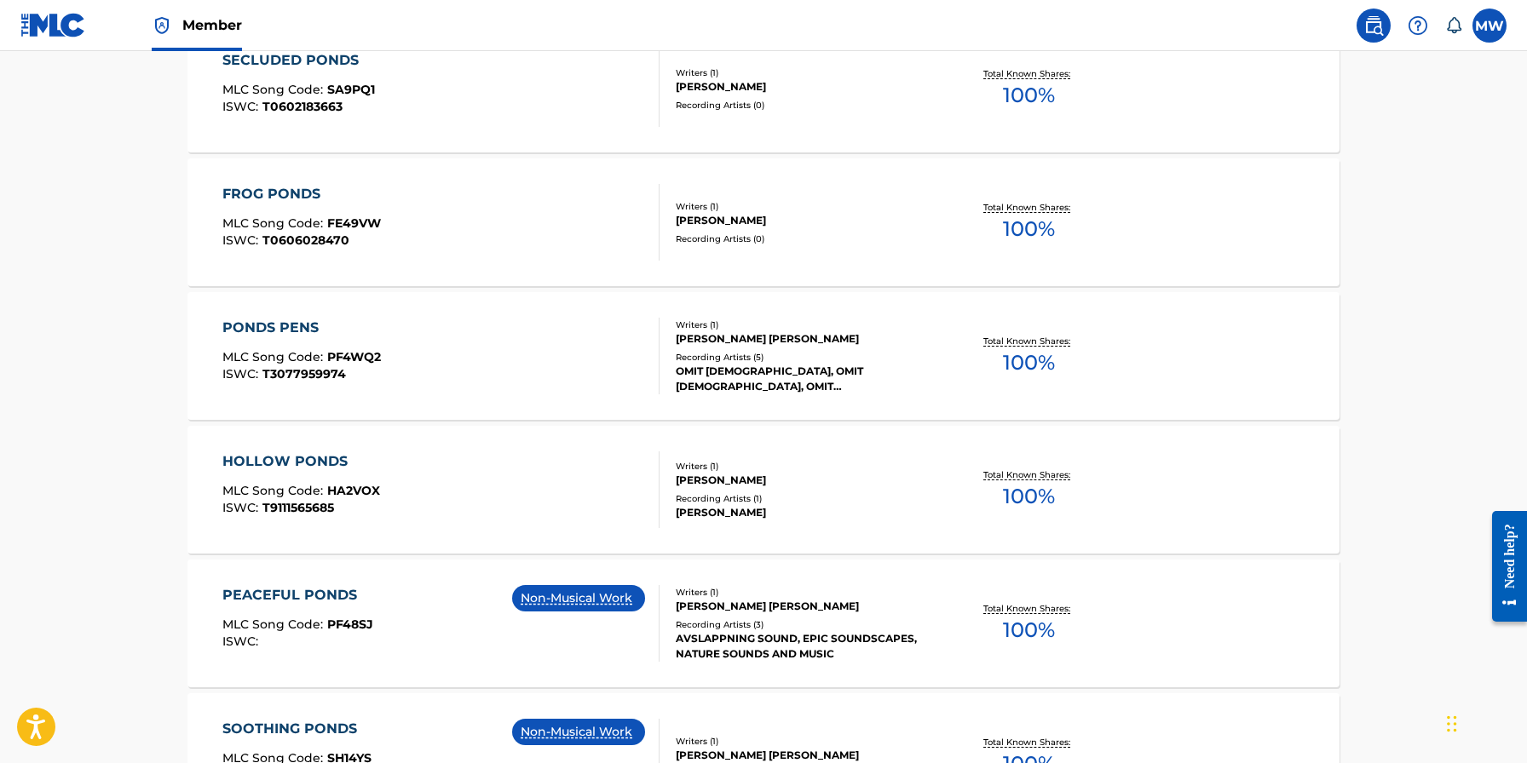
scroll to position [3329, 0]
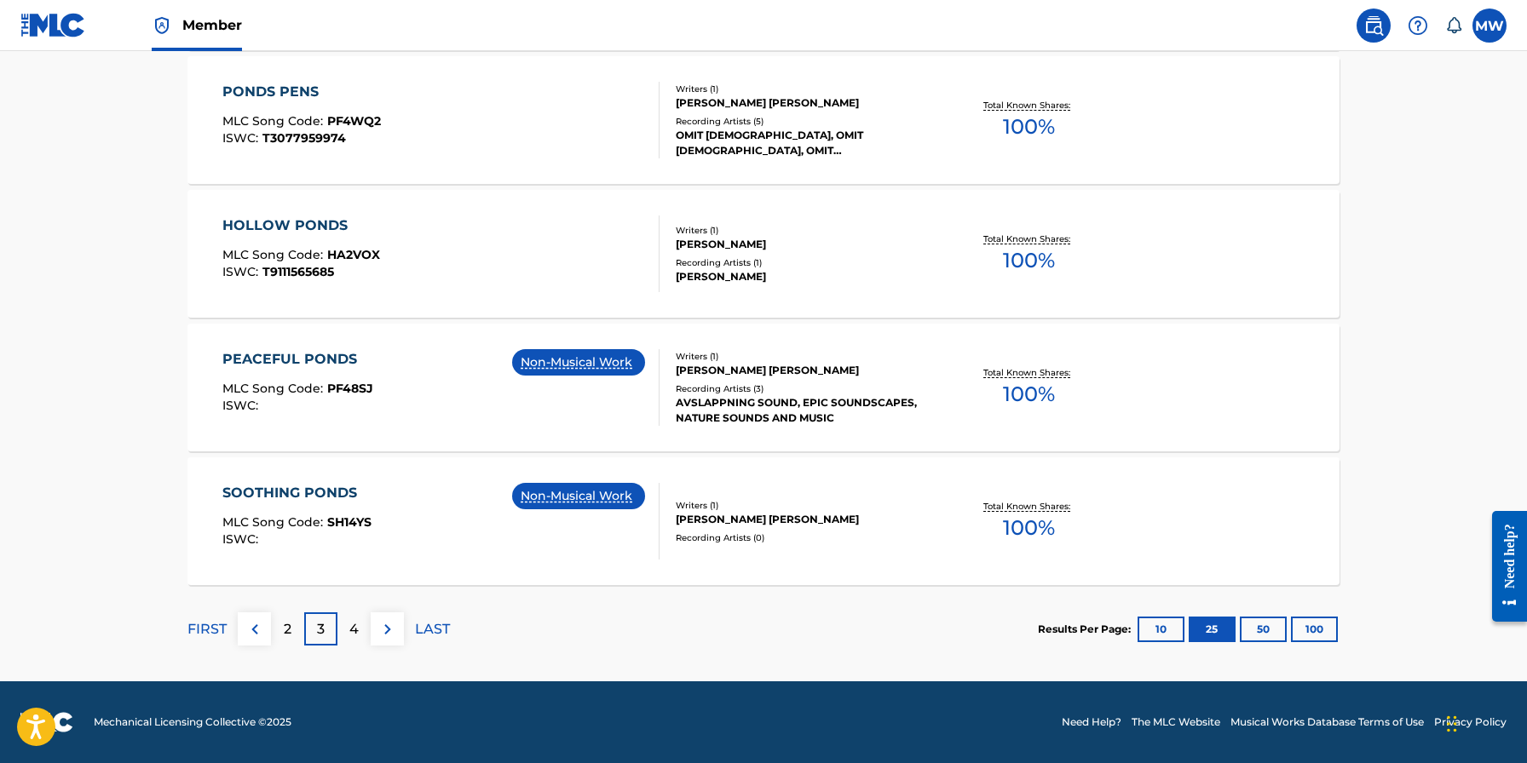
click at [360, 629] on div "4" at bounding box center [353, 629] width 33 height 33
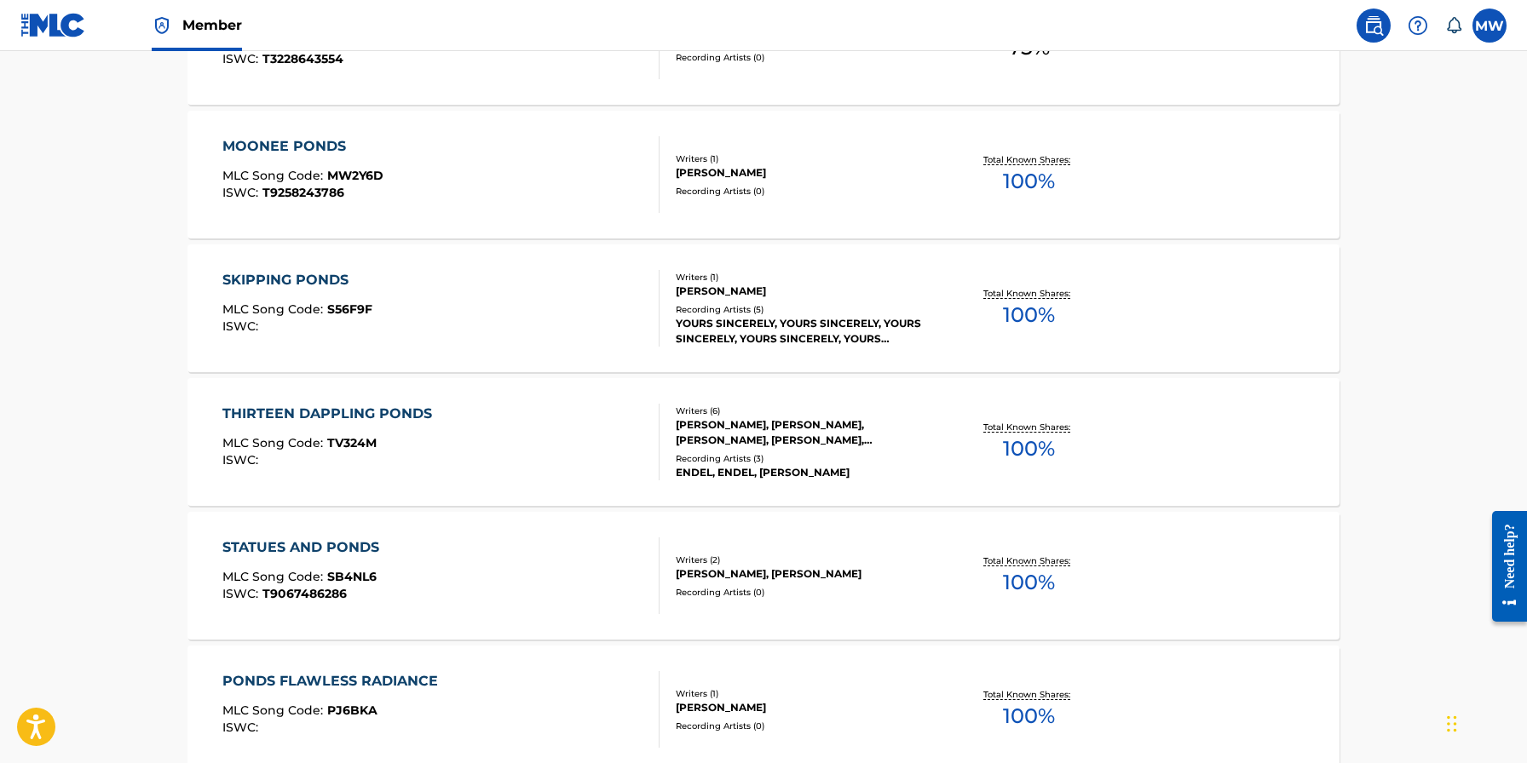
scroll to position [0, 0]
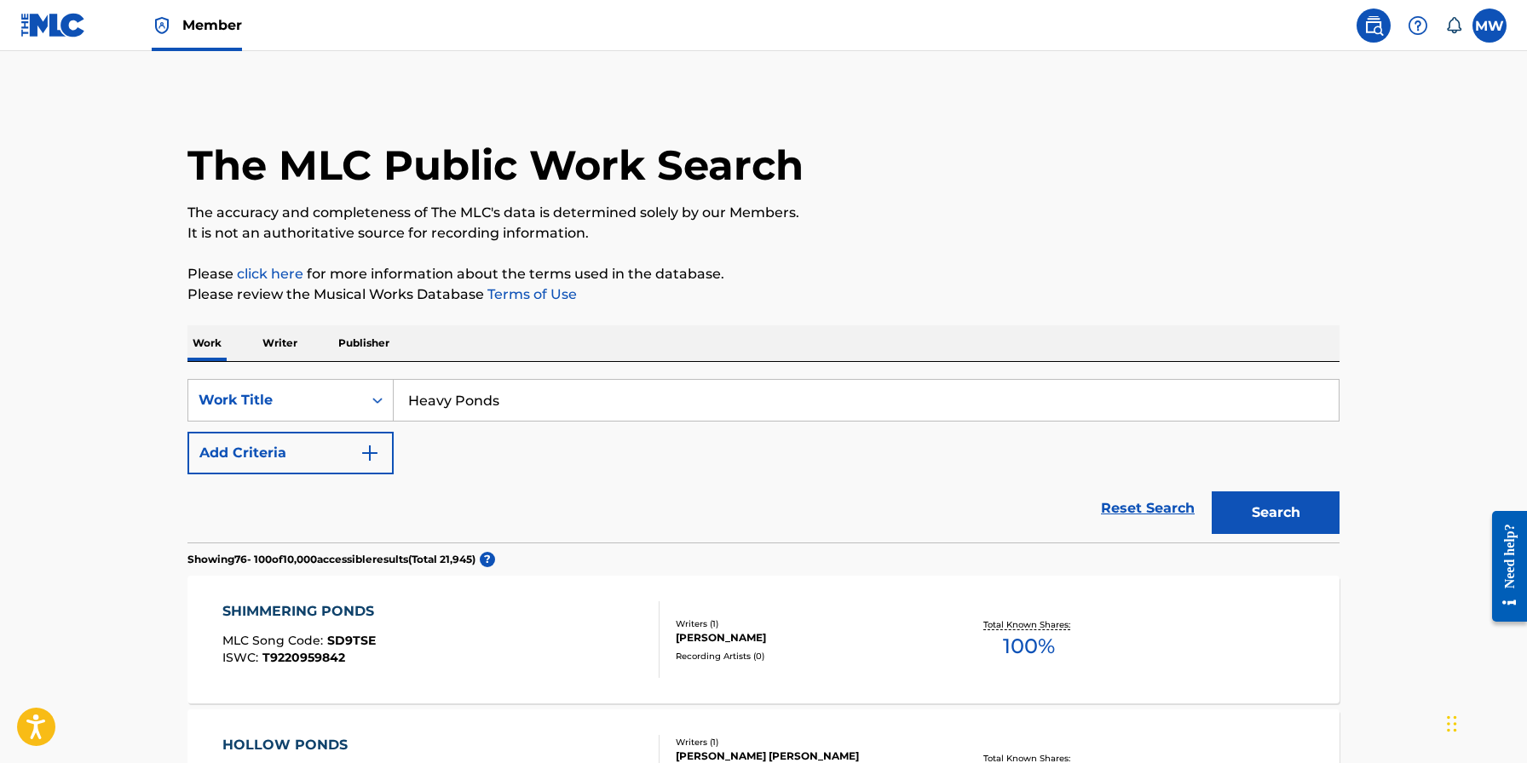
click at [257, 273] on link "click here" at bounding box center [270, 274] width 66 height 16
drag, startPoint x: 451, startPoint y: 407, endPoint x: 399, endPoint y: 405, distance: 52.0
click at [399, 405] on input "Heavy Ponds" at bounding box center [866, 400] width 945 height 41
click at [636, 513] on div "Reset Search Search" at bounding box center [763, 509] width 1152 height 68
click at [1285, 515] on button "Search" at bounding box center [1275, 513] width 128 height 43
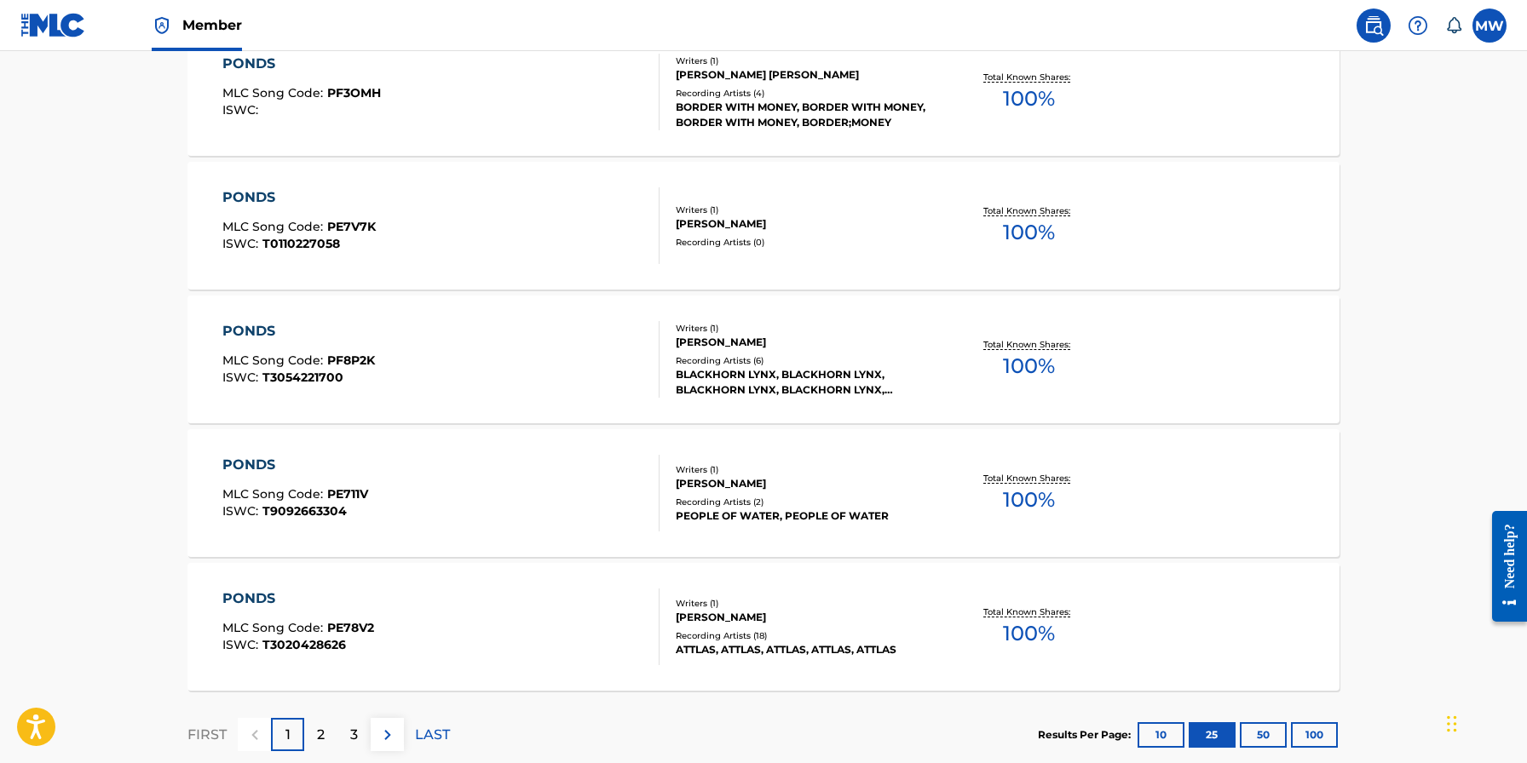
scroll to position [3329, 0]
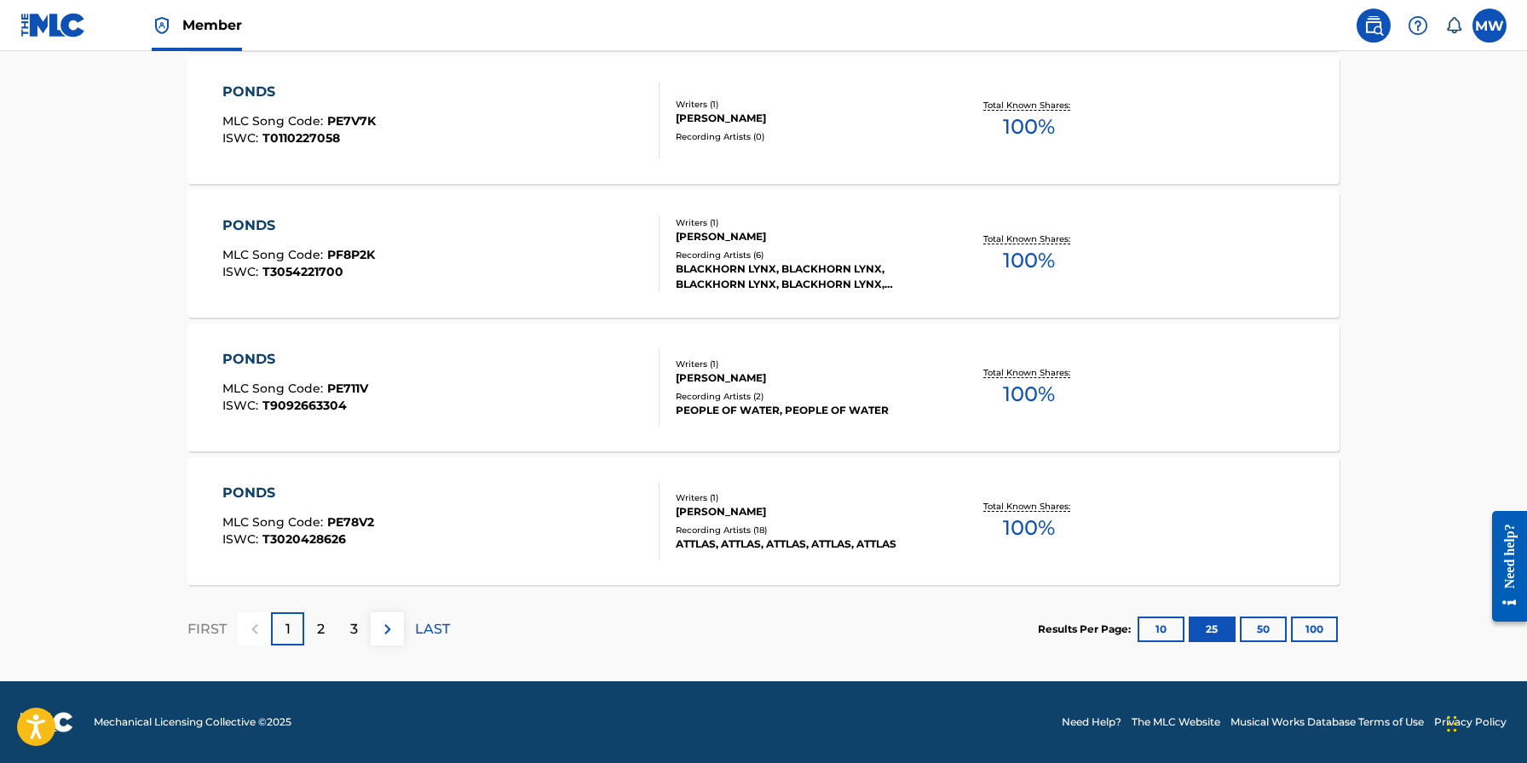
click at [352, 633] on p "3" at bounding box center [354, 629] width 8 height 20
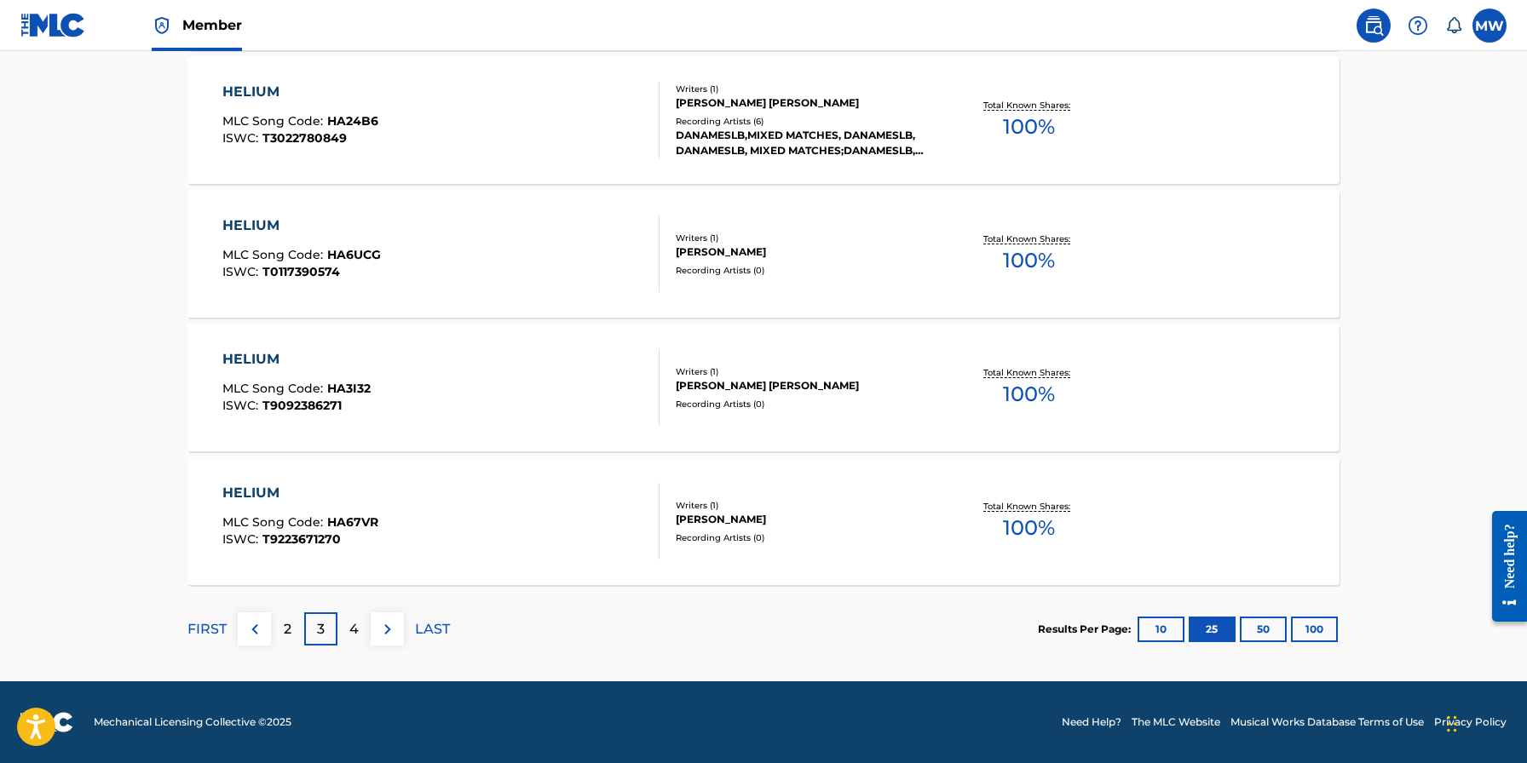
click at [288, 626] on p "2" at bounding box center [288, 629] width 8 height 20
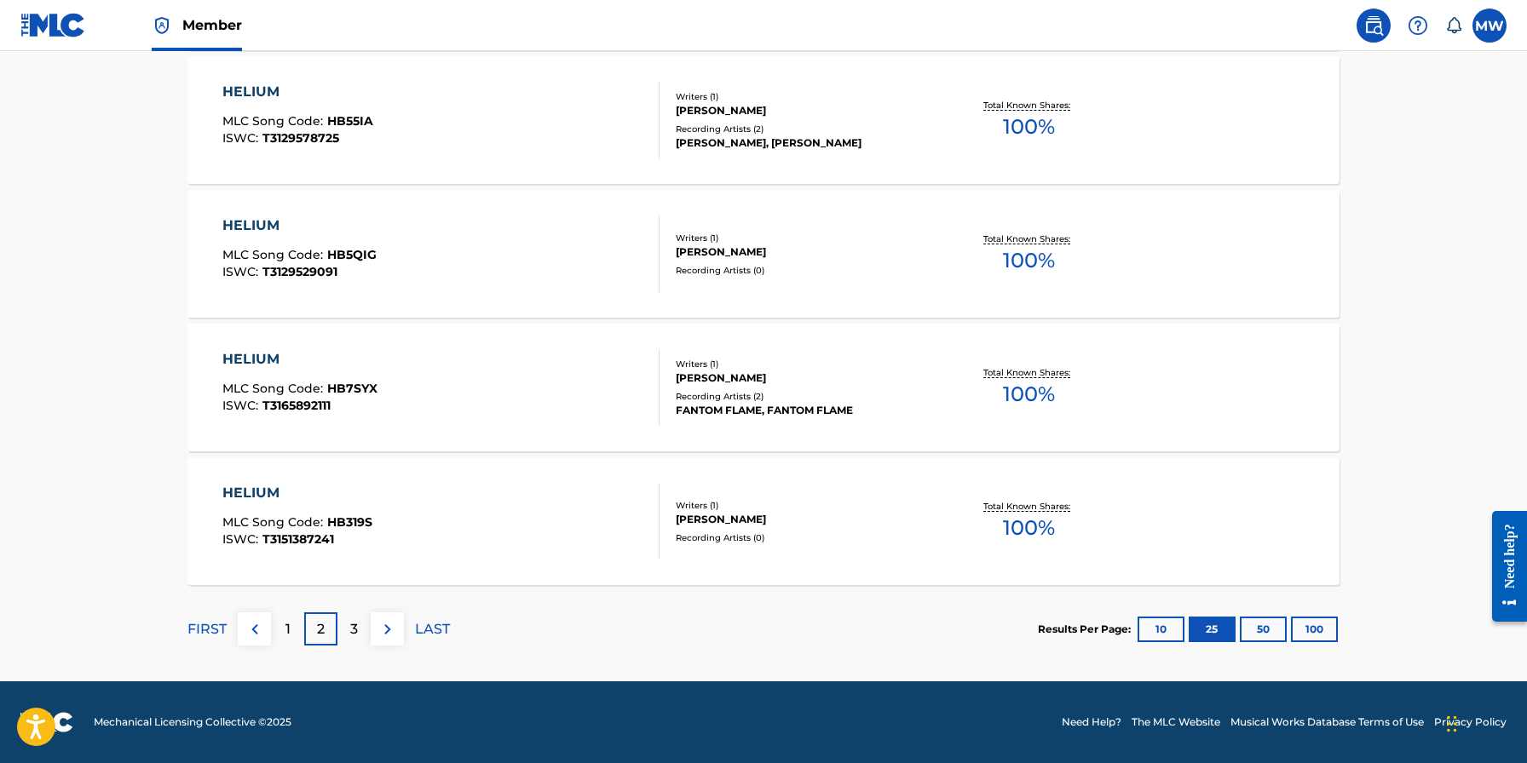
click at [350, 636] on p "3" at bounding box center [354, 629] width 8 height 20
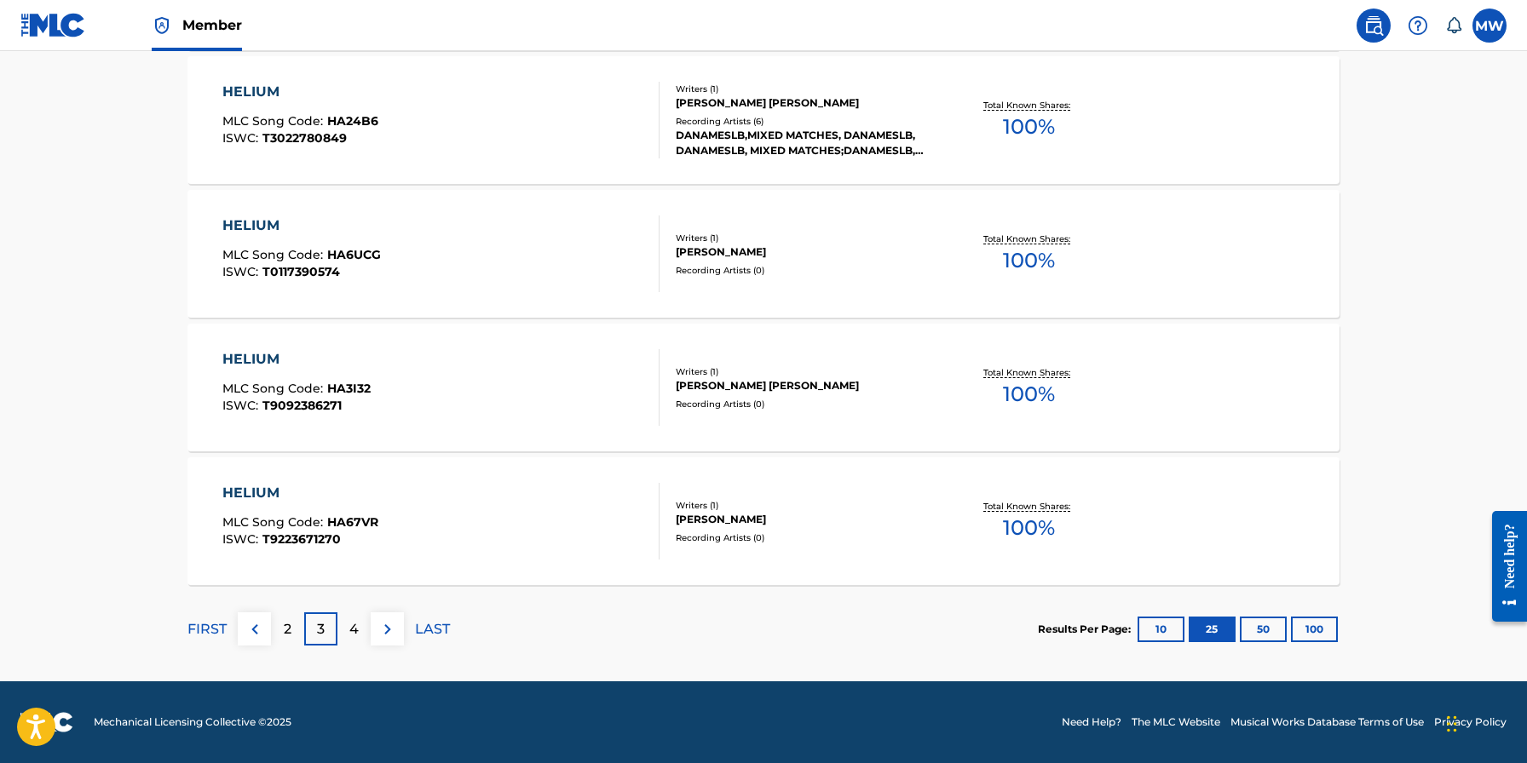
click at [354, 622] on p "4" at bounding box center [353, 629] width 9 height 20
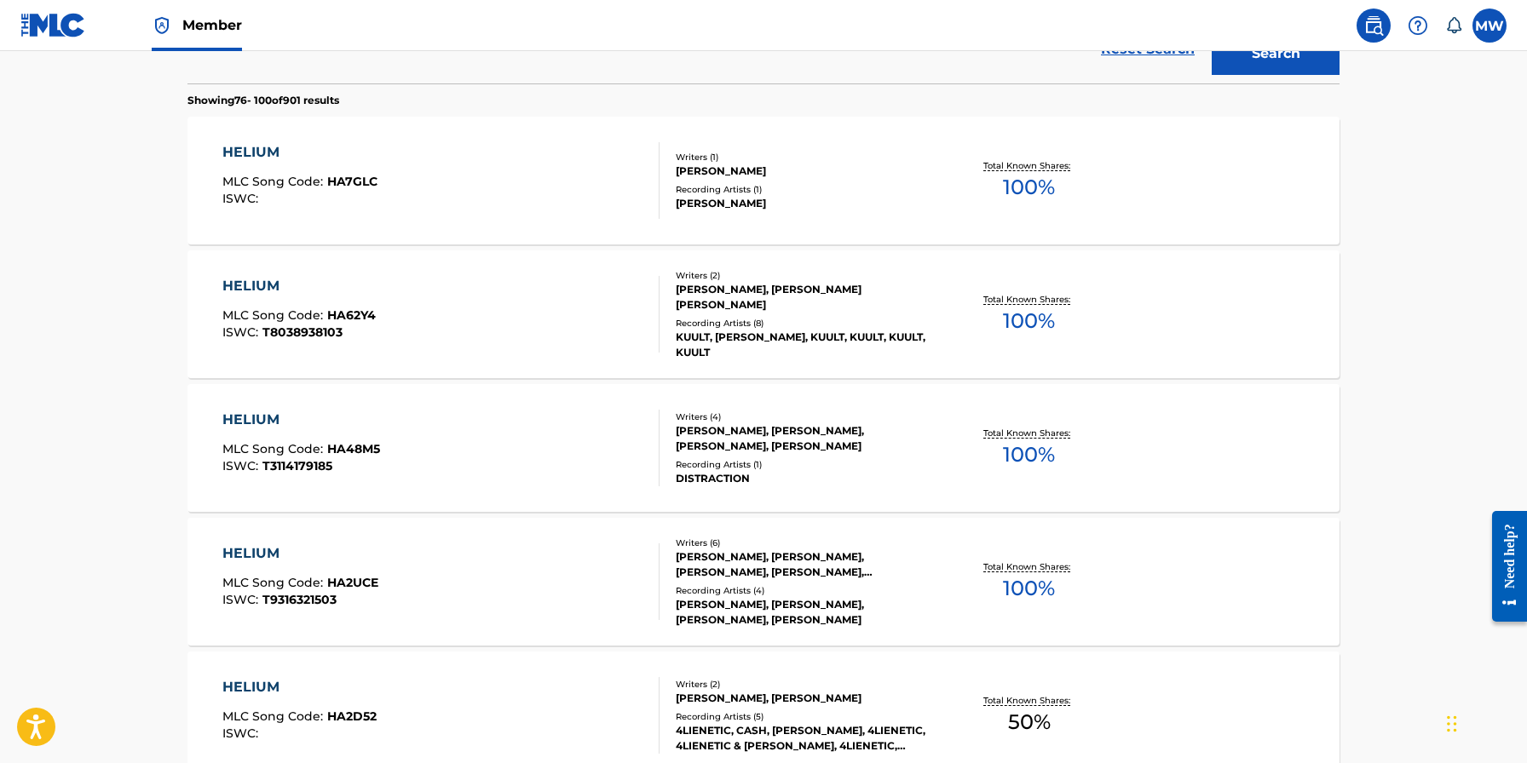
scroll to position [0, 0]
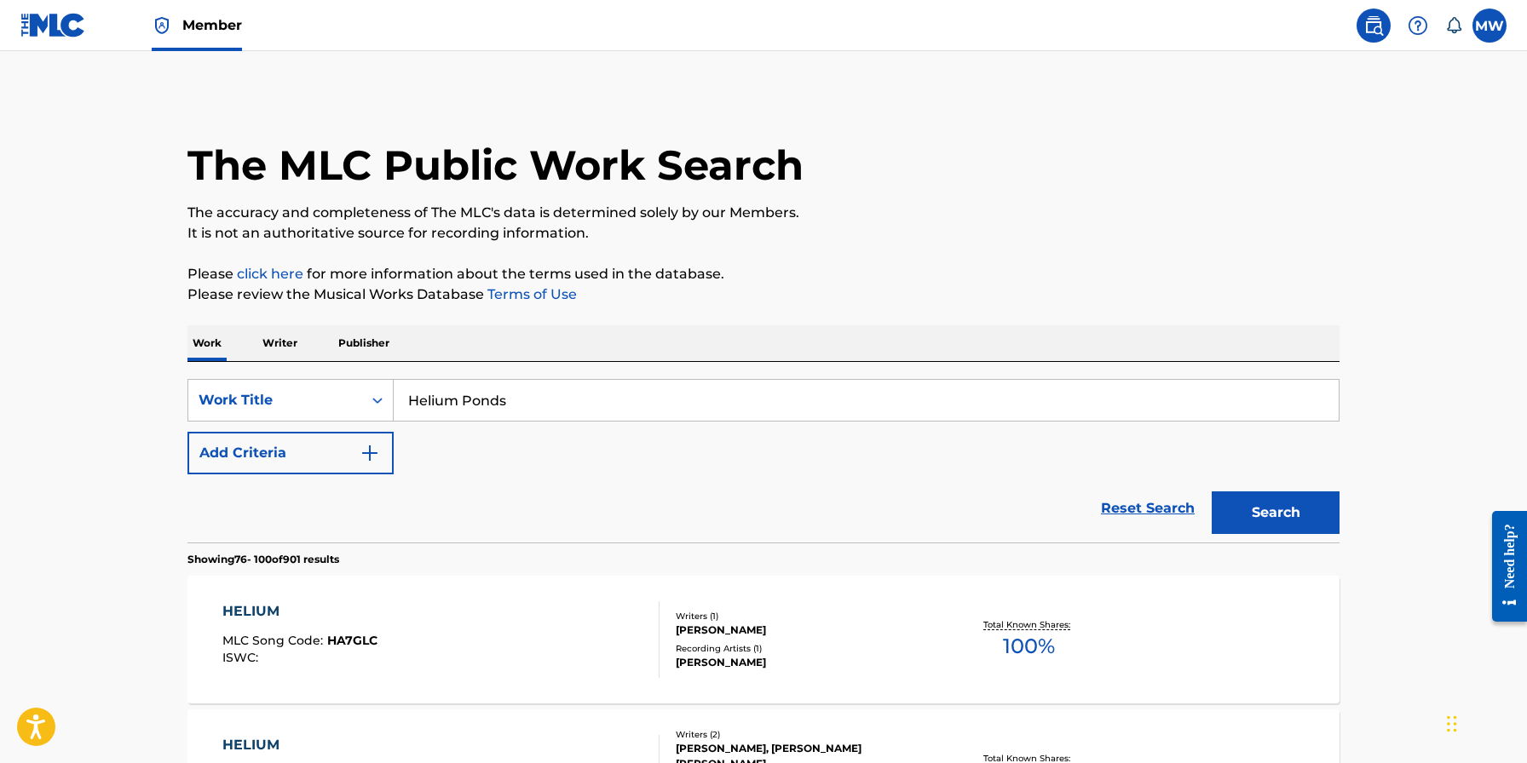
drag, startPoint x: 460, startPoint y: 400, endPoint x: 417, endPoint y: 400, distance: 42.6
click at [417, 399] on input "Helium Ponds" at bounding box center [866, 400] width 945 height 41
type input "Hydrogen Ponds"
click at [1292, 519] on button "Search" at bounding box center [1275, 513] width 128 height 43
click at [287, 343] on p "Writer" at bounding box center [279, 343] width 45 height 36
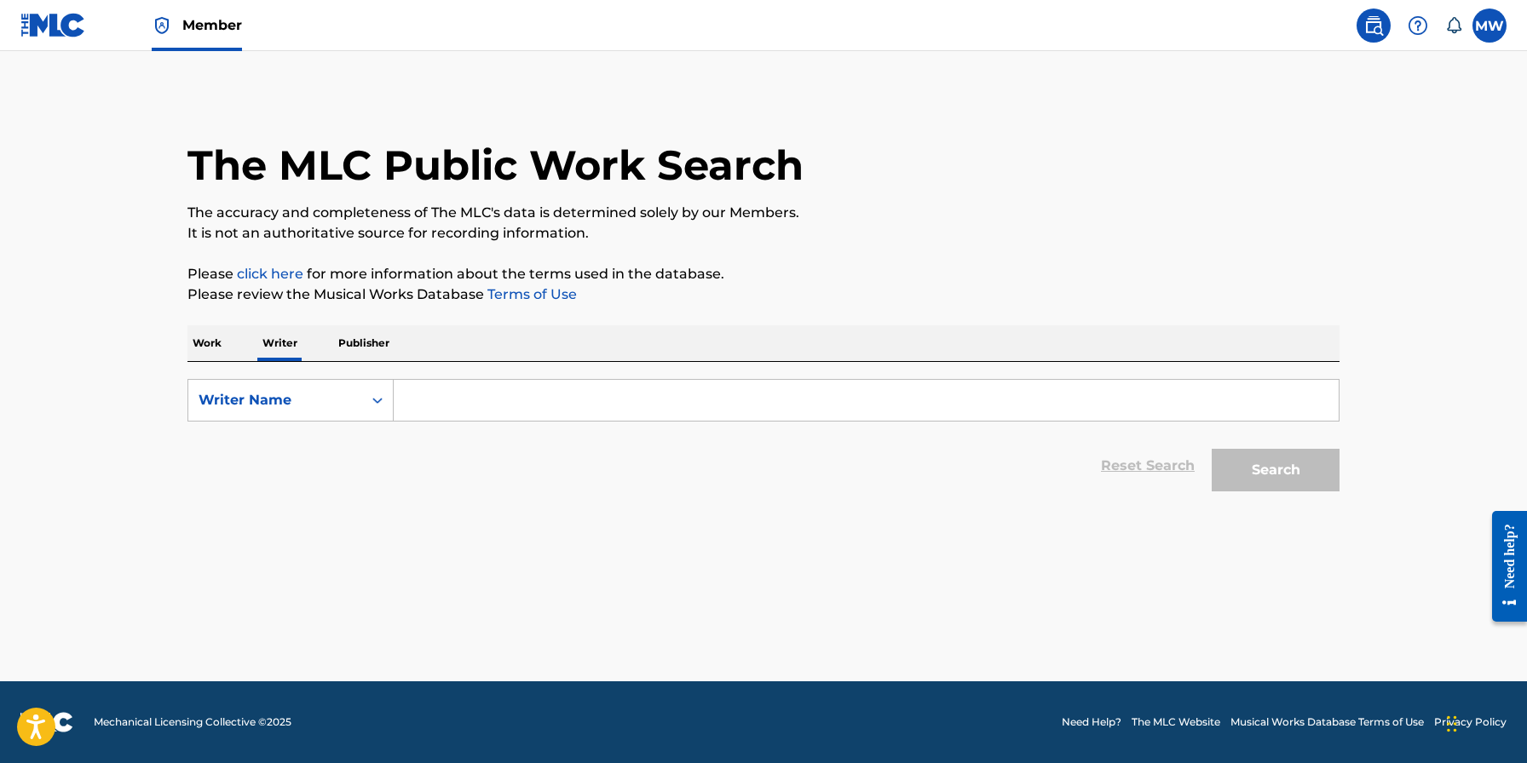
click at [413, 396] on input "Search Form" at bounding box center [866, 400] width 945 height 41
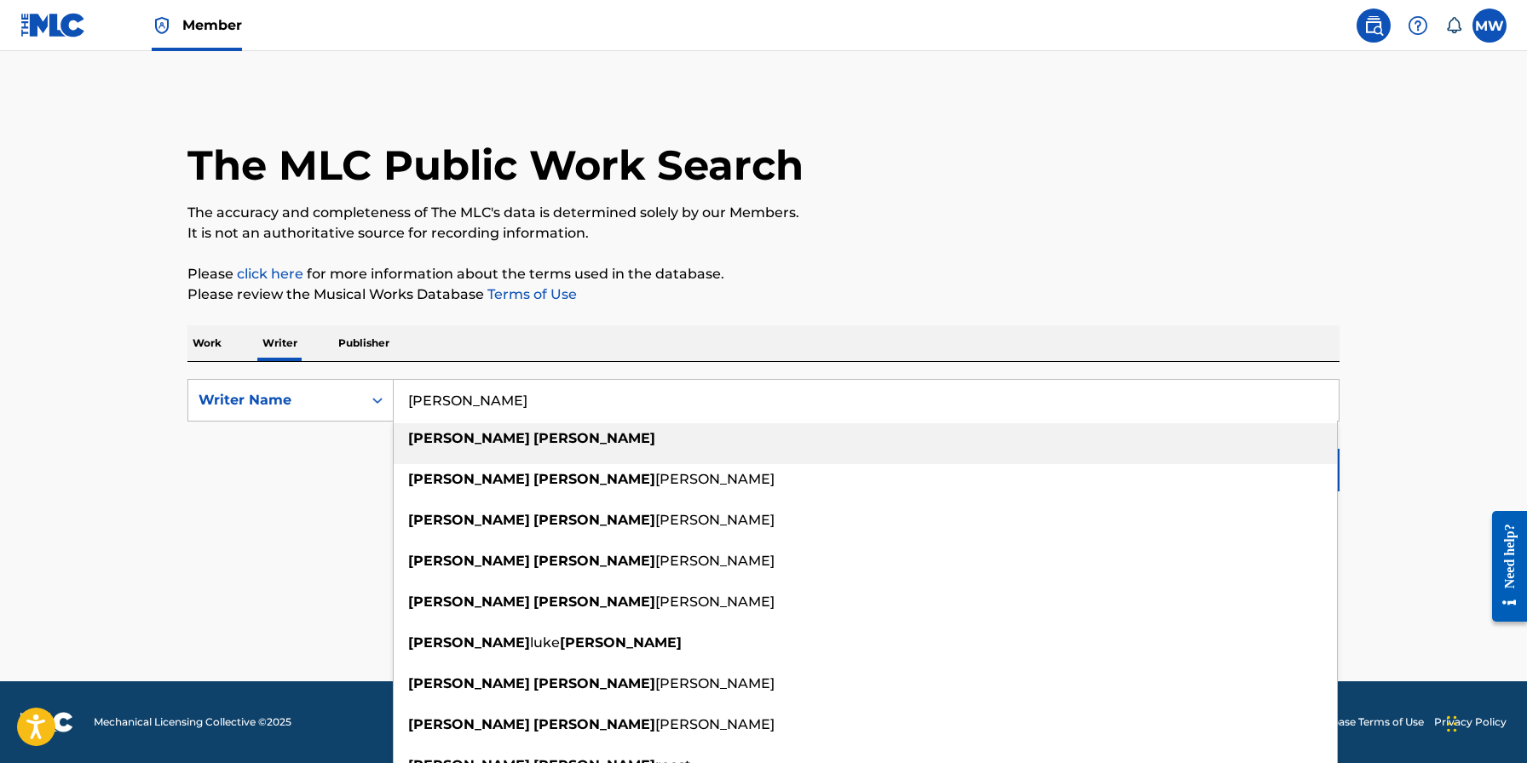
click at [521, 439] on div "matthew wade" at bounding box center [865, 438] width 943 height 31
type input "matthew wade"
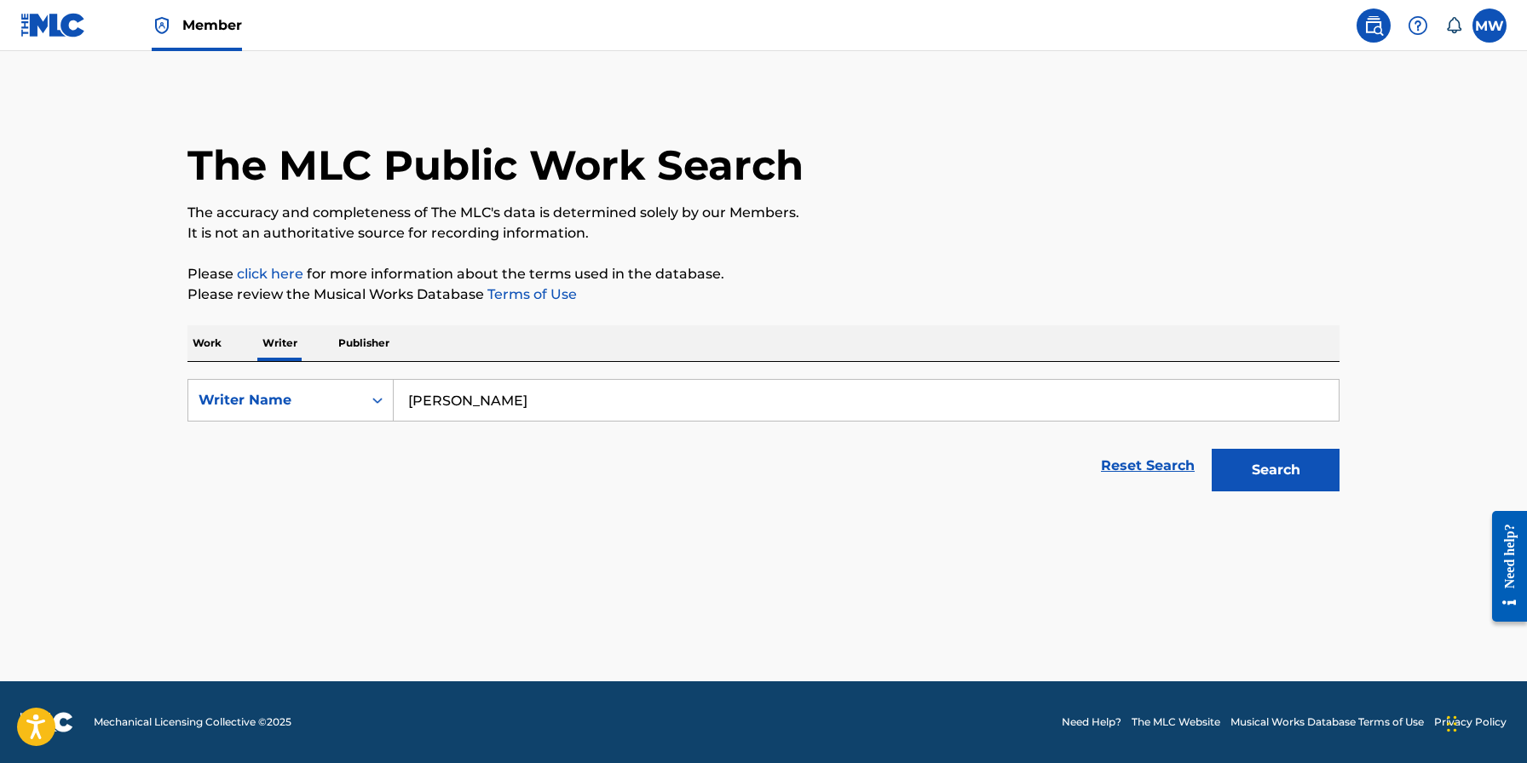
click at [1325, 470] on button "Search" at bounding box center [1275, 470] width 128 height 43
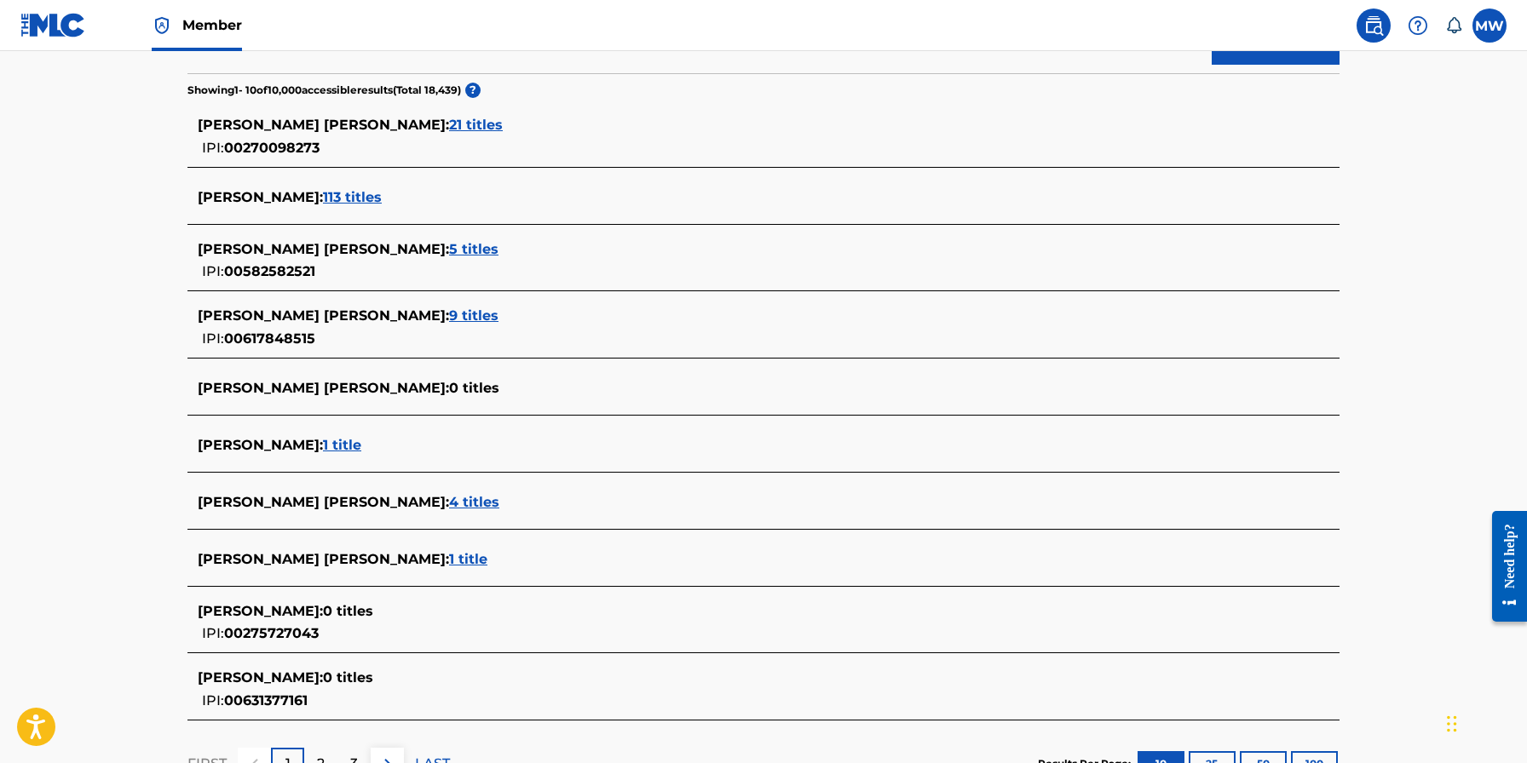
scroll to position [562, 0]
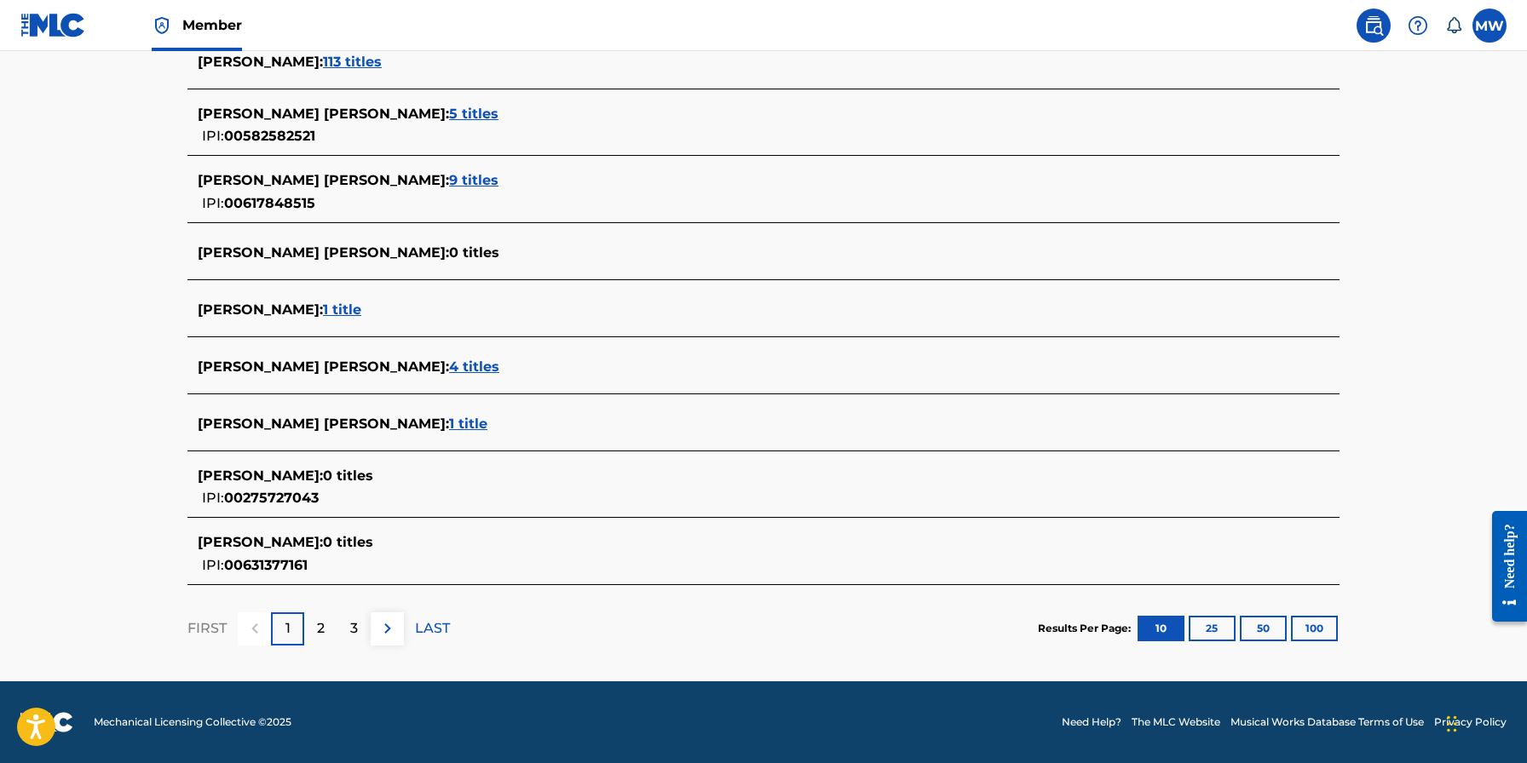
click at [1493, 20] on label at bounding box center [1489, 26] width 34 height 34
click at [1489, 26] on input "MW Matthew Wade mydogspot.studio@gmail.com Notification Preferences Profile Log…" at bounding box center [1489, 26] width 0 height 0
click at [1331, 210] on link "Profile" at bounding box center [1321, 211] width 34 height 15
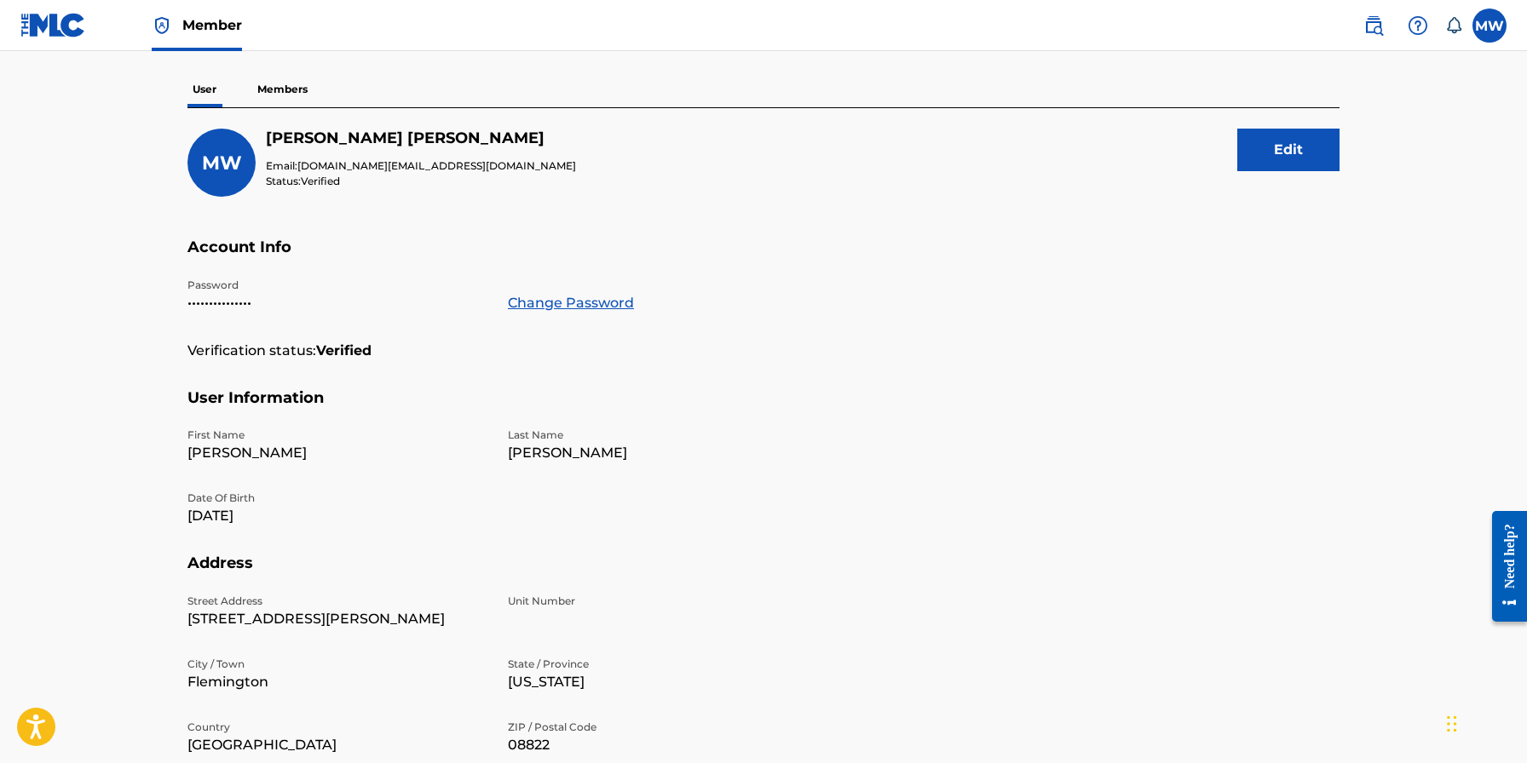
scroll to position [89, 0]
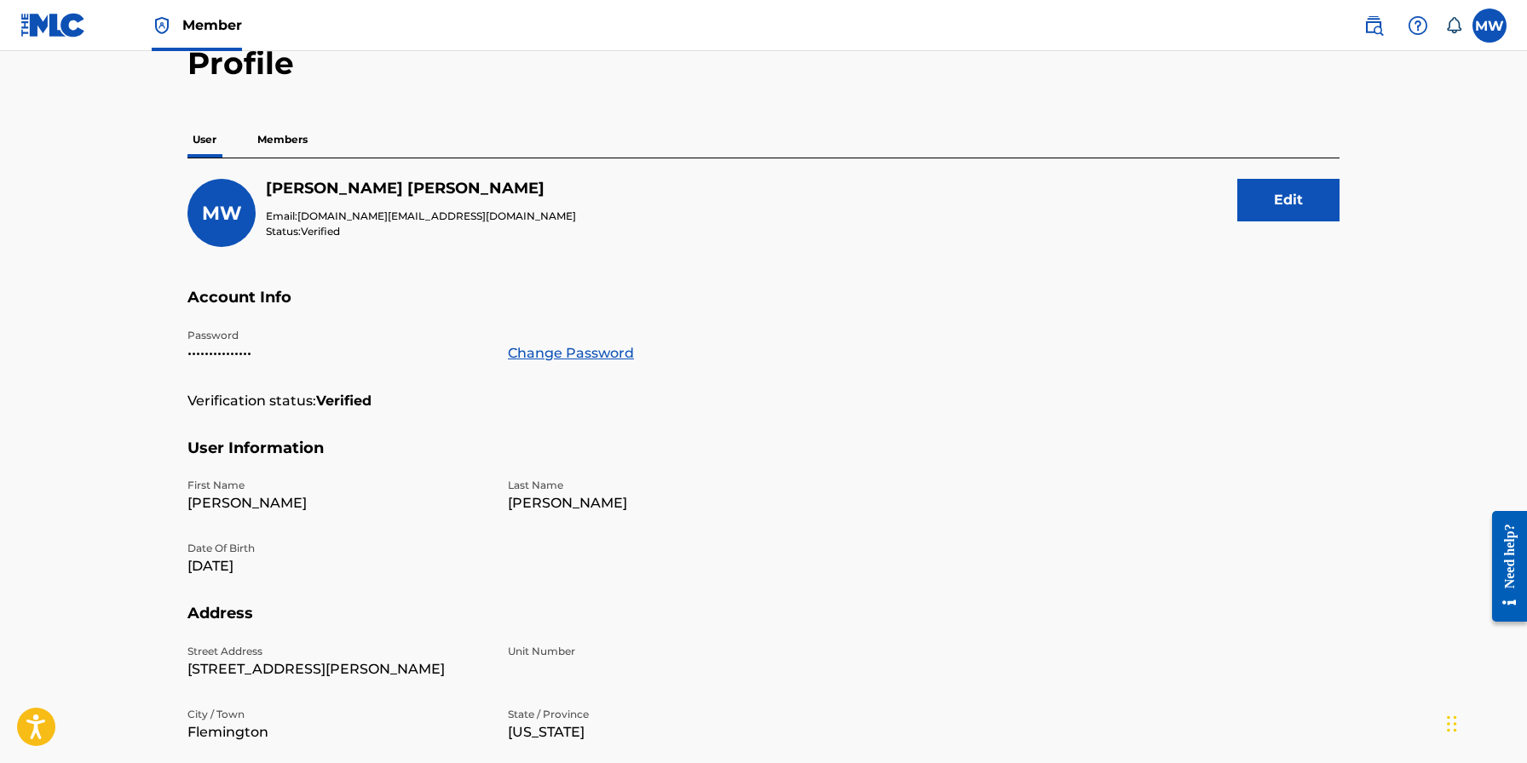
click at [283, 140] on p "Members" at bounding box center [282, 140] width 60 height 36
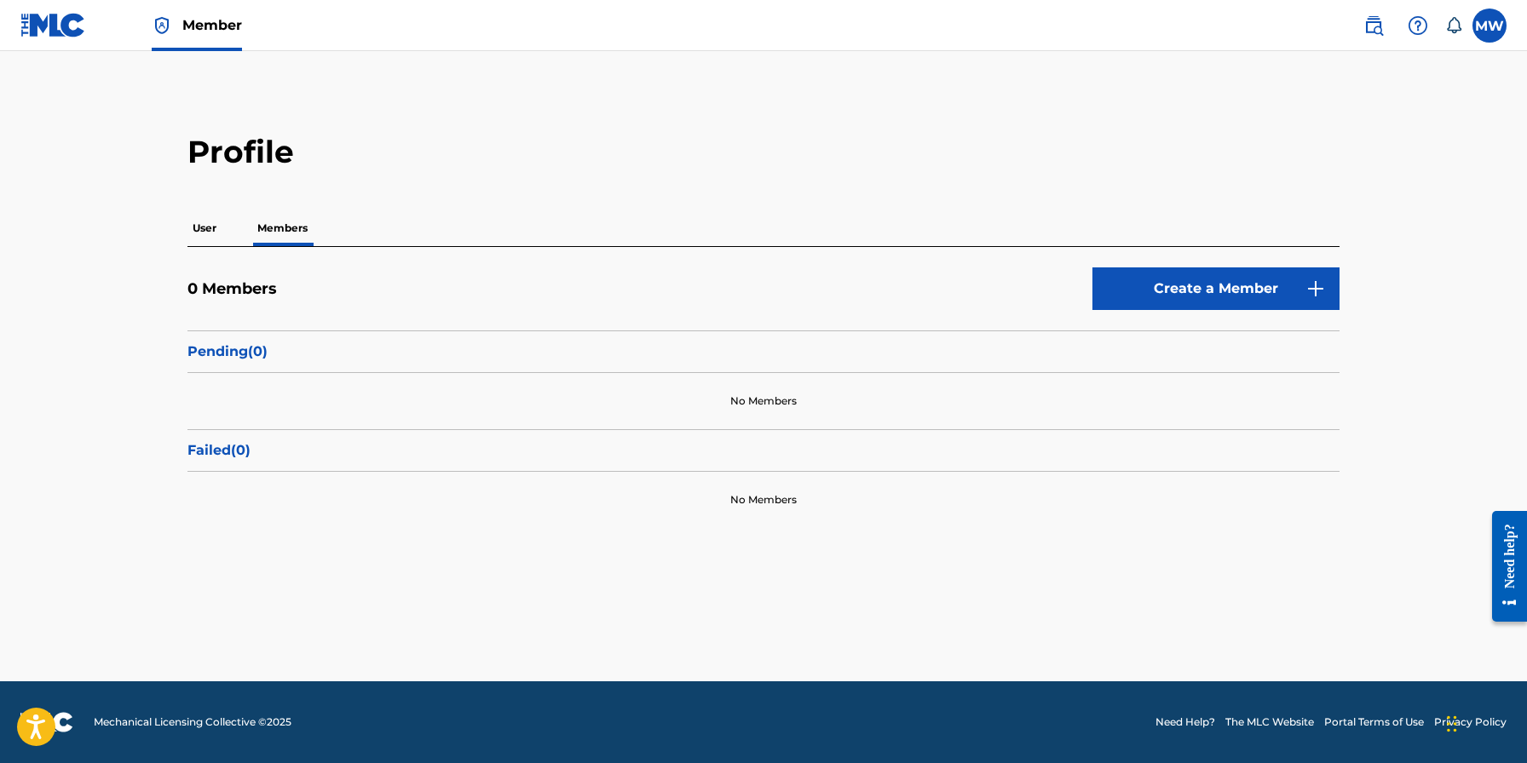
click at [209, 223] on p "User" at bounding box center [204, 228] width 34 height 36
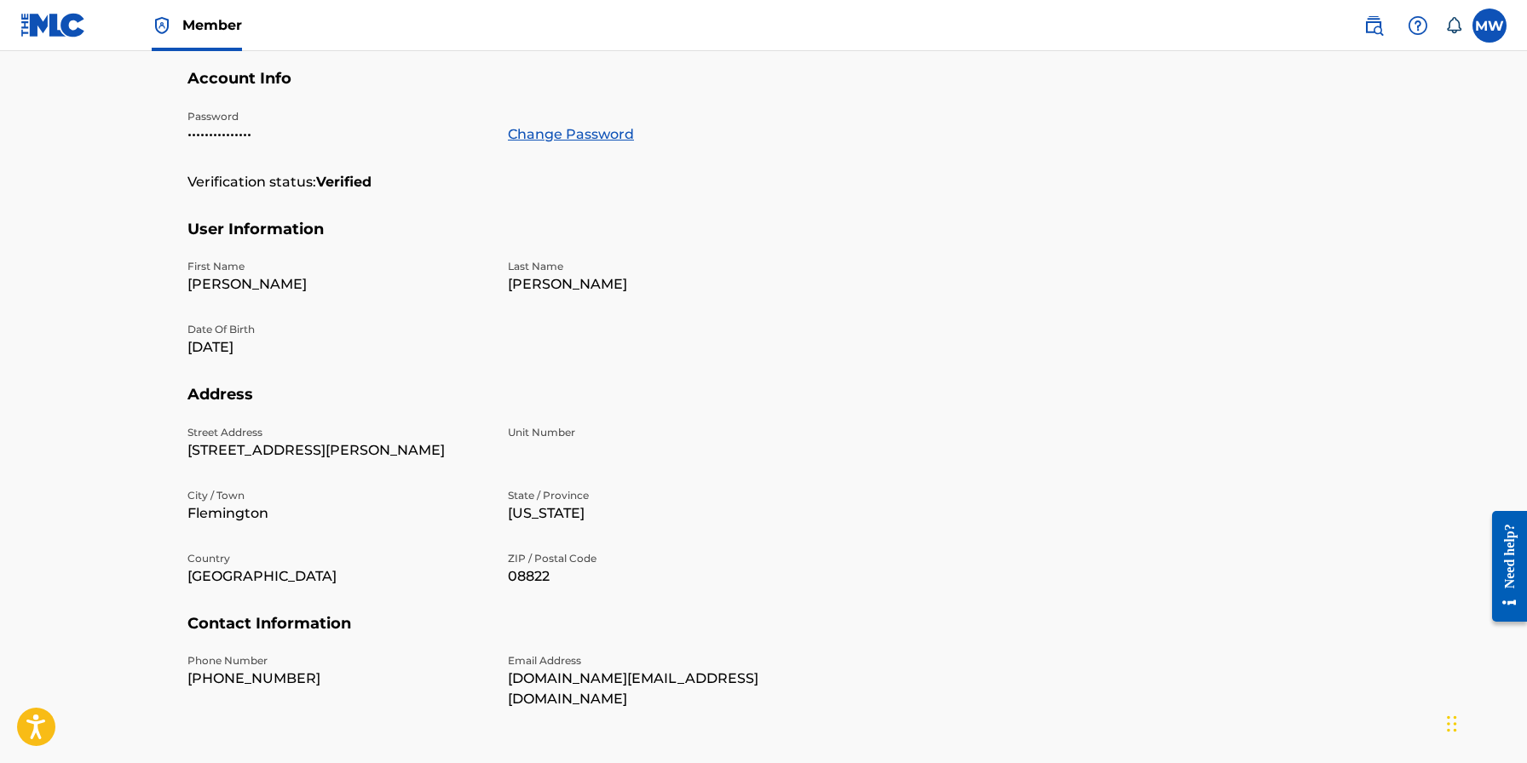
scroll to position [99, 0]
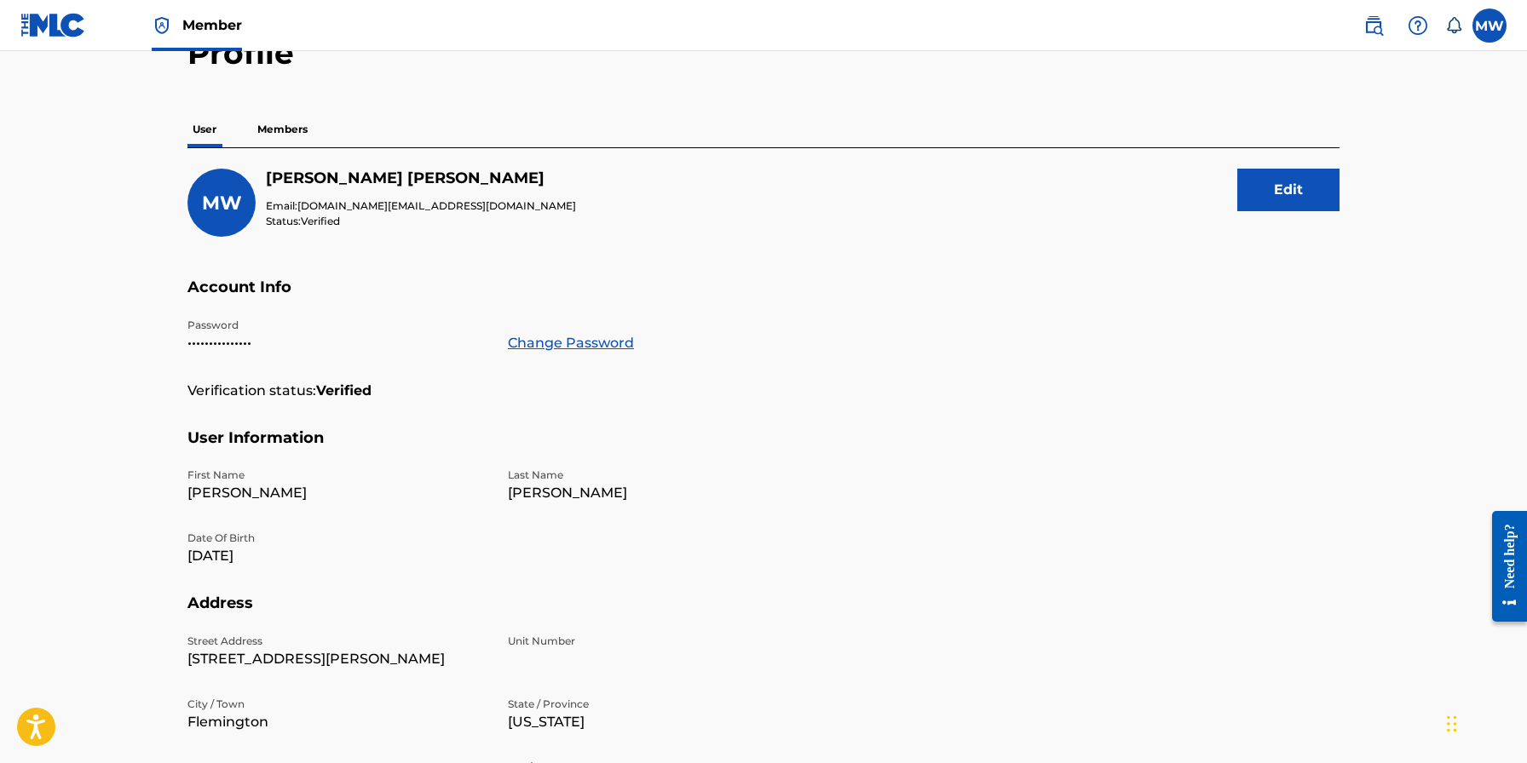
drag, startPoint x: 2987, startPoint y: 1059, endPoint x: 1508, endPoint y: 566, distance: 1559.1
click at [1508, 566] on div "Need help?" at bounding box center [1509, 555] width 23 height 65
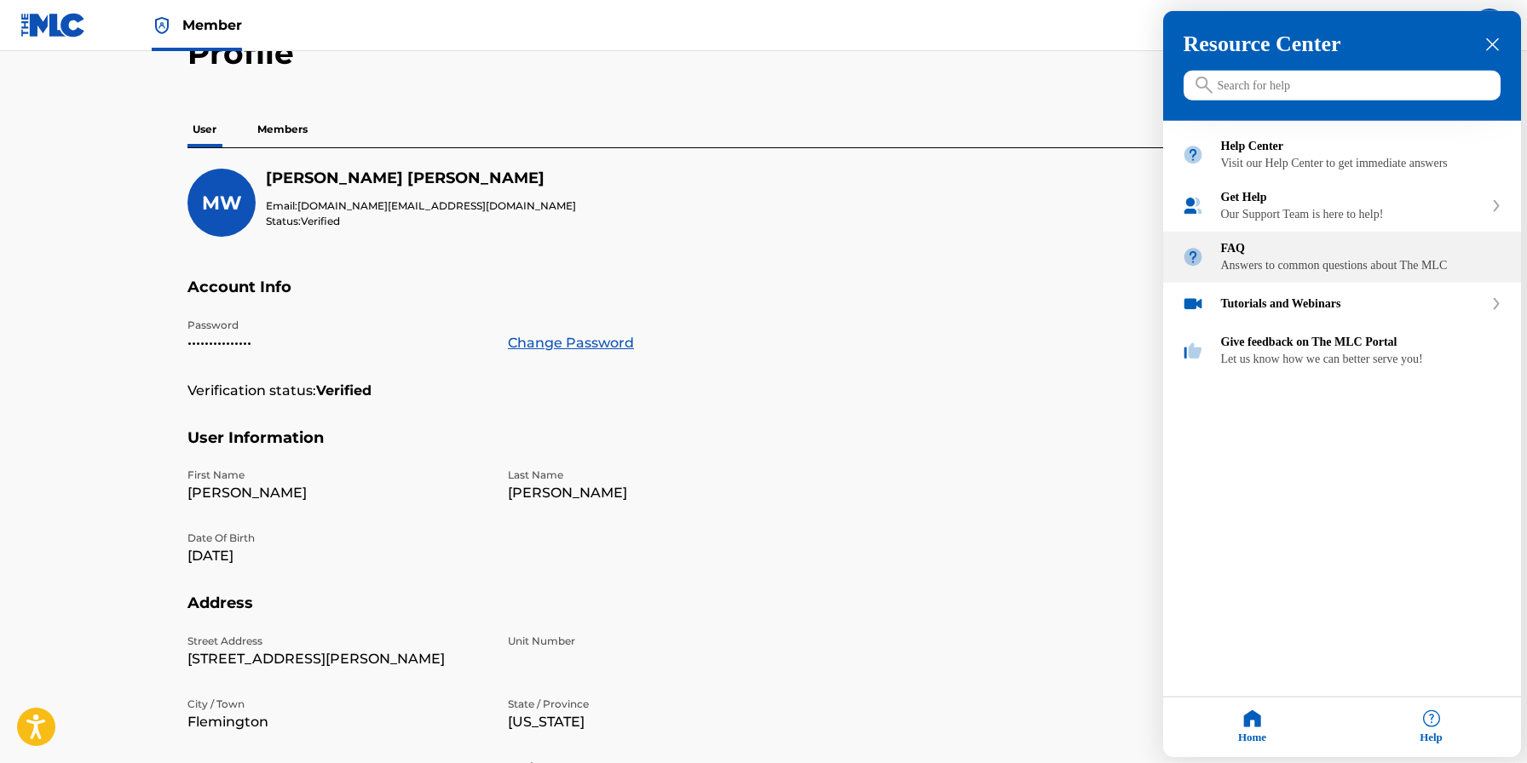
click at [1341, 273] on div "FAQ Answers to common questions about The MLC" at bounding box center [1361, 257] width 281 height 31
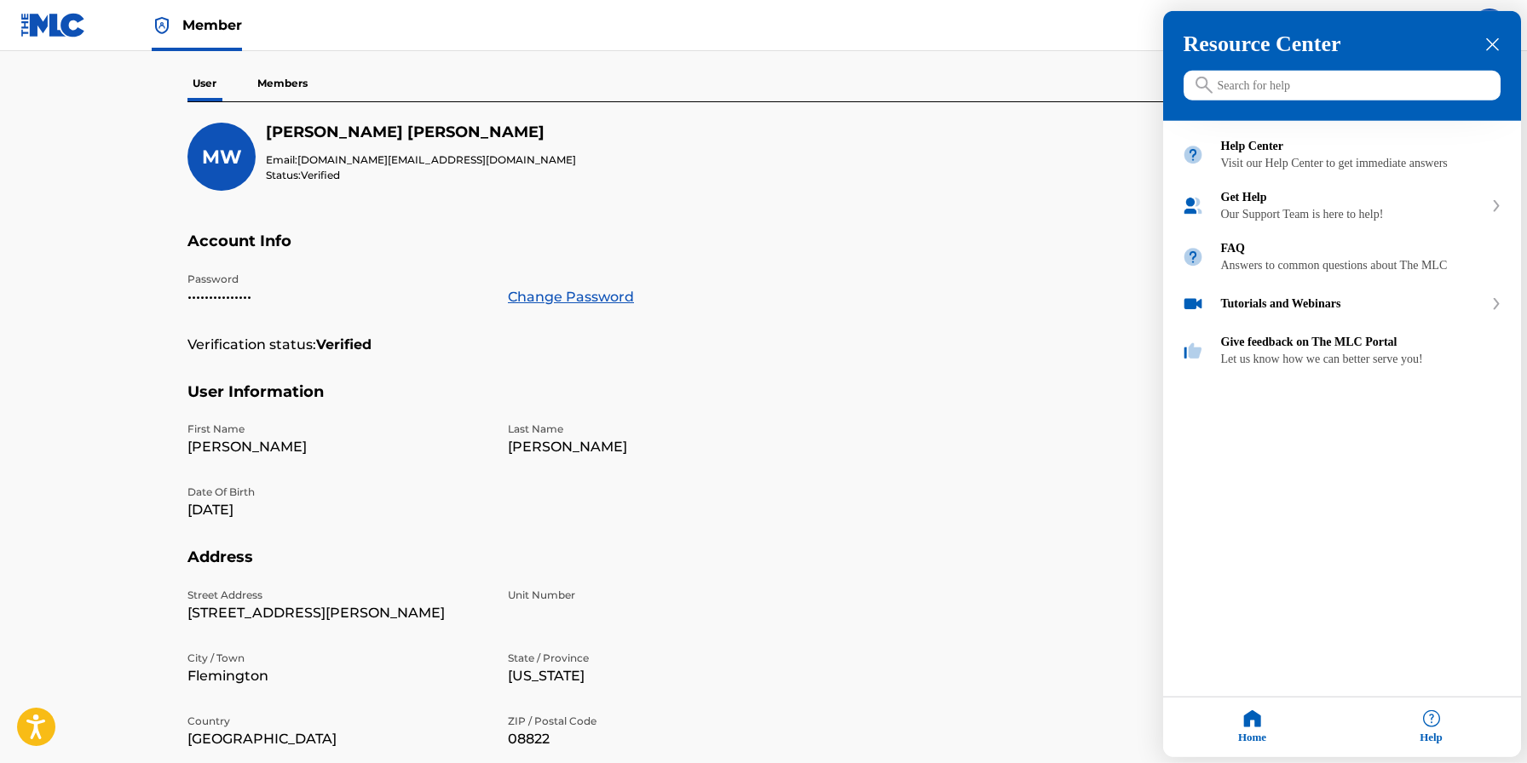
scroll to position [382, 0]
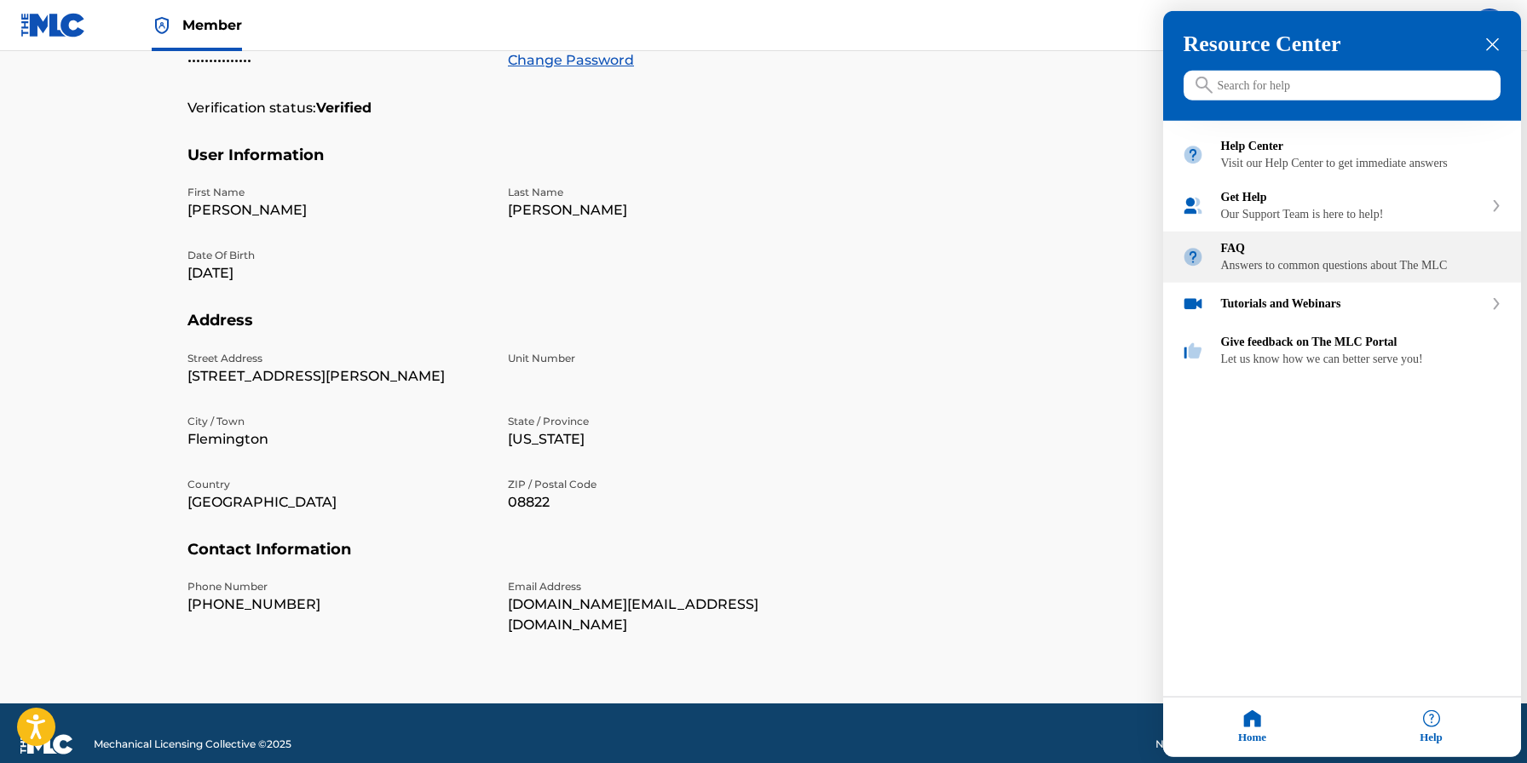
click at [1320, 273] on div "Answers to common questions about The MLC" at bounding box center [1361, 266] width 281 height 14
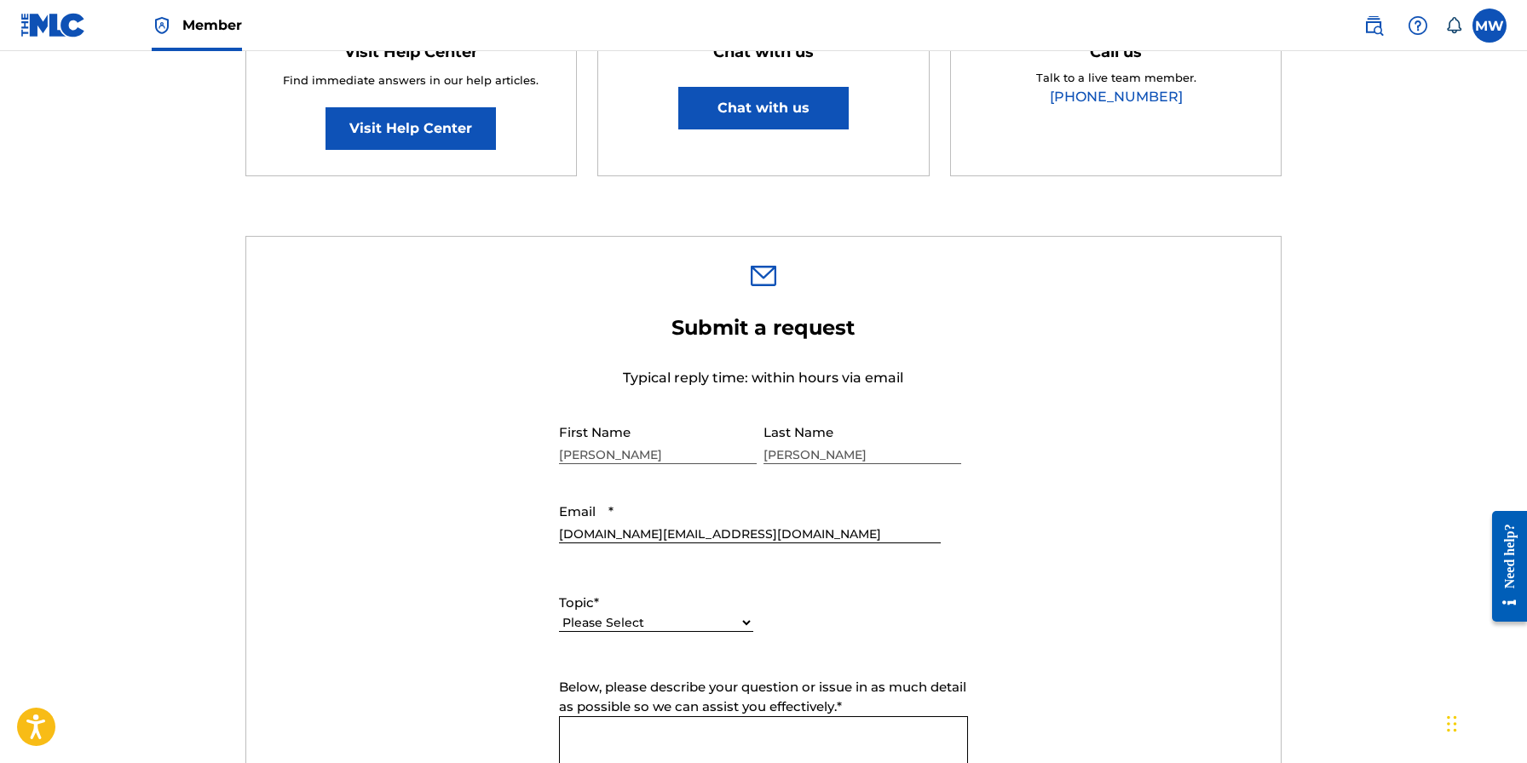
scroll to position [540, 0]
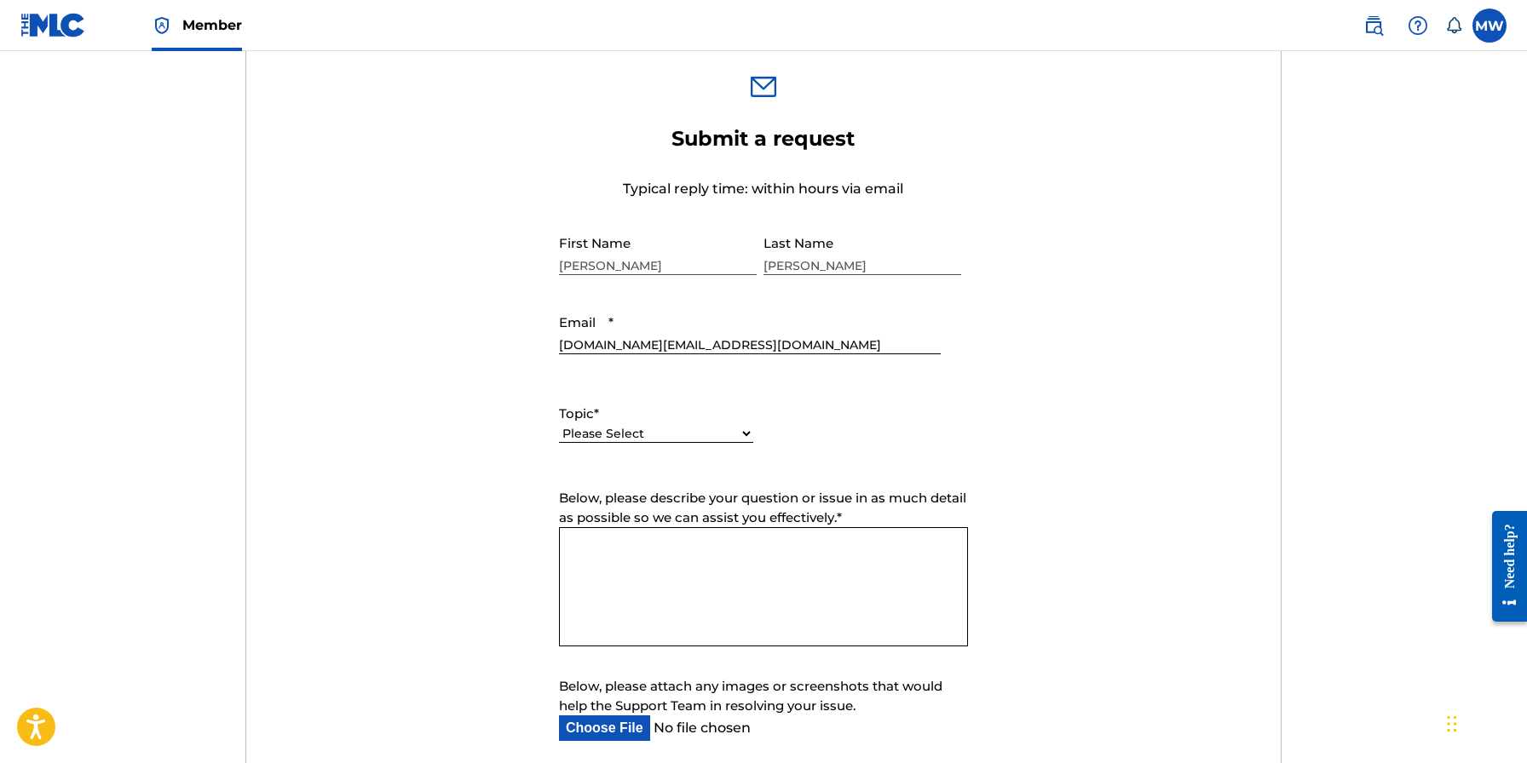
select select "I need help with my account"
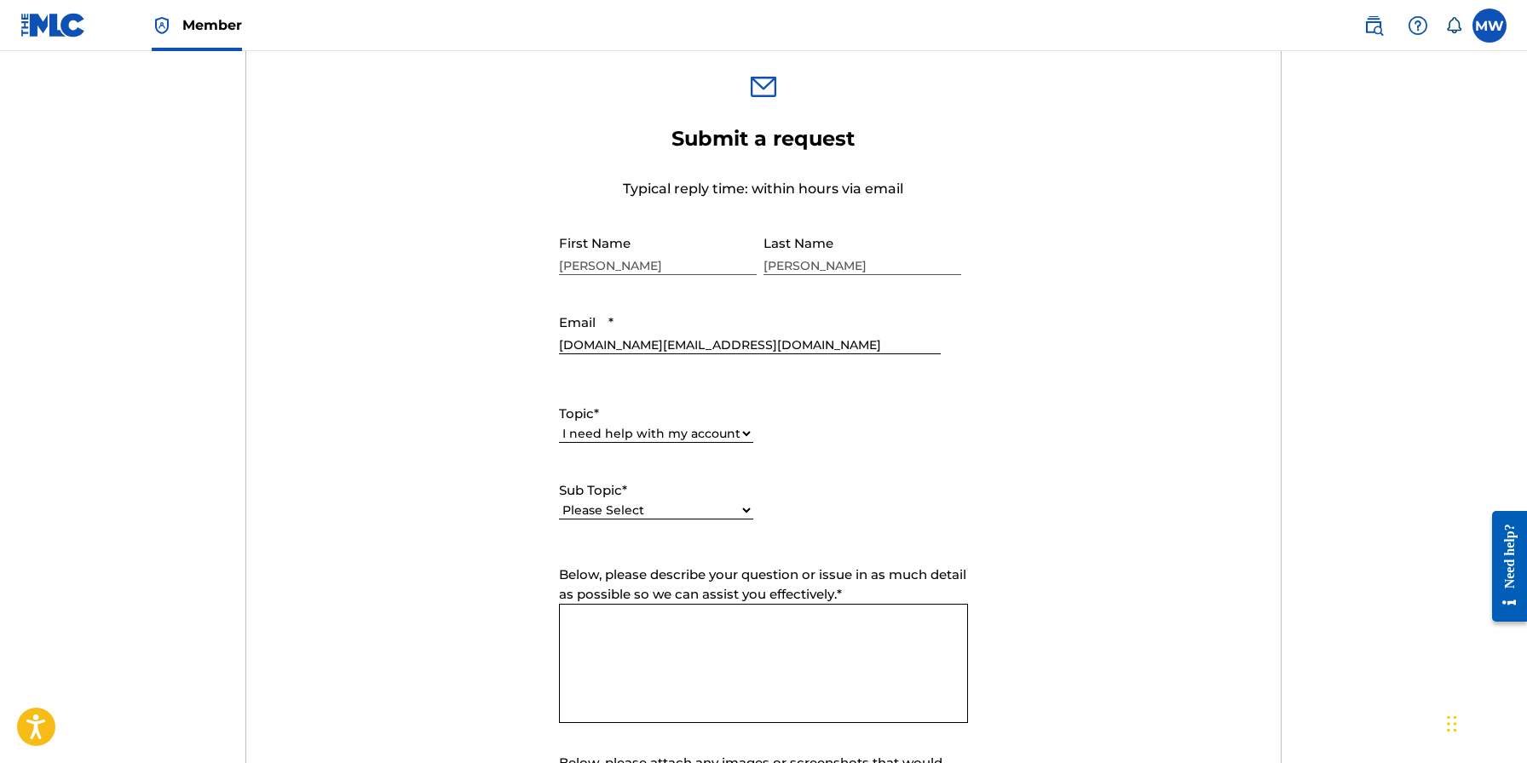
click at [678, 622] on textarea "Below, please describe your question or issue in as much detail as possible so …" at bounding box center [763, 663] width 409 height 119
select select "I need help with my Member account"
click at [716, 651] on textarea "Below, please describe your question or issue in as much detail as possible so …" at bounding box center [763, 663] width 409 height 119
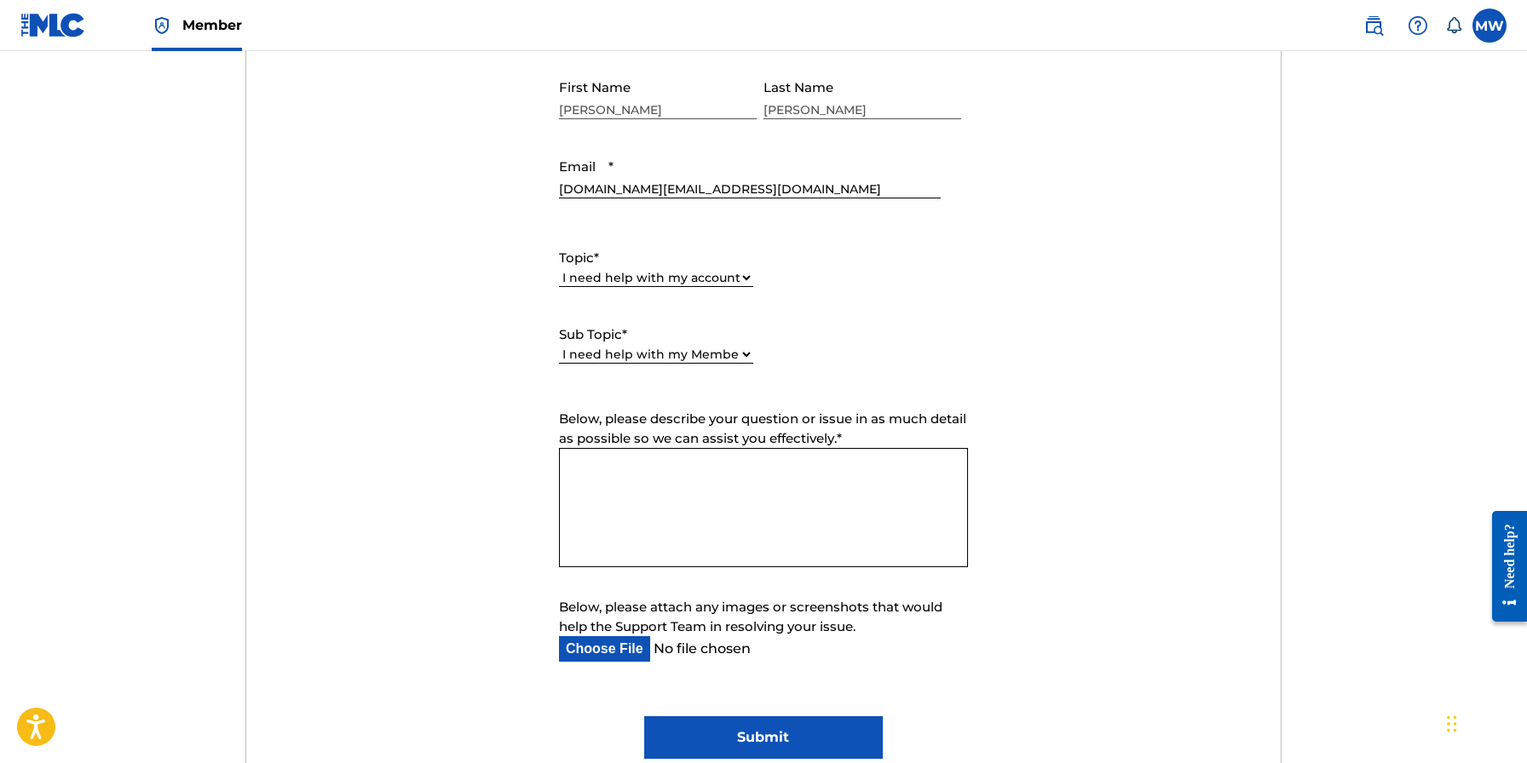
scroll to position [793, 0]
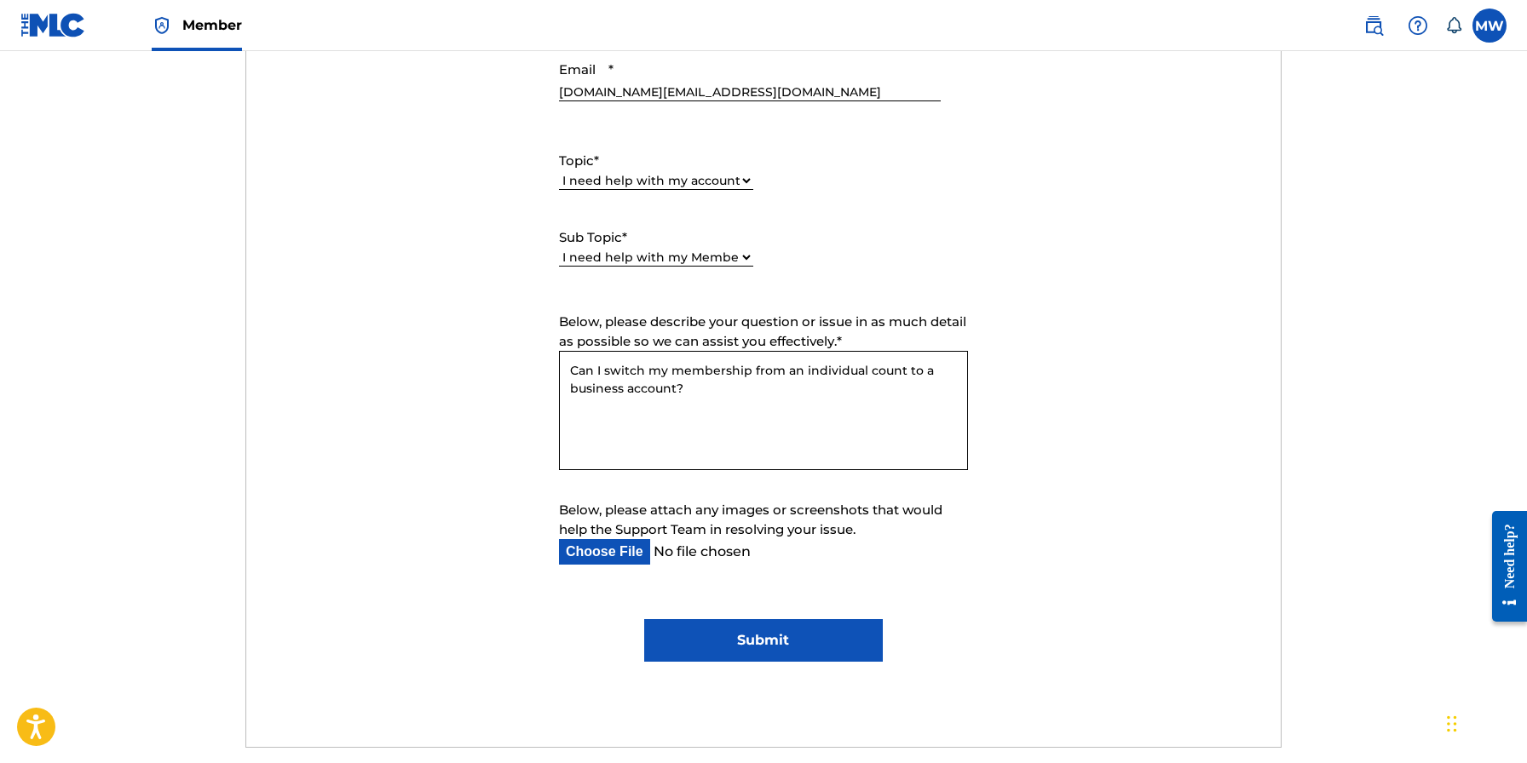
click at [570, 359] on textarea "Can I switch my membership from an individual count to a business account?" at bounding box center [763, 410] width 409 height 119
drag, startPoint x: 703, startPoint y: 388, endPoint x: 688, endPoint y: 389, distance: 15.4
click at [688, 389] on textarea "I have an LLC but joined as an individual. Can I switch my membership from an i…" at bounding box center [763, 410] width 409 height 119
type textarea "I have an LLC but joined as an individual. Can I switch my membership from the …"
click at [734, 635] on input "Submit" at bounding box center [763, 640] width 238 height 43
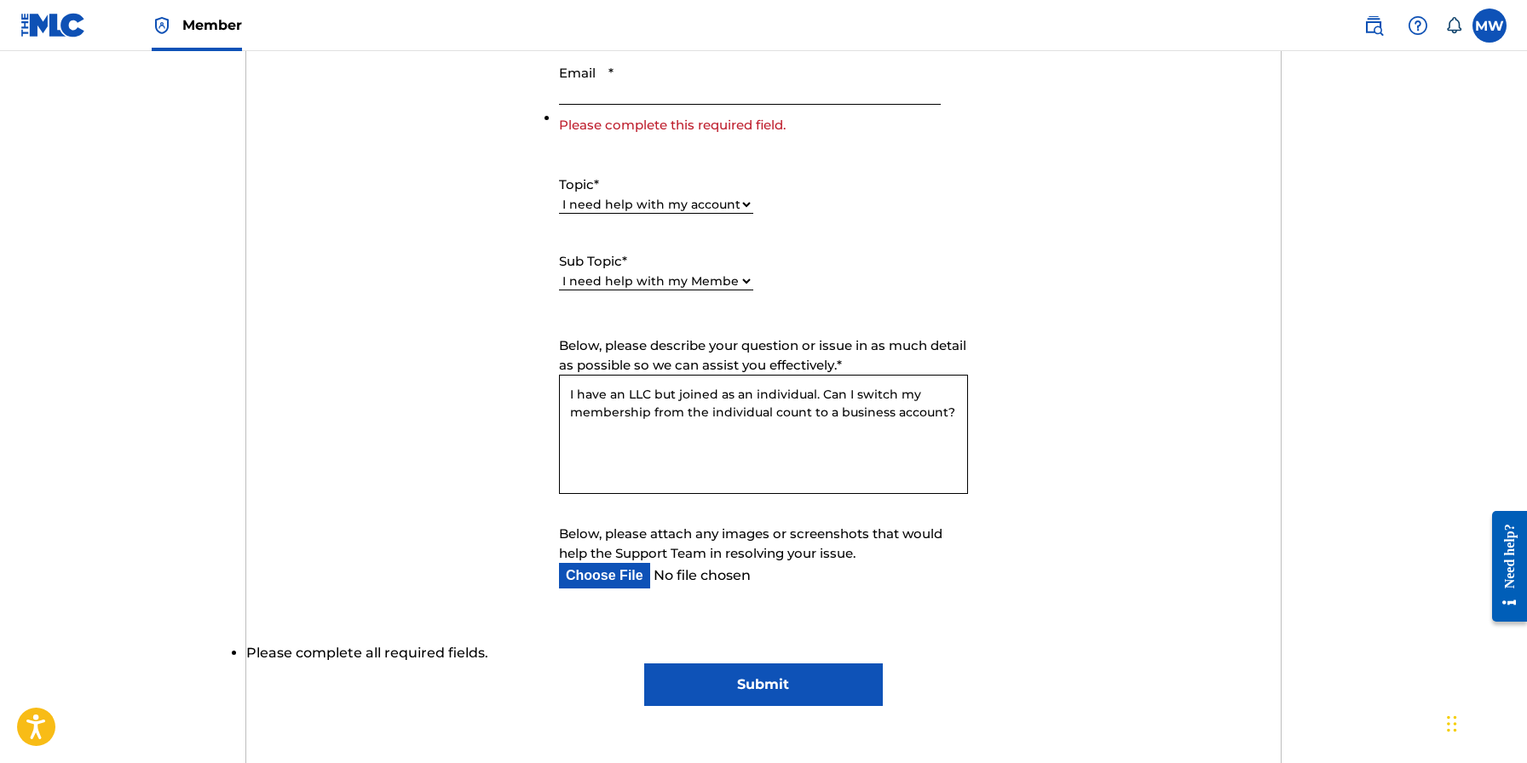
scroll to position [738, 0]
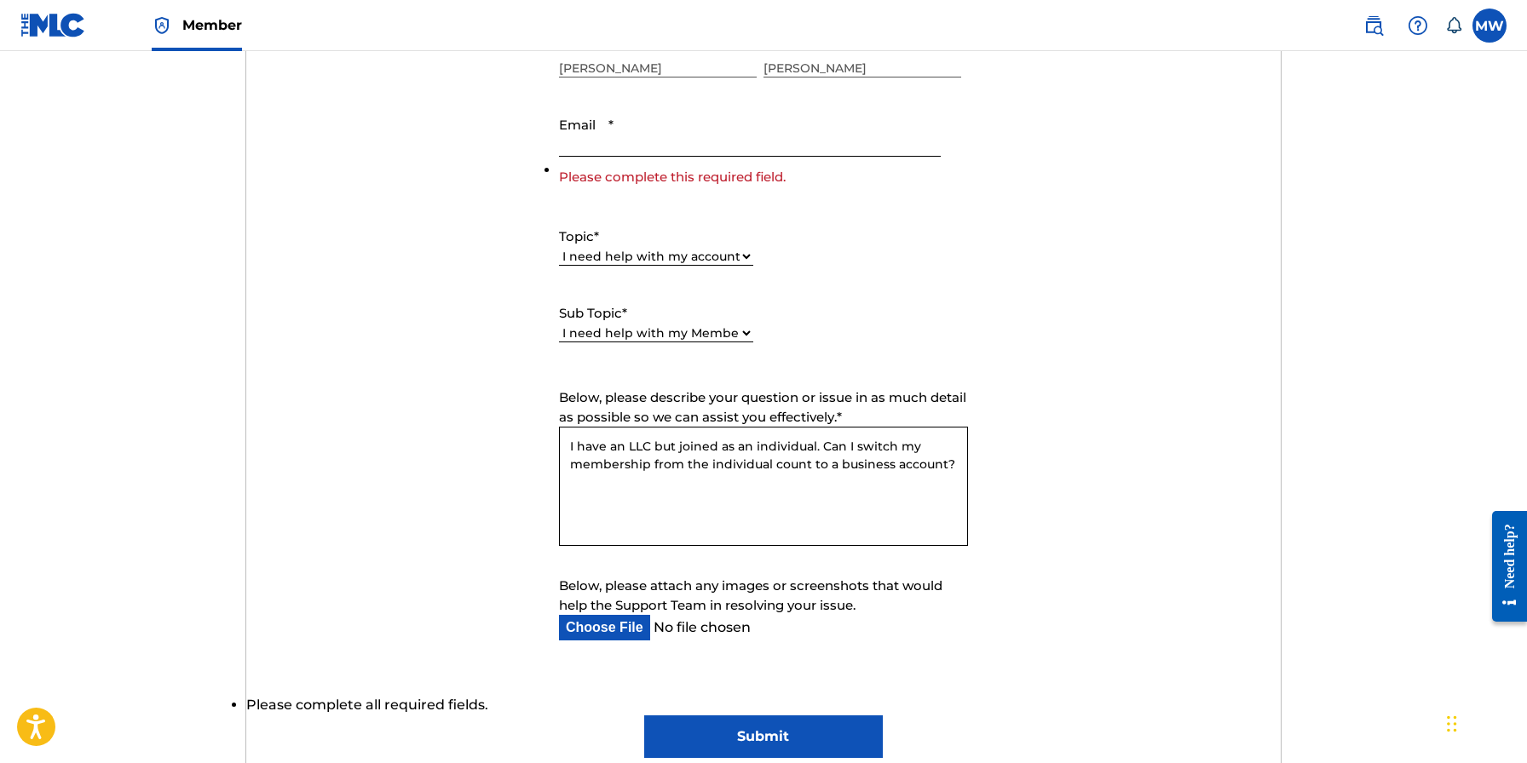
click at [669, 139] on input "Email *" at bounding box center [750, 132] width 382 height 49
type input "[DOMAIN_NAME][EMAIL_ADDRESS][DOMAIN_NAME]"
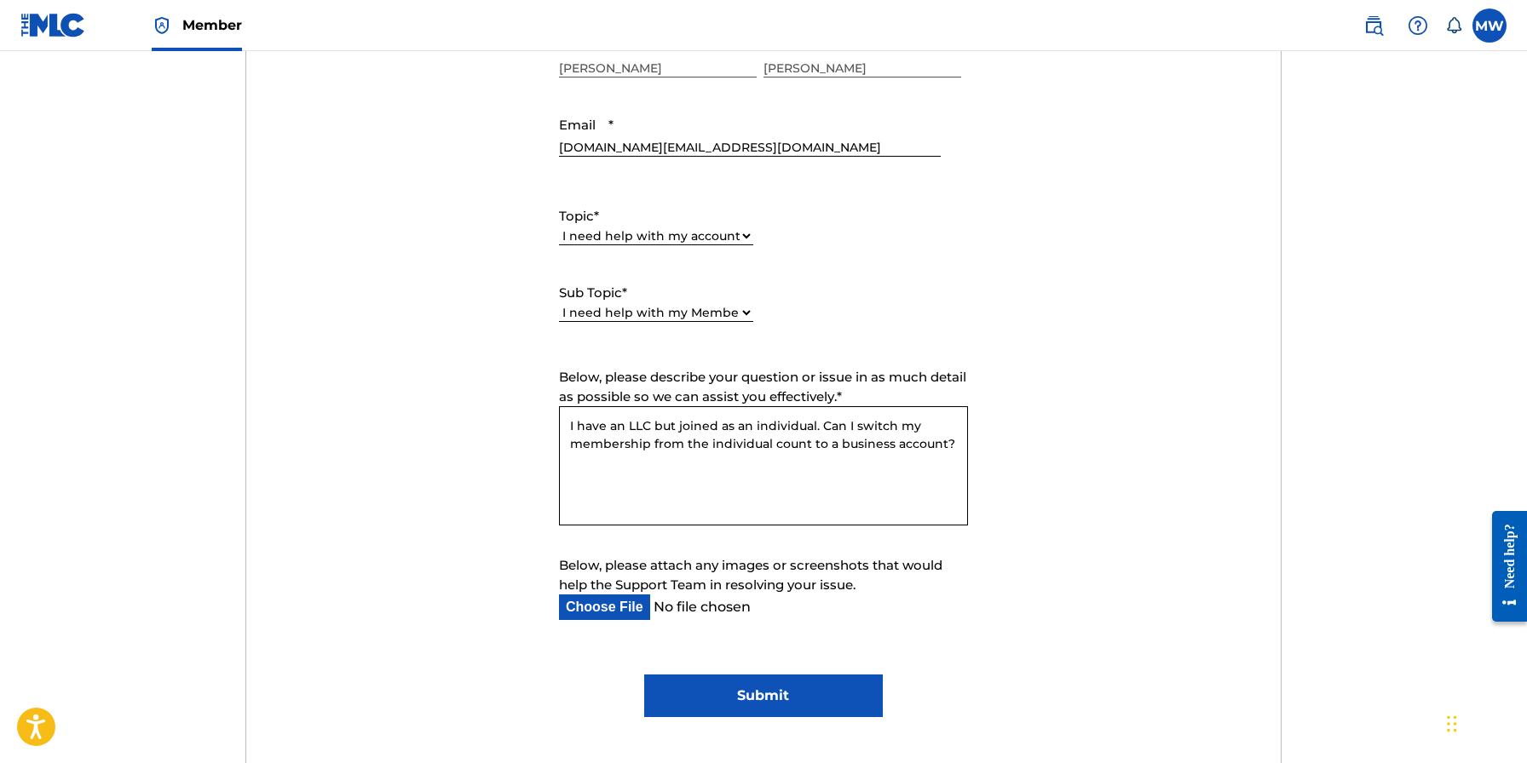
click at [808, 694] on input "Submit" at bounding box center [763, 696] width 238 height 43
